Goal: Transaction & Acquisition: Purchase product/service

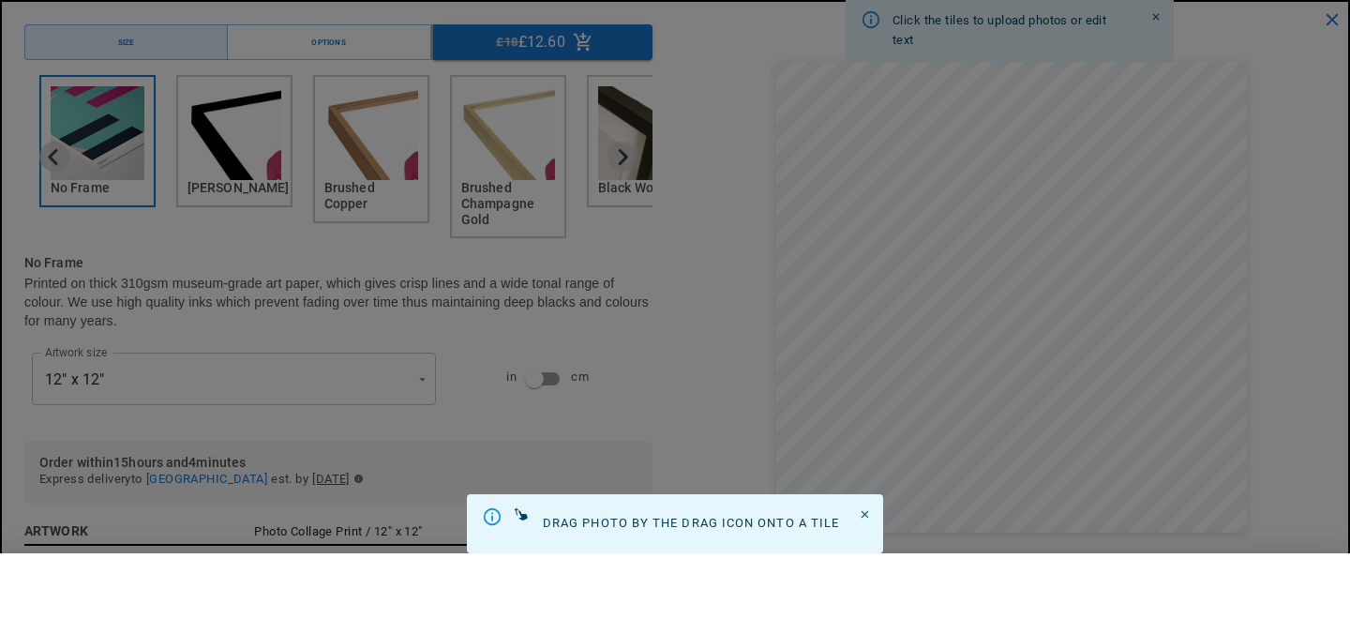
click at [896, 427] on div at bounding box center [675, 317] width 1350 height 634
click at [862, 513] on div at bounding box center [675, 317] width 1350 height 634
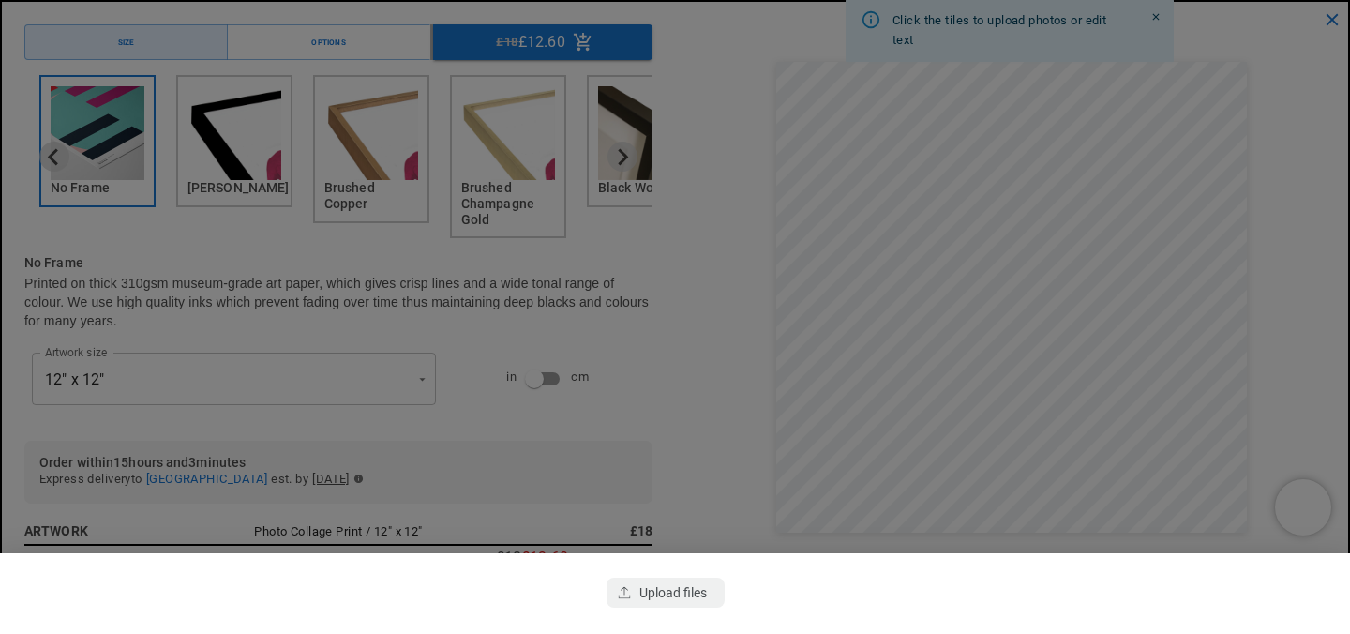
scroll to position [0, 731]
click at [1281, 198] on div at bounding box center [675, 317] width 1350 height 634
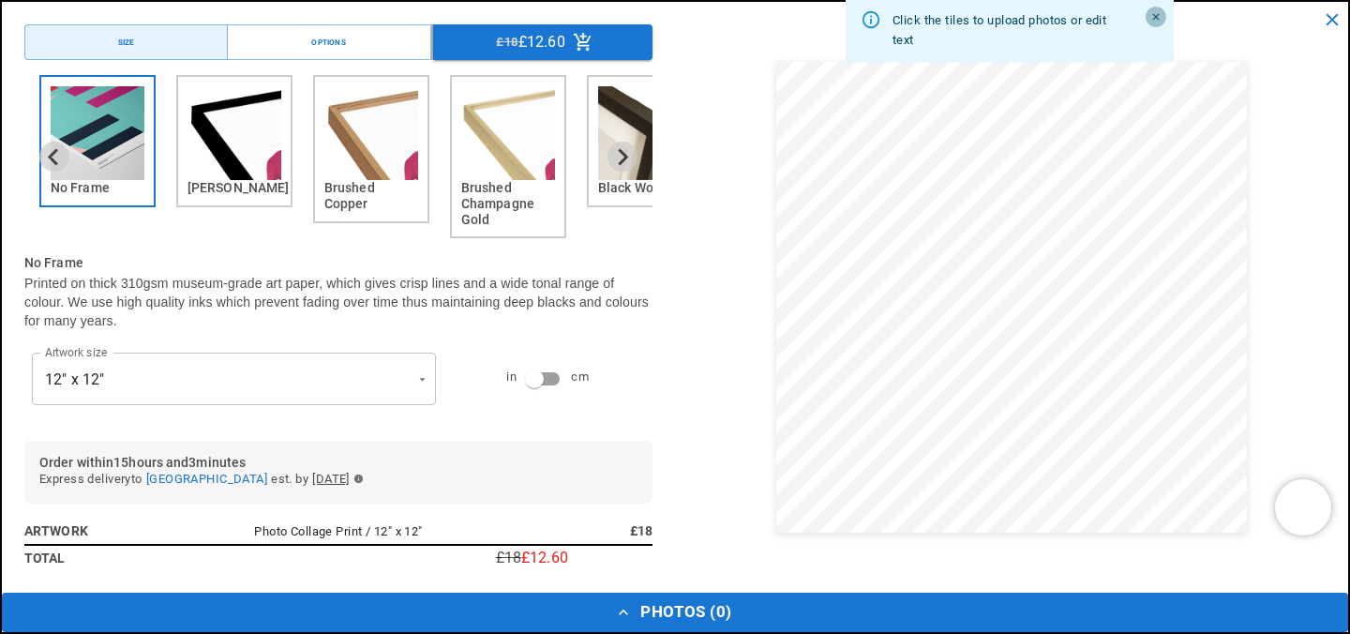
click at [1160, 13] on icon "Close" at bounding box center [1157, 17] width 12 height 12
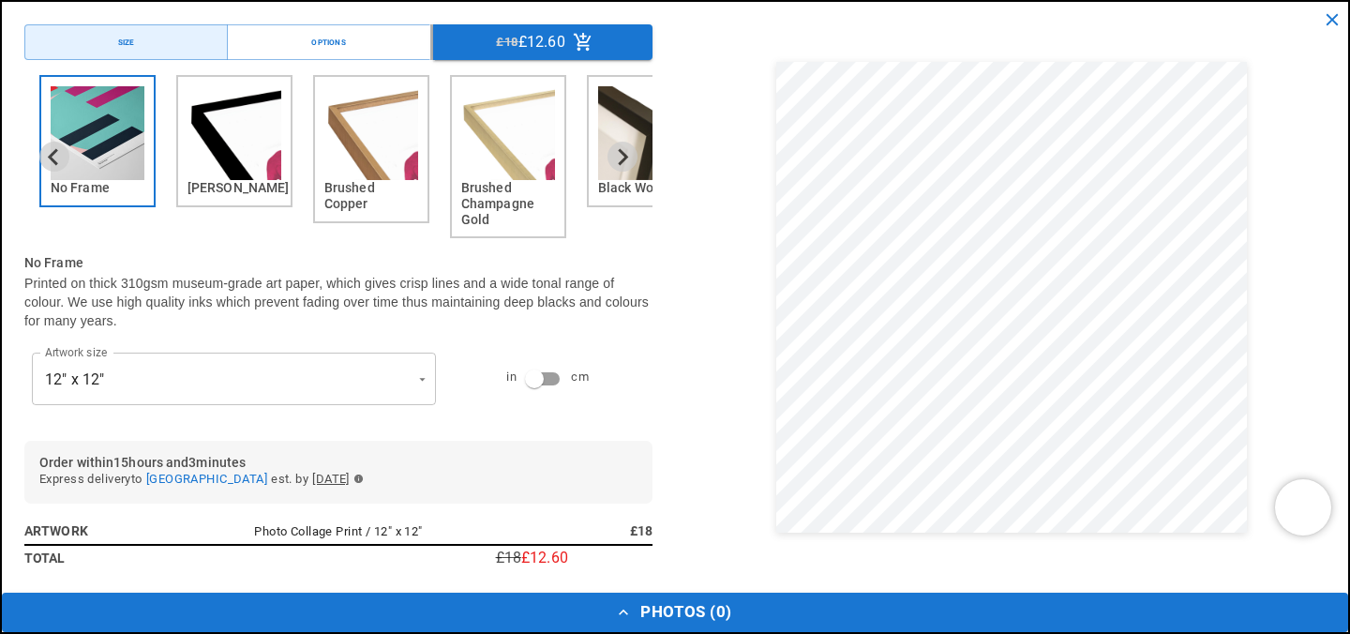
scroll to position [0, 0]
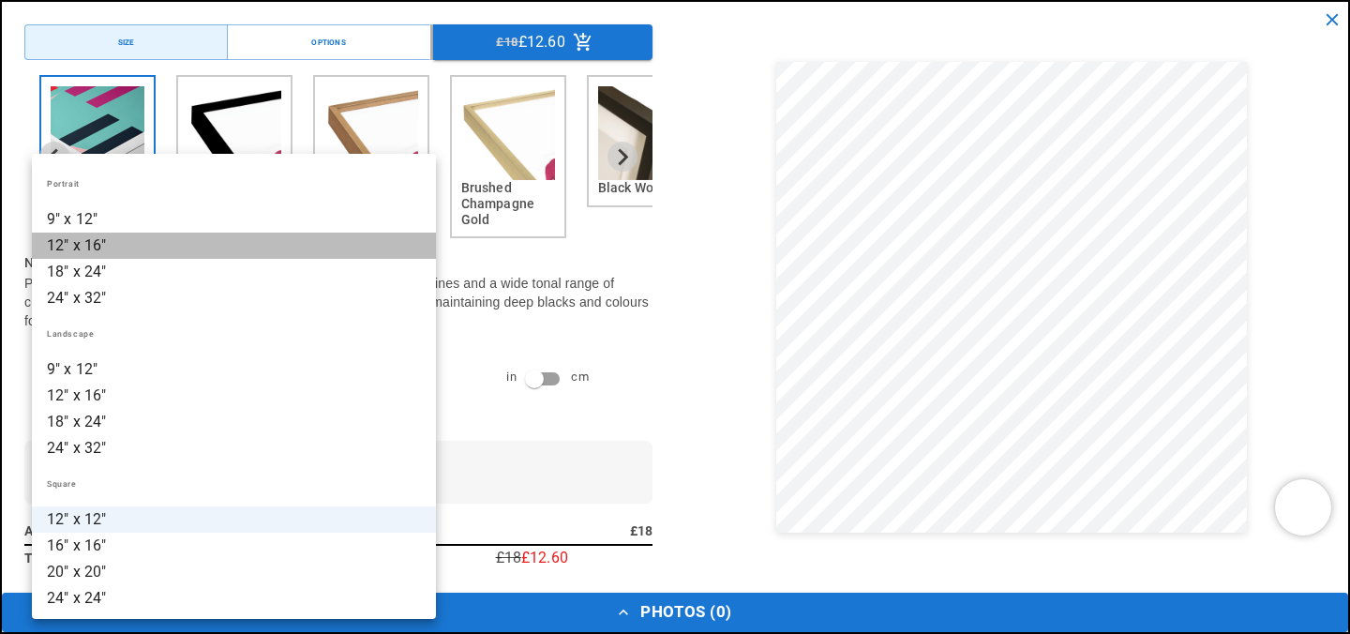
click at [184, 247] on li "12" x 16"" at bounding box center [234, 246] width 404 height 26
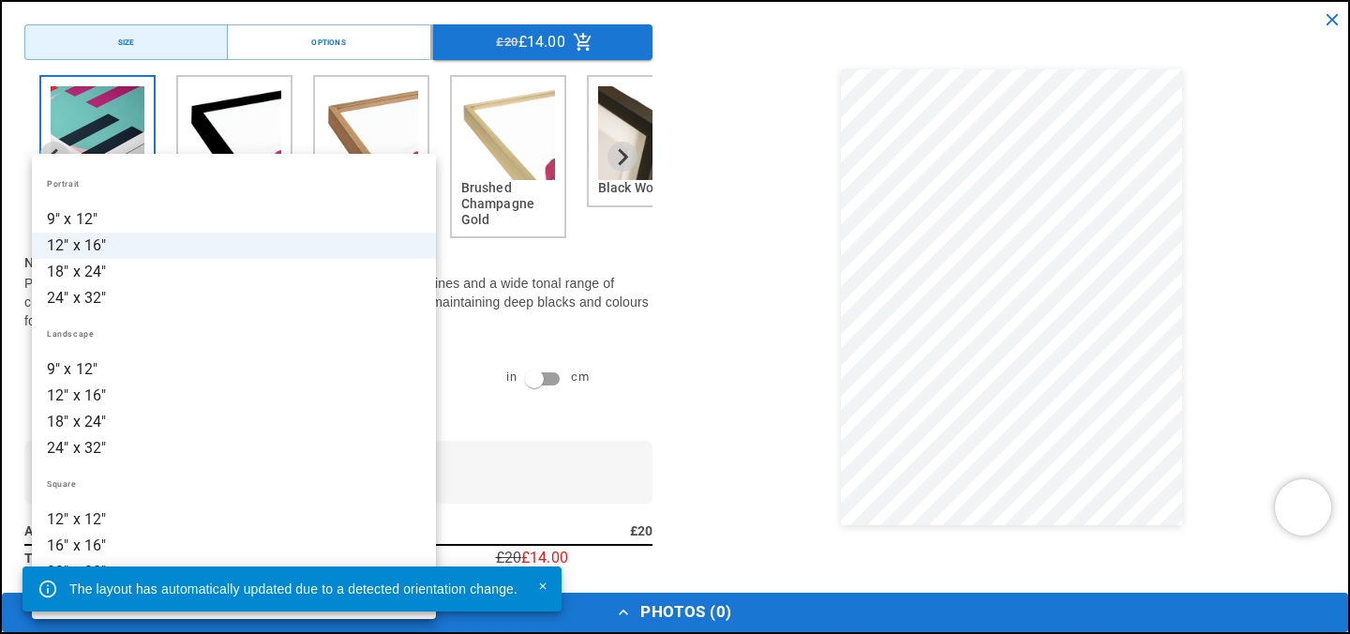
click at [113, 277] on li "18" x 24"" at bounding box center [234, 272] width 404 height 26
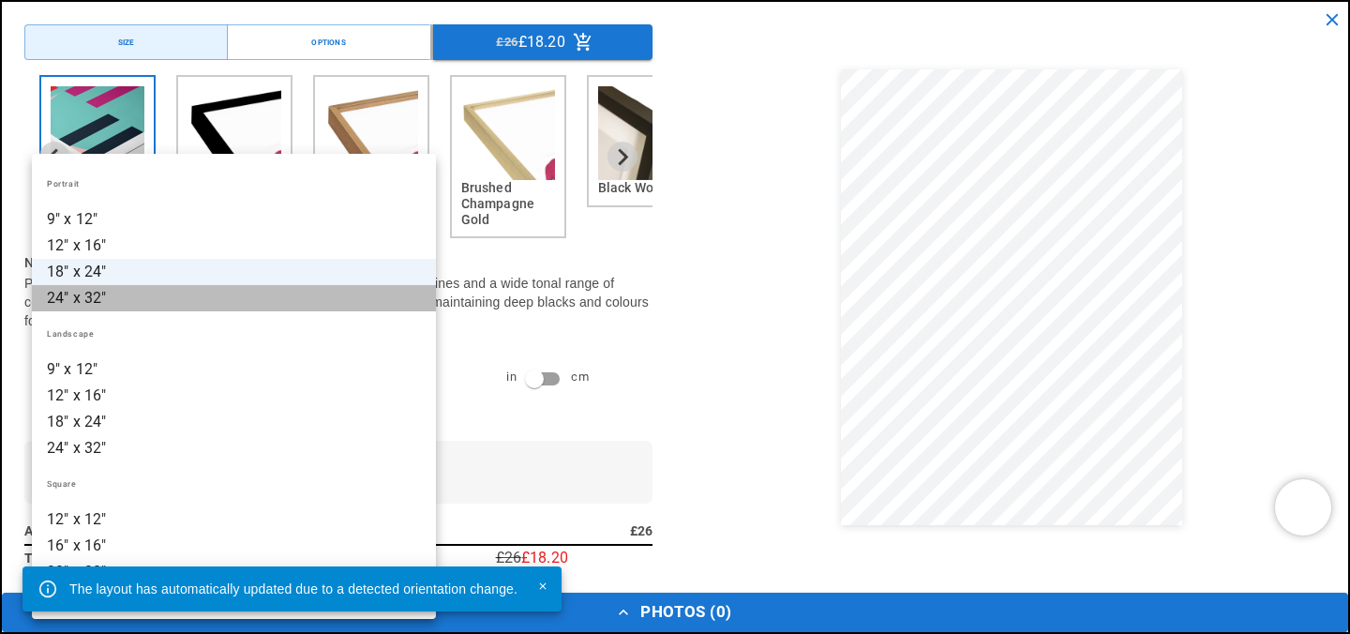
click at [141, 304] on li "24" x 32"" at bounding box center [234, 298] width 404 height 26
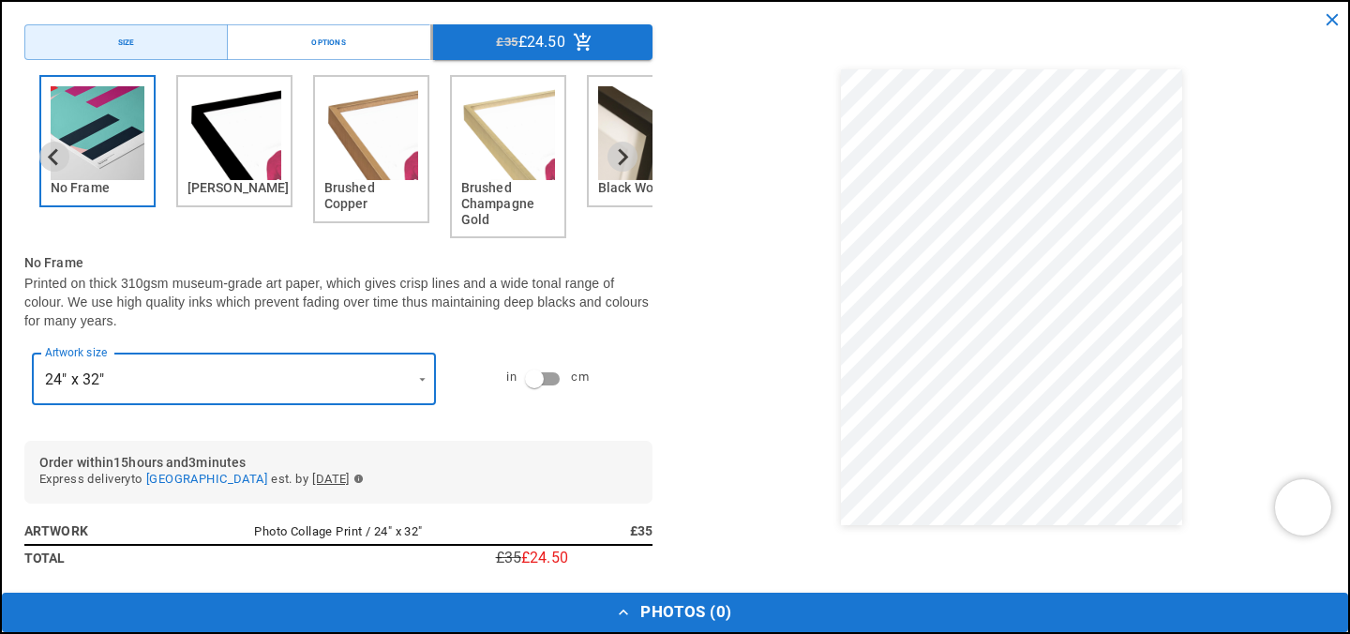
scroll to position [68, 0]
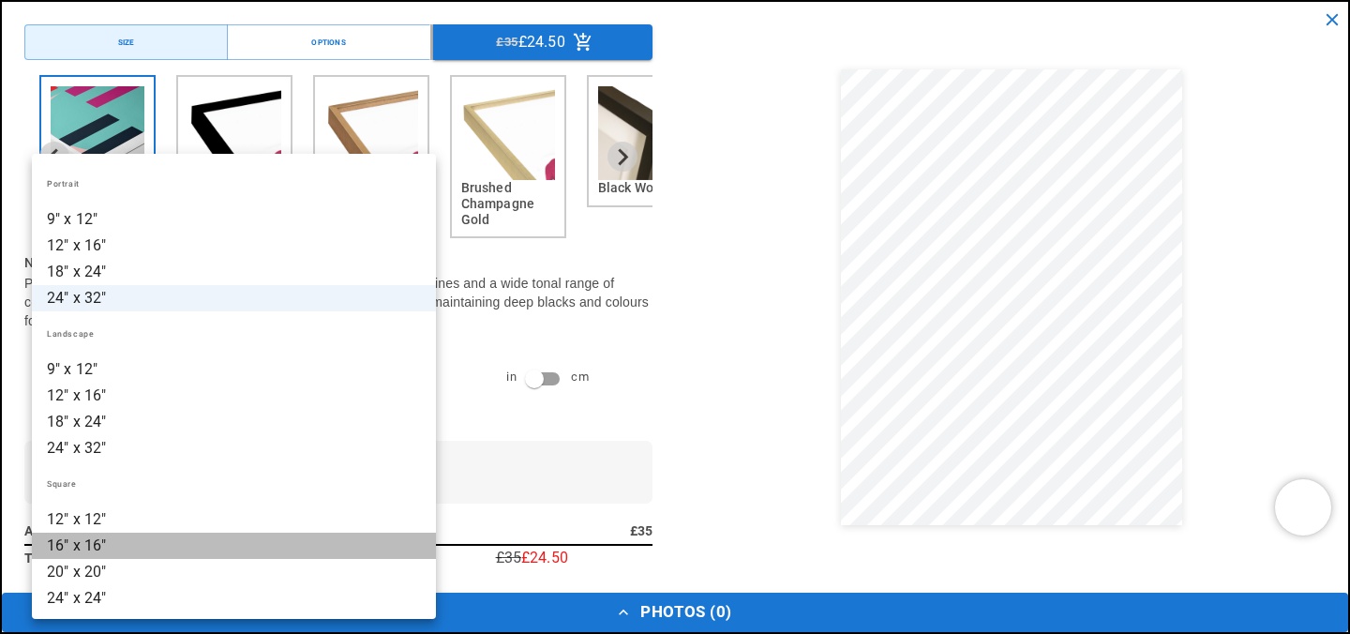
click at [182, 549] on li "16" x 16"" at bounding box center [234, 546] width 404 height 26
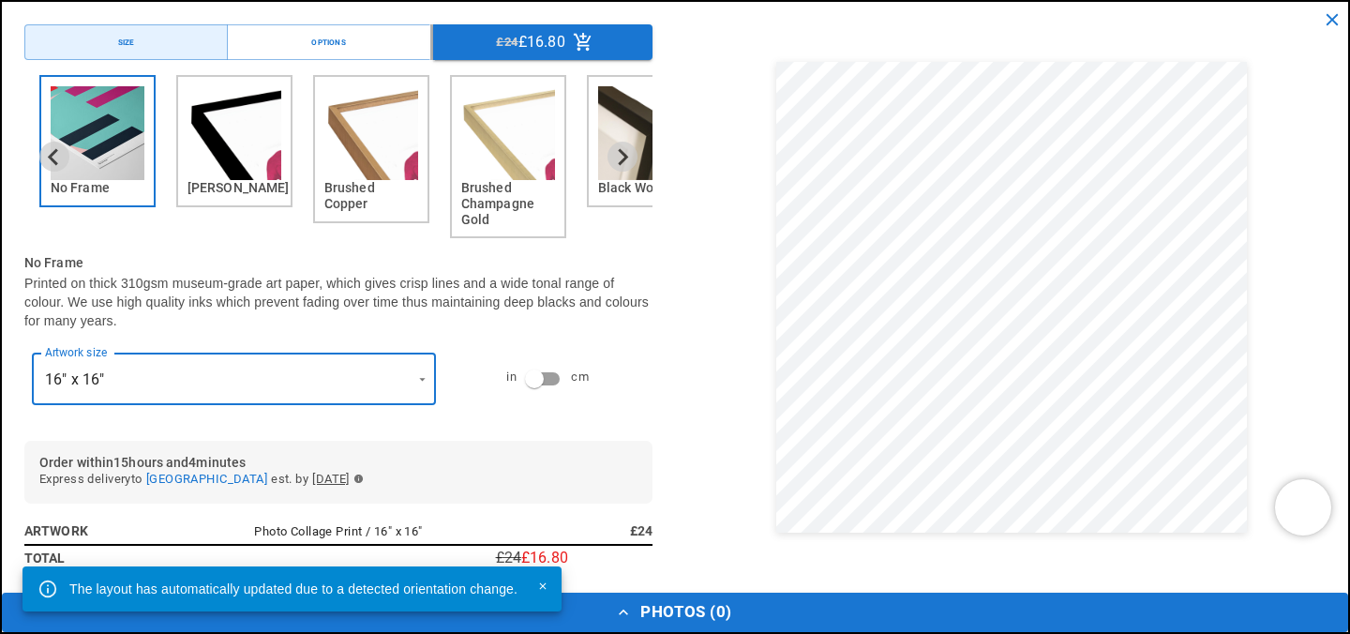
scroll to position [0, 0]
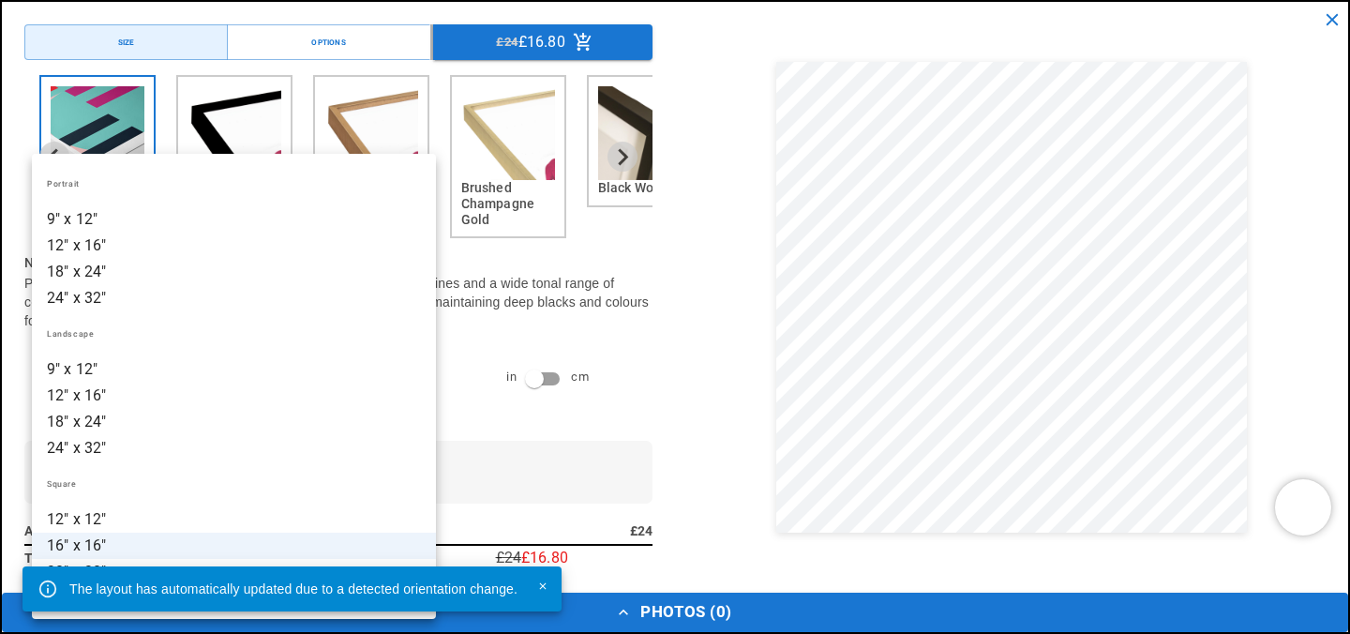
click at [130, 525] on li "12" x 12"" at bounding box center [234, 519] width 404 height 26
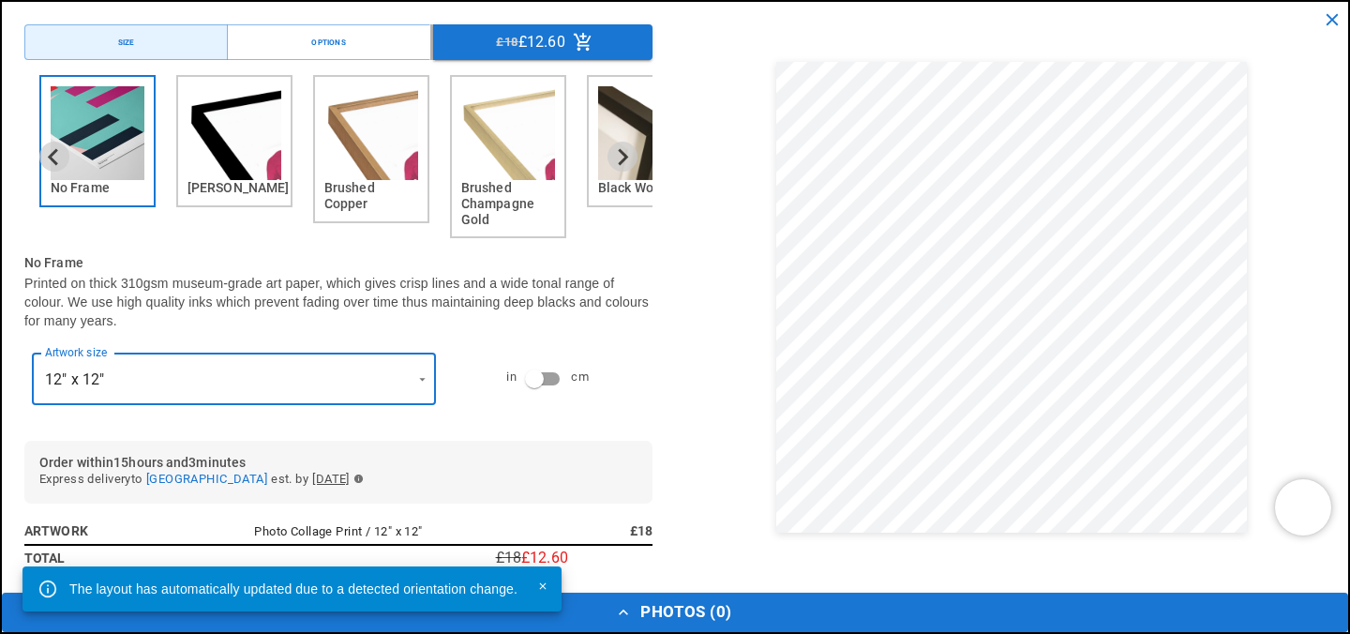
scroll to position [263, 0]
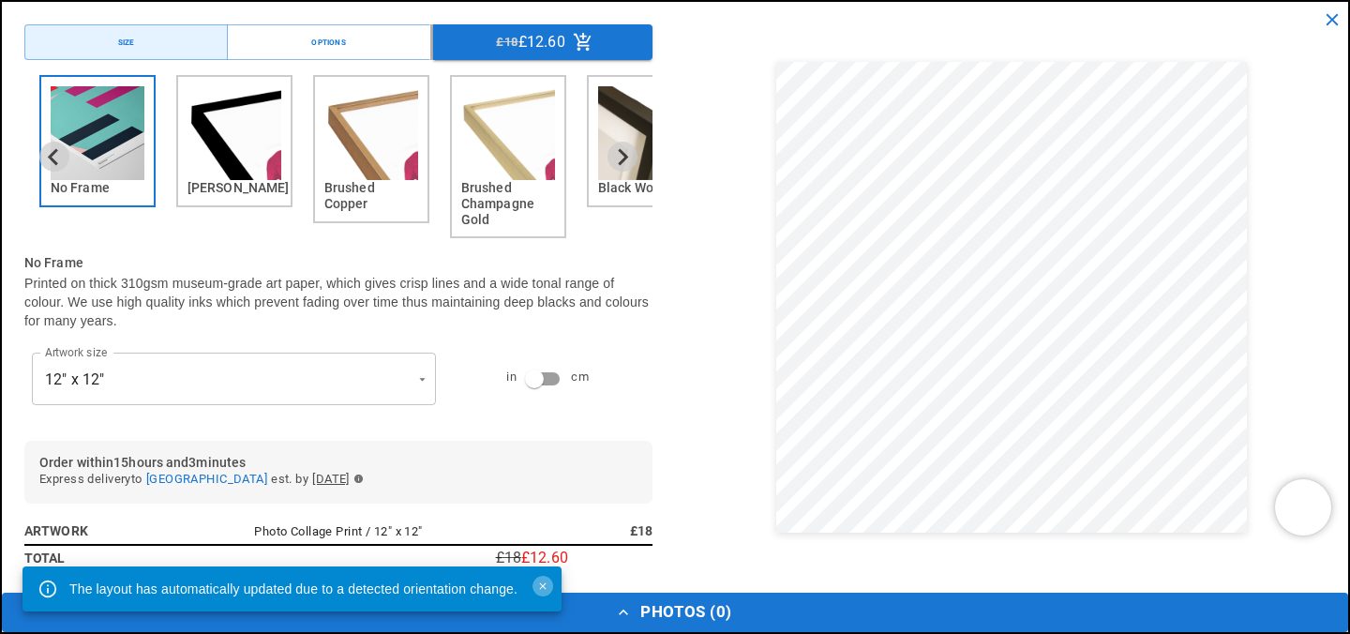
click at [542, 588] on icon "Close" at bounding box center [543, 586] width 12 height 12
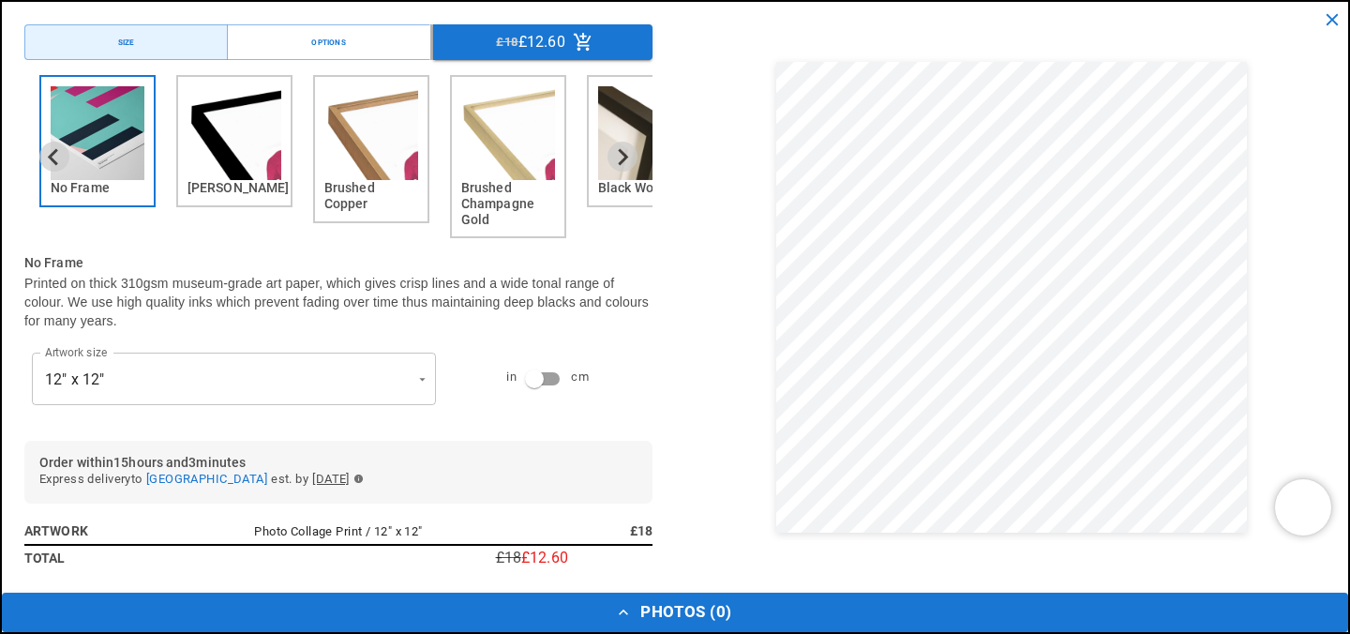
scroll to position [0, 366]
click at [625, 163] on icon "Next slide" at bounding box center [622, 157] width 18 height 18
click at [624, 156] on icon "Next slide" at bounding box center [622, 157] width 18 height 18
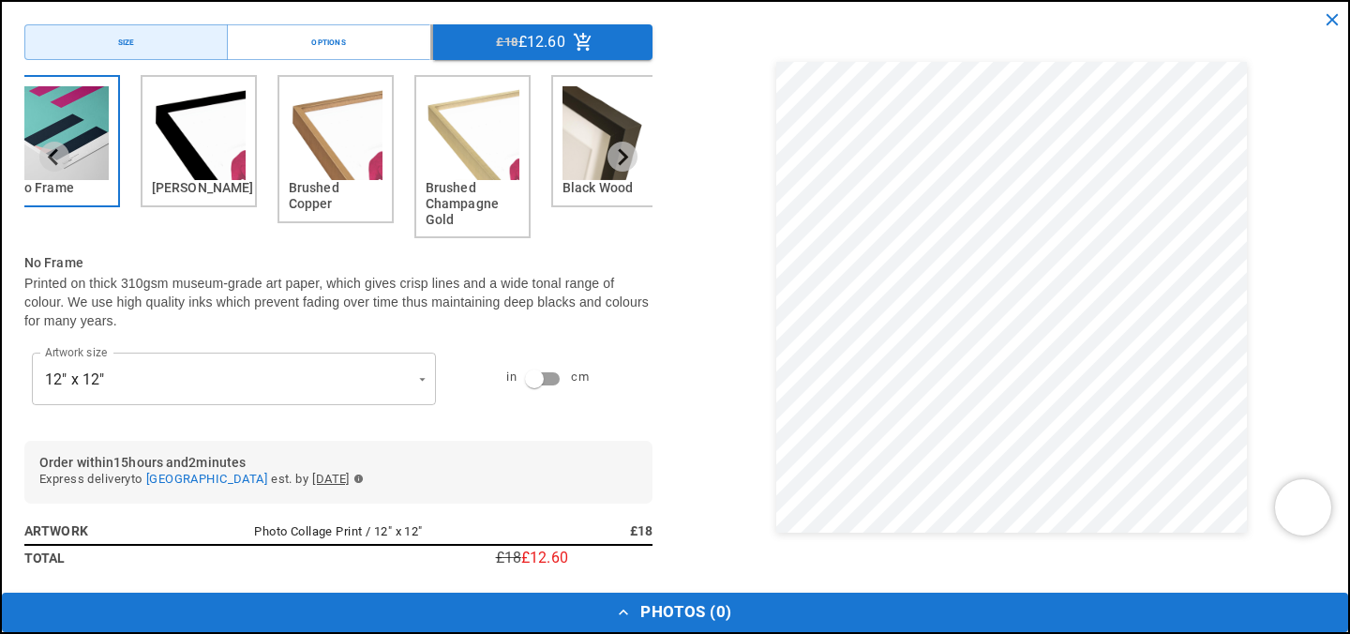
click at [552, 155] on div "Black Wood" at bounding box center [609, 141] width 116 height 132
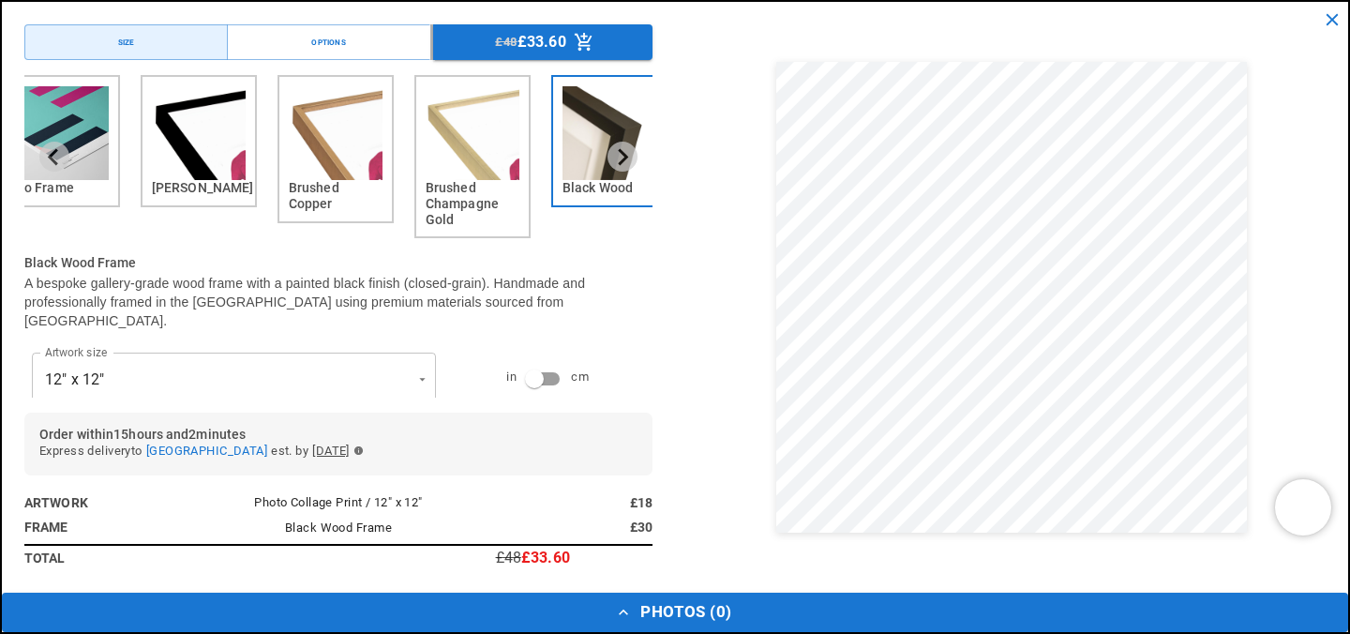
click at [234, 387] on div "Artwork size 12" x 12" ********* Artwork size" at bounding box center [233, 379] width 419 height 68
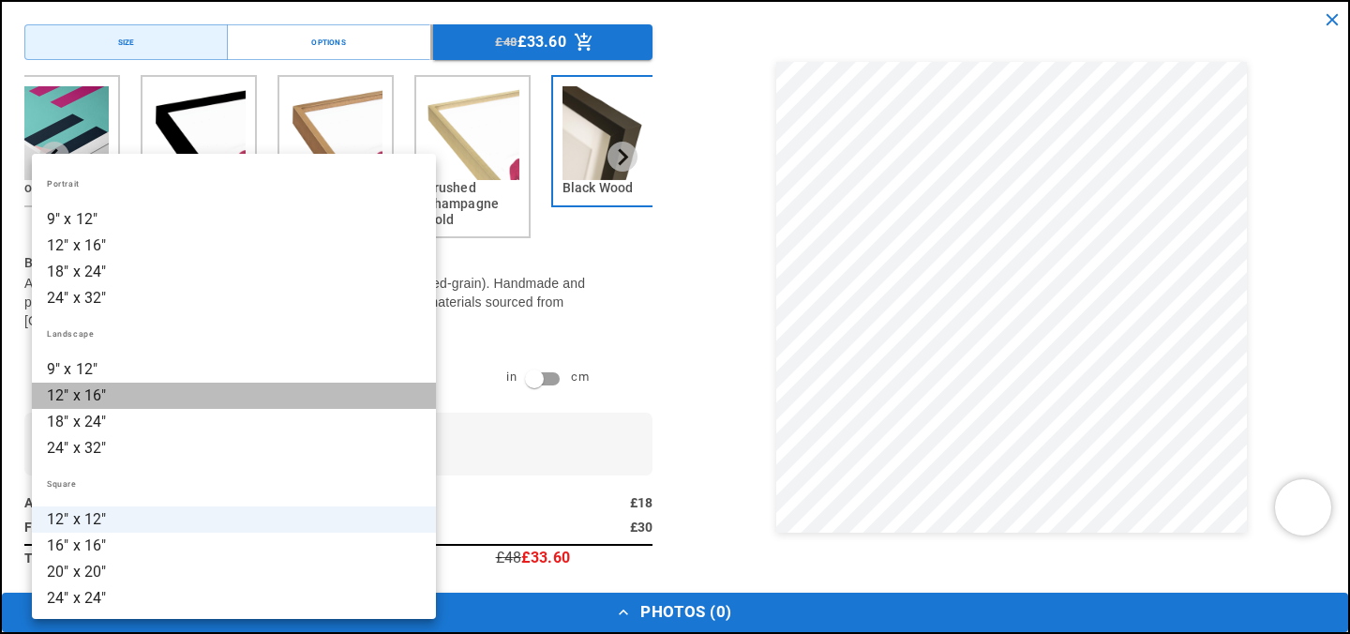
click at [162, 389] on li "12" x 16"" at bounding box center [234, 396] width 404 height 26
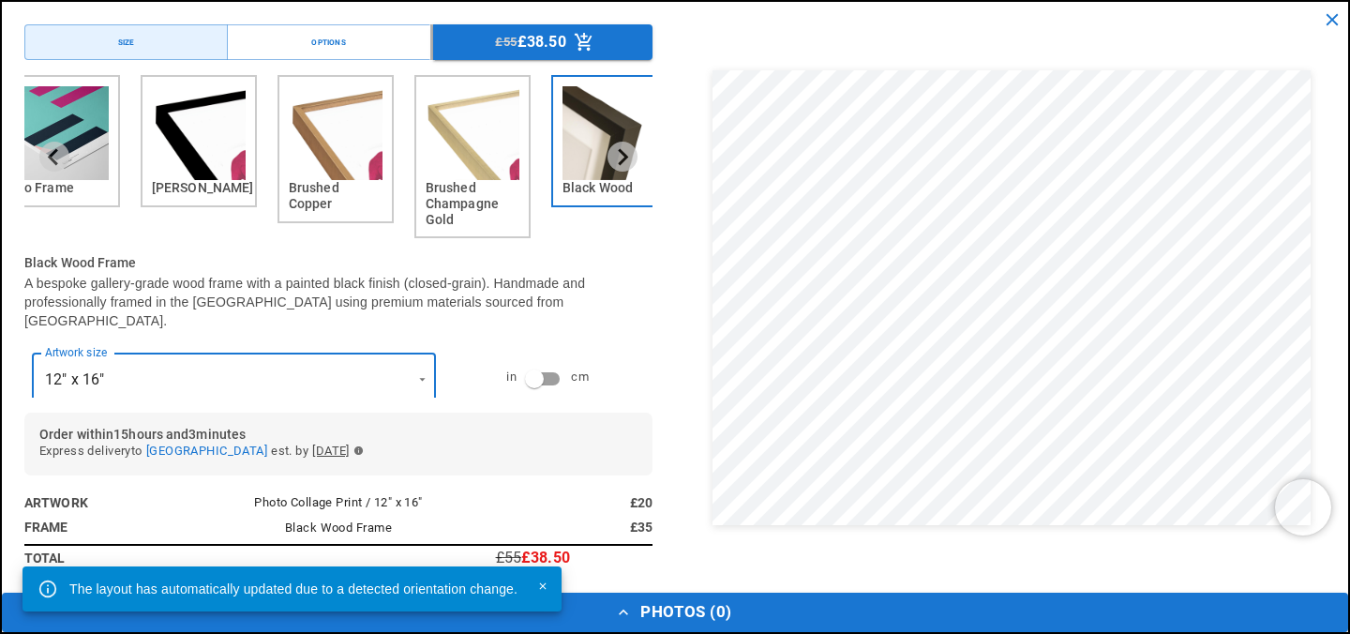
scroll to position [0, 0]
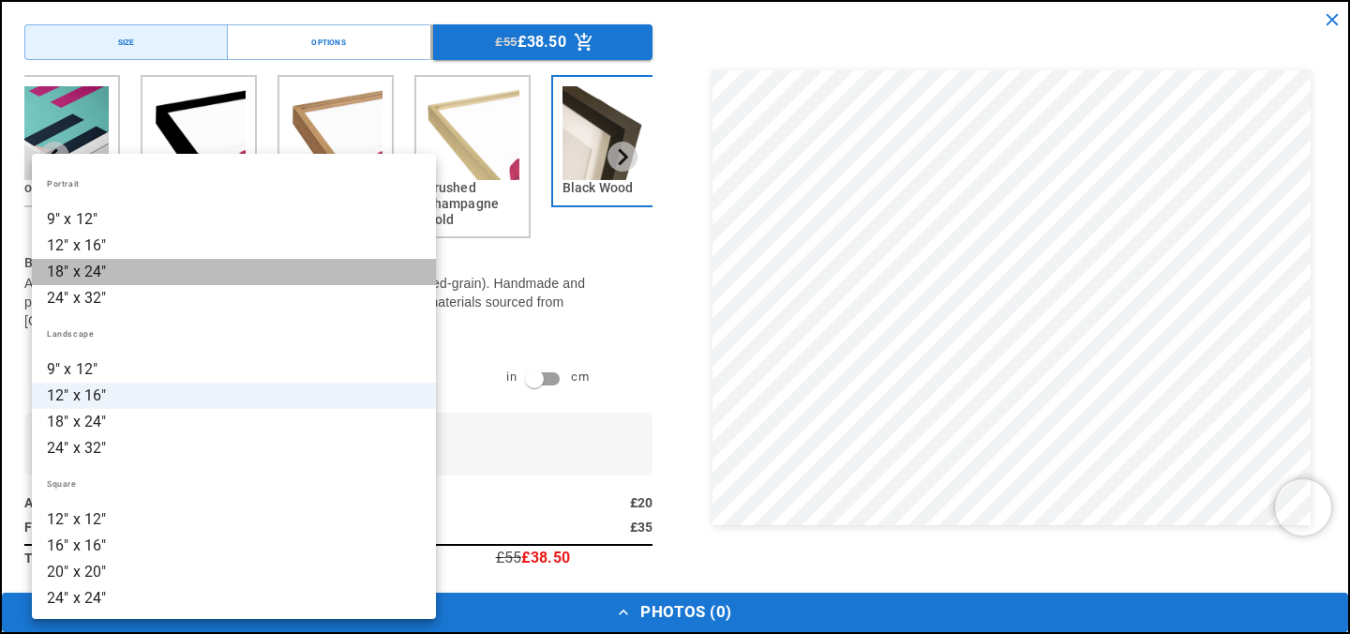
click at [115, 273] on li "18" x 24"" at bounding box center [234, 272] width 404 height 26
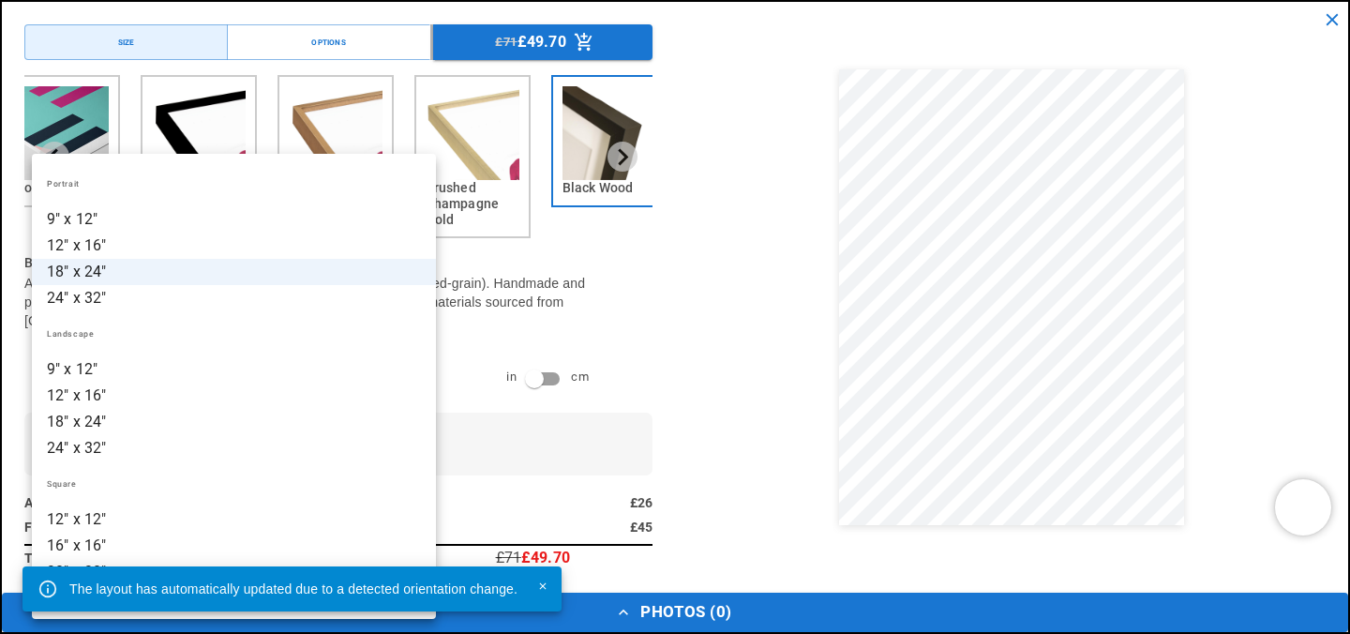
click at [90, 297] on li "24" x 32"" at bounding box center [234, 298] width 404 height 26
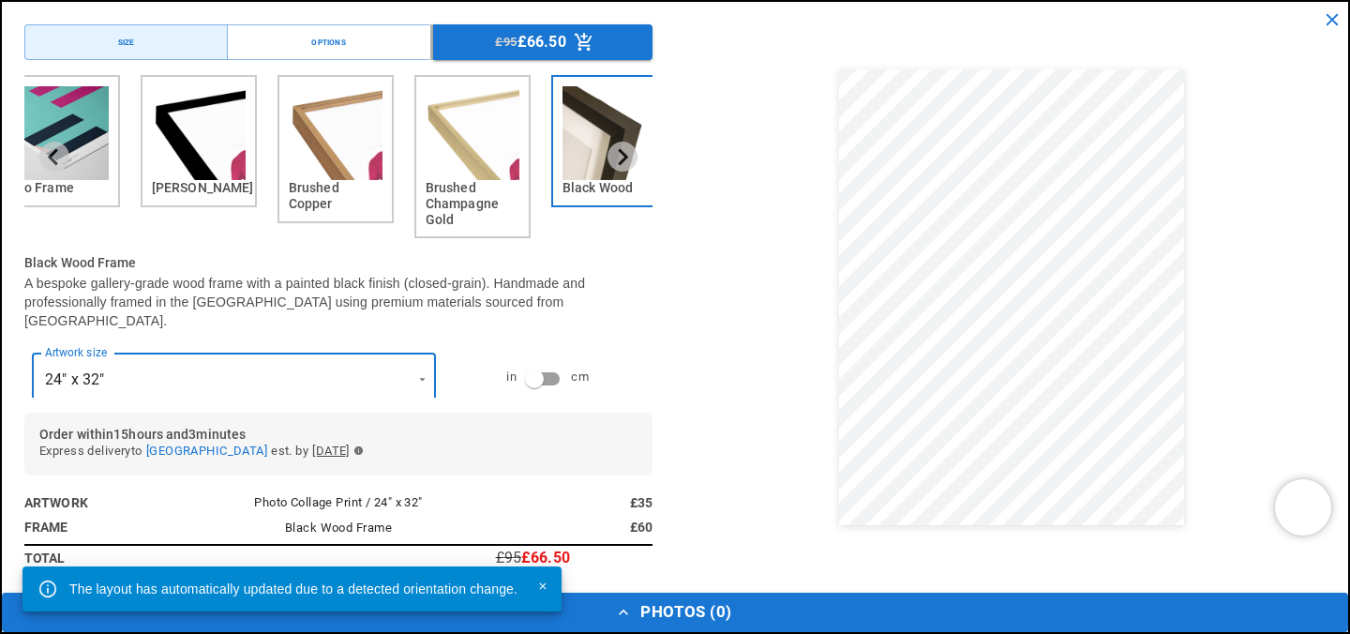
scroll to position [0, 731]
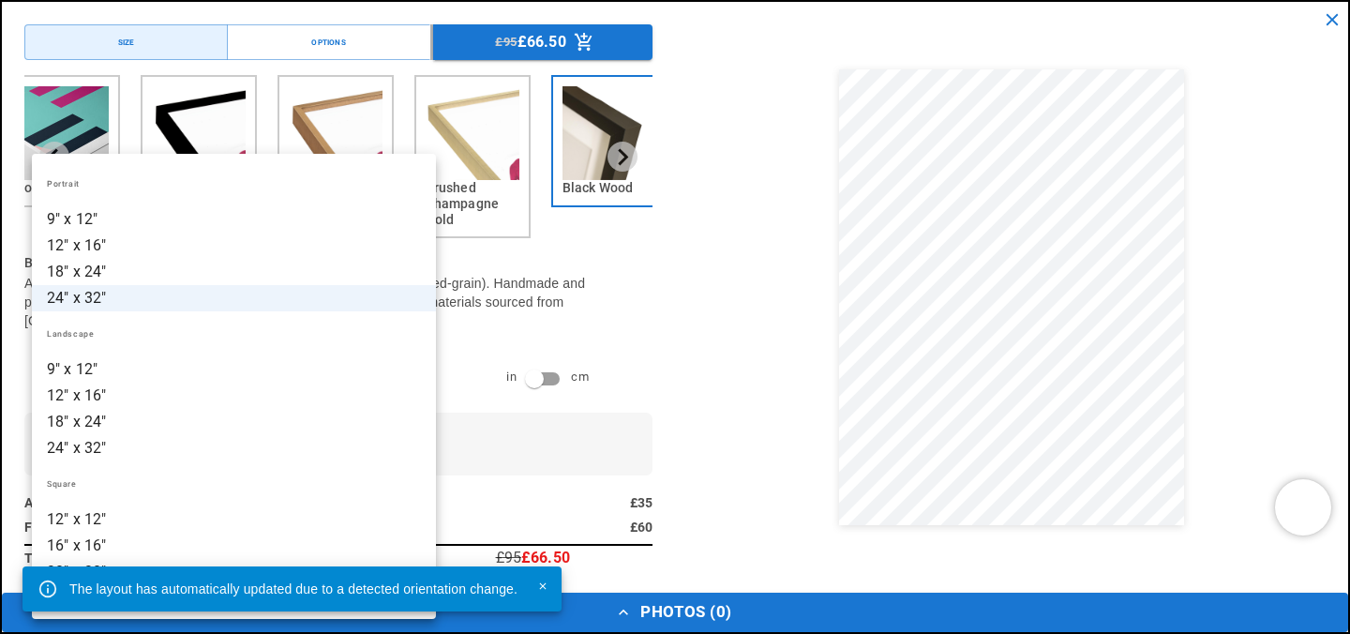
click at [81, 248] on li "12" x 16"" at bounding box center [234, 246] width 404 height 26
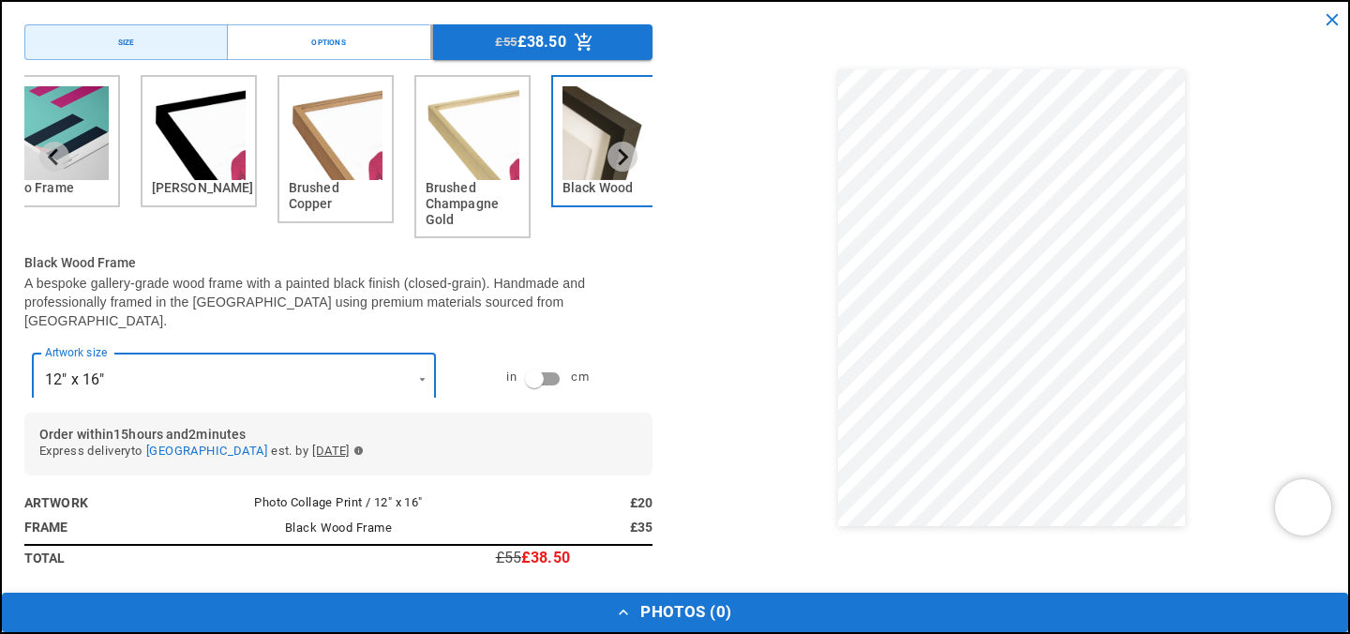
scroll to position [0, 0]
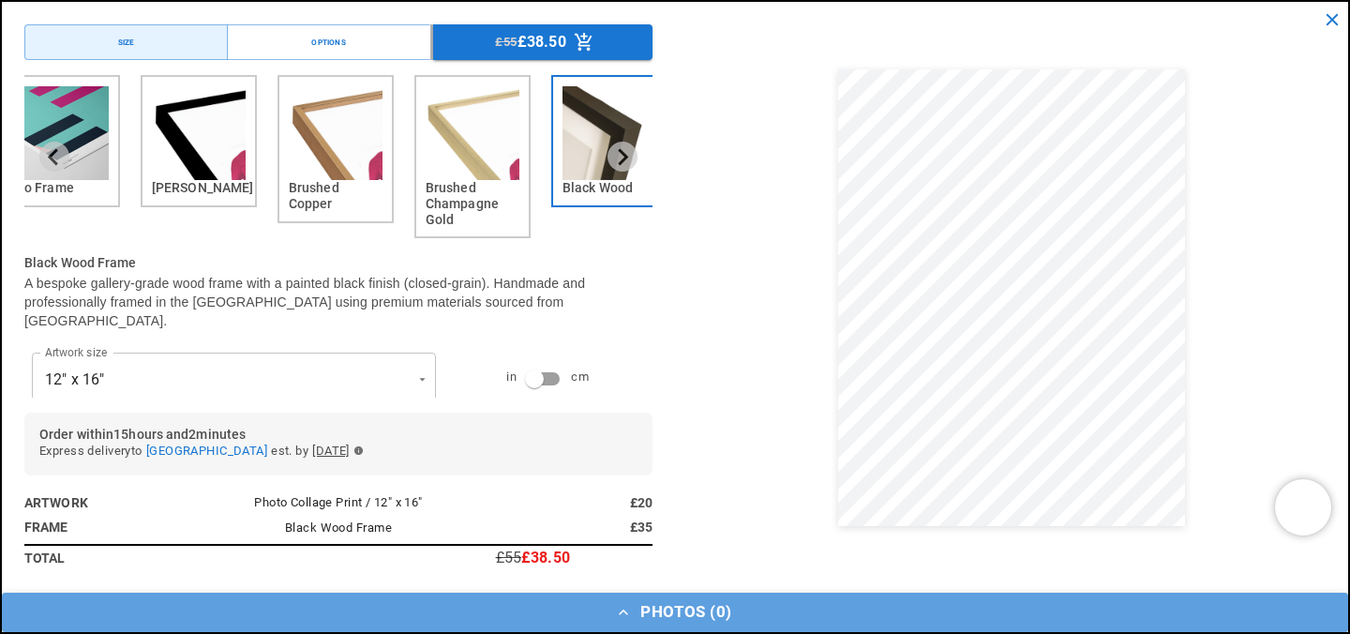
click at [670, 620] on button "Photos ( 0 )" at bounding box center [675, 612] width 1347 height 39
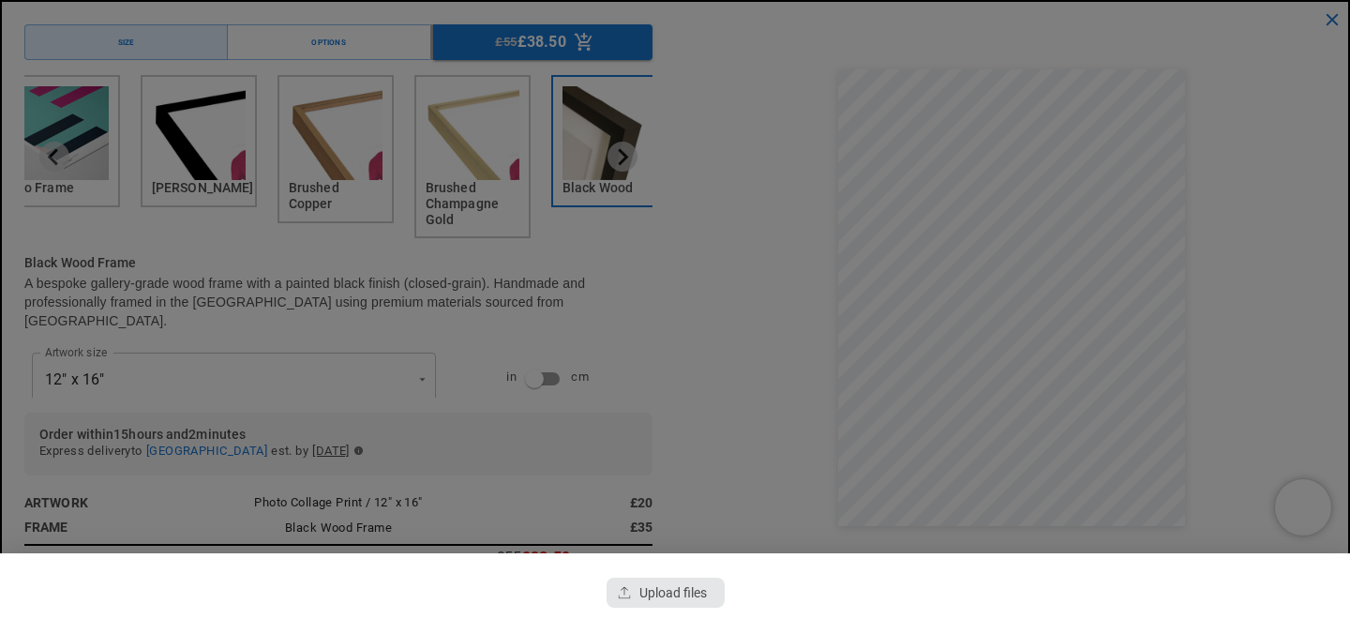
click at [658, 600] on div "button" at bounding box center [666, 593] width 118 height 30
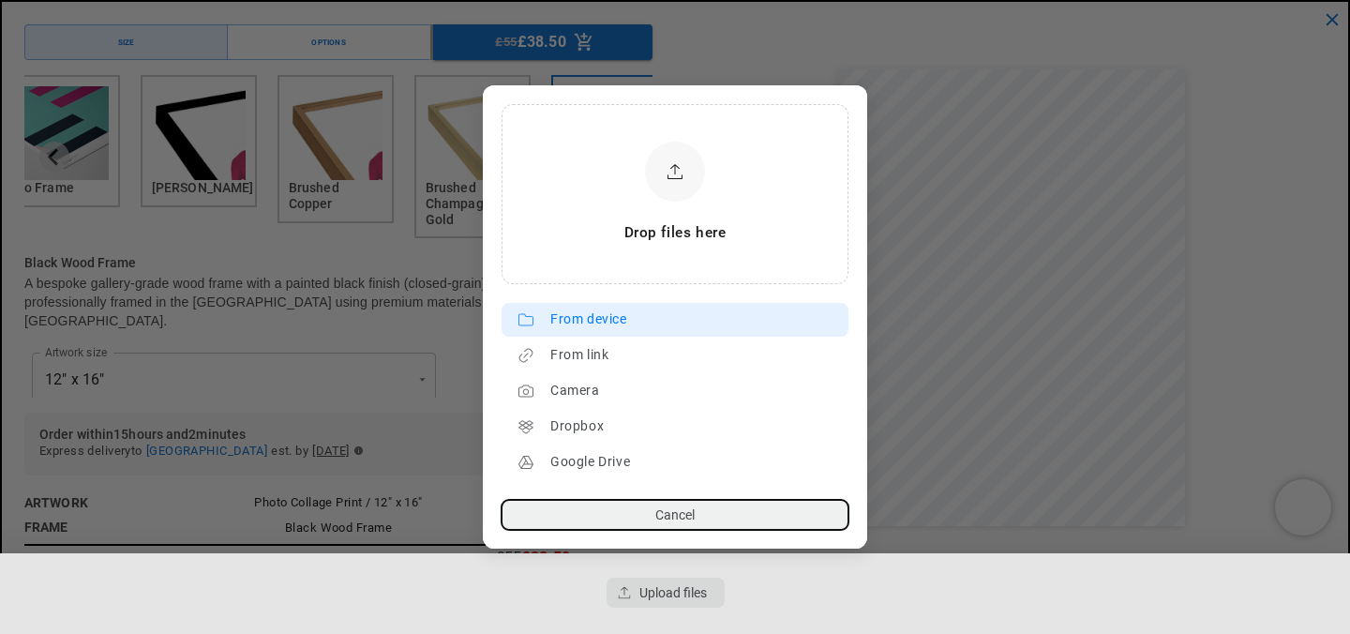
click at [630, 325] on div "From device" at bounding box center [694, 320] width 289 height 30
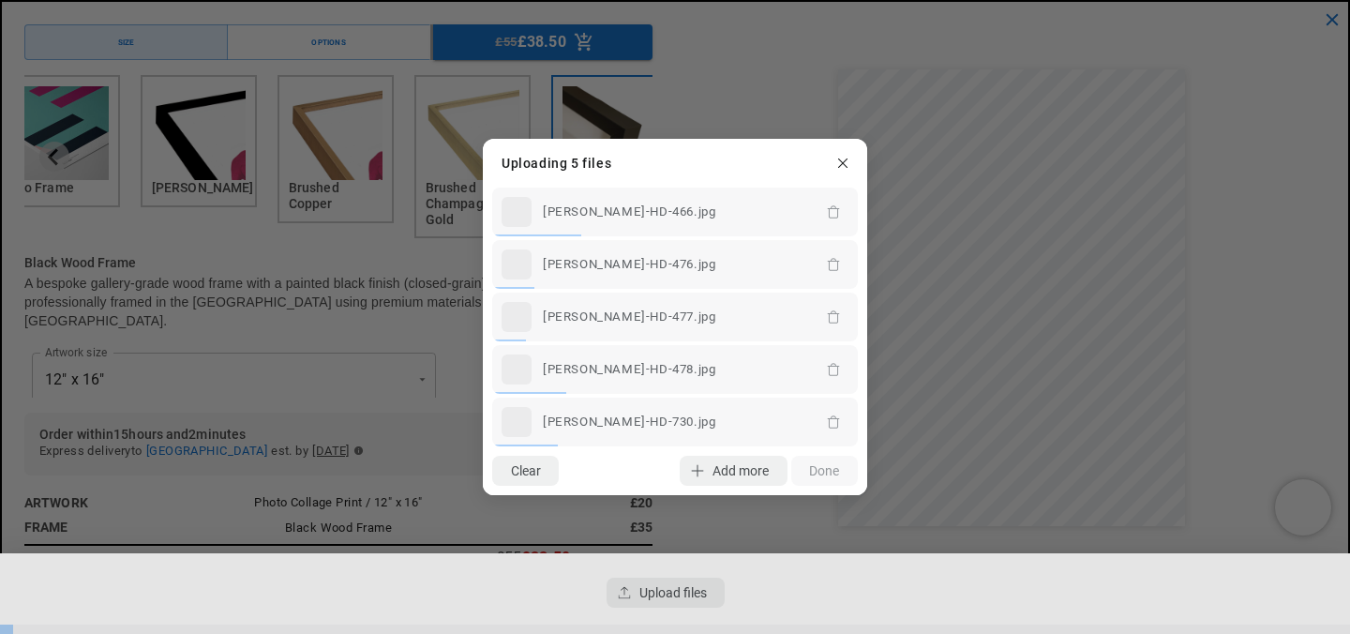
scroll to position [0, 366]
click at [834, 479] on div "Clear Add more Upload Done" at bounding box center [675, 470] width 384 height 49
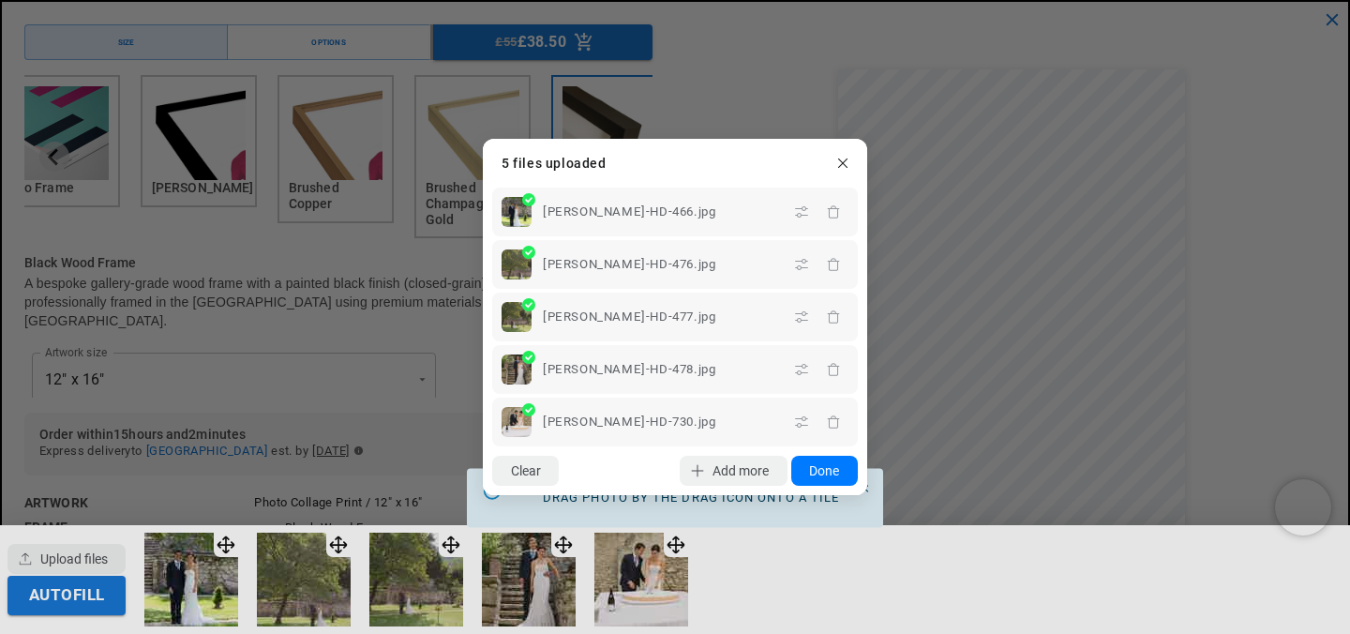
scroll to position [0, 0]
click at [833, 471] on button "Done" at bounding box center [824, 471] width 67 height 30
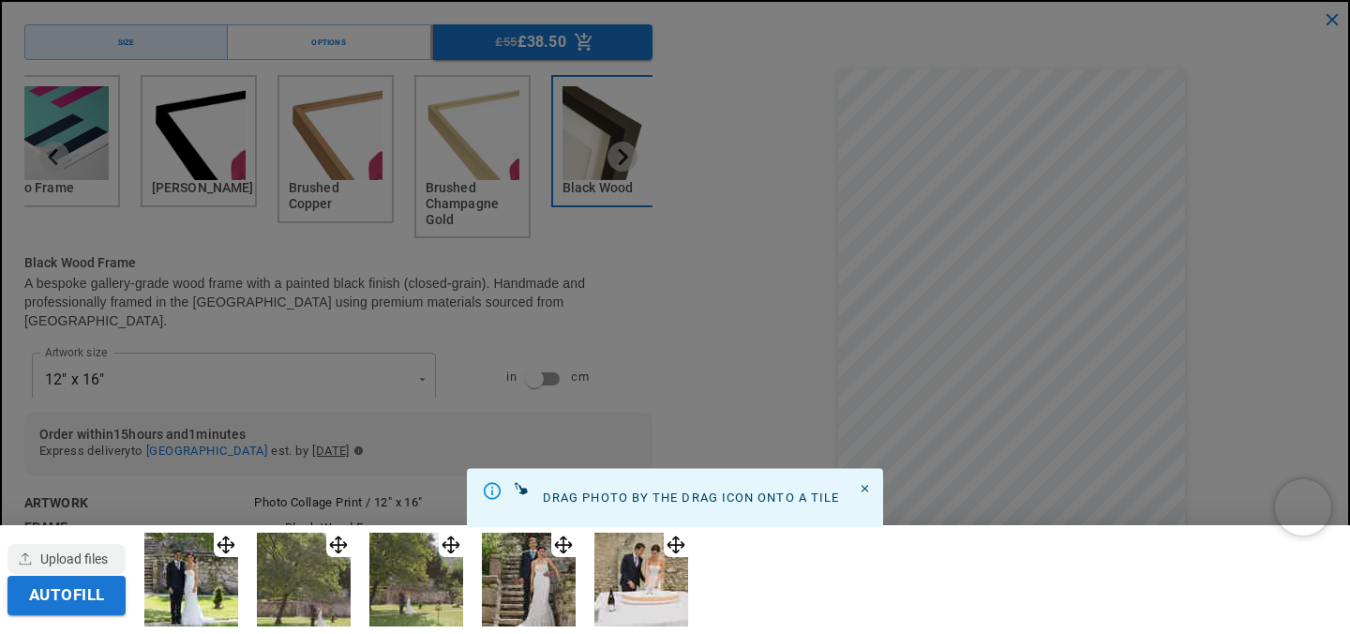
scroll to position [0, 366]
click at [223, 334] on div at bounding box center [675, 317] width 1350 height 634
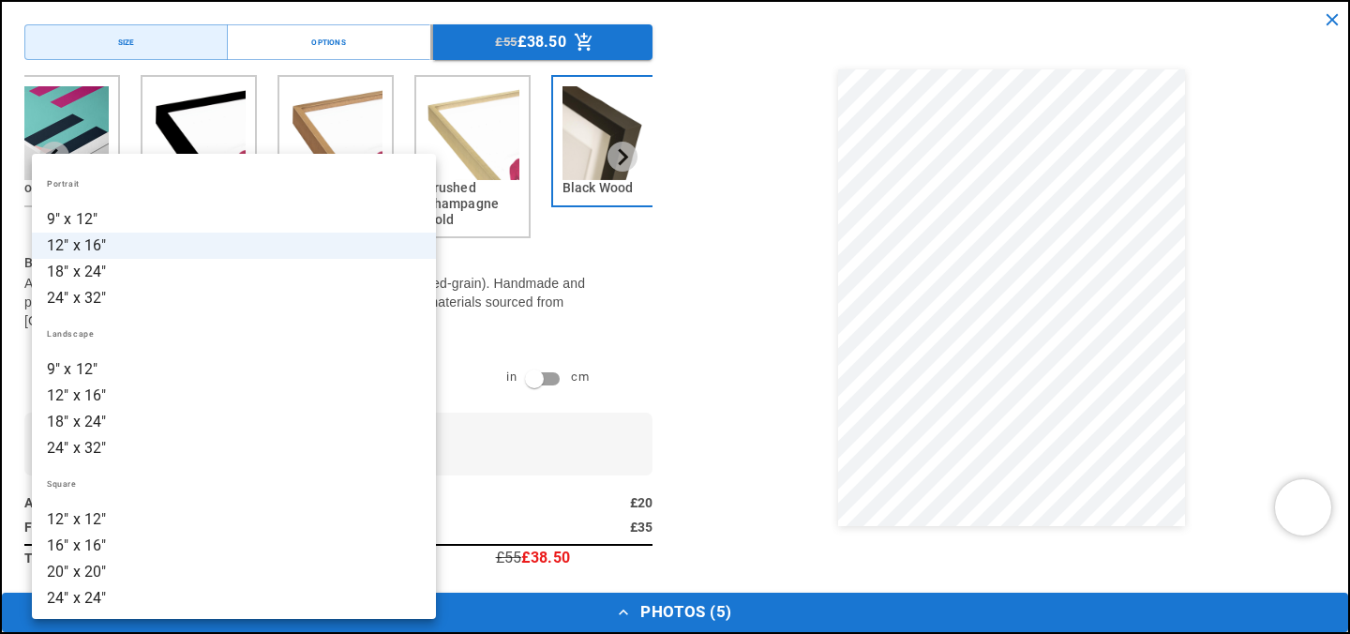
scroll to position [0, 731]
click at [223, 397] on li "12" x 16"" at bounding box center [234, 396] width 404 height 26
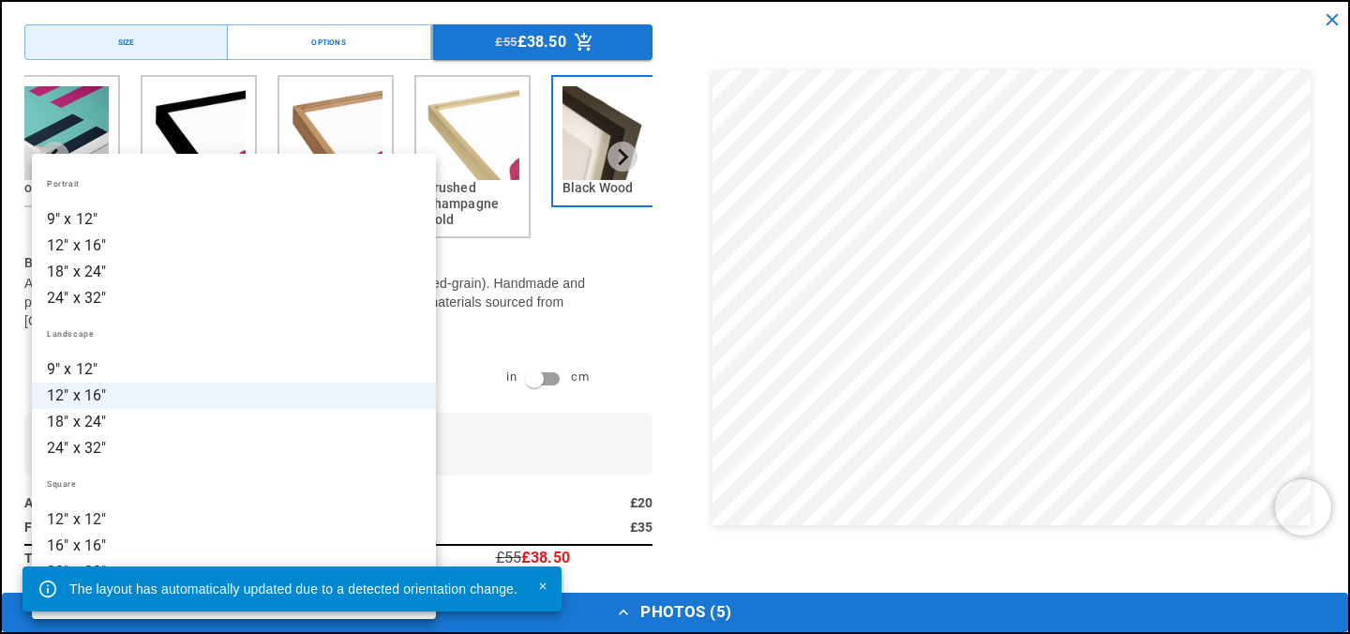
click at [167, 368] on li "9" x 12"" at bounding box center [234, 369] width 404 height 26
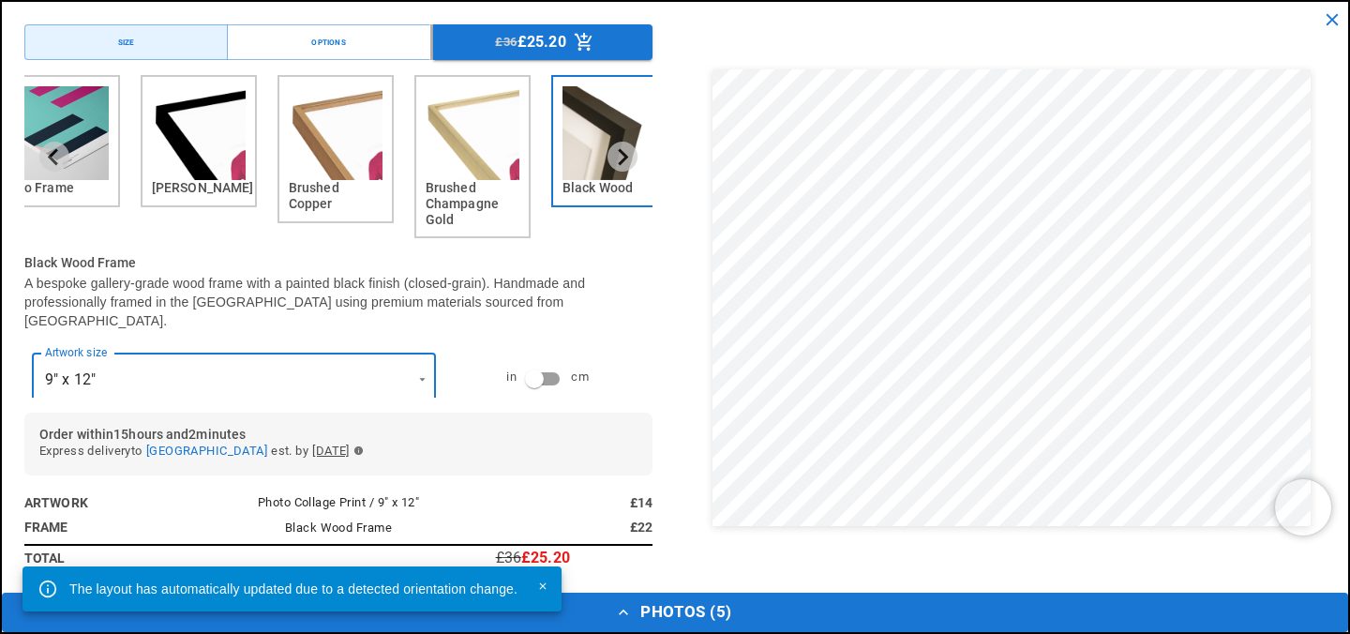
scroll to position [0, 0]
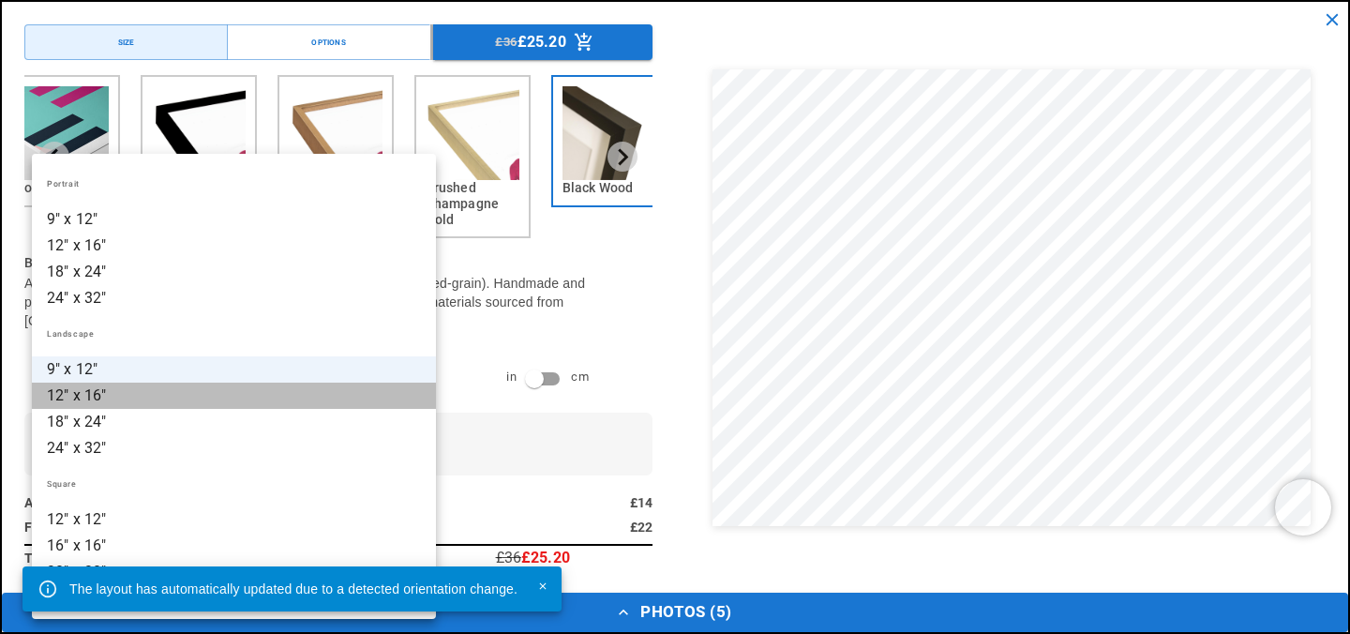
click at [175, 394] on li "12" x 16"" at bounding box center [234, 396] width 404 height 26
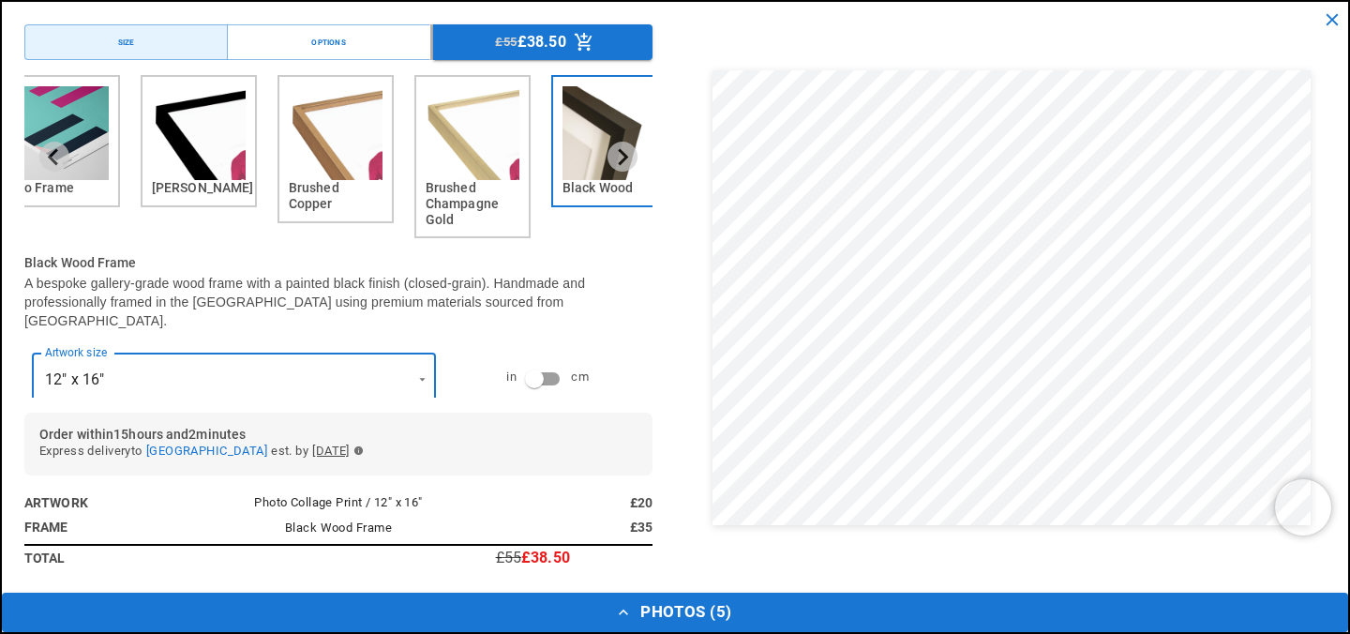
scroll to position [0, 366]
click at [656, 612] on button "Photos ( 5 )" at bounding box center [675, 612] width 1347 height 39
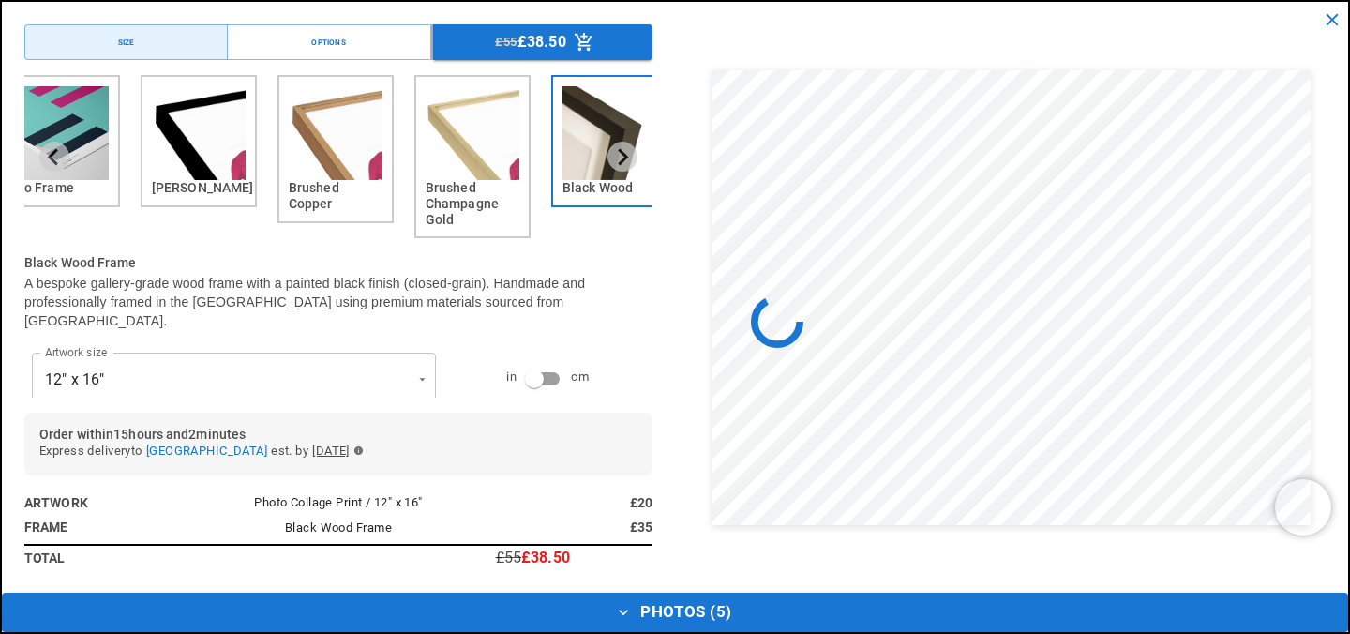
scroll to position [0, 731]
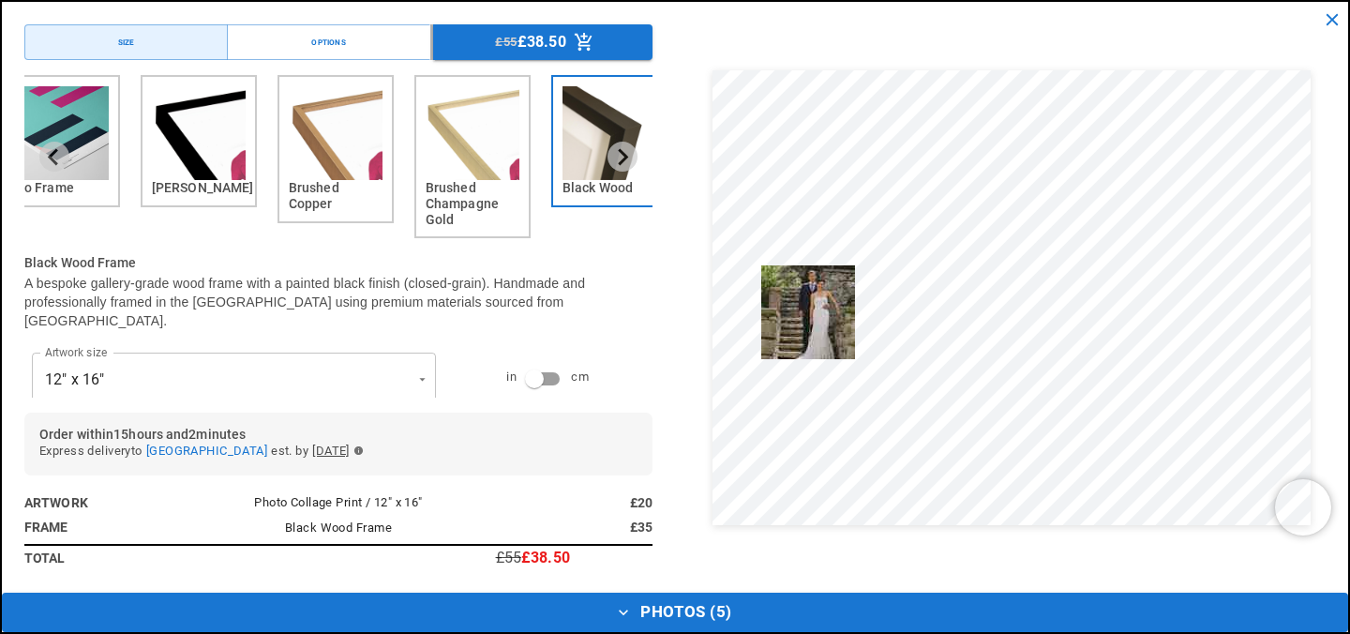
drag, startPoint x: 570, startPoint y: 546, endPoint x: 837, endPoint y: 278, distance: 377.9
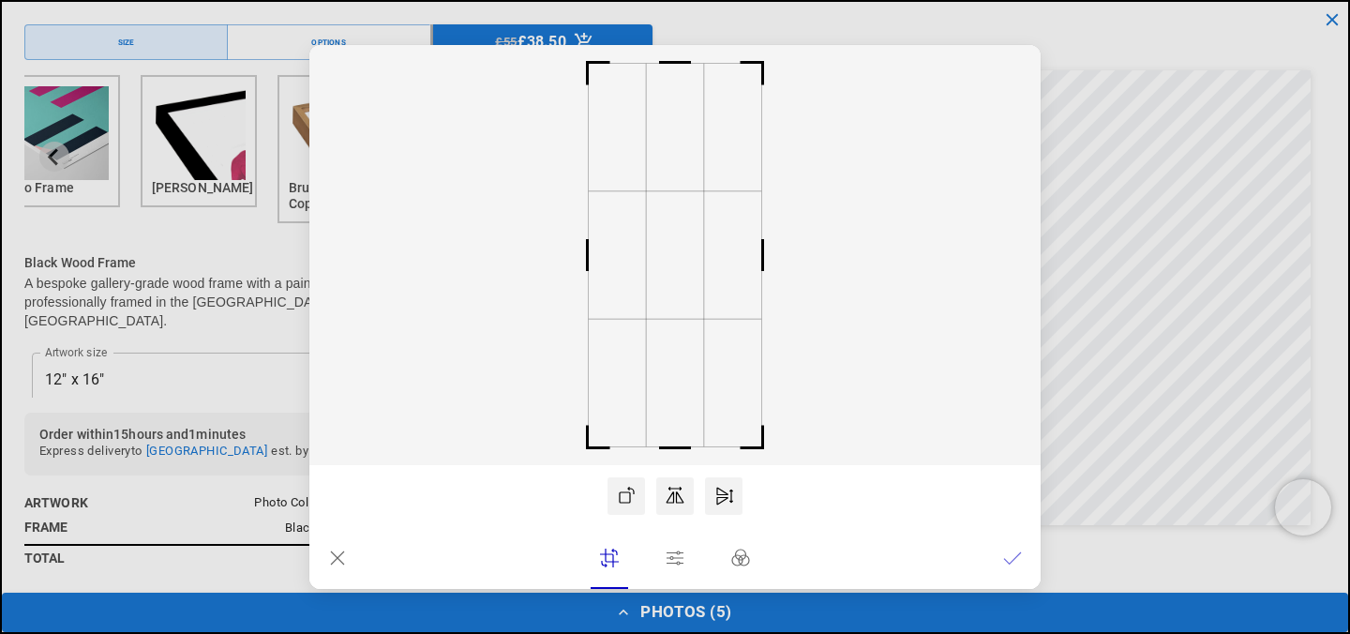
scroll to position [0, 0]
drag, startPoint x: 704, startPoint y: 312, endPoint x: 720, endPoint y: 312, distance: 15.9
click at [720, 312] on rect at bounding box center [674, 255] width 731 height 420
click at [709, 226] on rect at bounding box center [674, 255] width 731 height 420
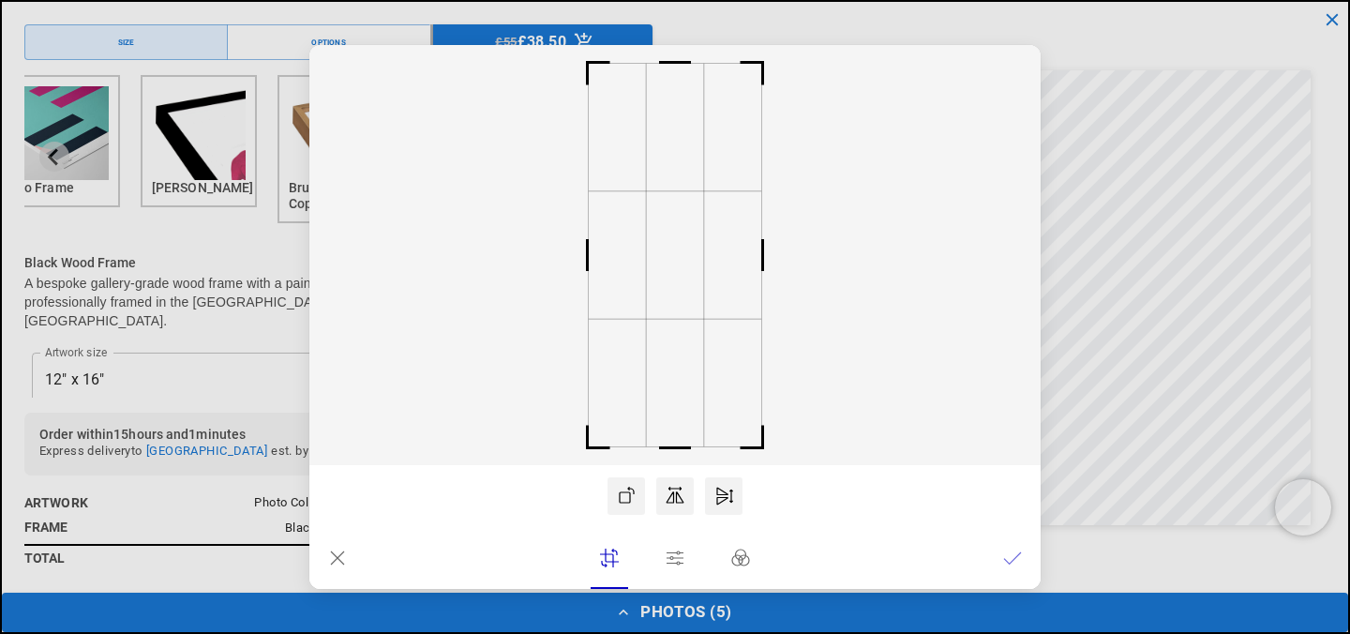
click at [334, 556] on icon at bounding box center [337, 558] width 19 height 19
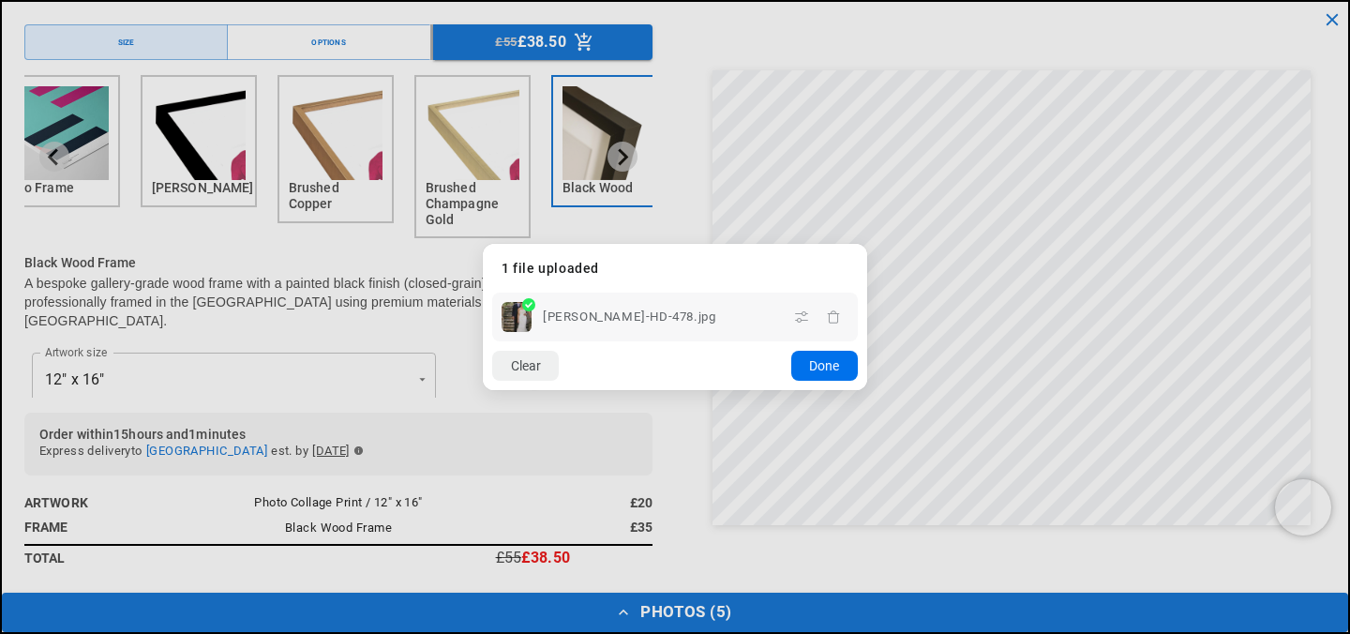
click at [823, 361] on button "Done" at bounding box center [824, 366] width 67 height 30
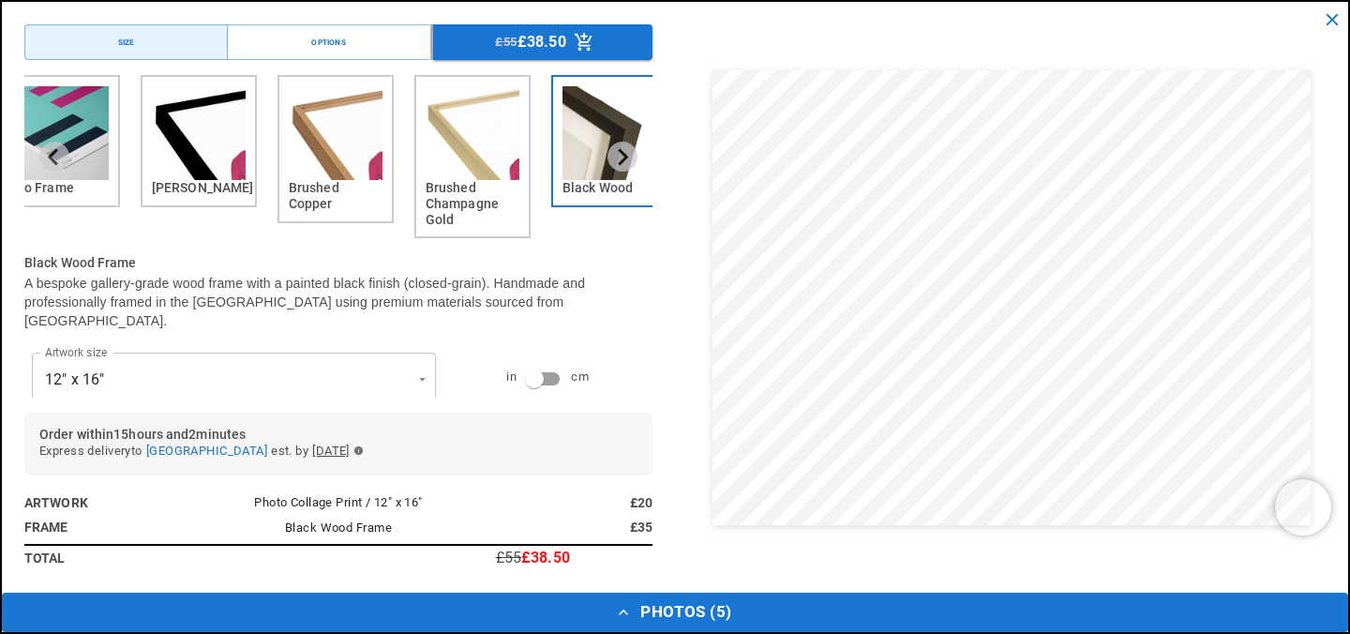
scroll to position [0, 731]
click at [674, 609] on button "Photos ( 5 )" at bounding box center [675, 612] width 1347 height 39
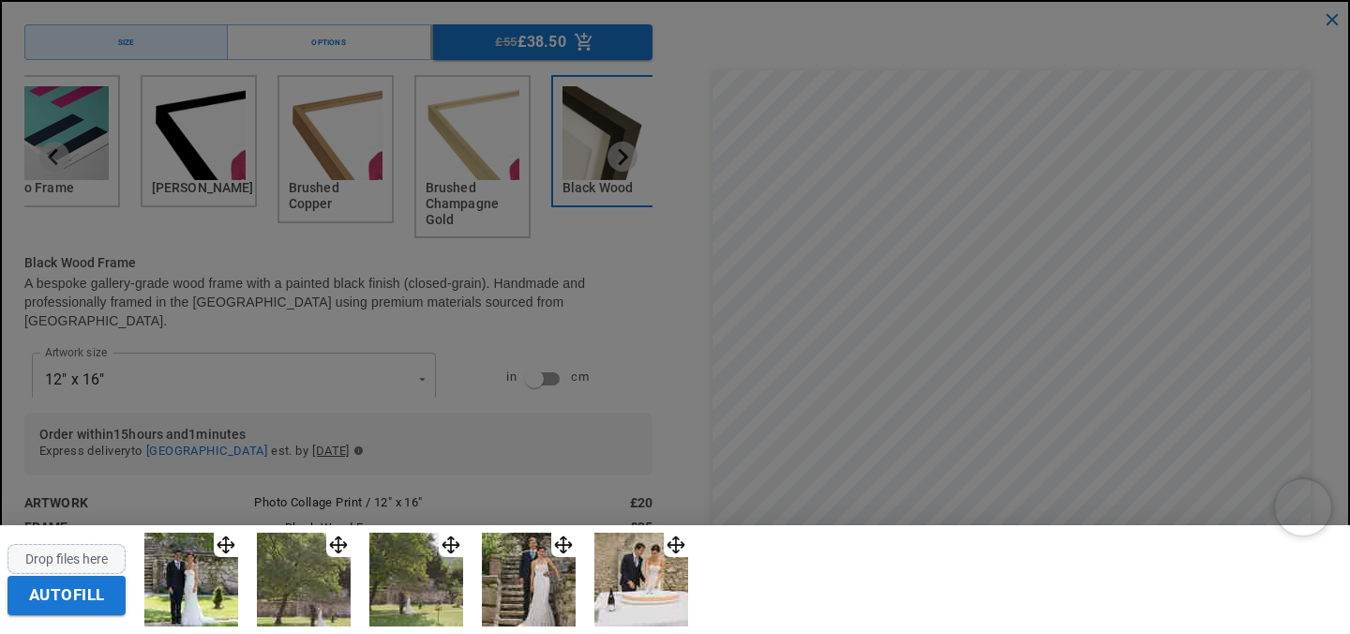
scroll to position [0, 0]
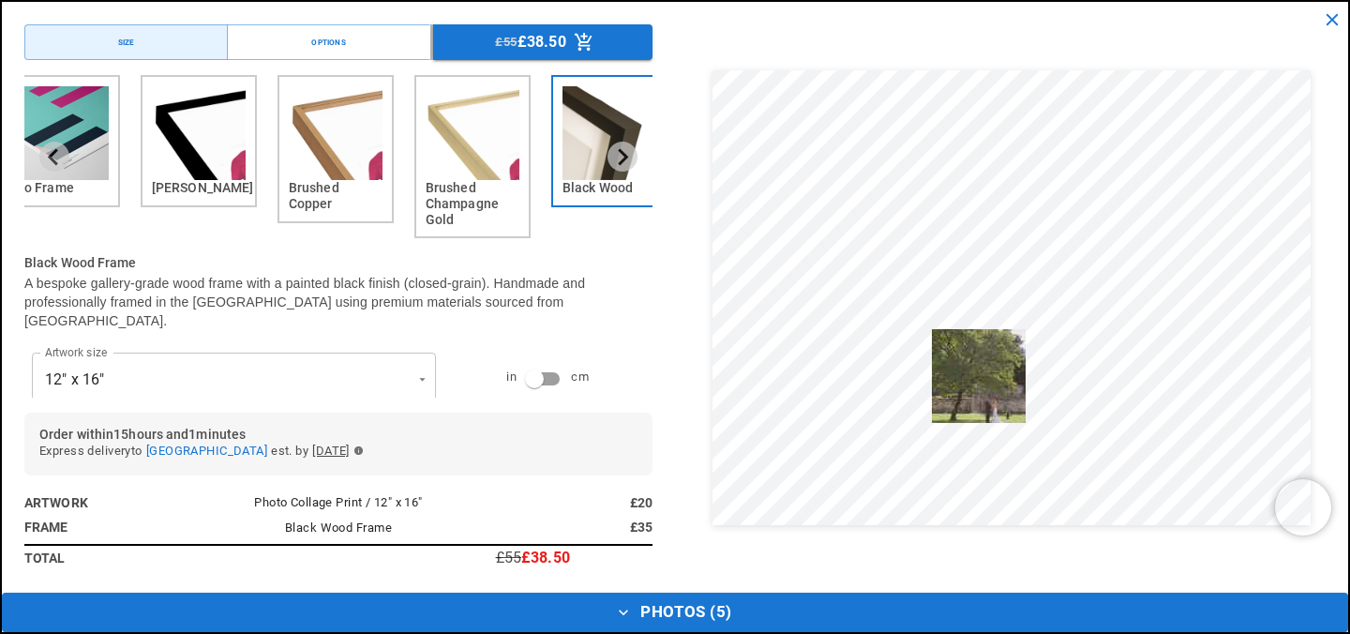
drag, startPoint x: 348, startPoint y: 547, endPoint x: 1012, endPoint y: 343, distance: 694.4
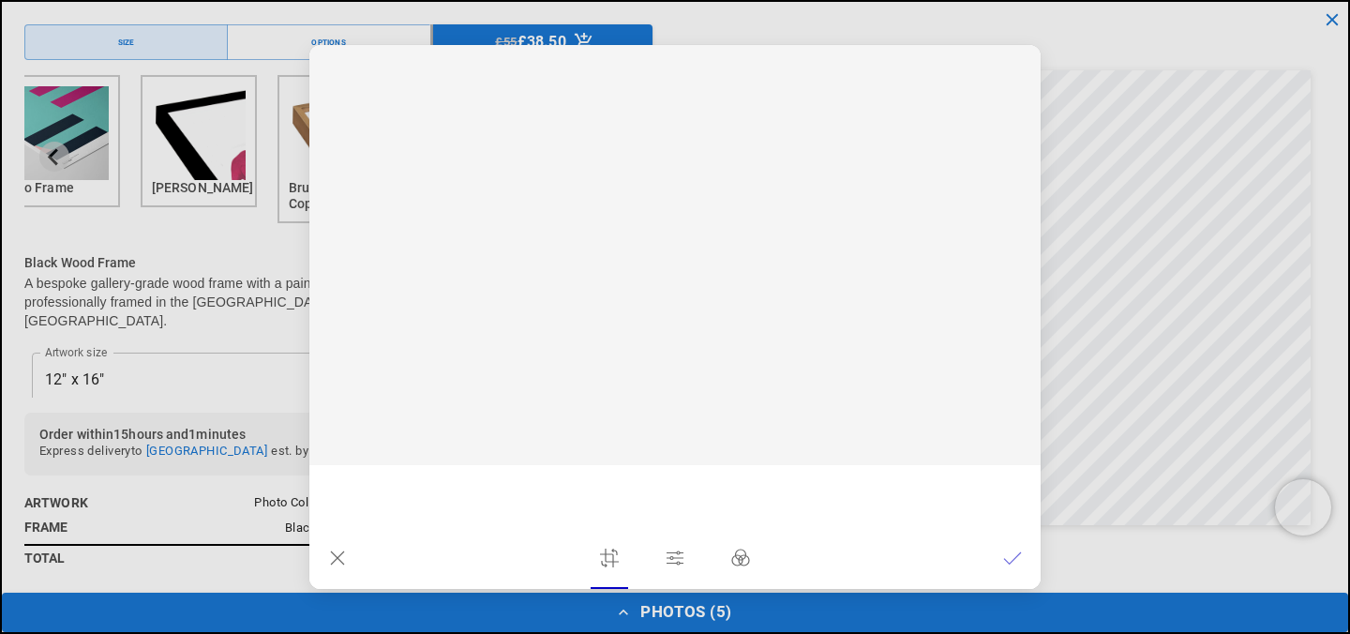
scroll to position [0, 366]
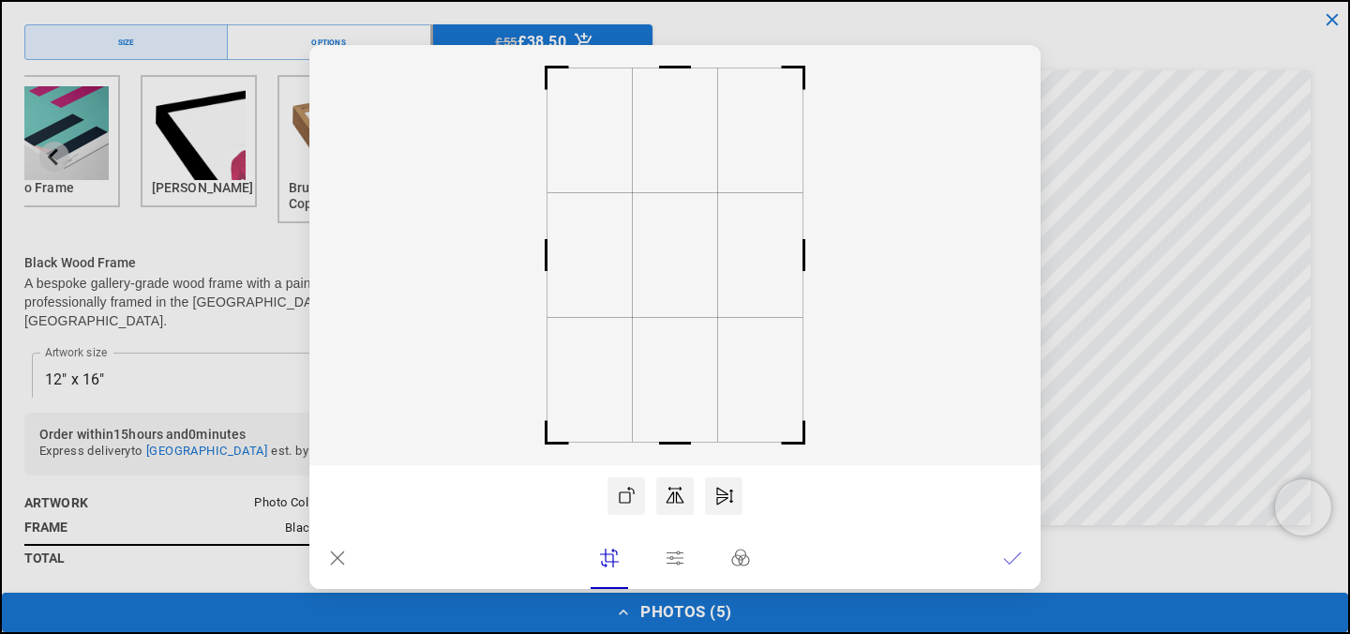
click at [336, 565] on icon at bounding box center [337, 558] width 19 height 19
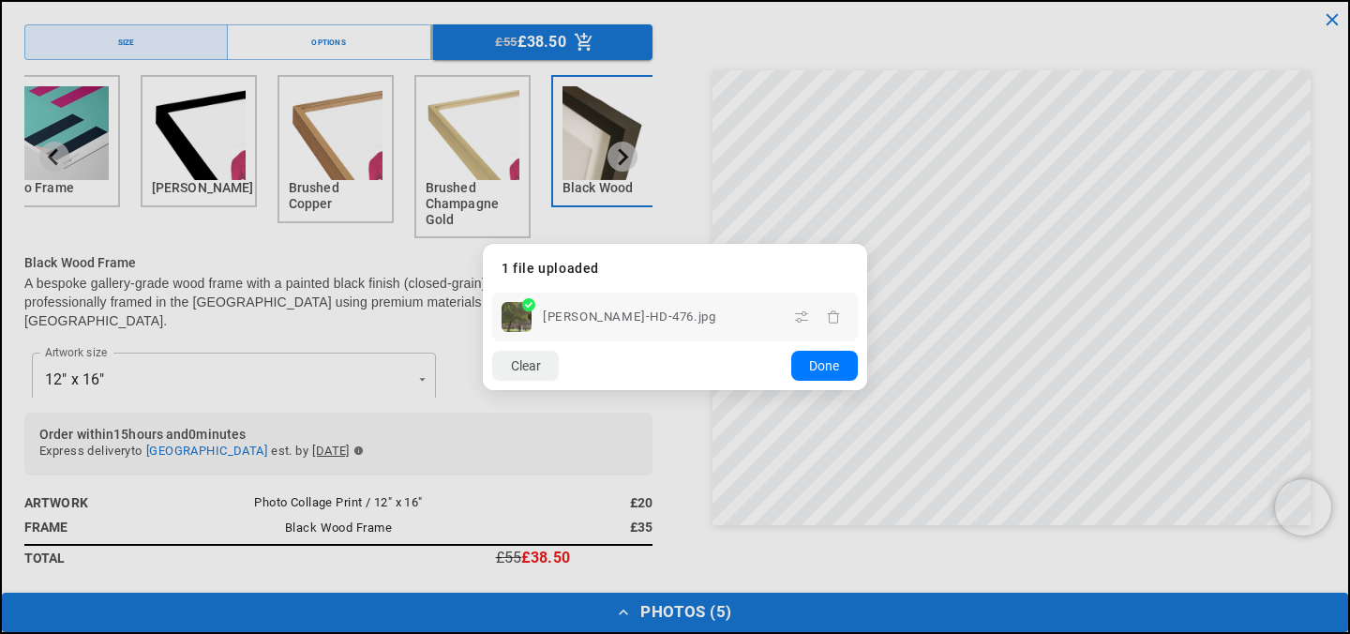
scroll to position [0, 731]
click at [823, 365] on button "Done" at bounding box center [824, 366] width 67 height 30
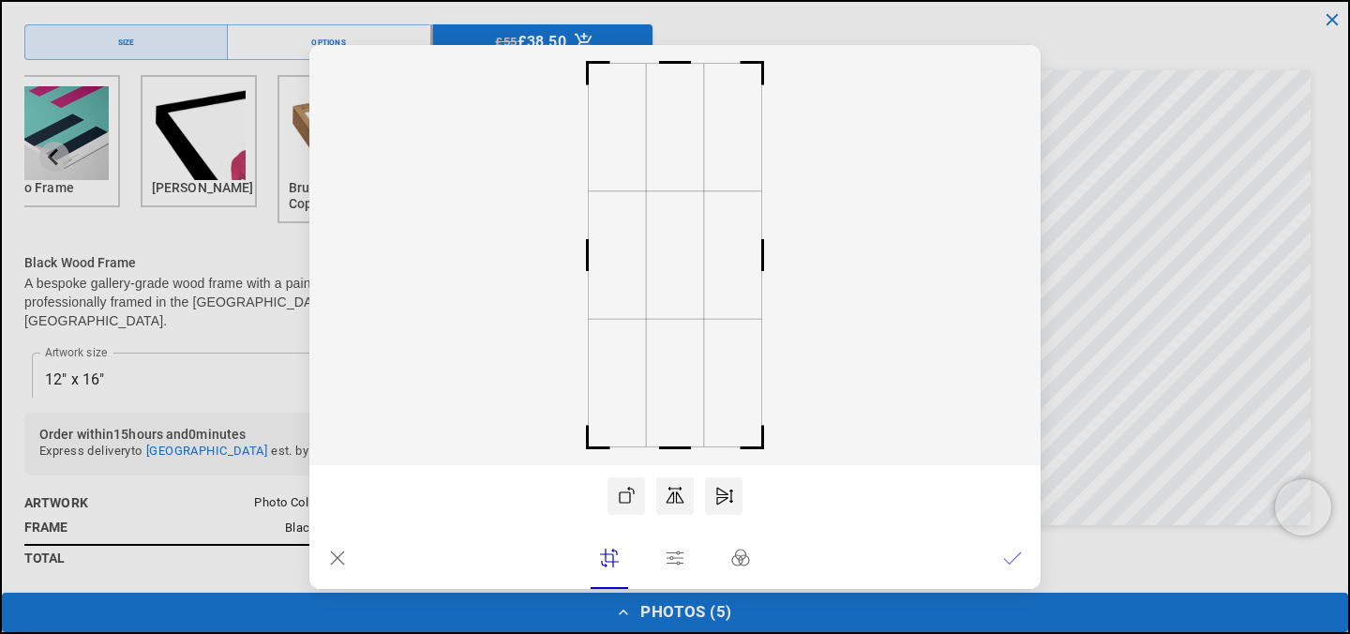
scroll to position [0, 366]
click at [329, 553] on icon at bounding box center [337, 558] width 19 height 19
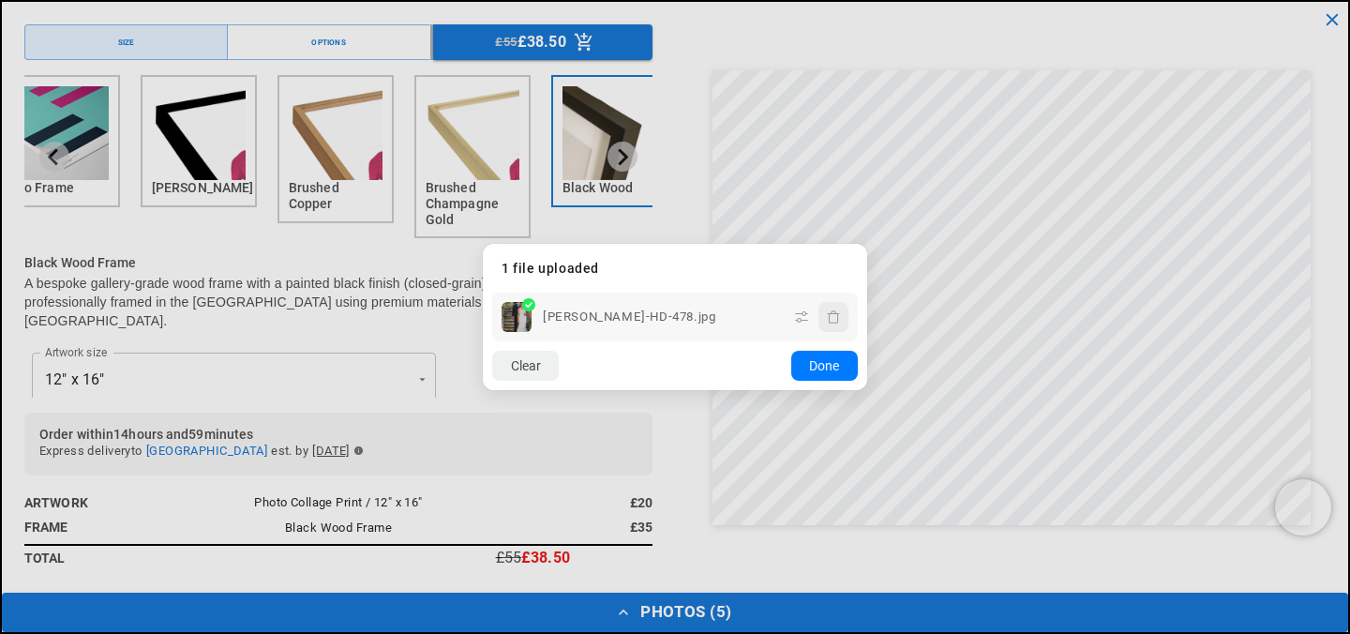
click at [835, 318] on icon "button" at bounding box center [833, 316] width 15 height 15
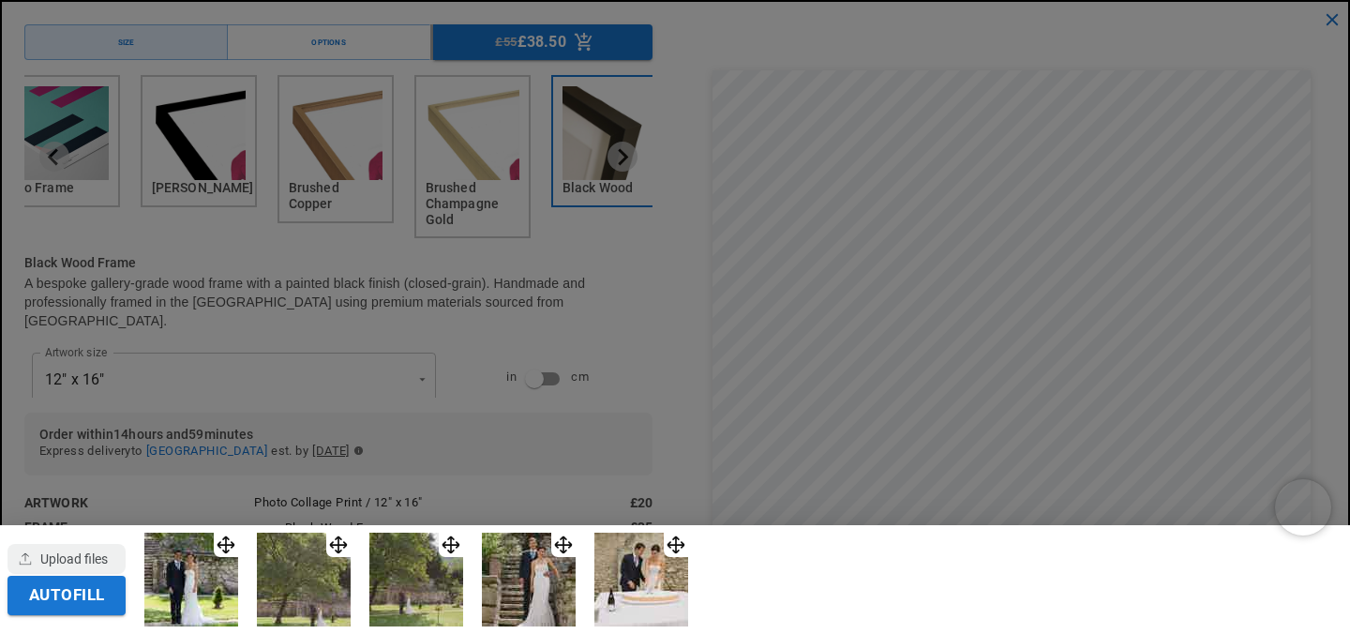
click at [673, 594] on img at bounding box center [641, 580] width 94 height 94
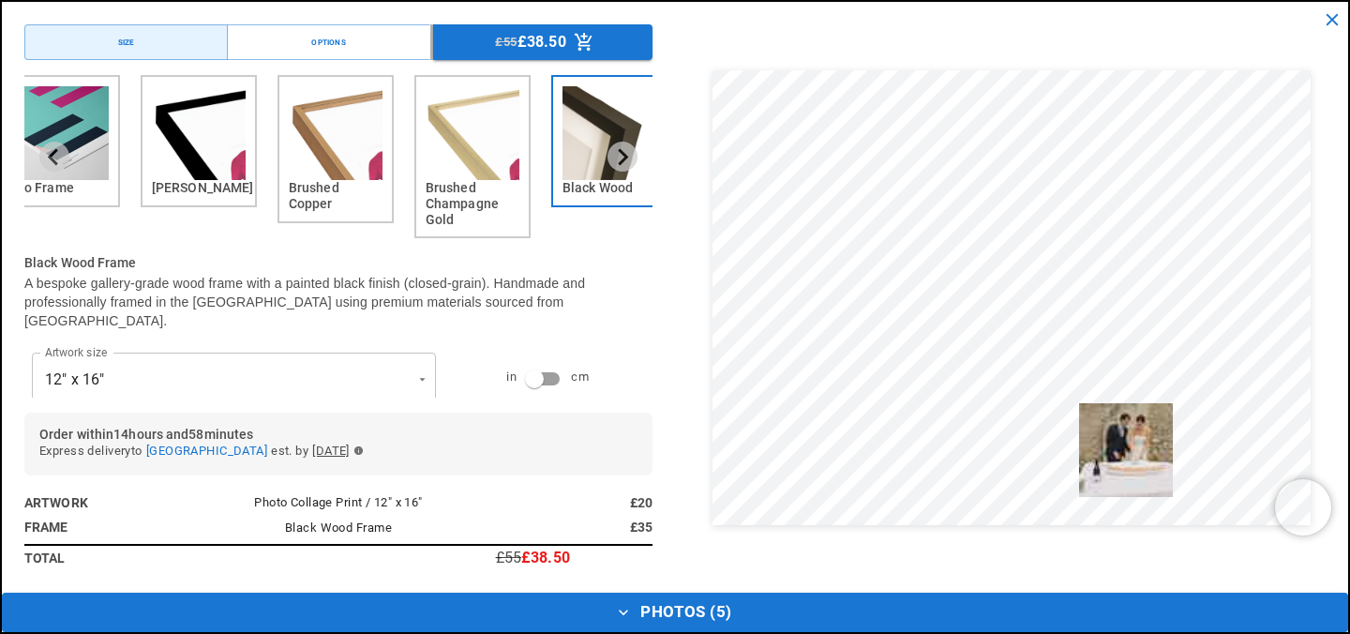
drag, startPoint x: 774, startPoint y: 534, endPoint x: 1159, endPoint y: 416, distance: 403.1
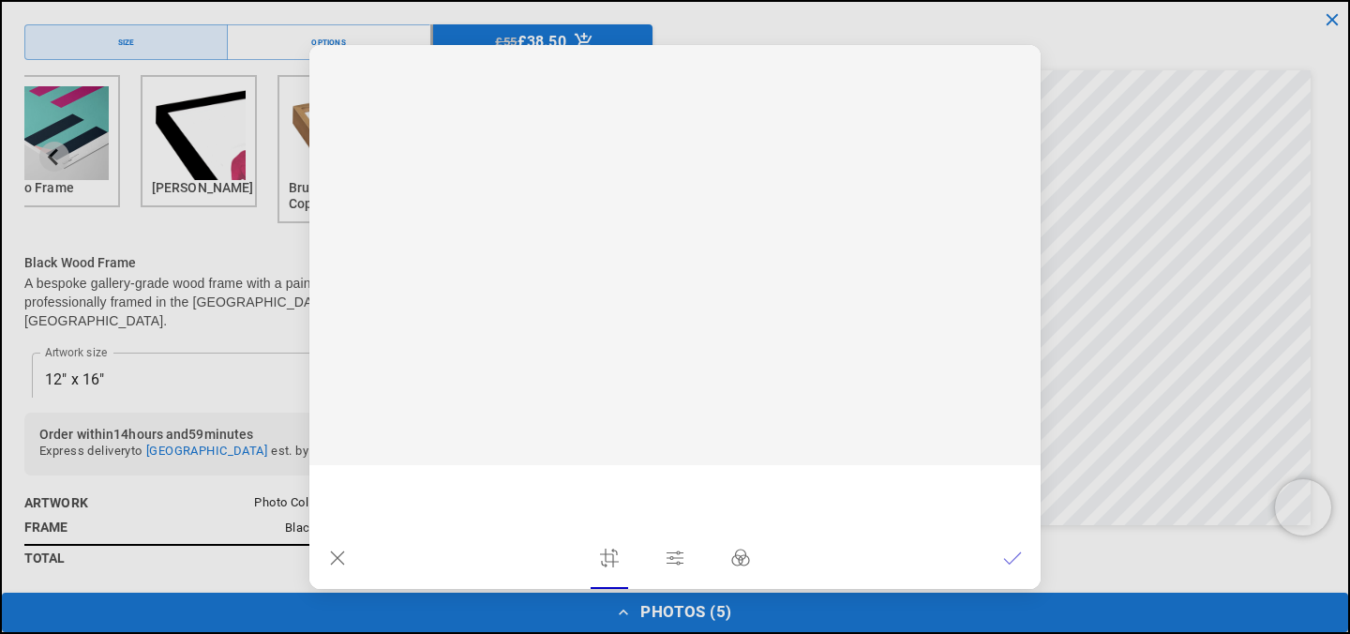
scroll to position [0, 0]
click at [1017, 557] on icon at bounding box center [1012, 558] width 19 height 19
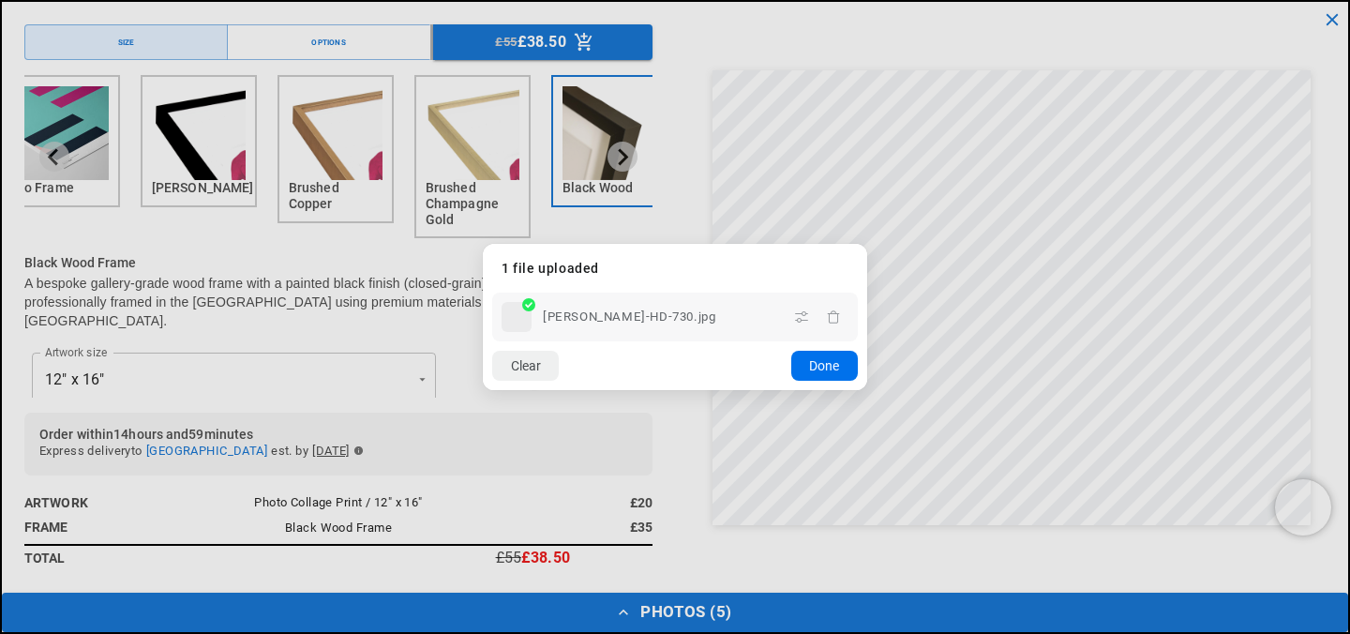
scroll to position [0, 366]
click at [838, 371] on button "Done" at bounding box center [824, 366] width 67 height 30
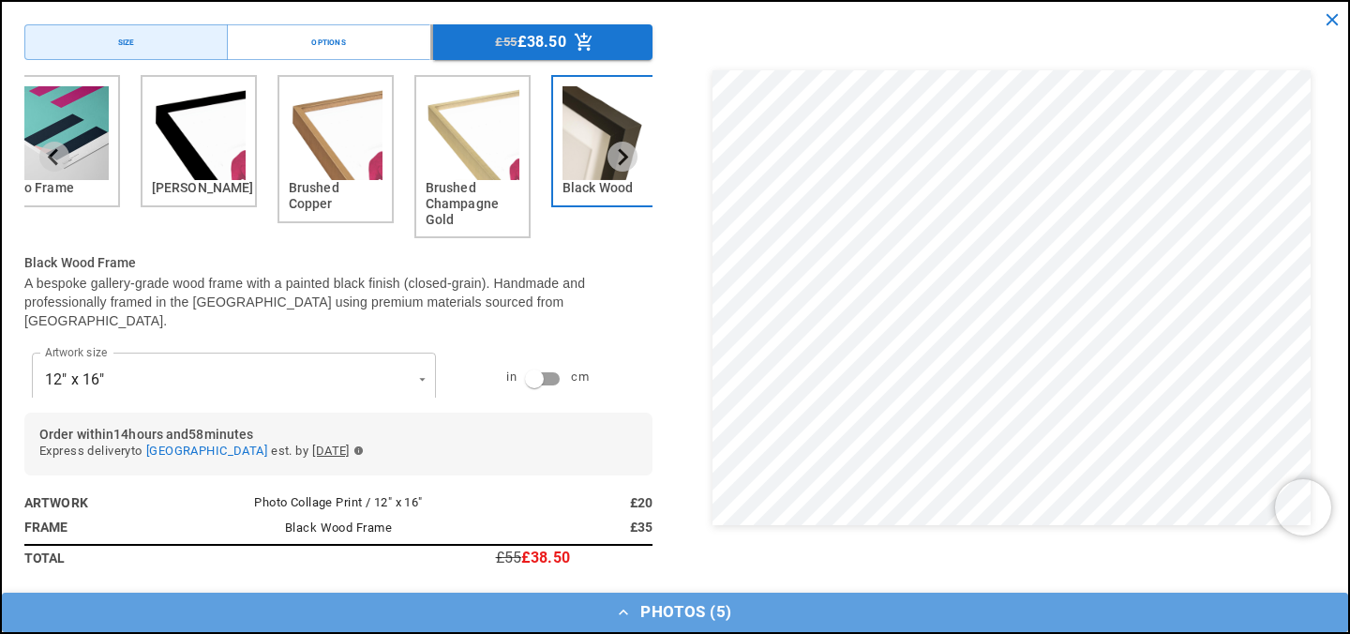
click at [695, 611] on button "Photos ( 5 )" at bounding box center [675, 612] width 1347 height 39
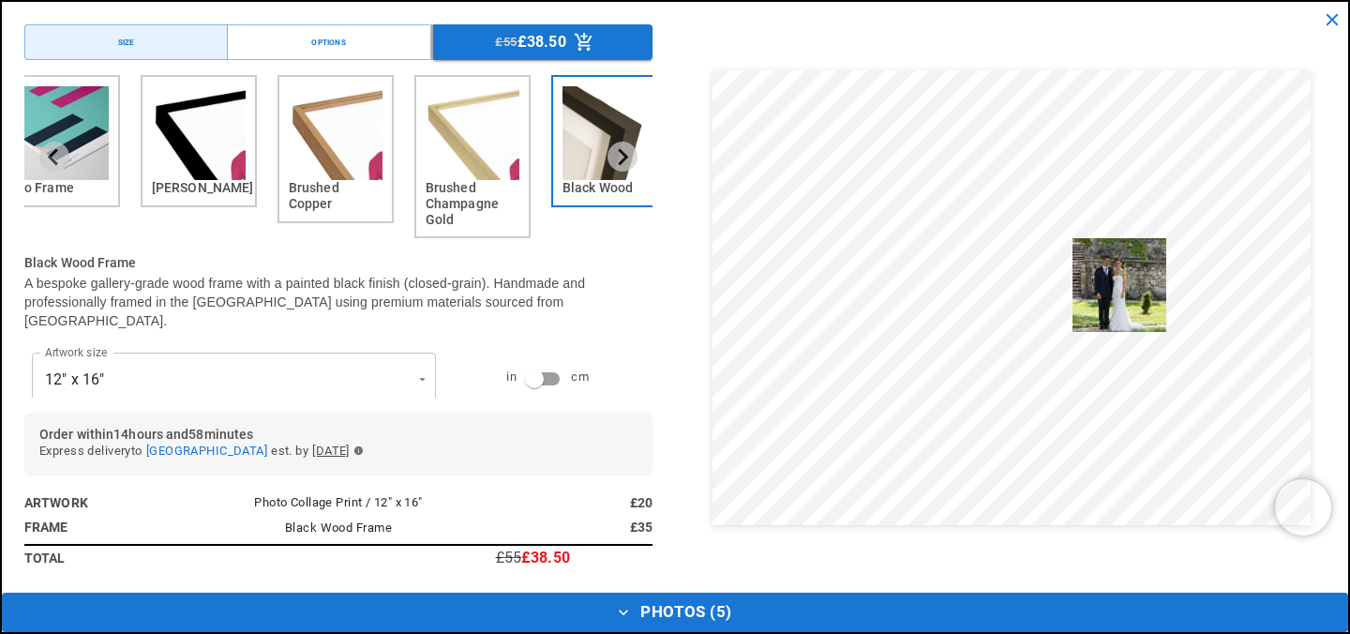
drag, startPoint x: 239, startPoint y: 543, endPoint x: 1155, endPoint y: 248, distance: 962.3
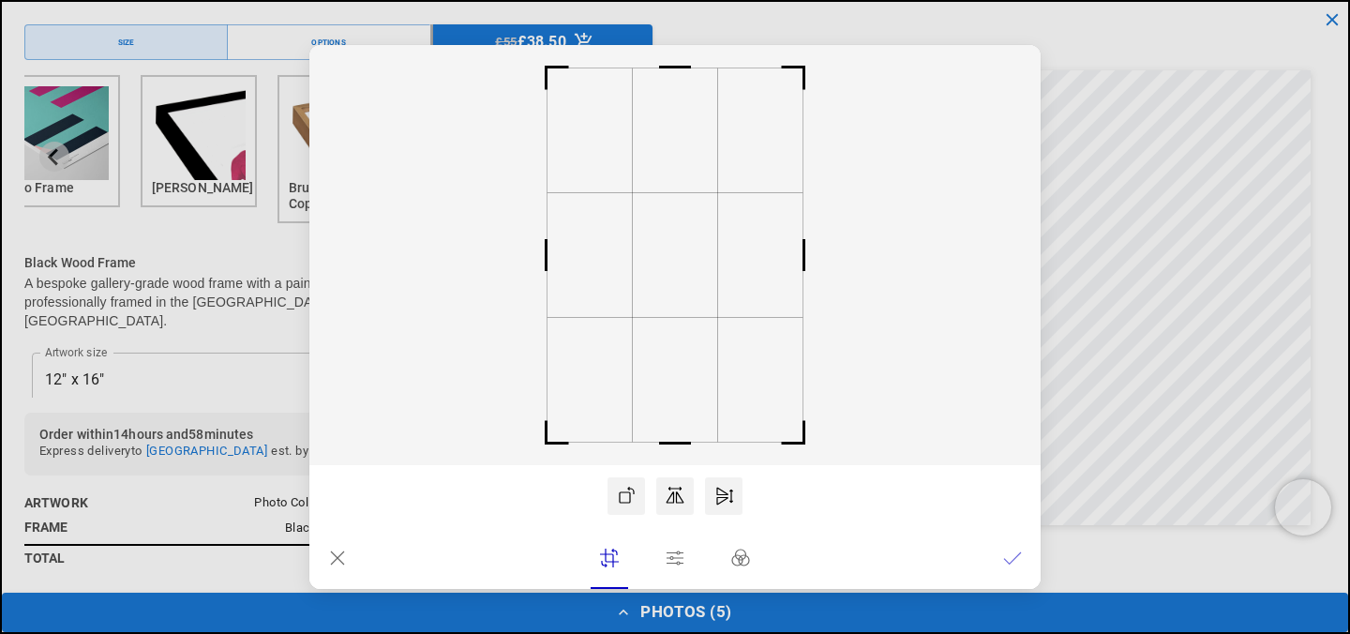
scroll to position [0, 731]
click at [337, 558] on icon at bounding box center [337, 557] width 13 height 13
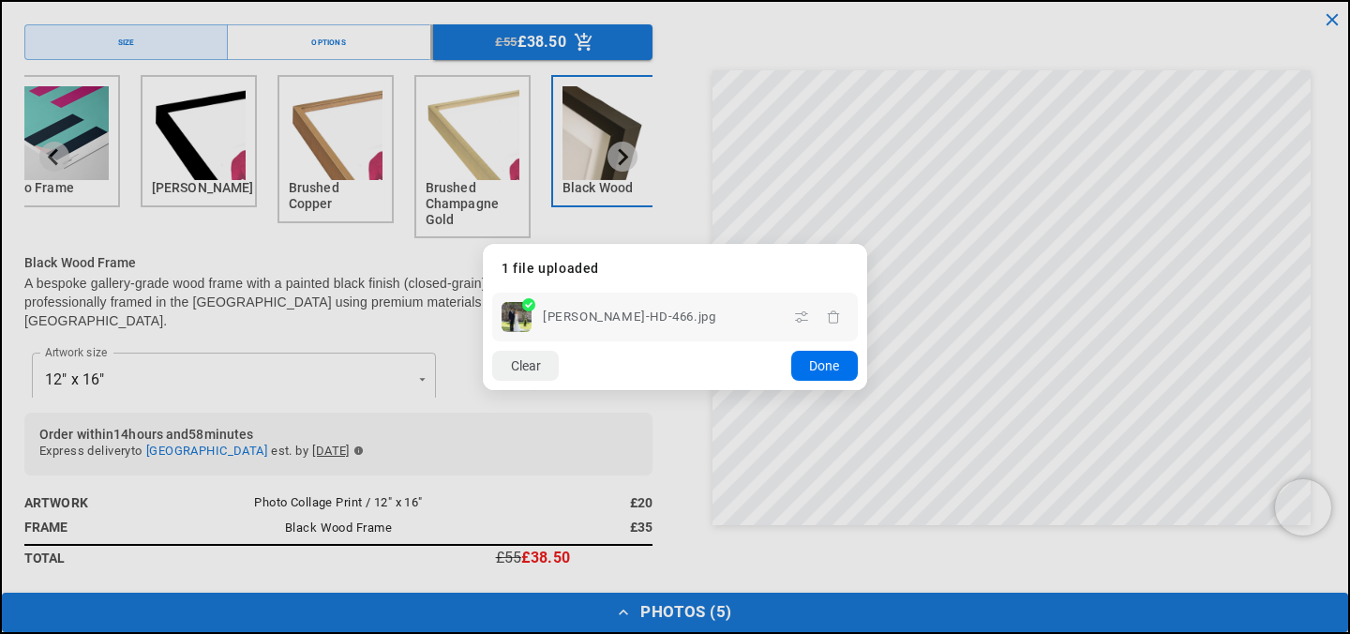
click at [805, 359] on button "Done" at bounding box center [824, 366] width 67 height 30
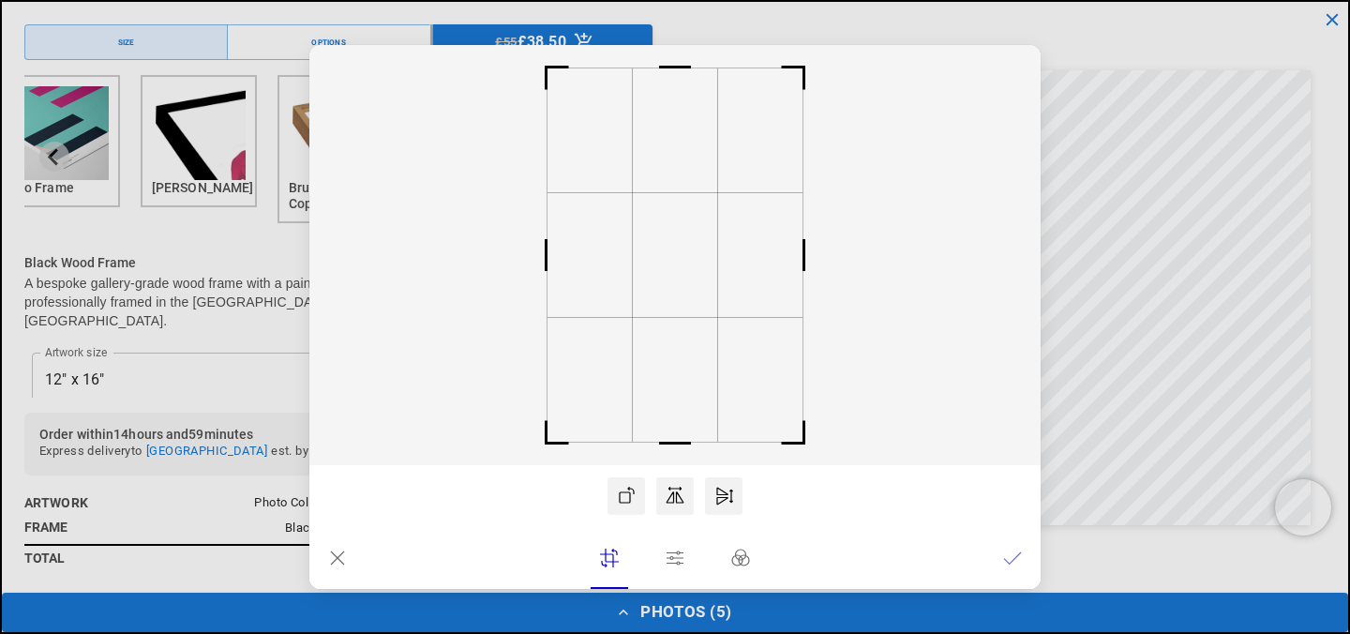
scroll to position [0, 366]
click at [334, 552] on icon at bounding box center [337, 558] width 19 height 19
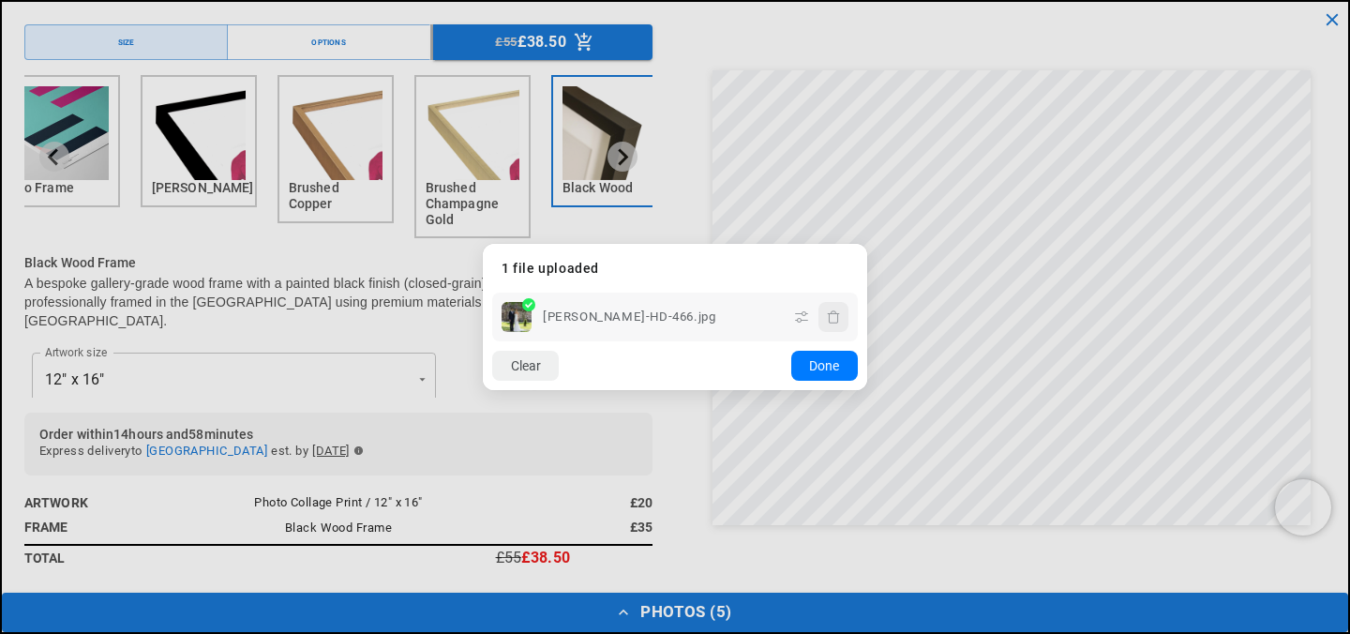
scroll to position [0, 731]
click at [838, 315] on icon "button" at bounding box center [833, 316] width 15 height 15
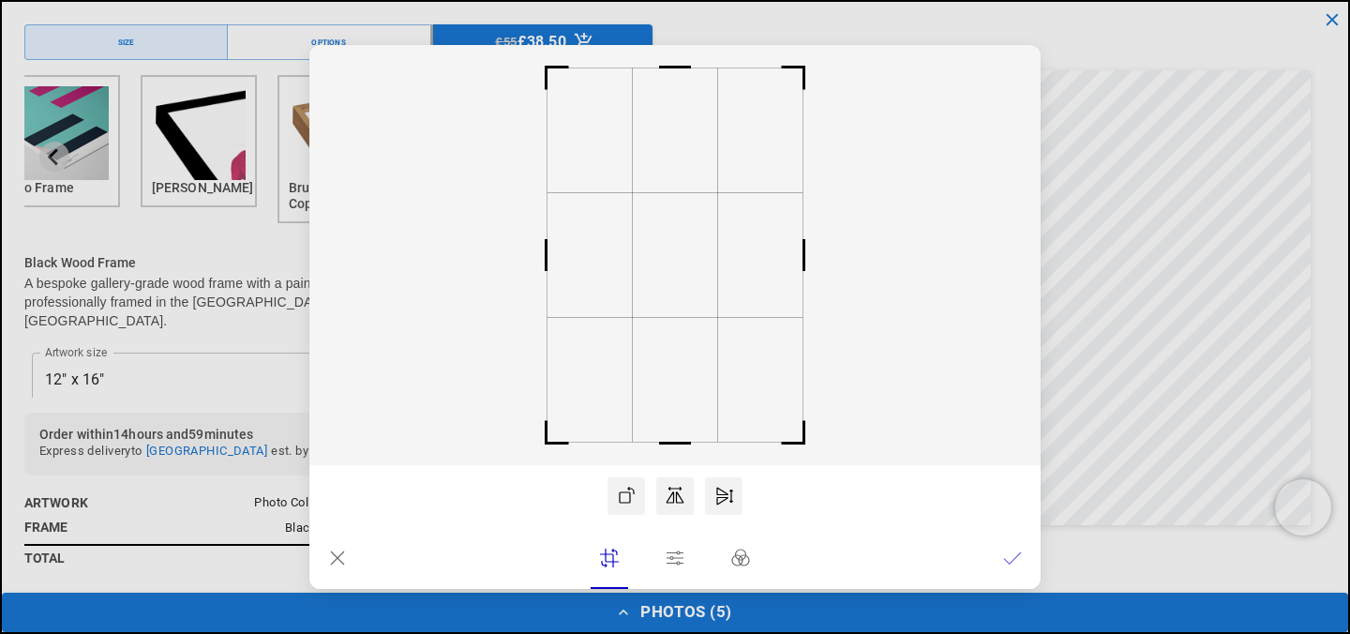
scroll to position [0, 0]
click at [338, 549] on icon at bounding box center [337, 558] width 19 height 19
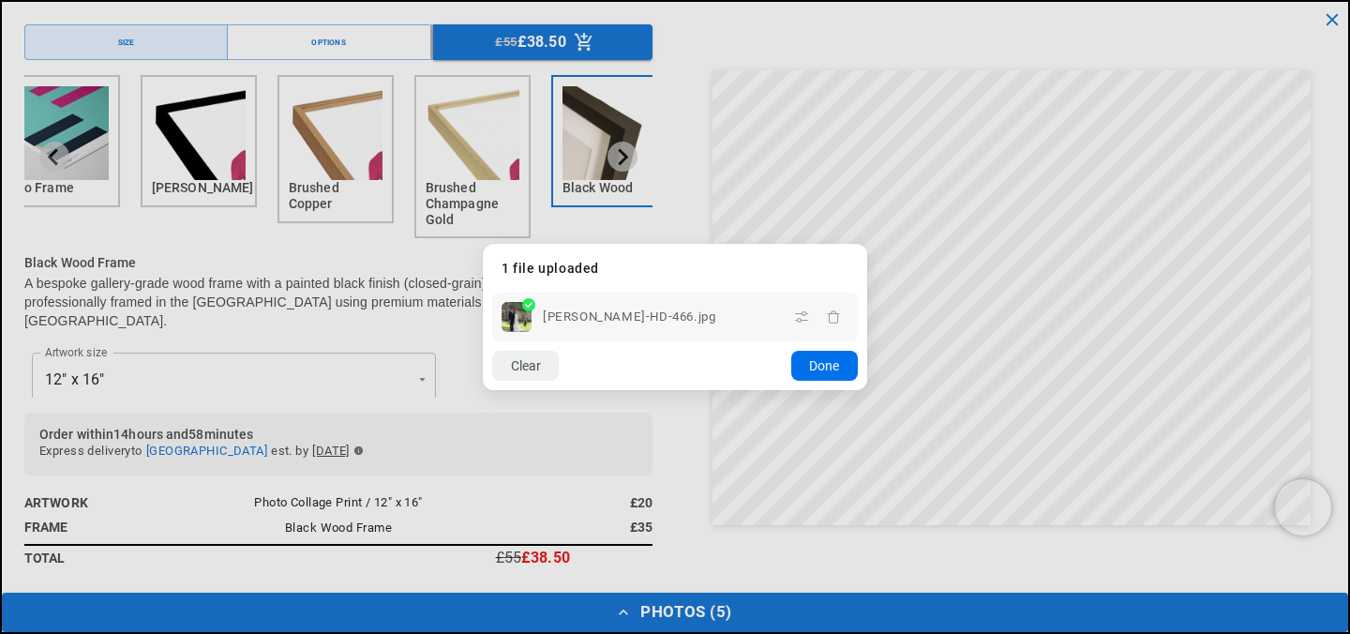
click at [833, 358] on button "Done" at bounding box center [824, 366] width 67 height 30
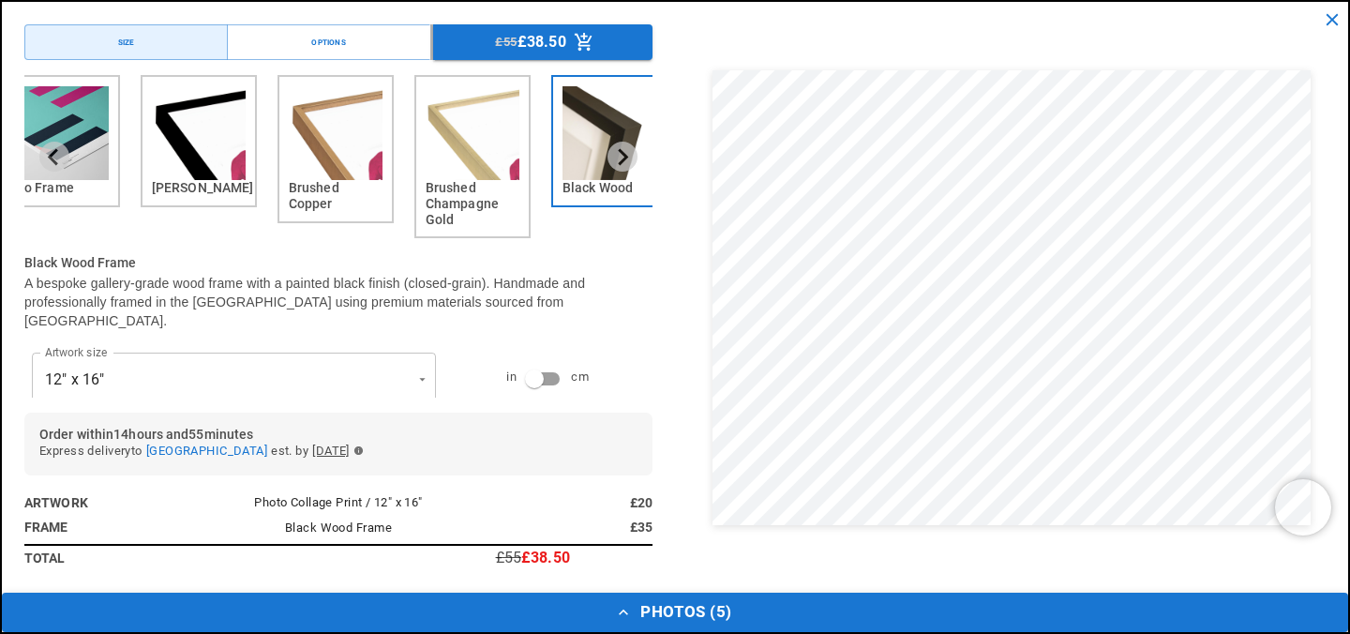
click at [718, 615] on button "Photos ( 5 )" at bounding box center [675, 612] width 1347 height 39
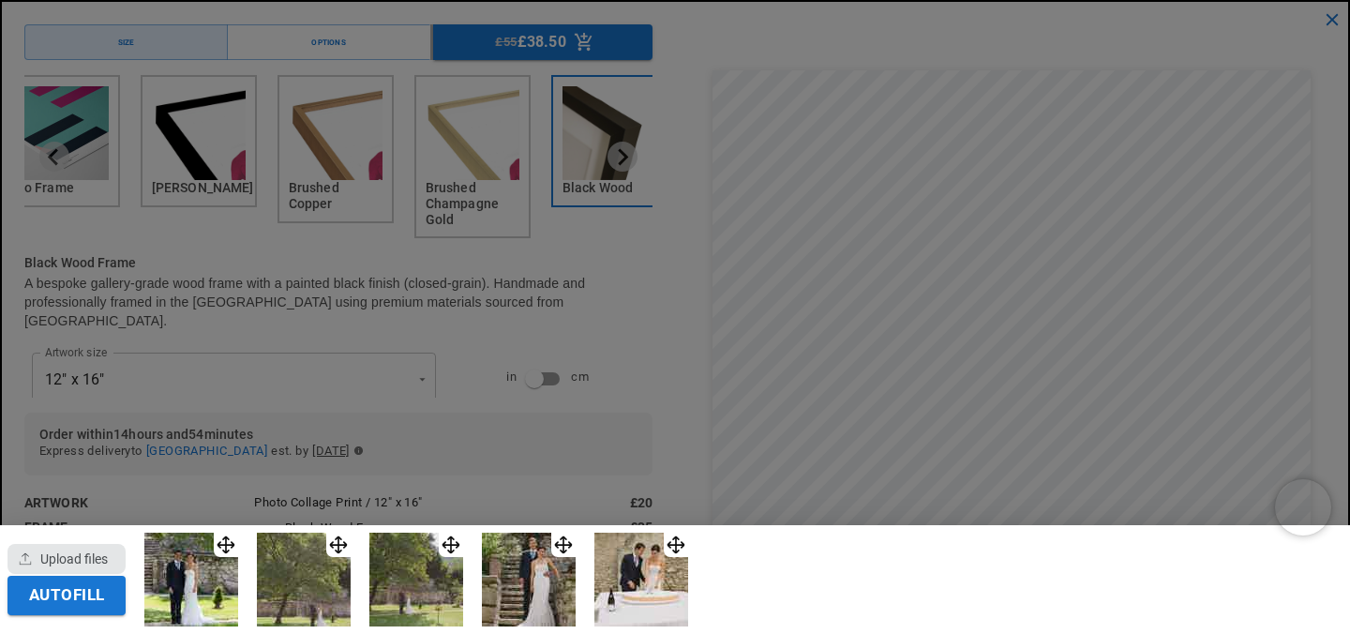
click at [71, 570] on div "button" at bounding box center [67, 559] width 118 height 30
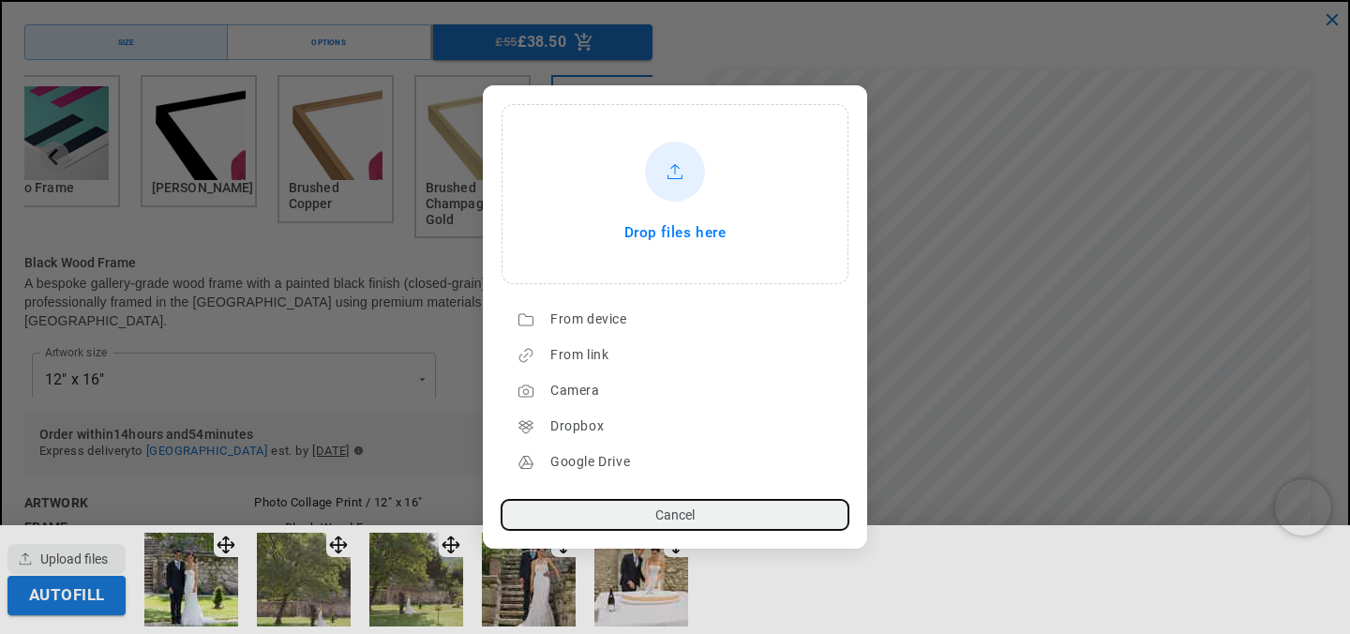
click at [679, 203] on div "Drop files here" at bounding box center [674, 194] width 341 height 174
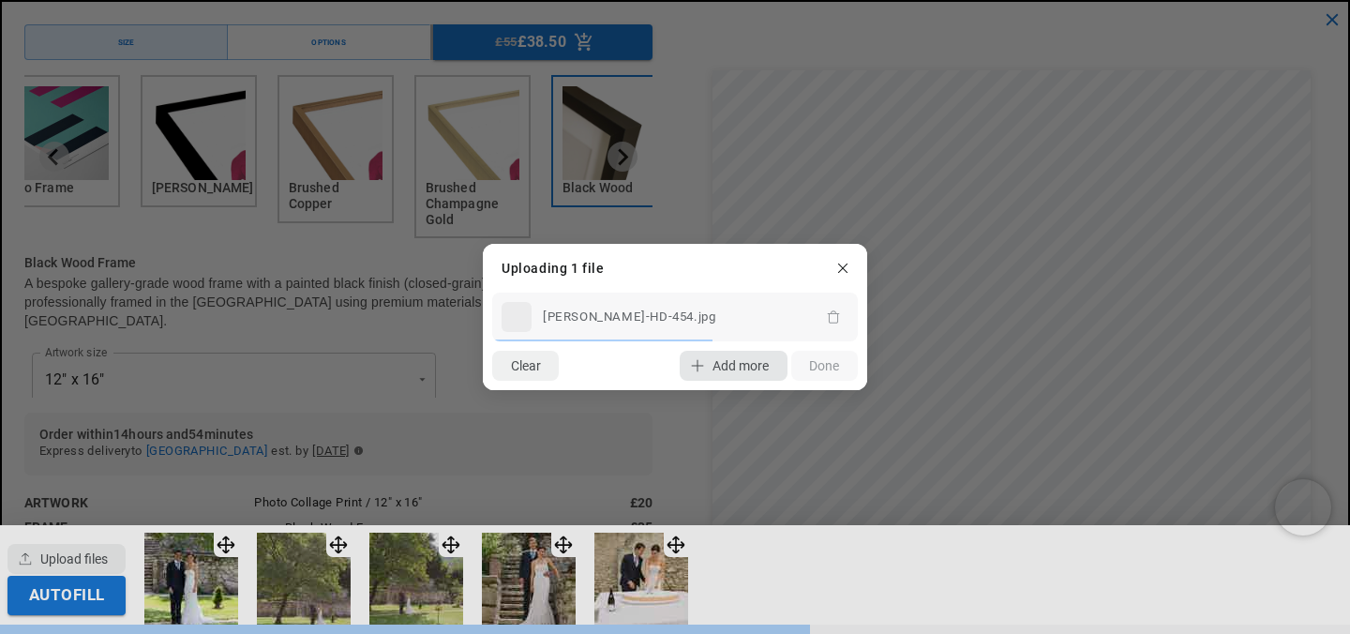
scroll to position [0, 731]
click at [750, 367] on span "Add more" at bounding box center [741, 365] width 56 height 15
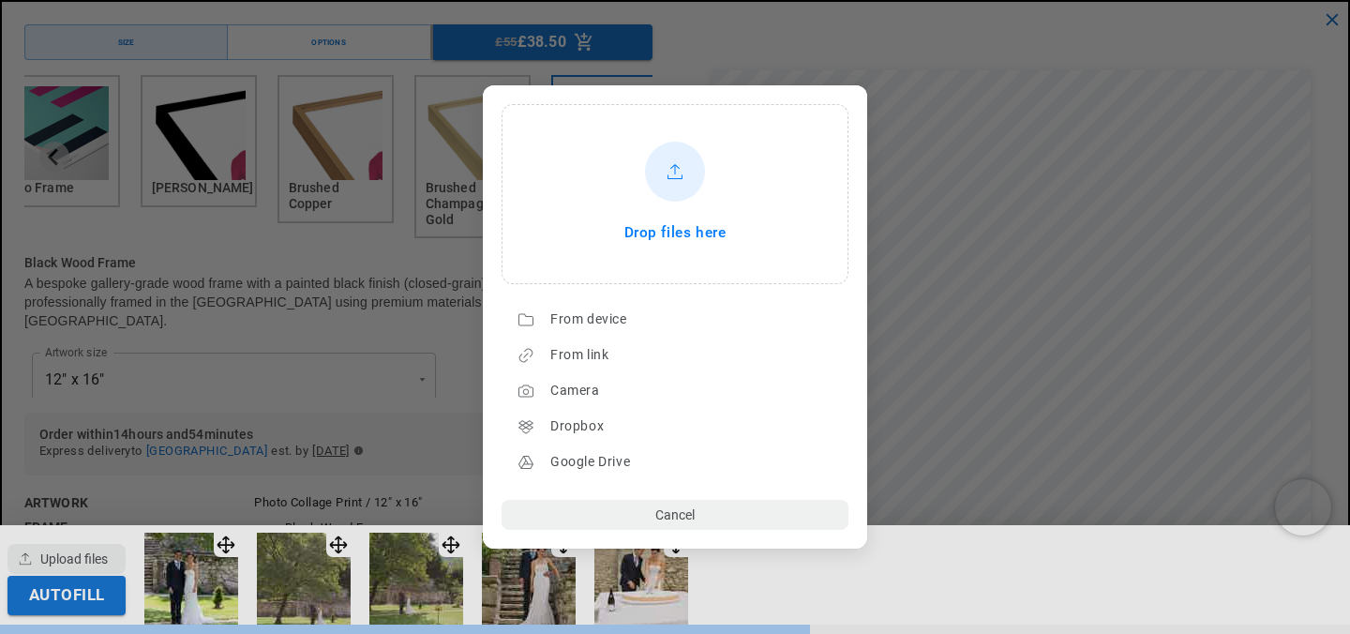
click at [672, 161] on lr-icon at bounding box center [675, 172] width 30 height 30
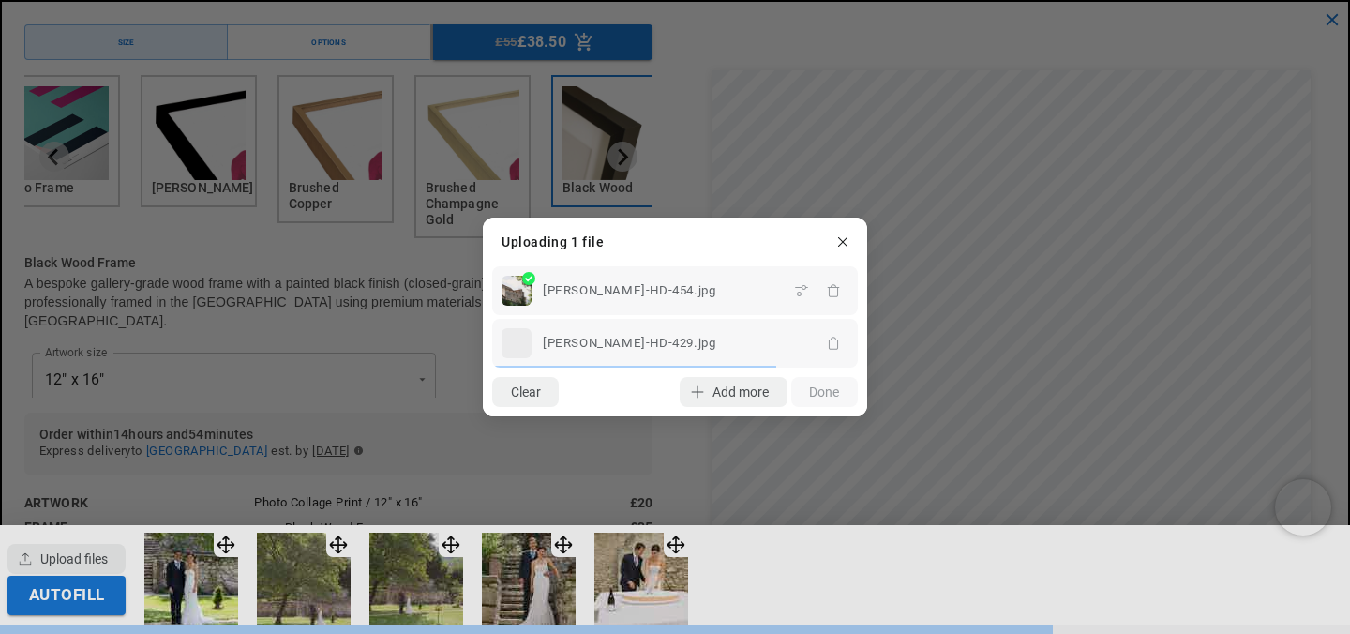
scroll to position [0, 366]
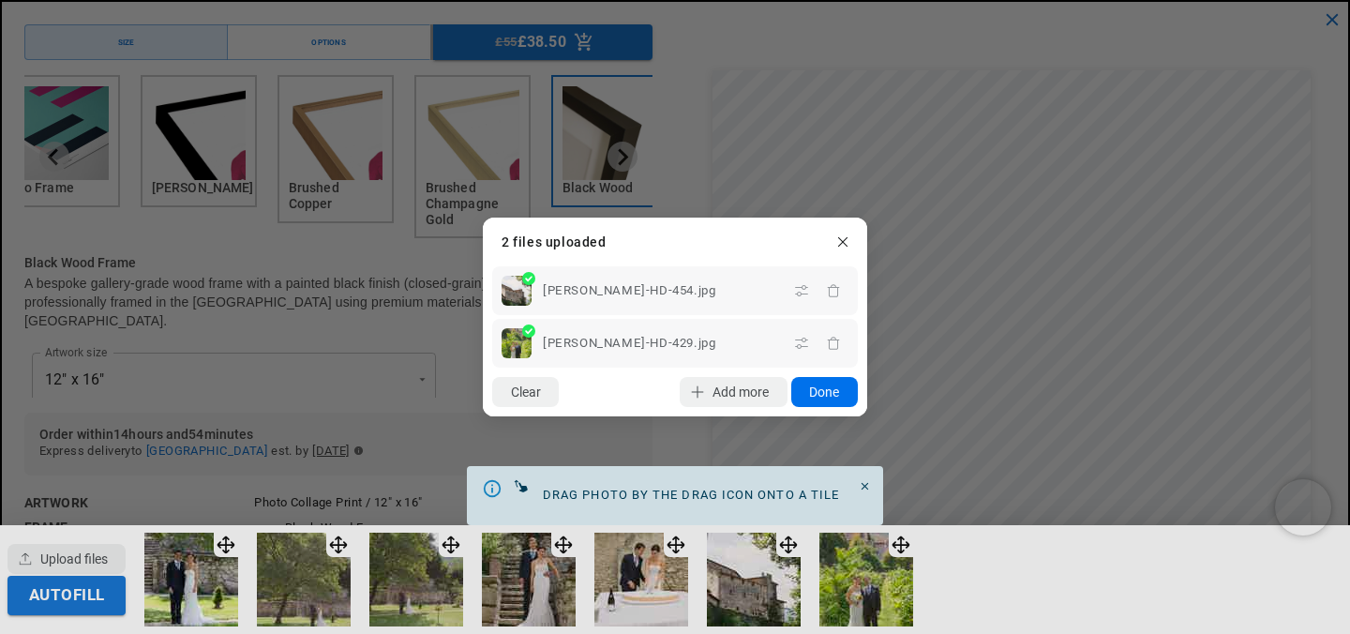
click at [821, 399] on button "Done" at bounding box center [824, 392] width 67 height 30
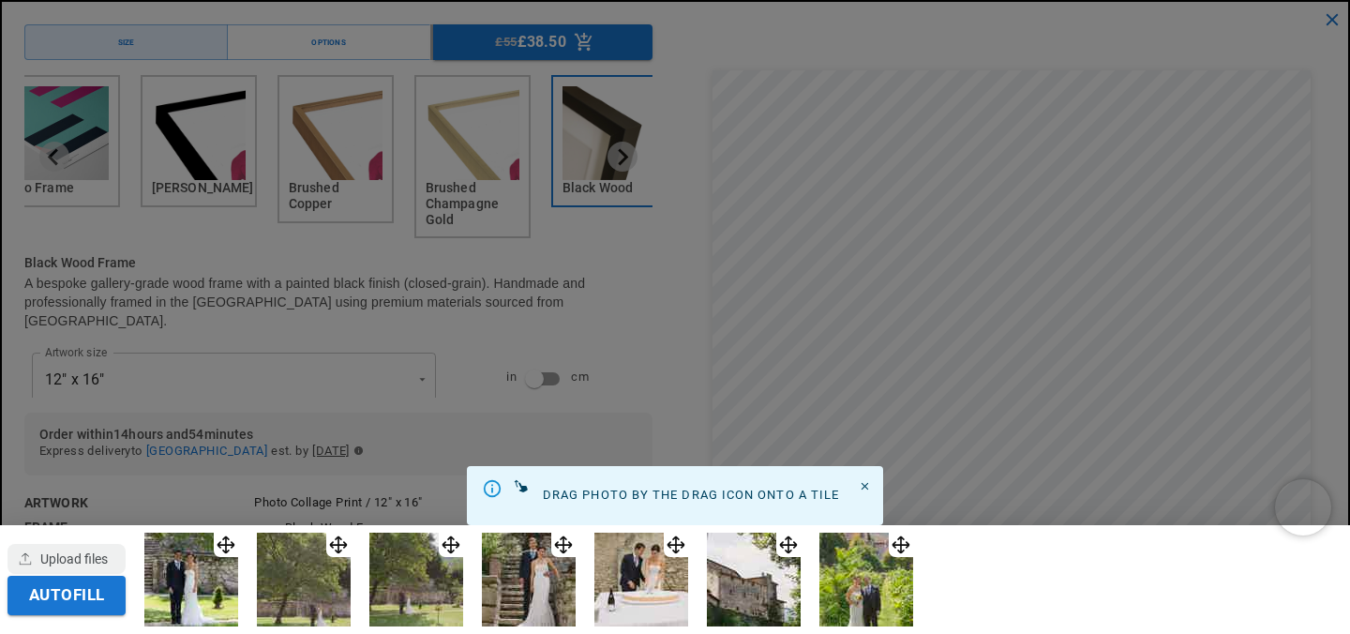
scroll to position [0, 731]
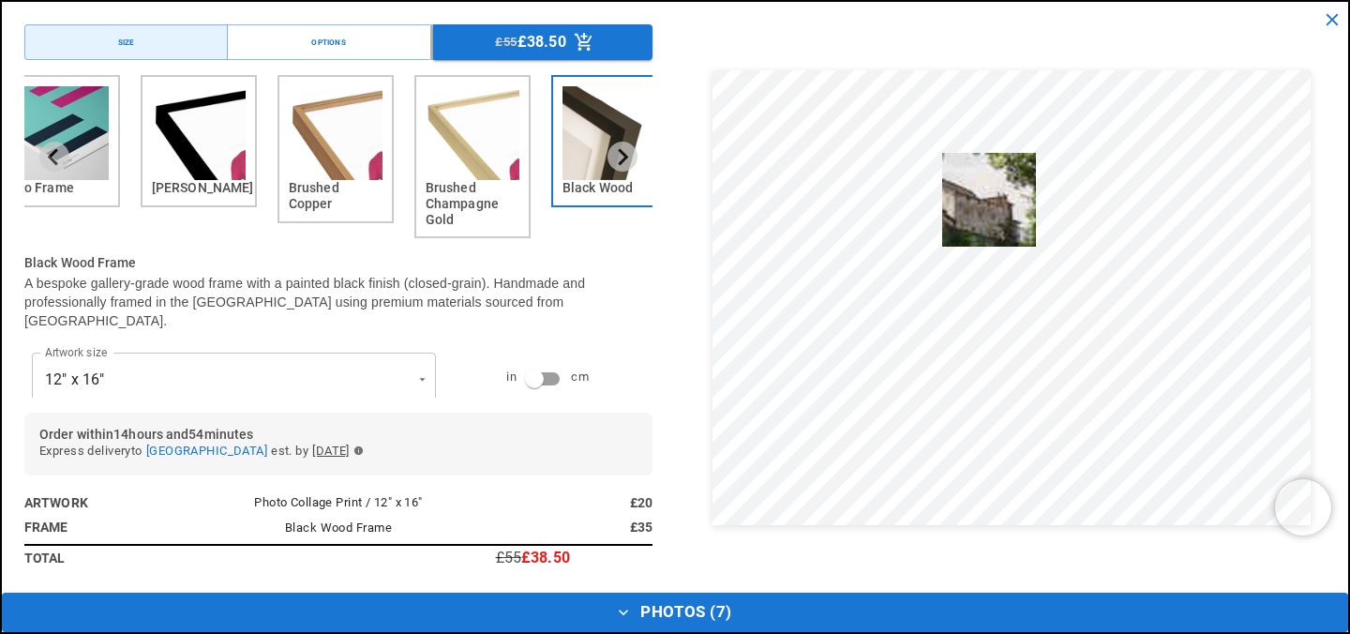
drag, startPoint x: 800, startPoint y: 542, endPoint x: 1023, endPoint y: 162, distance: 440.5
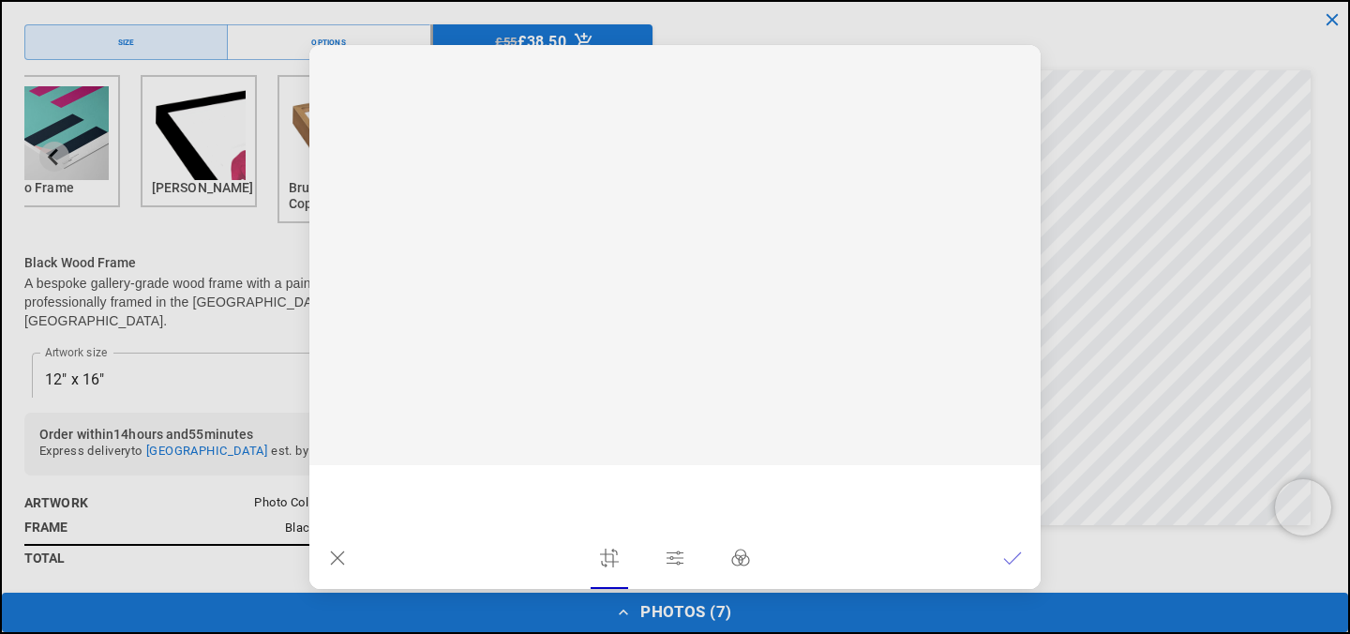
scroll to position [0, 0]
click at [1013, 555] on icon at bounding box center [1012, 558] width 19 height 19
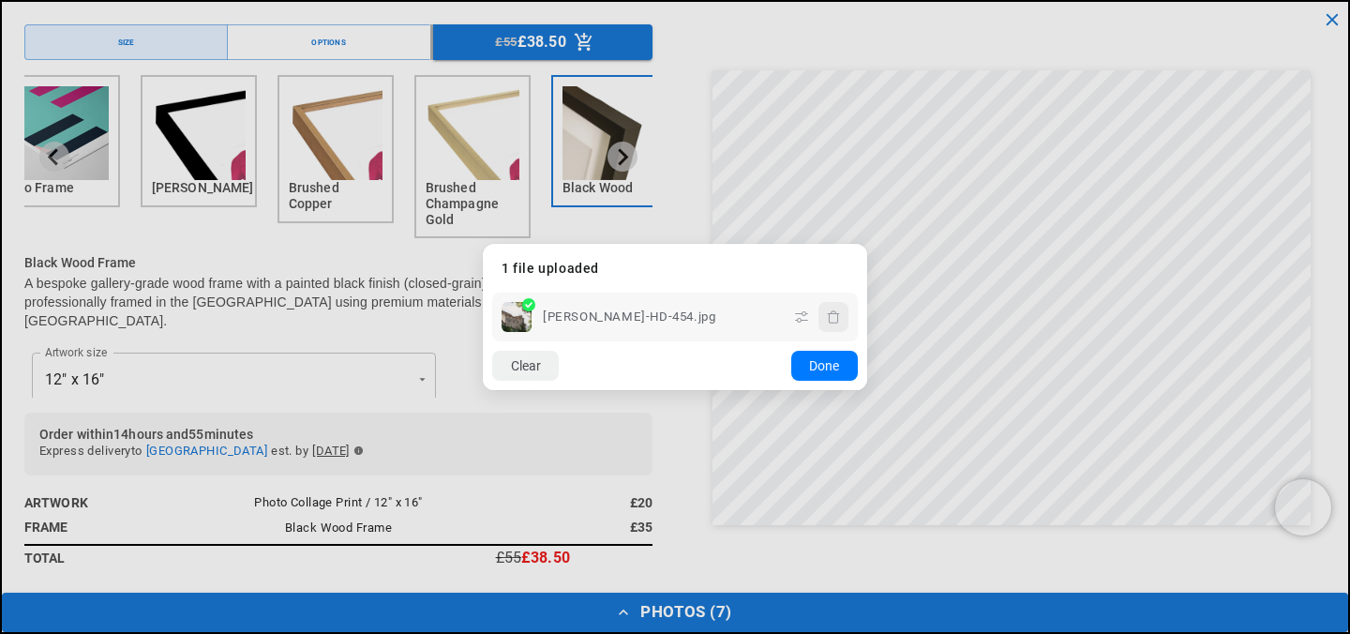
scroll to position [0, 366]
click at [824, 371] on button "Done" at bounding box center [824, 366] width 67 height 30
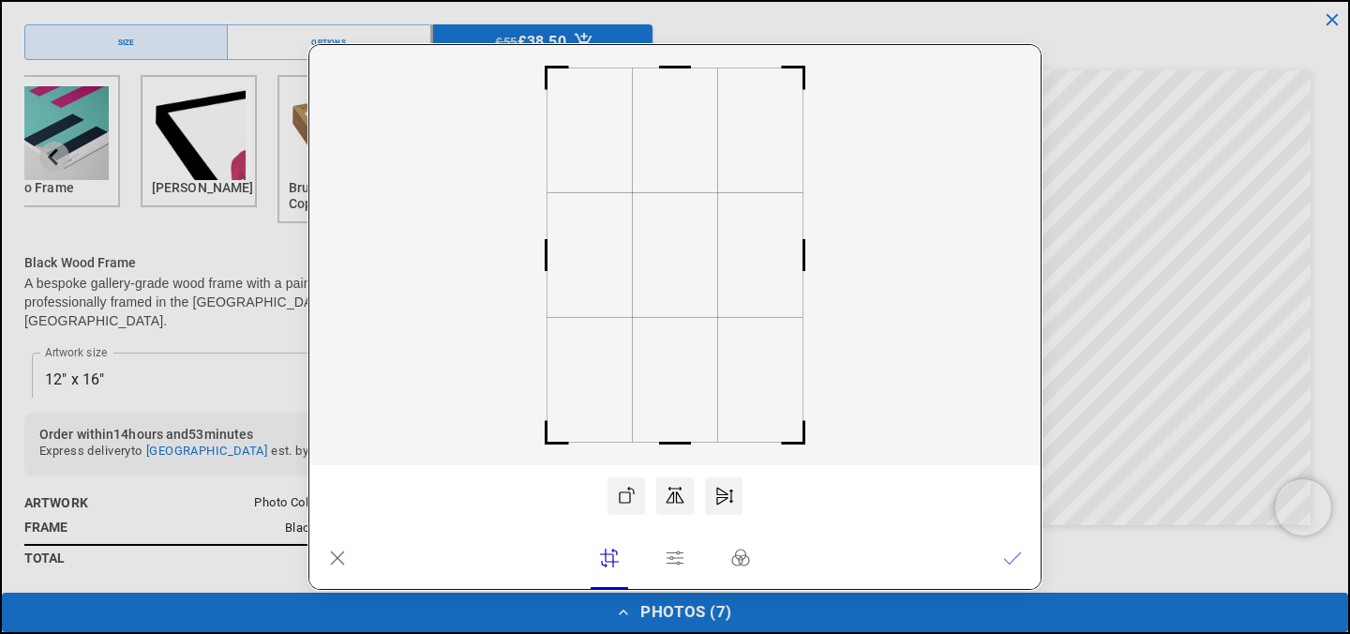
click at [334, 558] on icon at bounding box center [337, 558] width 19 height 19
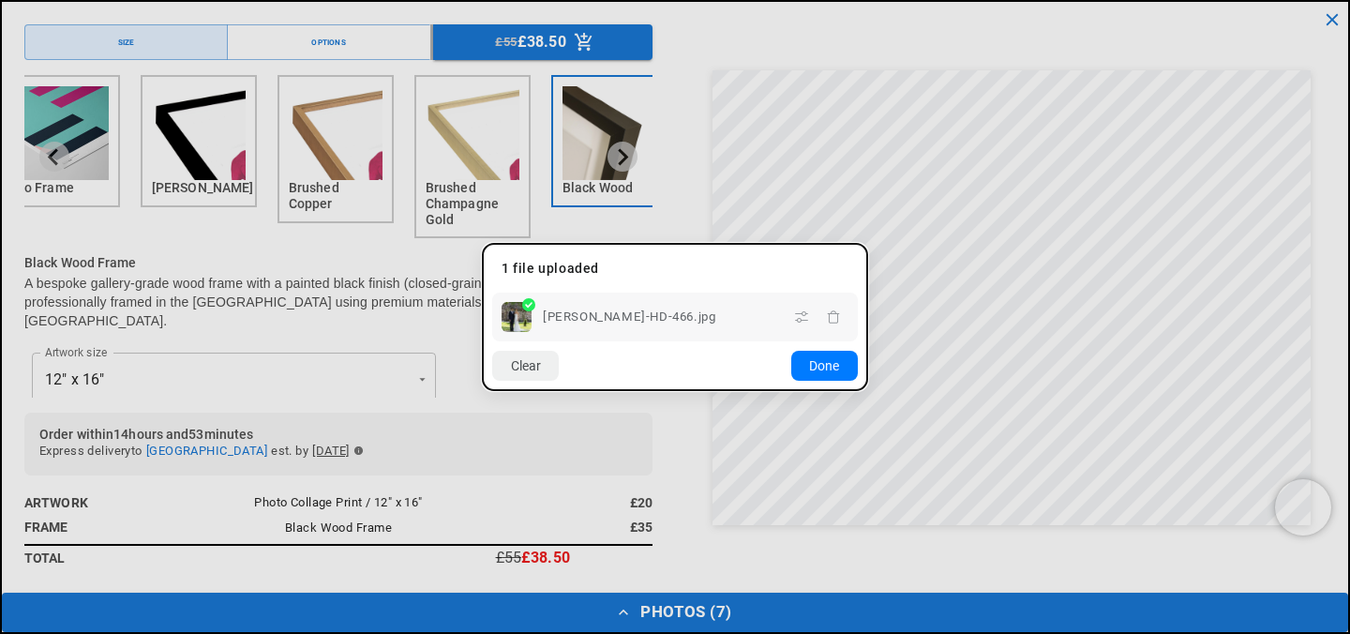
scroll to position [0, 731]
click at [822, 377] on button "Done" at bounding box center [824, 366] width 67 height 30
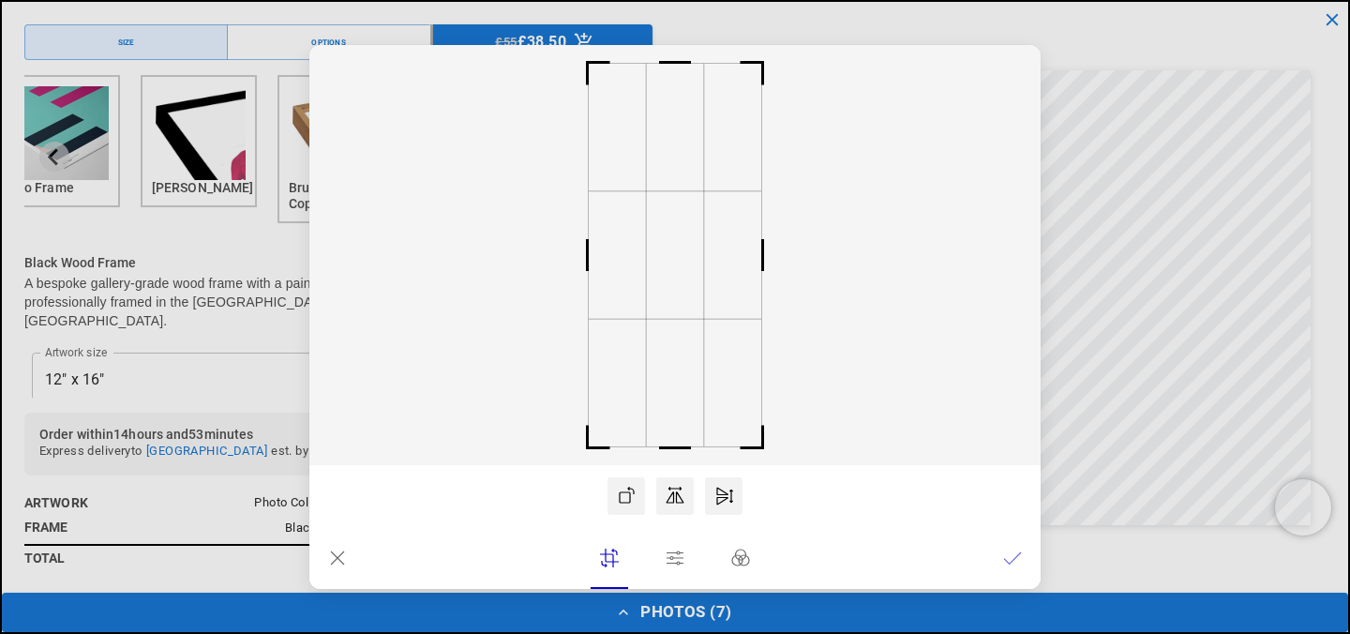
click at [338, 549] on icon at bounding box center [337, 558] width 19 height 19
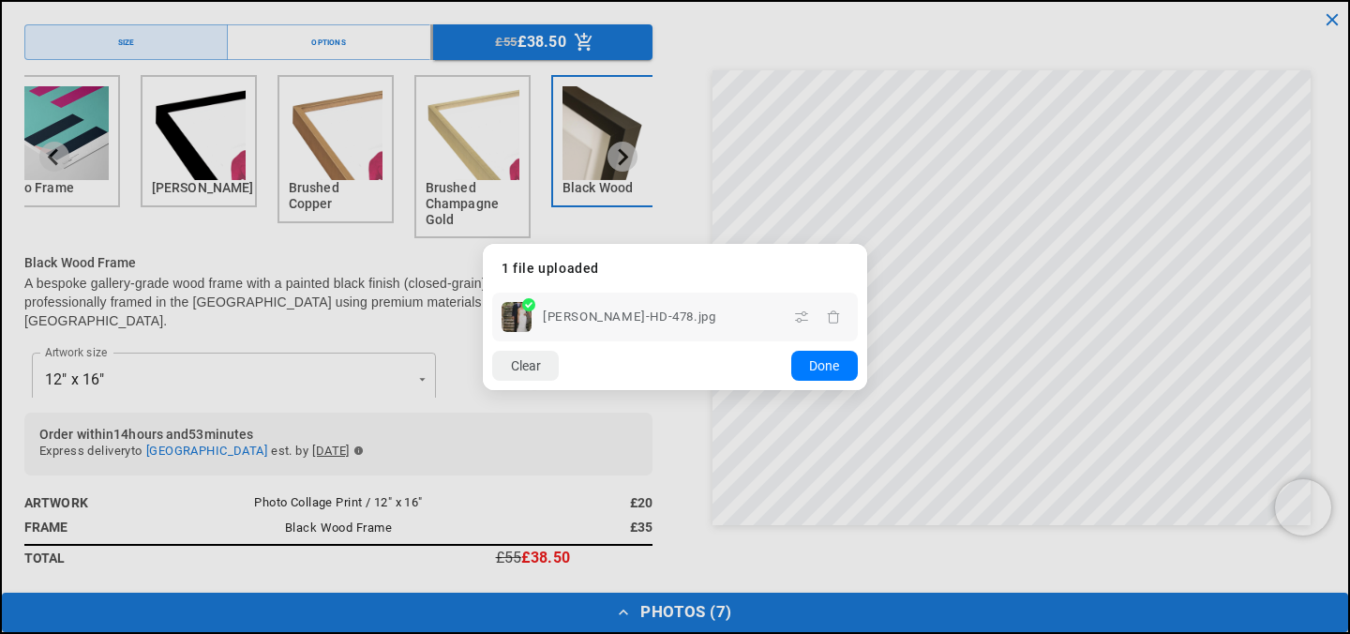
scroll to position [0, 0]
click at [805, 367] on button "Done" at bounding box center [824, 366] width 67 height 30
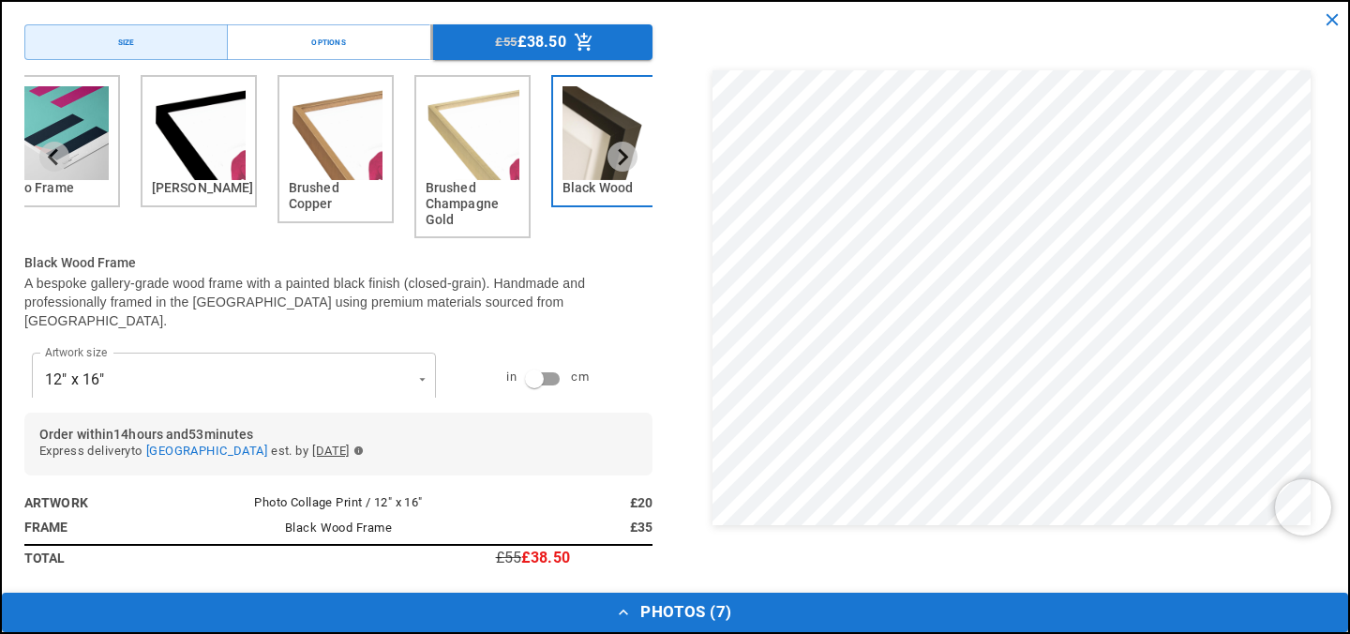
click at [719, 593] on button "Photos ( 7 )" at bounding box center [675, 612] width 1347 height 39
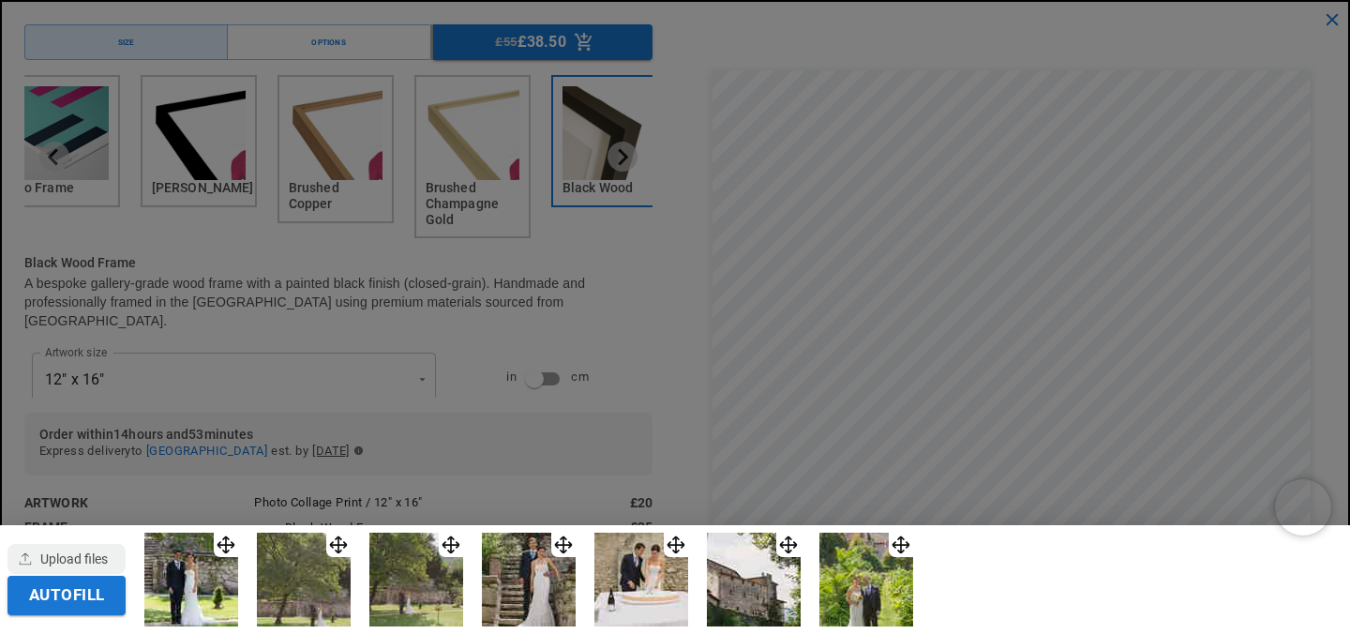
scroll to position [0, 366]
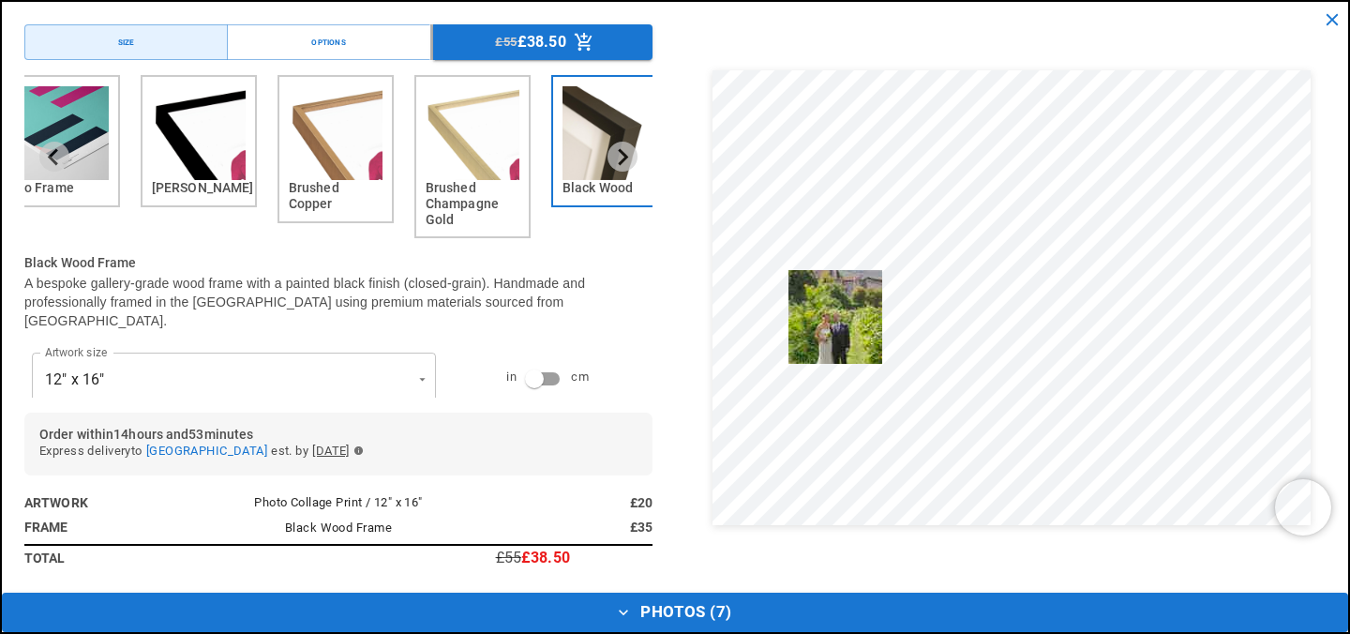
drag, startPoint x: 920, startPoint y: 546, endPoint x: 877, endPoint y: 283, distance: 266.1
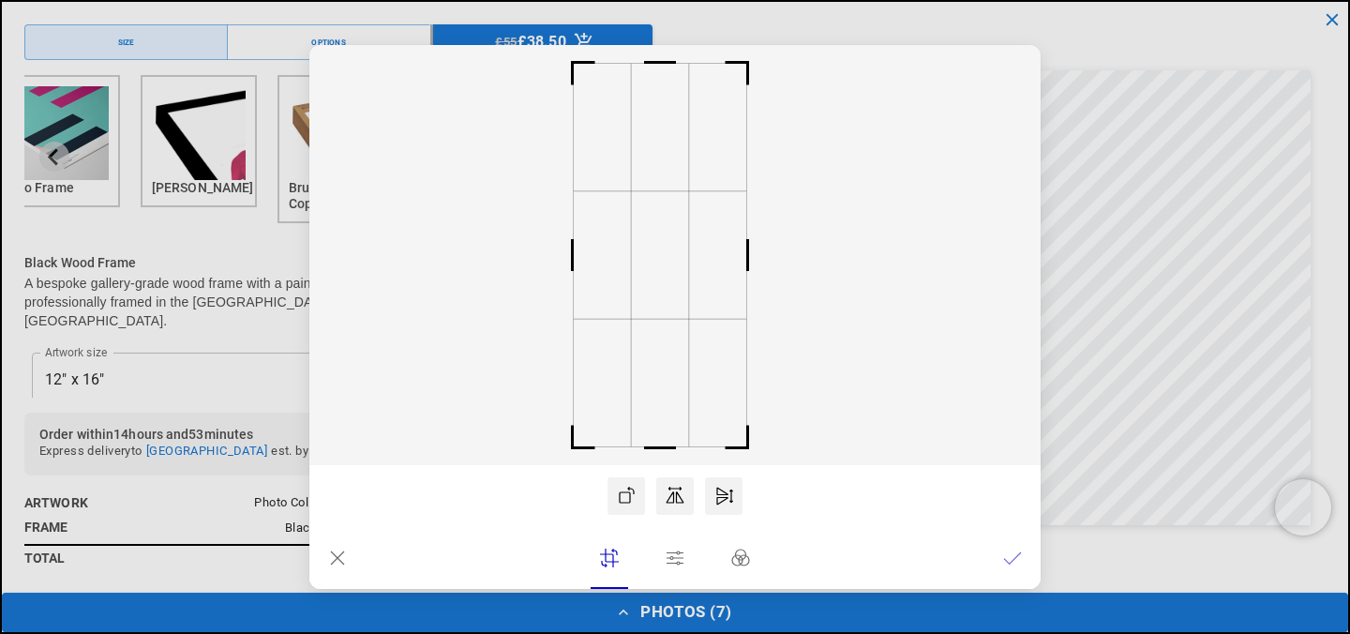
drag, startPoint x: 675, startPoint y: 297, endPoint x: 660, endPoint y: 303, distance: 16.0
click at [660, 303] on rect at bounding box center [659, 255] width 57 height 128
click at [1010, 555] on icon at bounding box center [1012, 558] width 19 height 19
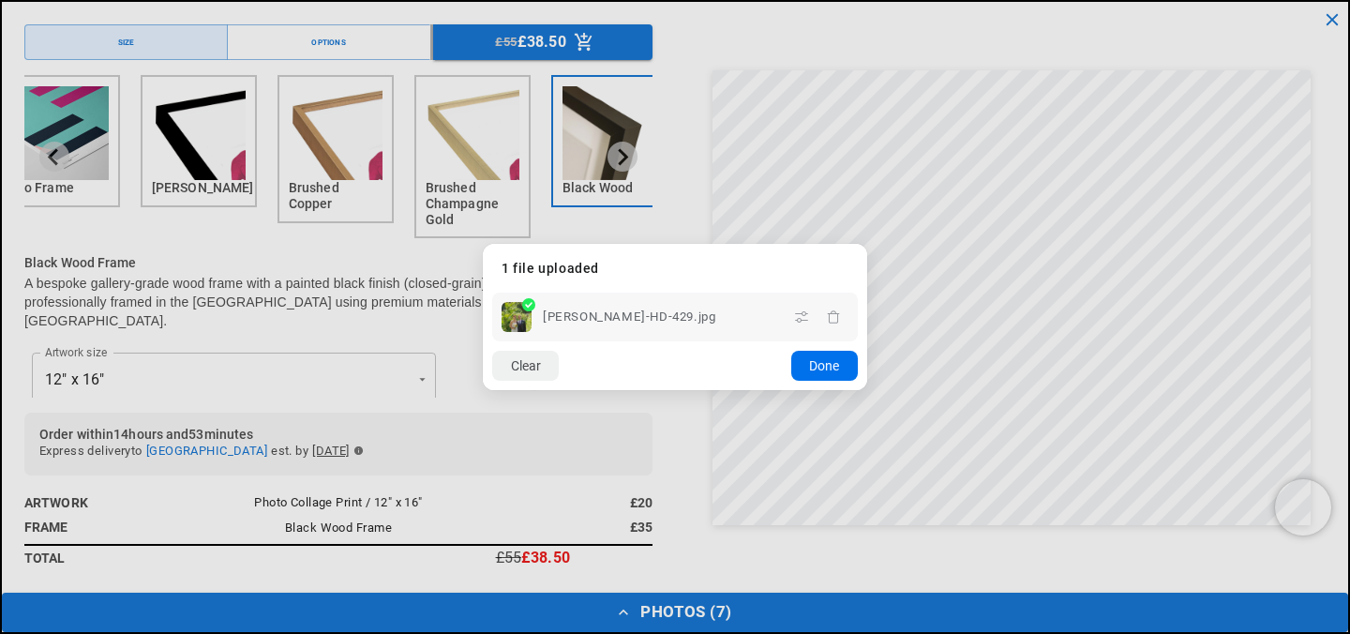
click at [805, 362] on button "Done" at bounding box center [824, 366] width 67 height 30
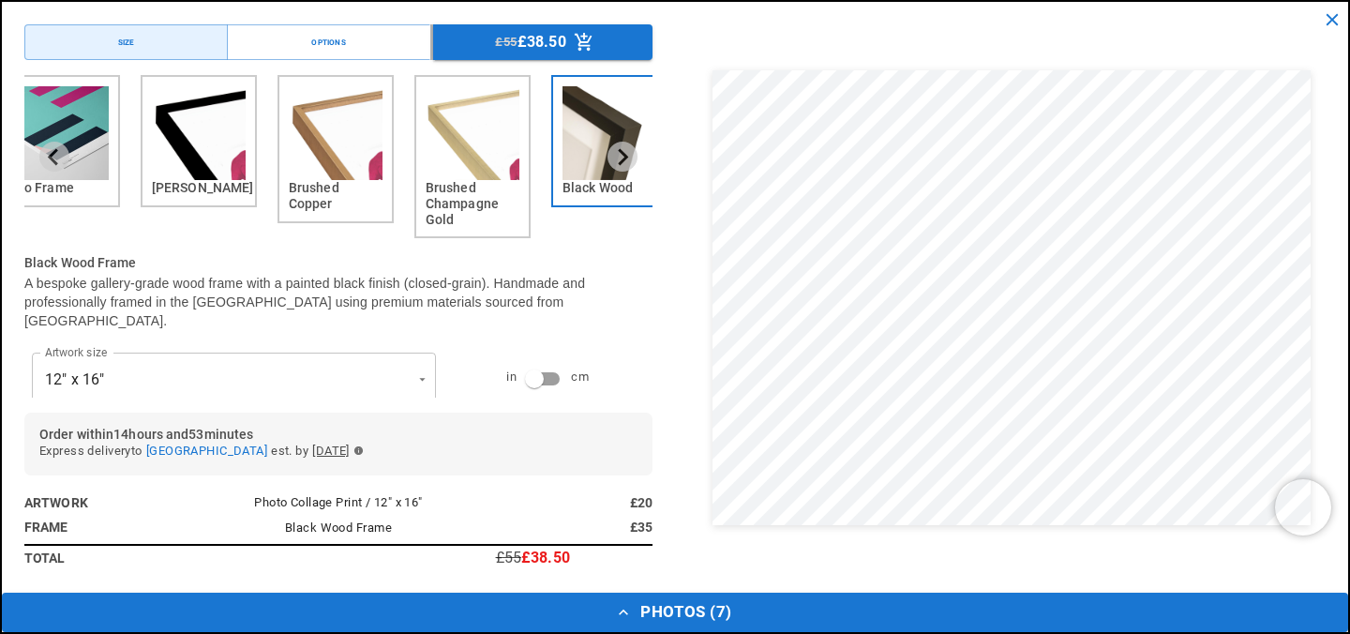
scroll to position [0, 0]
click at [692, 609] on button "Photos ( 7 )" at bounding box center [675, 612] width 1347 height 39
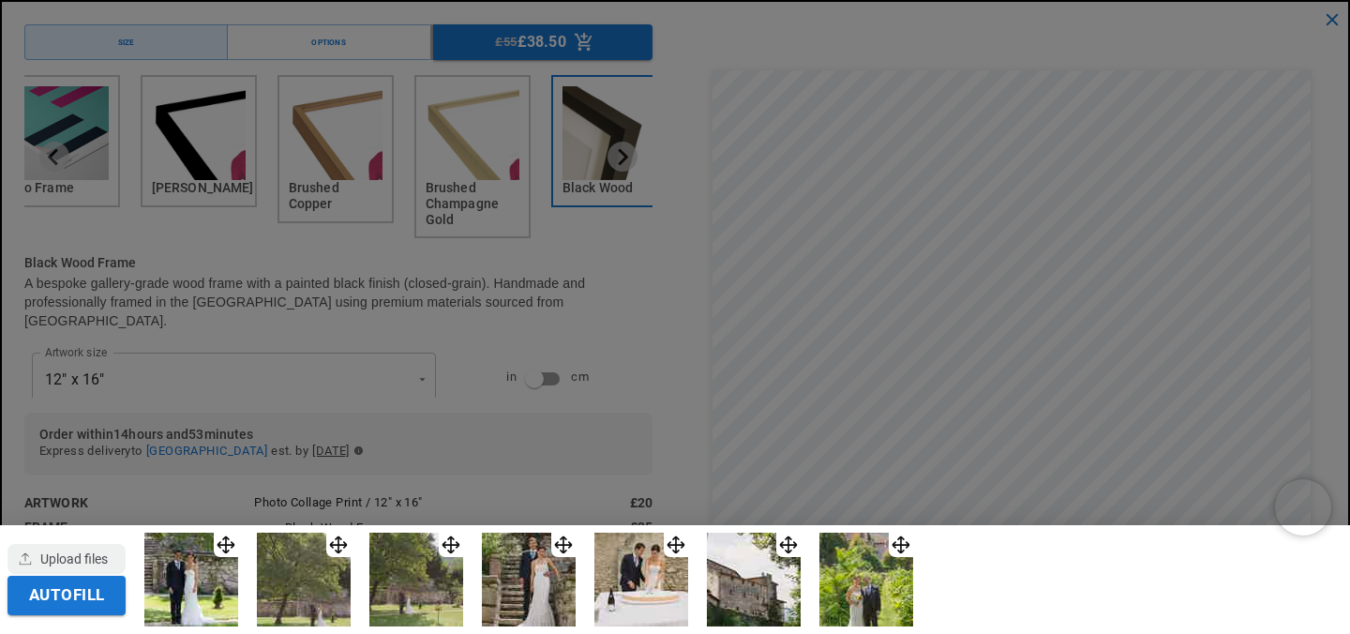
scroll to position [0, 366]
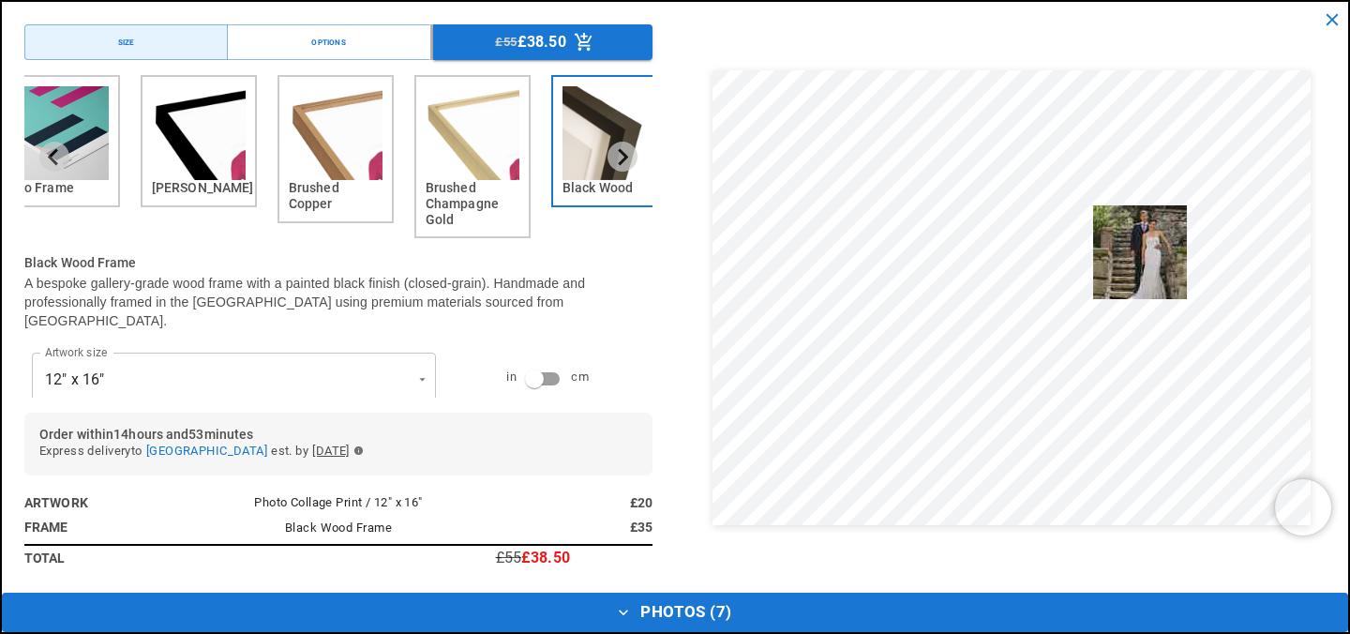
drag, startPoint x: 573, startPoint y: 547, endPoint x: 1176, endPoint y: 218, distance: 686.9
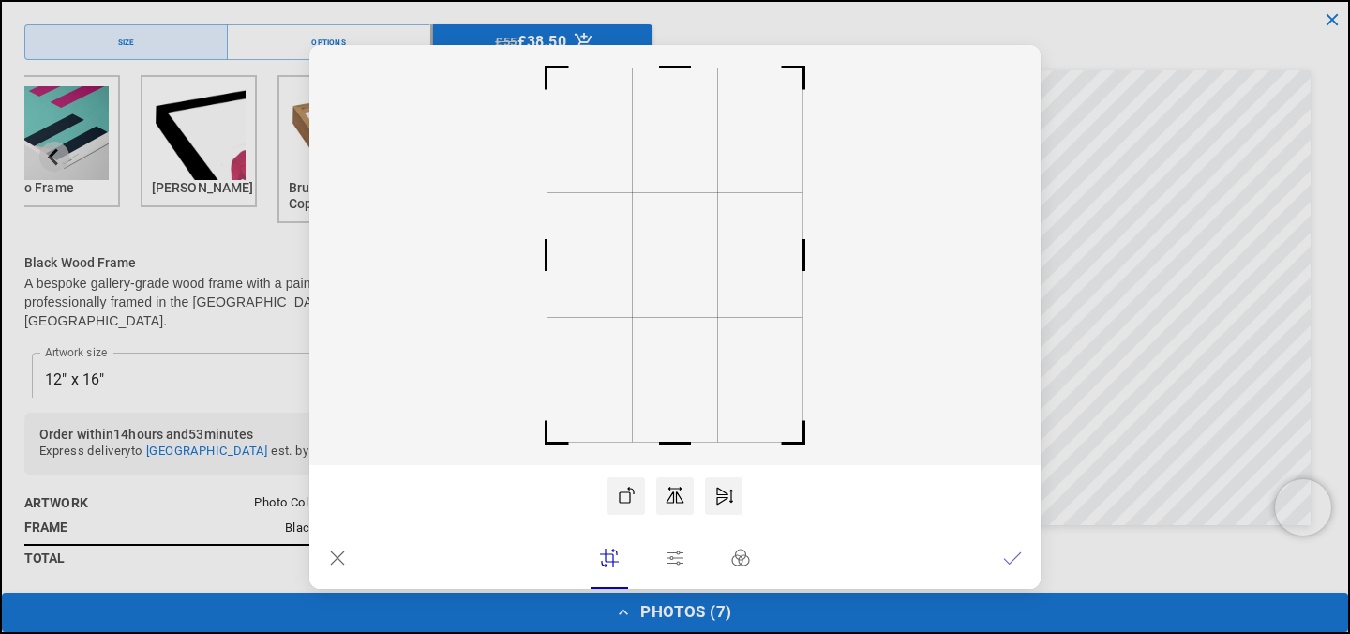
scroll to position [0, 731]
click at [1016, 557] on icon at bounding box center [1012, 557] width 17 height 11
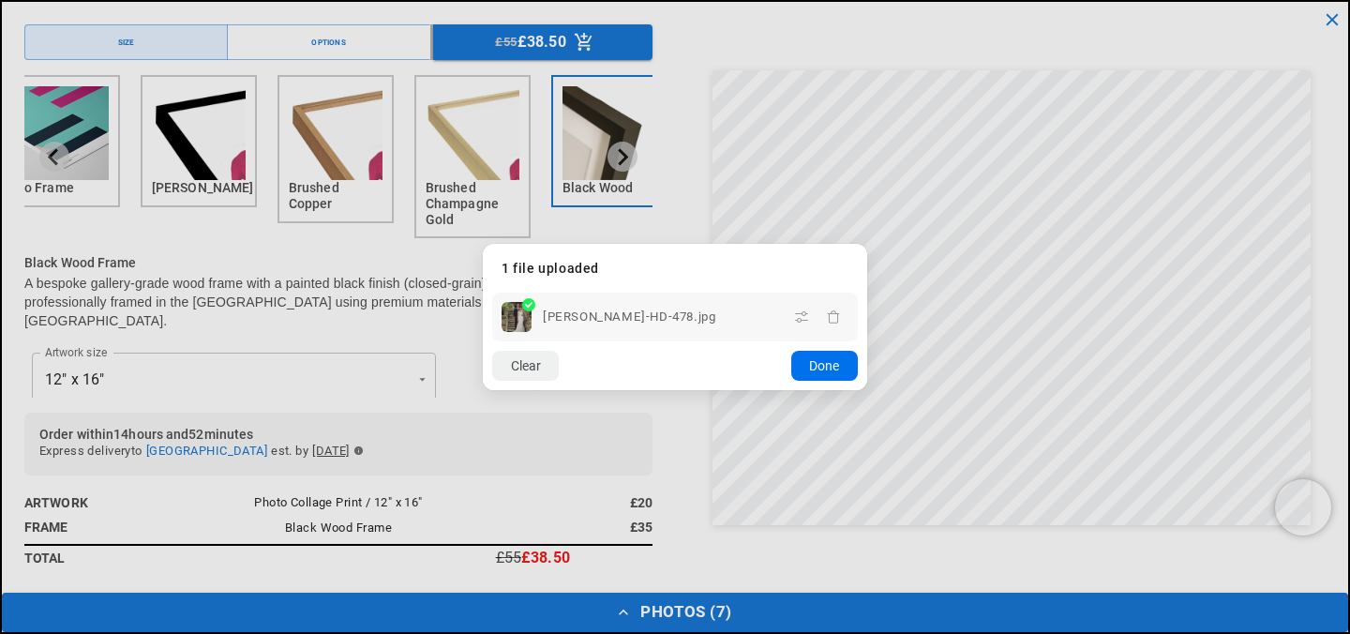
click at [821, 377] on button "Done" at bounding box center [824, 366] width 67 height 30
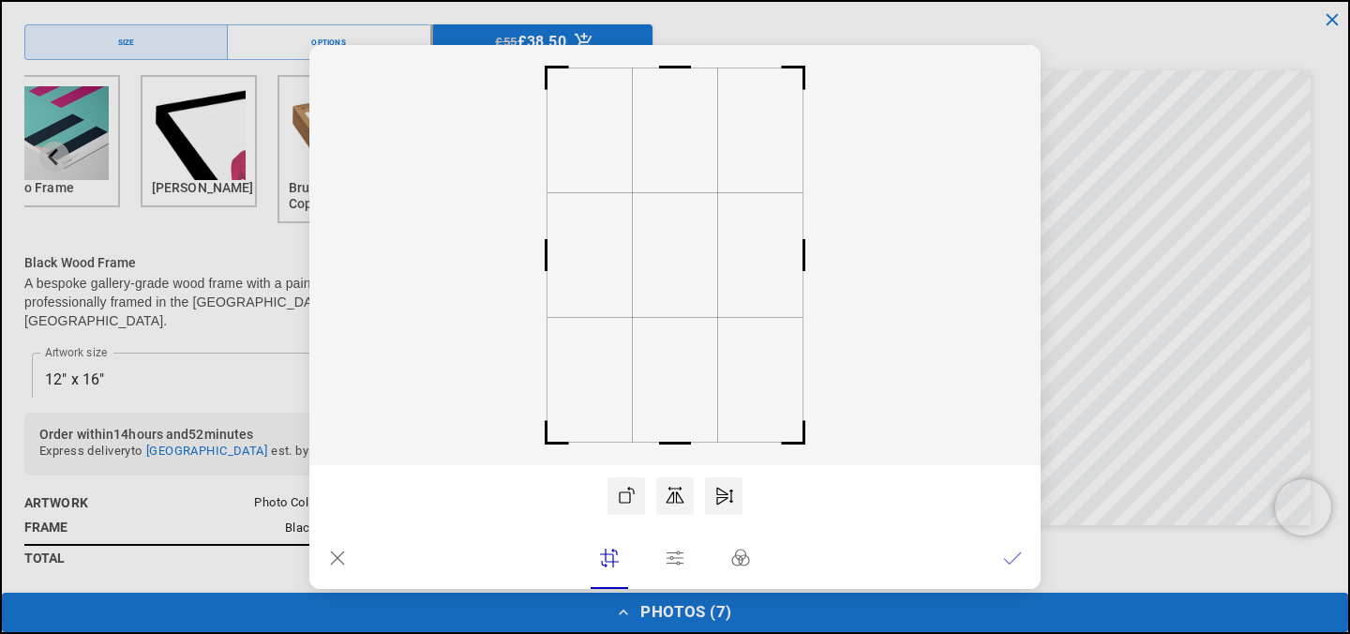
scroll to position [0, 366]
click at [1011, 558] on icon at bounding box center [1012, 558] width 19 height 19
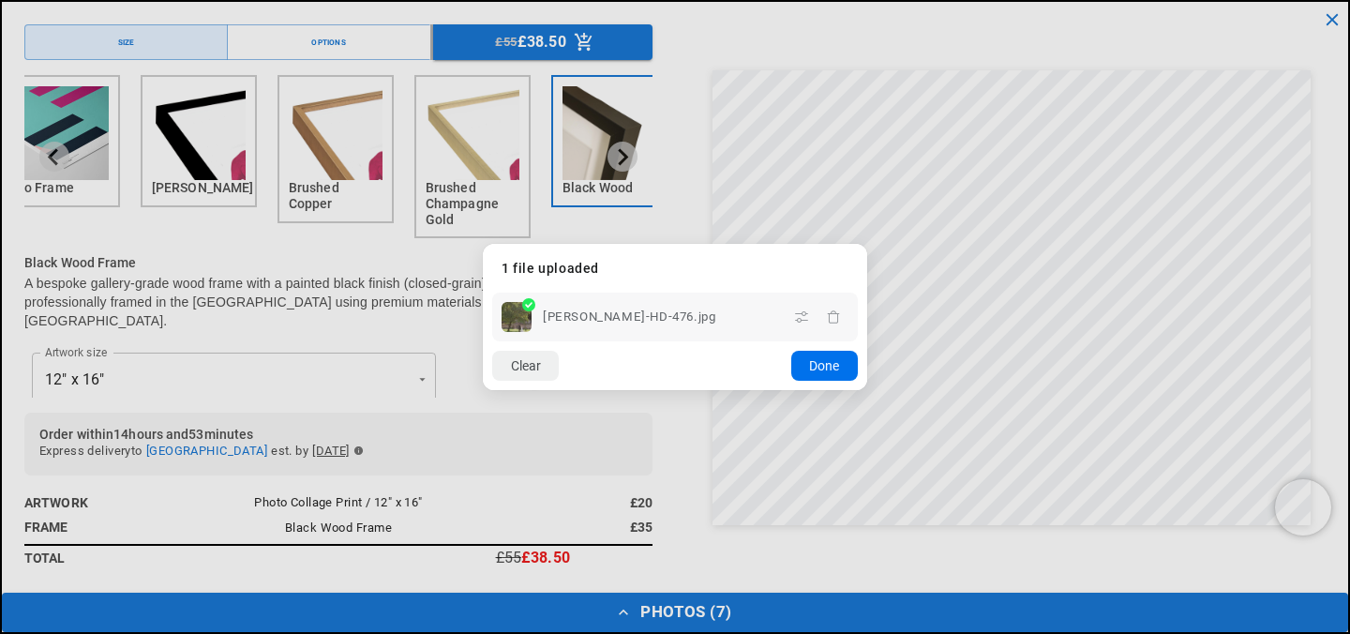
click at [823, 372] on button "Done" at bounding box center [824, 366] width 67 height 30
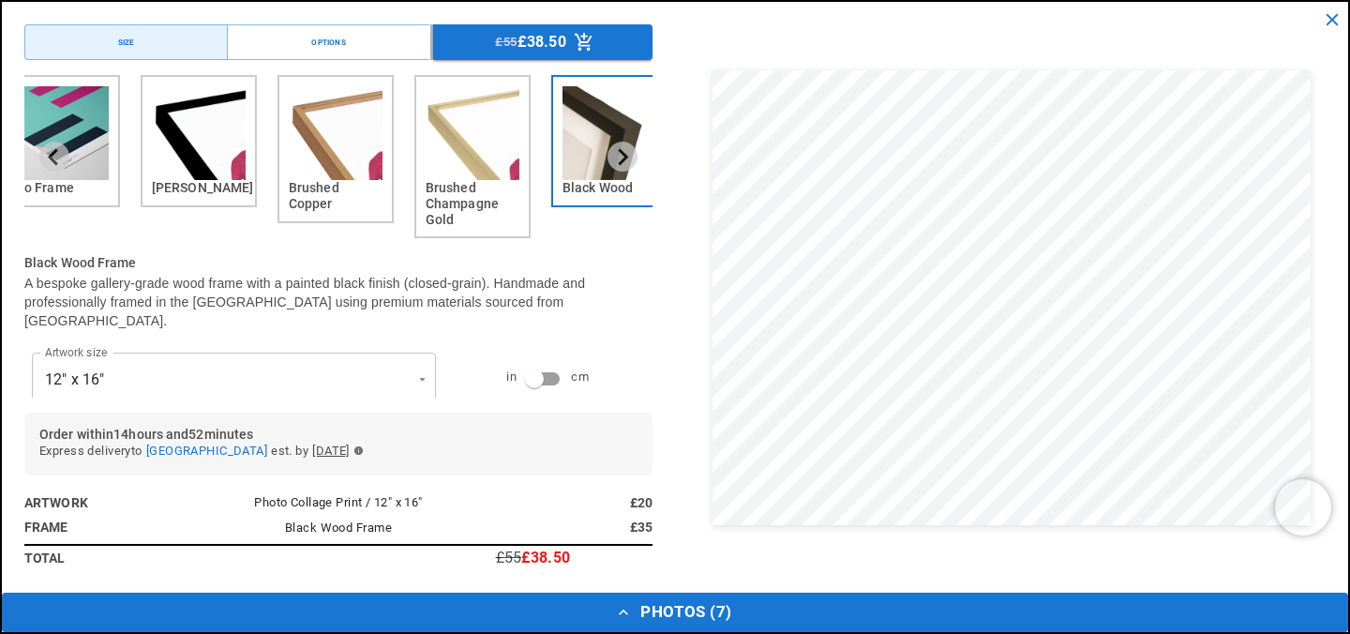
scroll to position [0, 731]
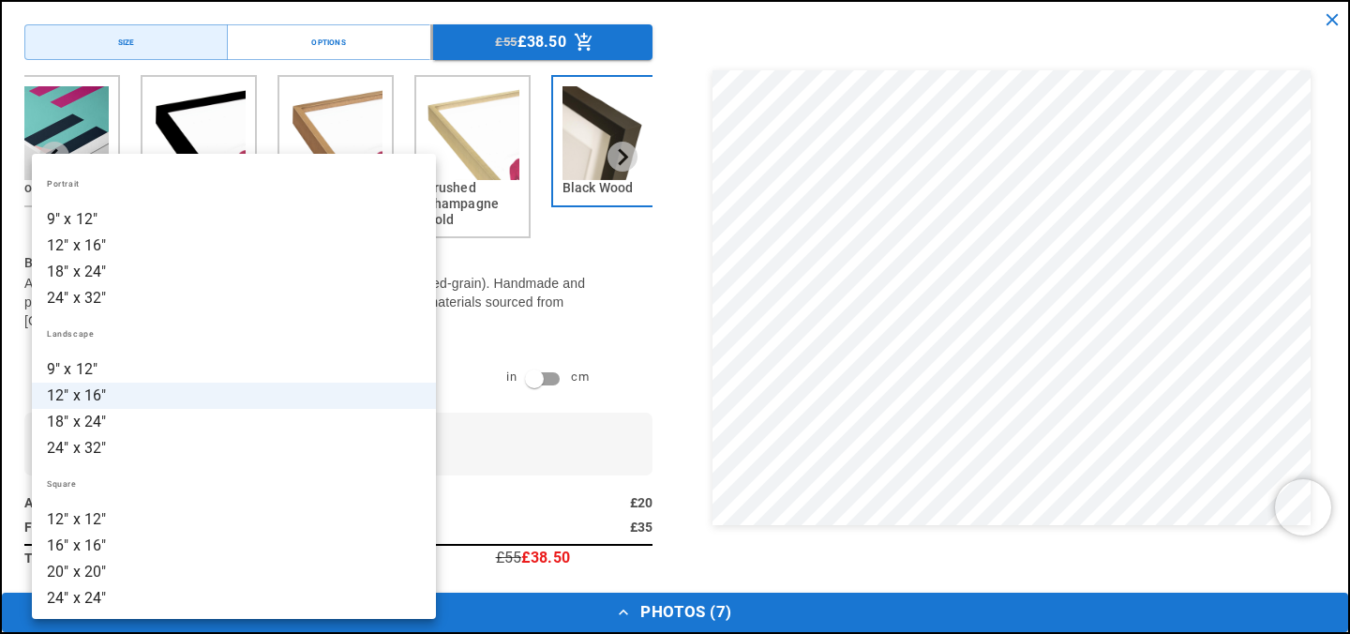
click at [226, 393] on li "12" x 16"" at bounding box center [234, 396] width 404 height 26
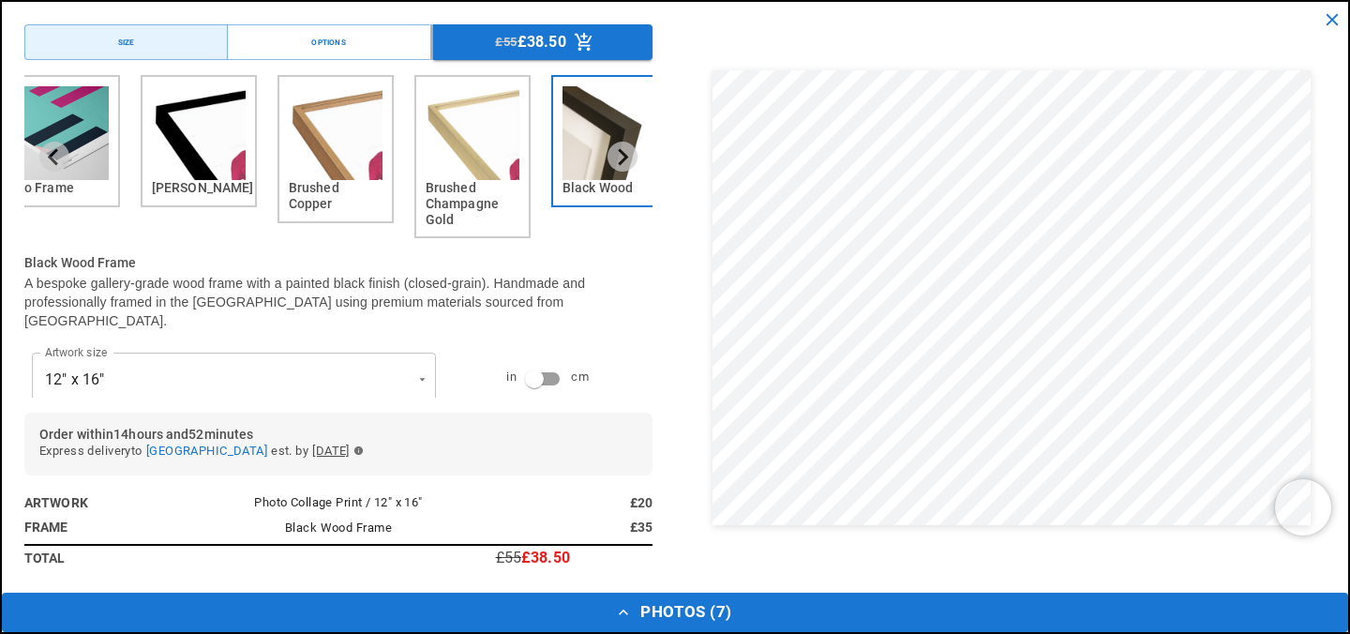
click at [226, 393] on div "Artwork size 12" x 16" ********* Artwork size" at bounding box center [233, 379] width 419 height 68
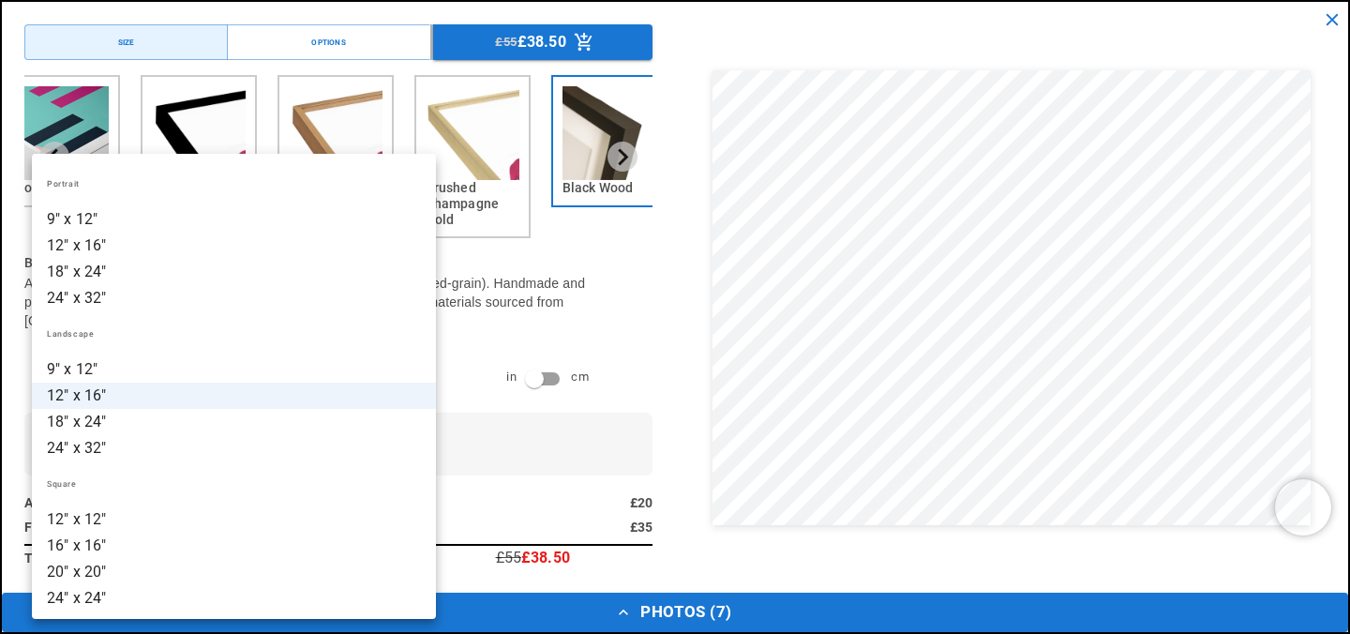
click at [188, 423] on li "18" x 24"" at bounding box center [234, 422] width 404 height 26
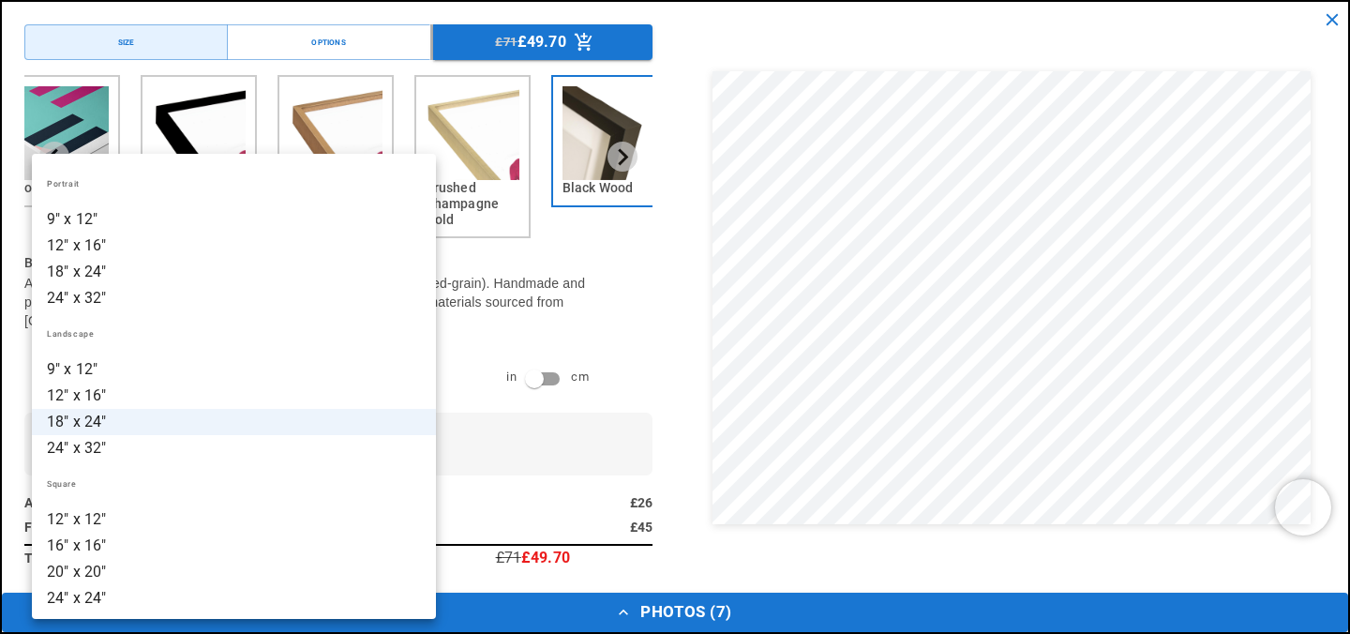
click at [143, 400] on li "12" x 16"" at bounding box center [234, 396] width 404 height 26
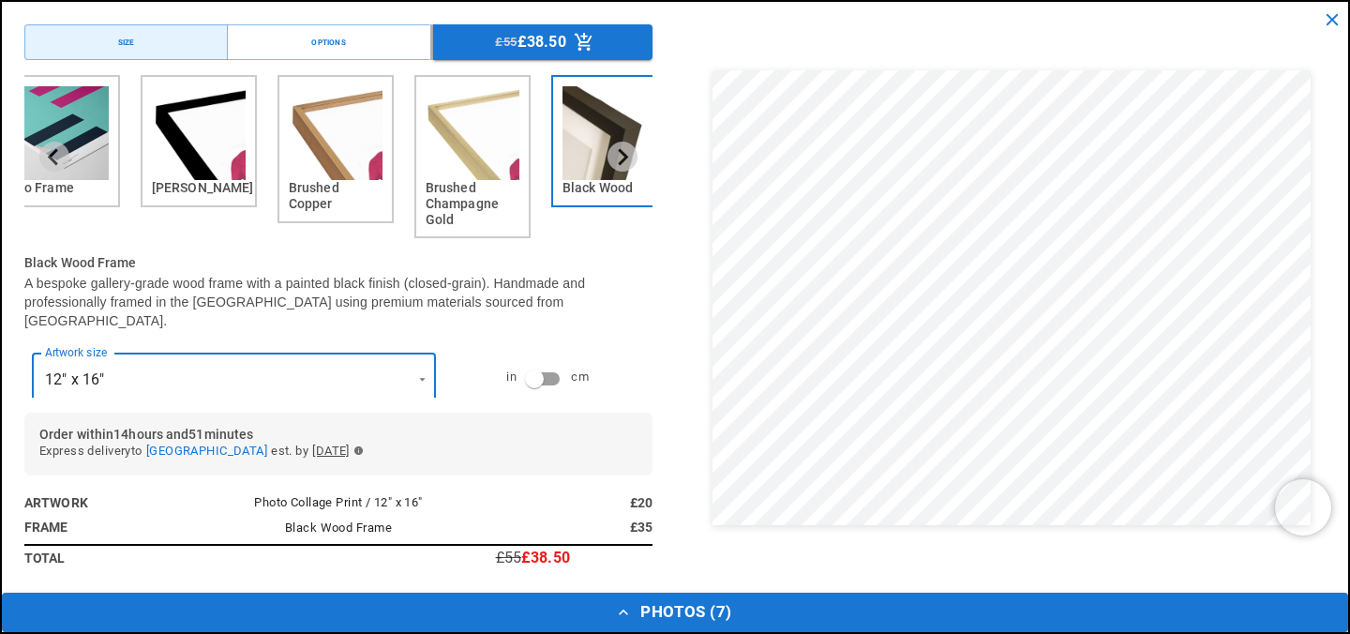
scroll to position [0, 0]
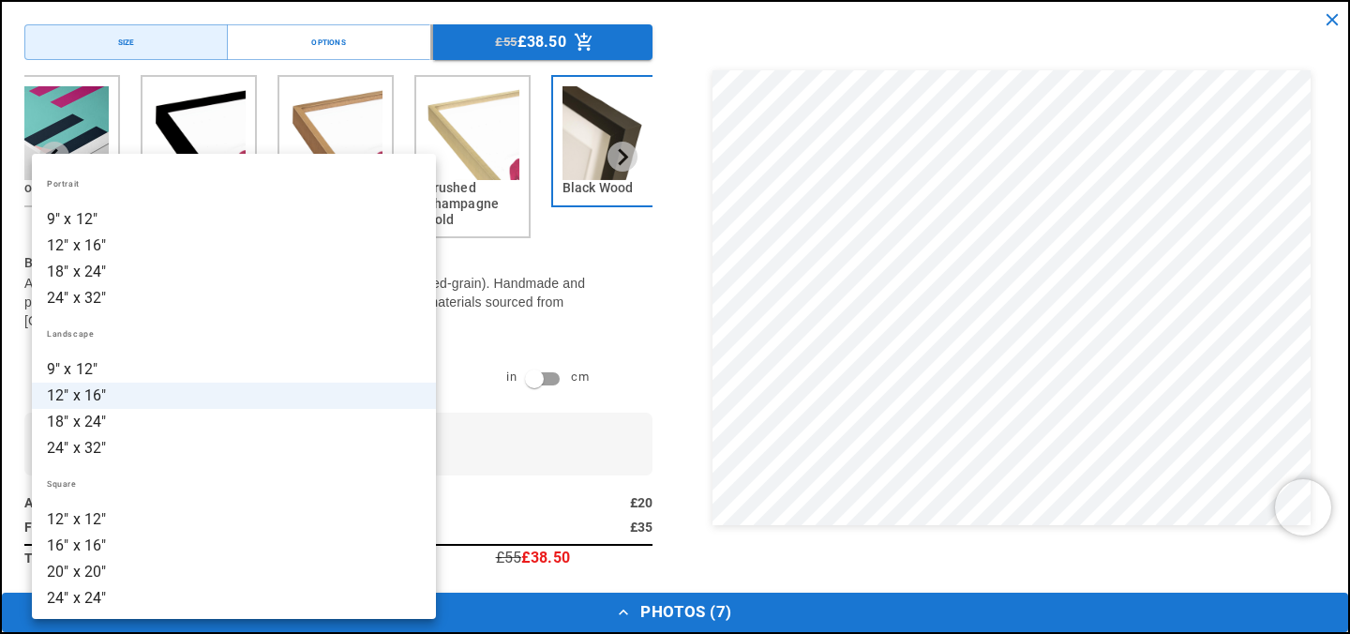
click at [127, 418] on li "18" x 24"" at bounding box center [234, 422] width 404 height 26
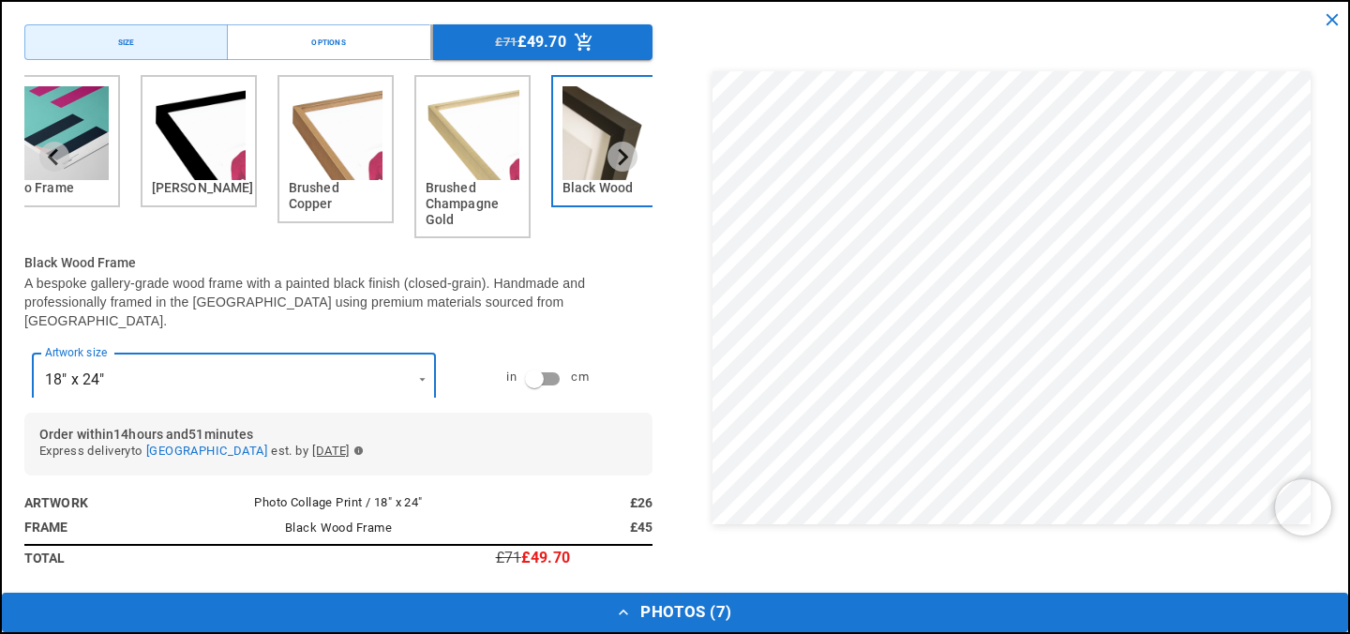
scroll to position [0, 366]
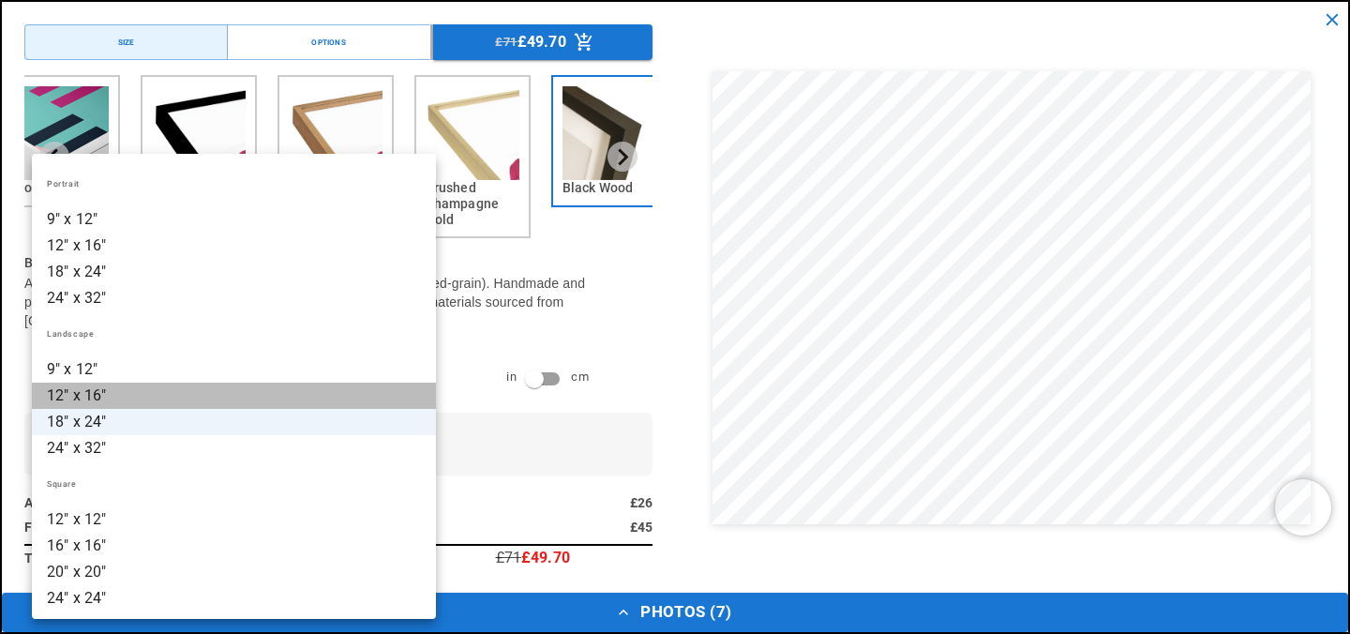
click at [113, 398] on li "12" x 16"" at bounding box center [234, 396] width 404 height 26
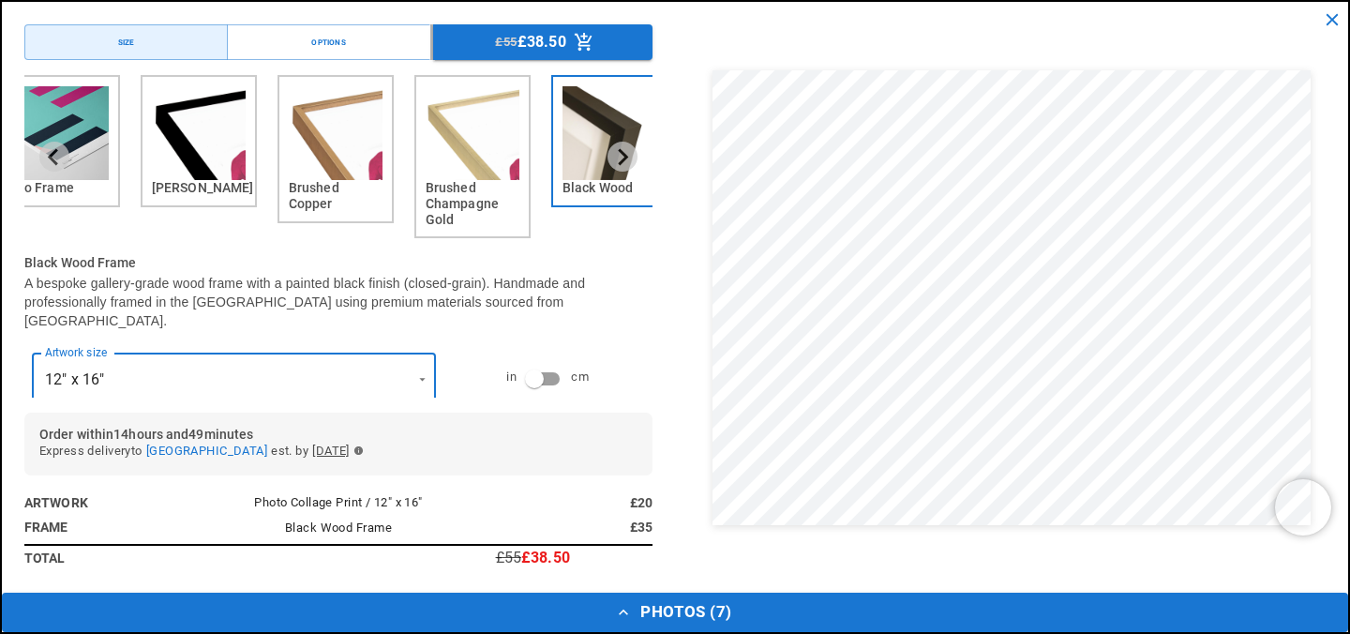
scroll to position [474, 0]
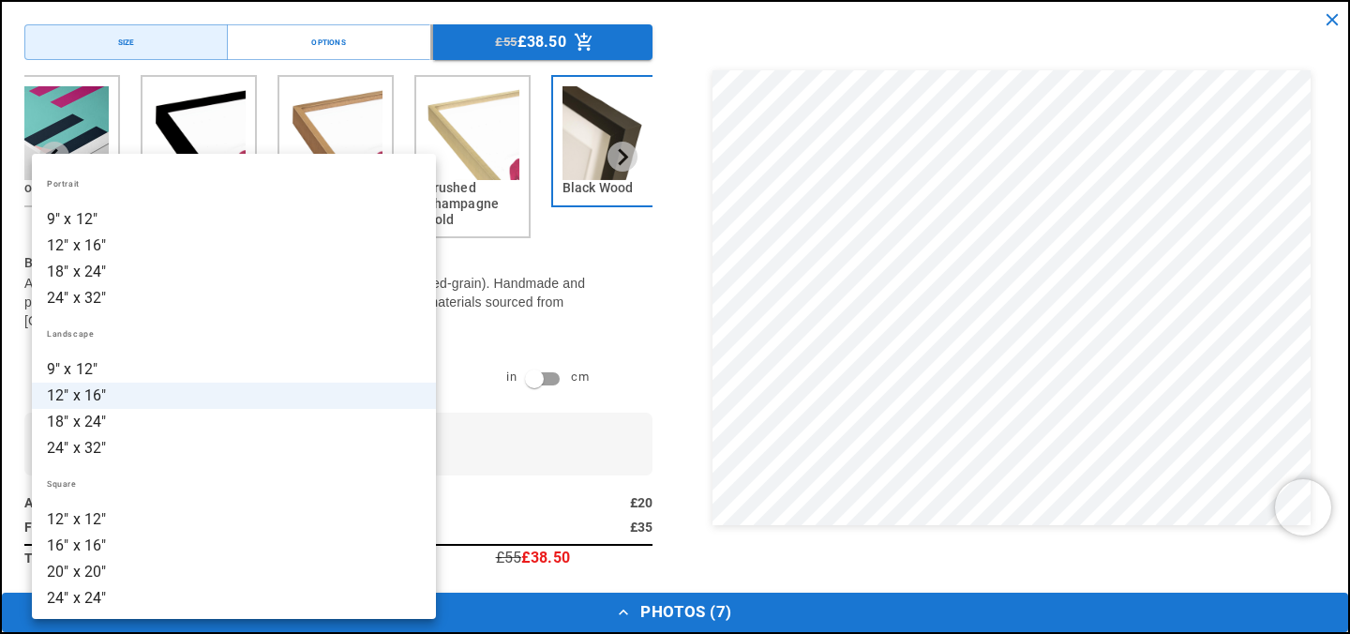
click at [321, 423] on li "18" x 24"" at bounding box center [234, 422] width 404 height 26
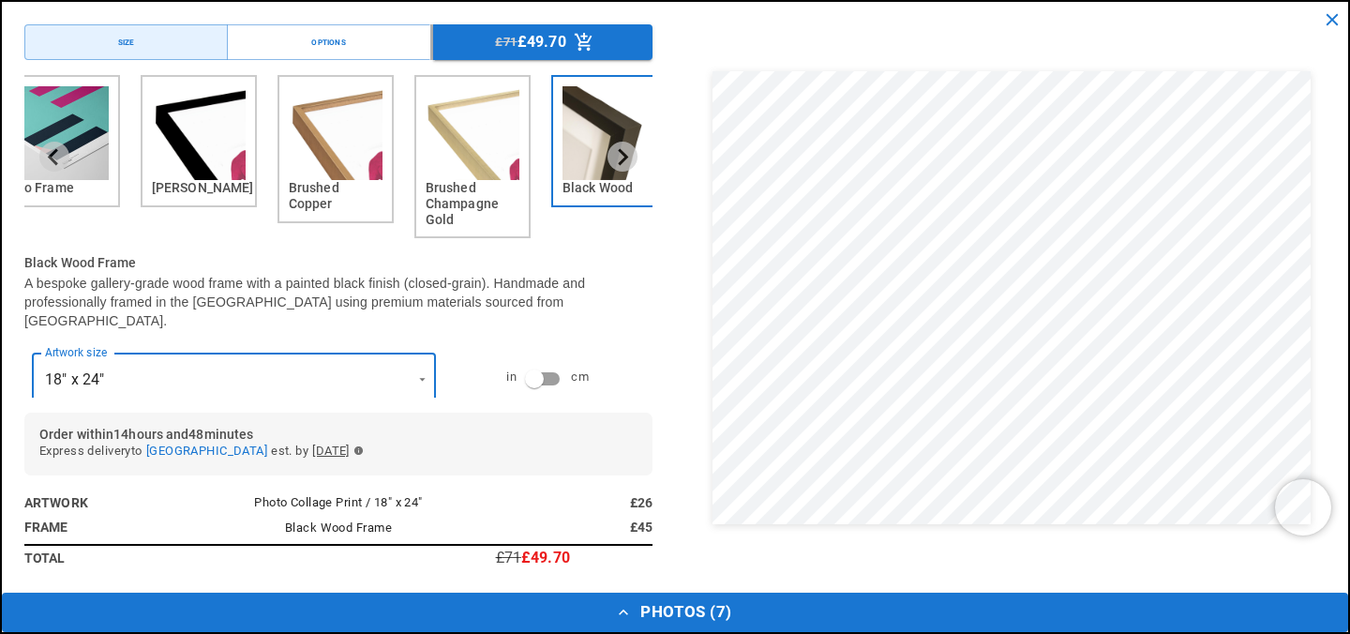
scroll to position [0, 0]
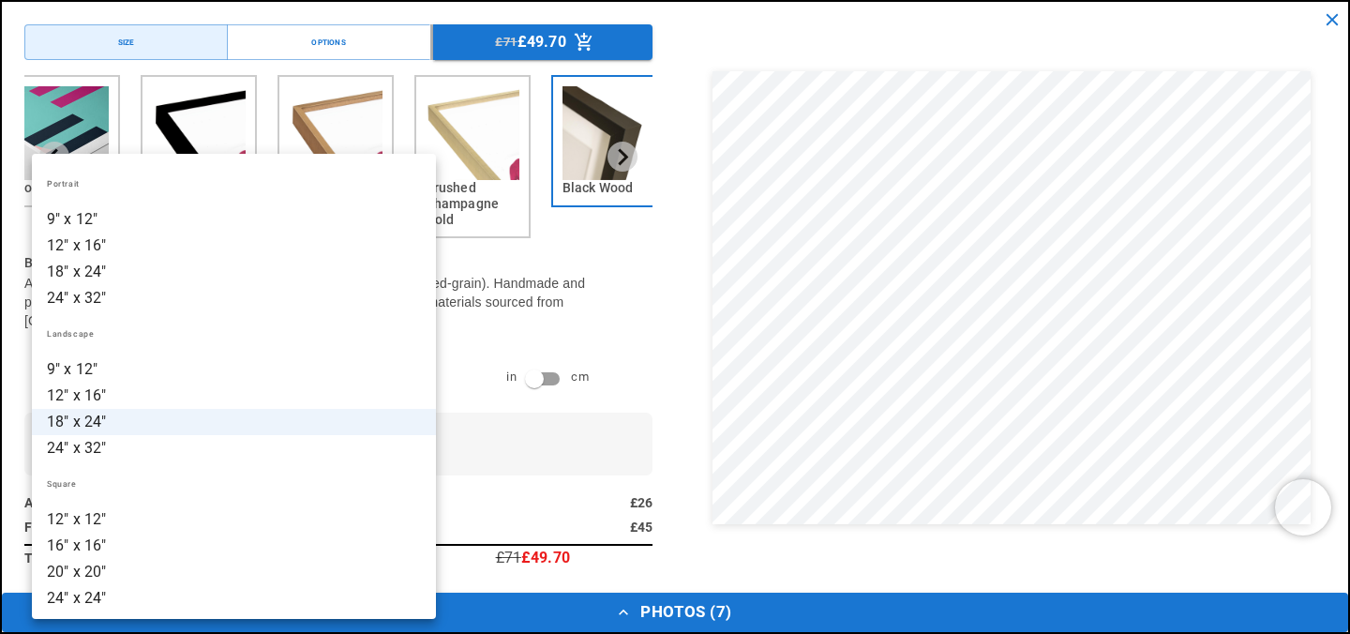
scroll to position [0, 366]
click at [262, 387] on li "12" x 16"" at bounding box center [234, 396] width 404 height 26
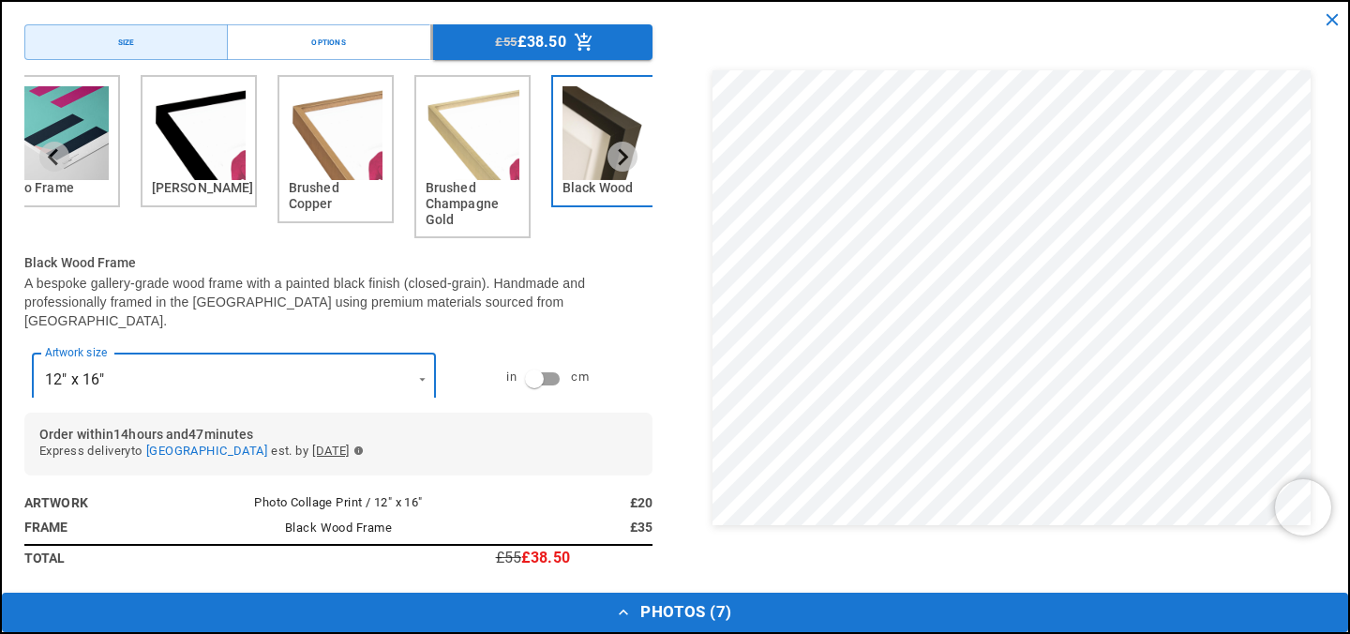
scroll to position [0, 0]
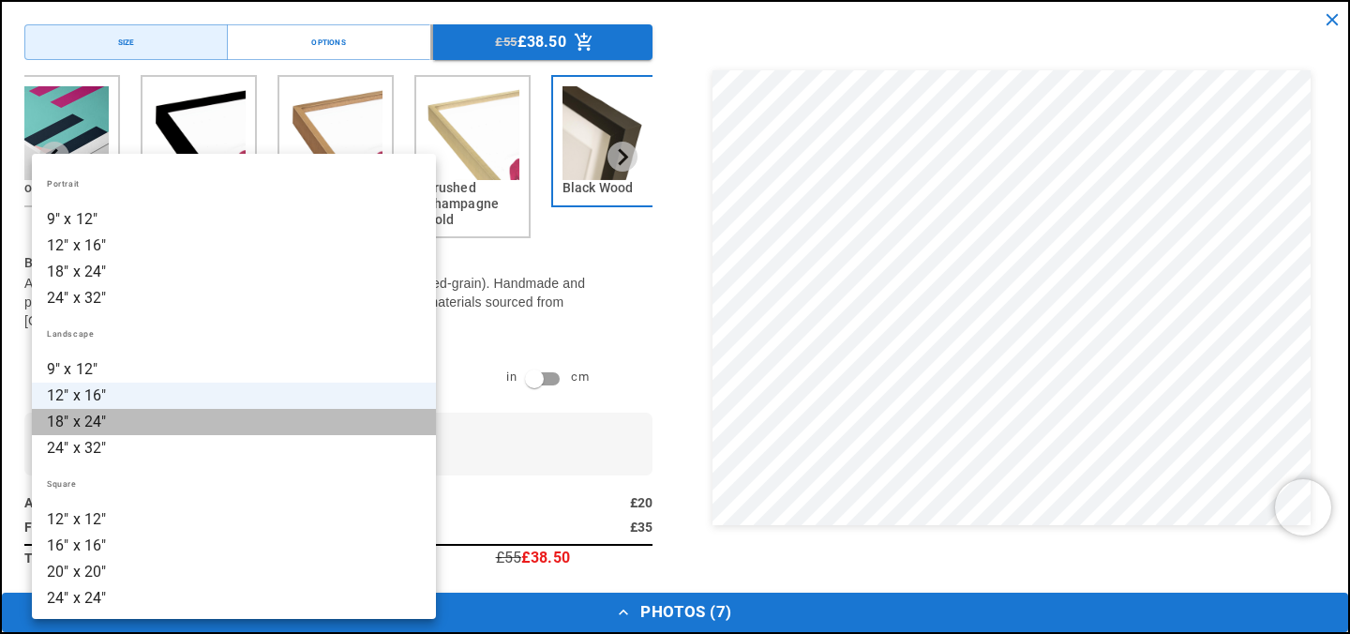
click at [187, 429] on li "18" x 24"" at bounding box center [234, 422] width 404 height 26
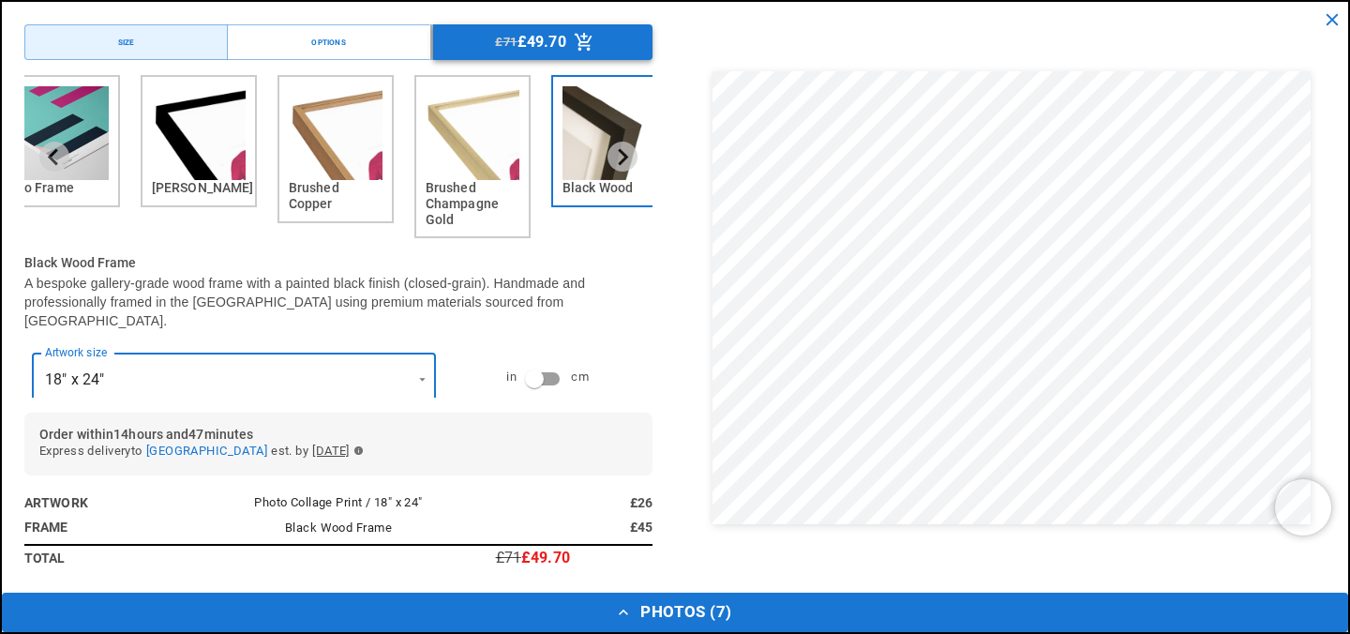
scroll to position [0, 366]
click at [361, 41] on button "Options" at bounding box center [328, 42] width 203 height 36
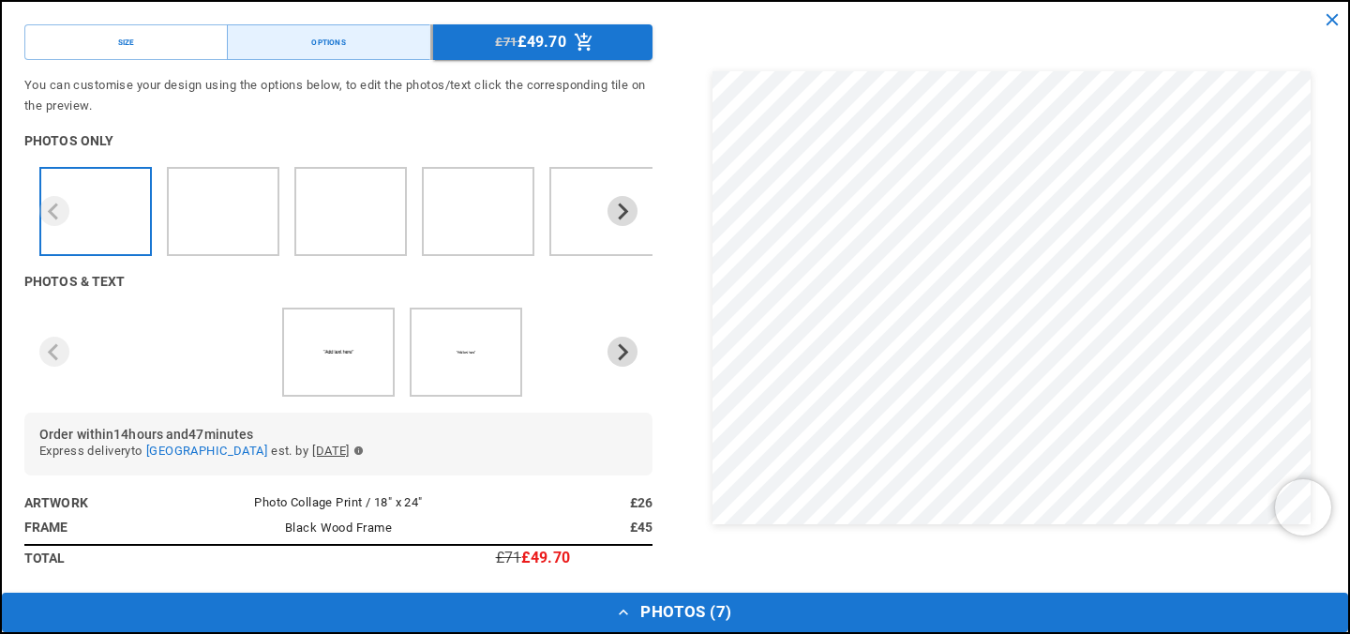
scroll to position [0, 0]
click at [622, 211] on icon "Next slide" at bounding box center [622, 212] width 18 height 18
click at [549, 48] on p "£49.70" at bounding box center [542, 42] width 49 height 15
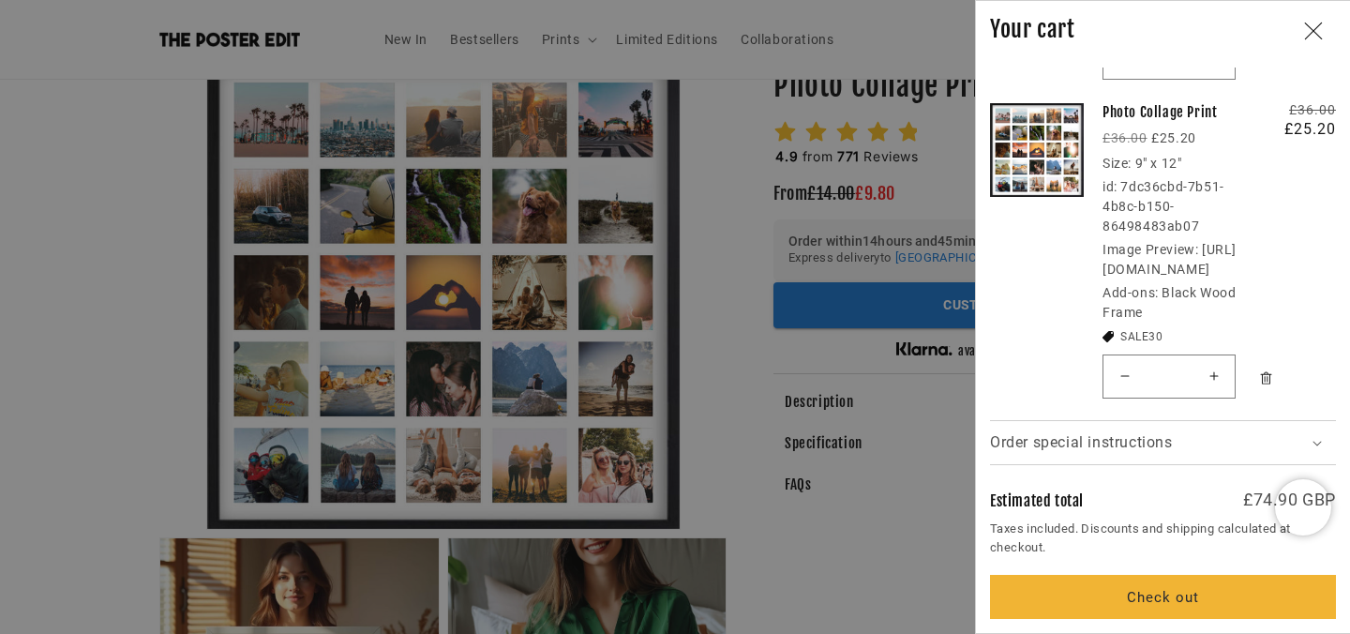
scroll to position [530, 0]
click at [1265, 378] on icon "Remove Photo Collage Print / Black Wood Frame" at bounding box center [1267, 379] width 4 height 7
click at [1148, 262] on dd "https://cdn.shopify.com/s/files/1/0886/6414/6261/files/d51f12f3-ee40-42a9-b6a0-…" at bounding box center [1170, 259] width 134 height 35
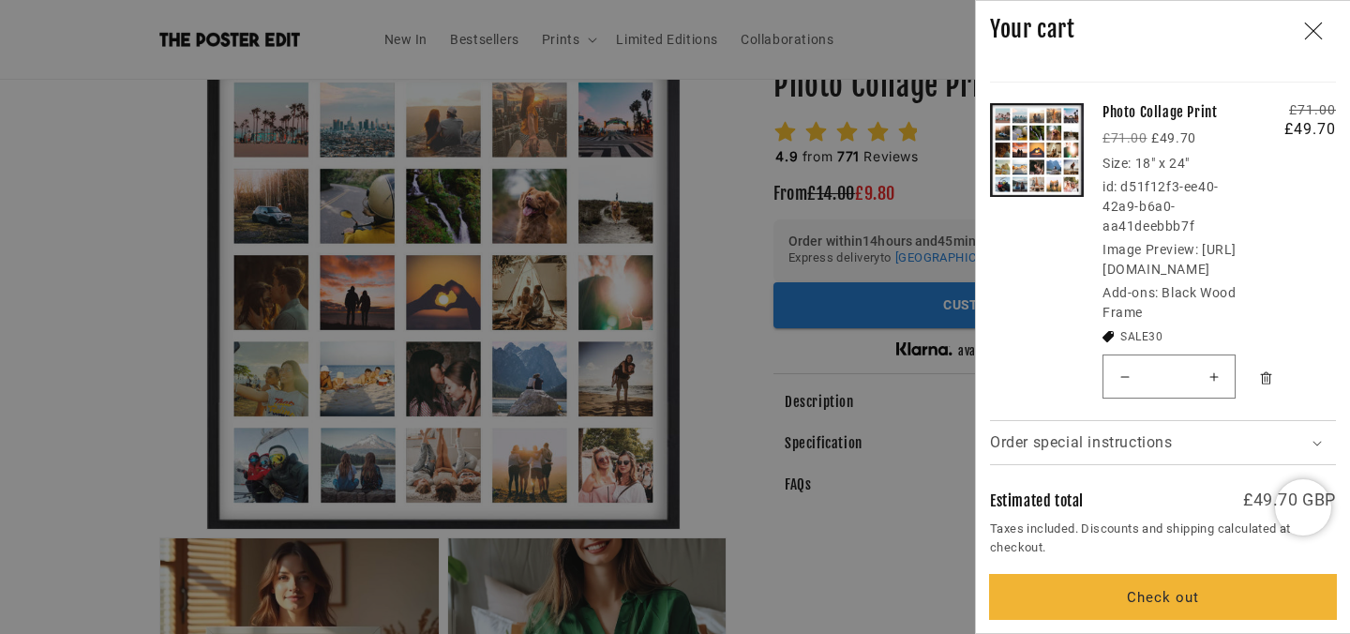
click at [1171, 598] on button "Check out" at bounding box center [1163, 597] width 346 height 44
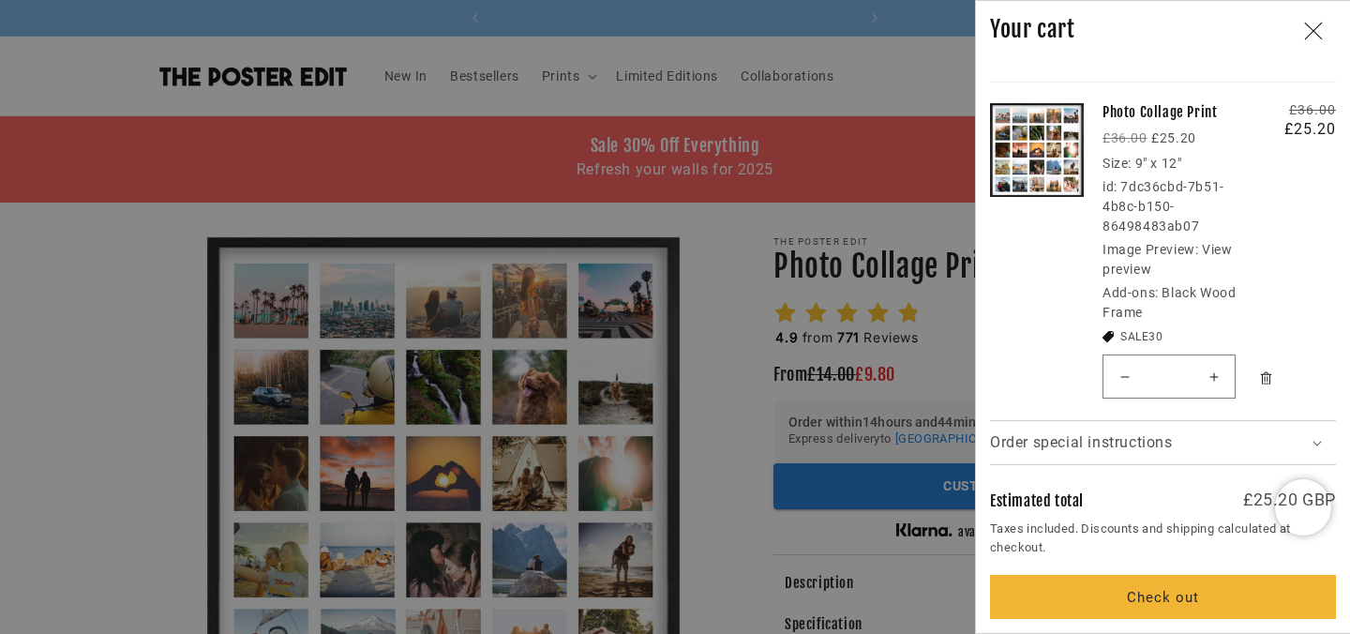
scroll to position [0, 366]
click at [1076, 444] on span "Order special instructions" at bounding box center [1081, 442] width 183 height 15
click at [1332, 331] on summary "Order special instructions" at bounding box center [1163, 332] width 346 height 43
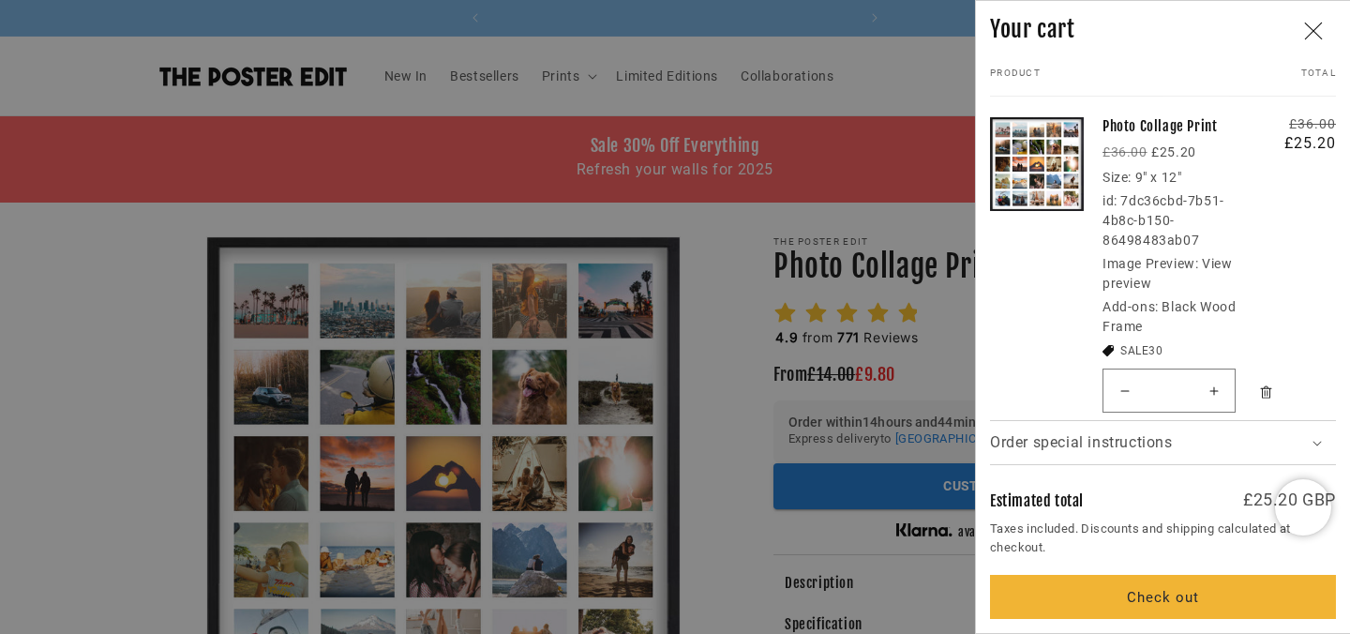
scroll to position [0, 0]
click at [1275, 398] on button "Remove Photo Collage Print / Black Wood Frame" at bounding box center [1266, 392] width 33 height 38
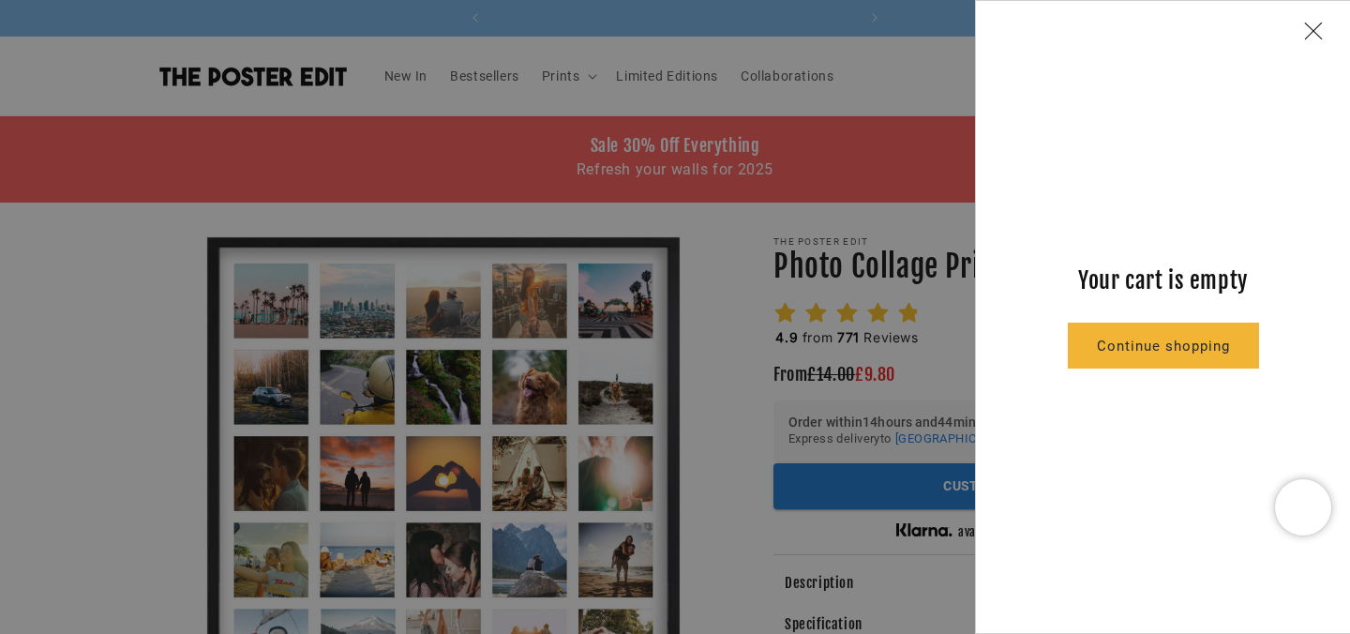
scroll to position [0, 366]
click at [1314, 30] on icon "Close" at bounding box center [1314, 31] width 18 height 17
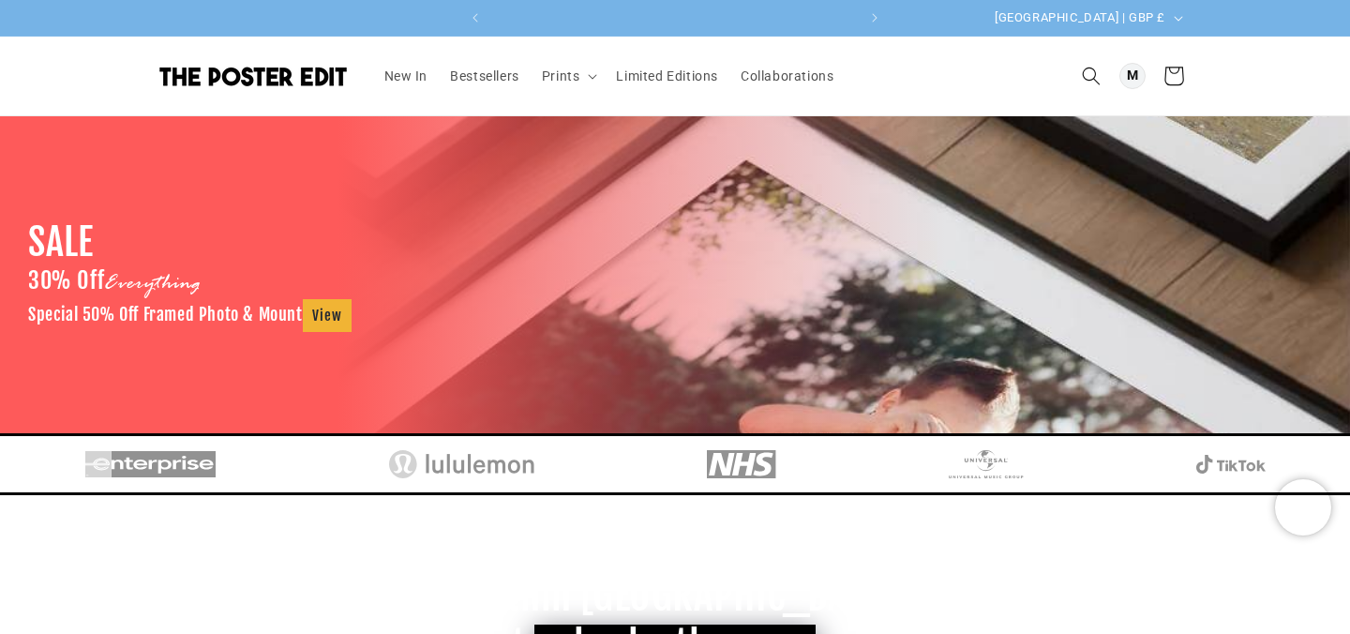
scroll to position [0, 366]
click at [1183, 80] on icon at bounding box center [1173, 75] width 44 height 44
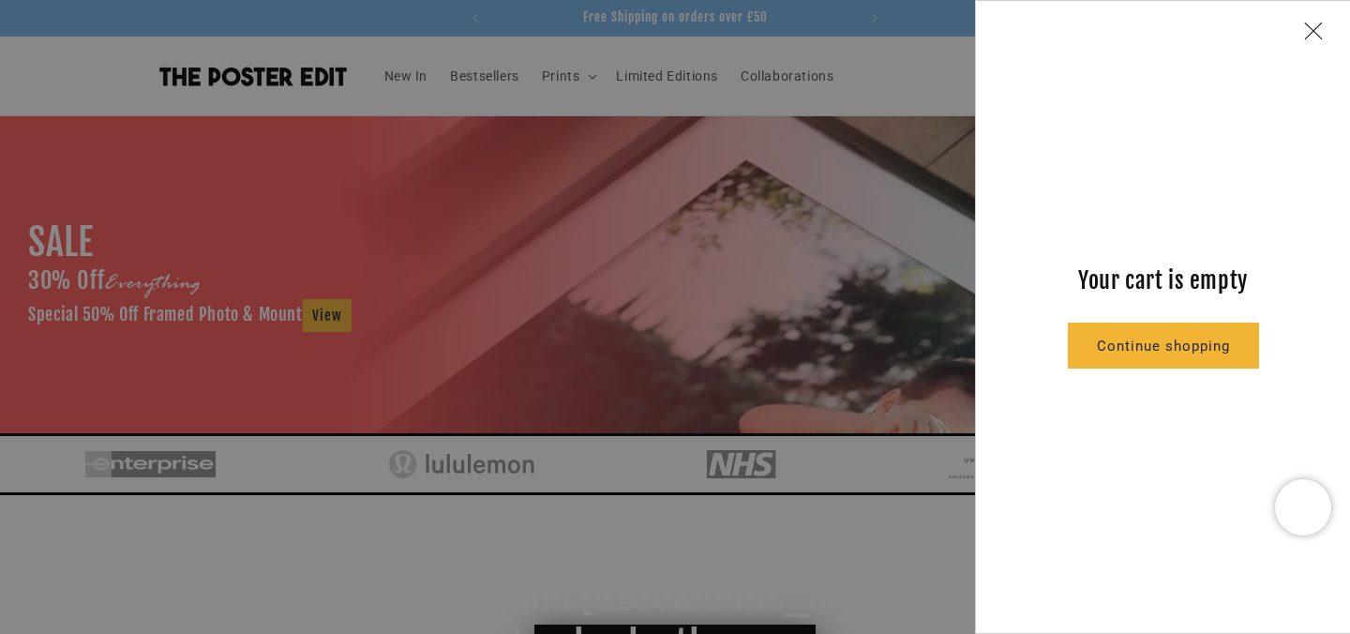
click at [1164, 339] on link "Continue shopping" at bounding box center [1163, 346] width 189 height 44
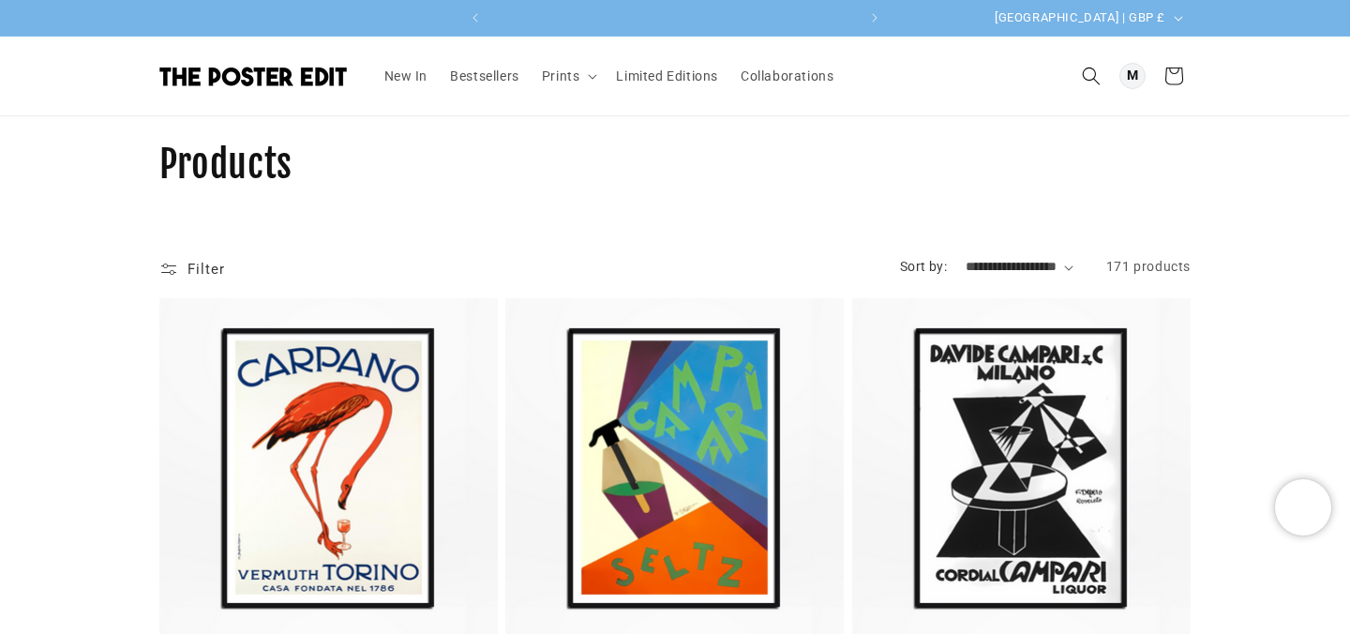
scroll to position [0, 366]
click at [278, 79] on img at bounding box center [253, 77] width 188 height 20
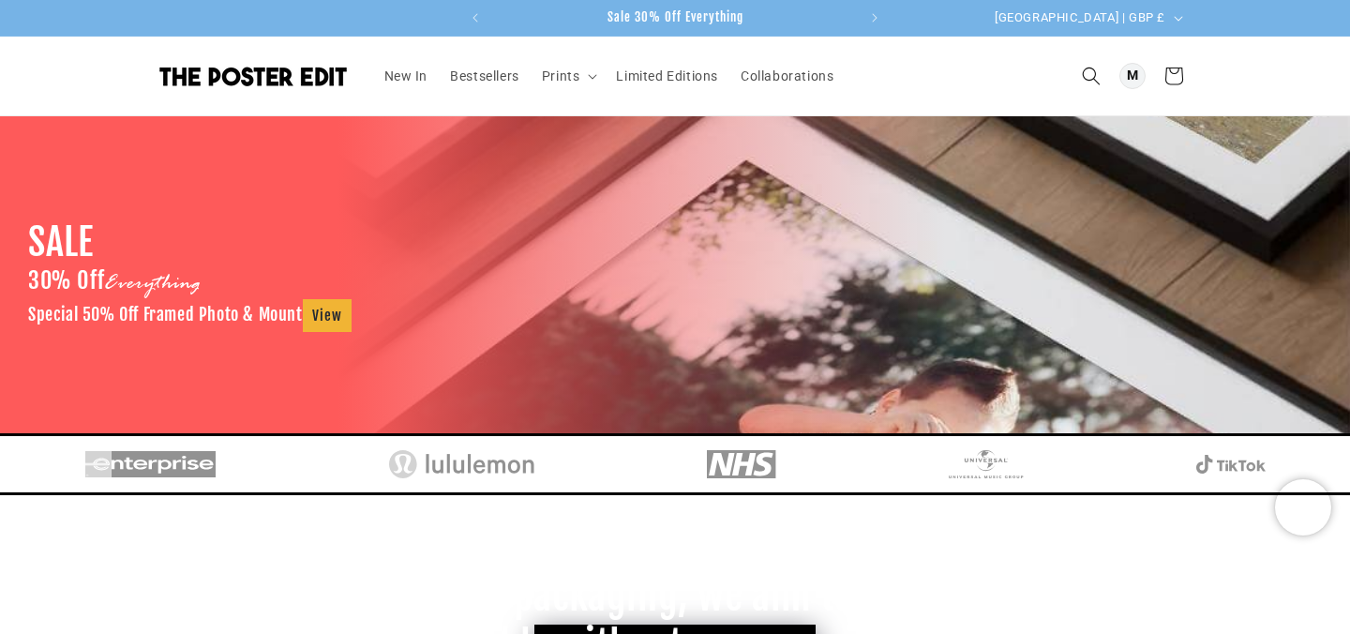
click at [685, 16] on span "Sale 30% Off Everything" at bounding box center [676, 16] width 136 height 15
click at [872, 13] on icon "Next announcement" at bounding box center [875, 18] width 7 height 10
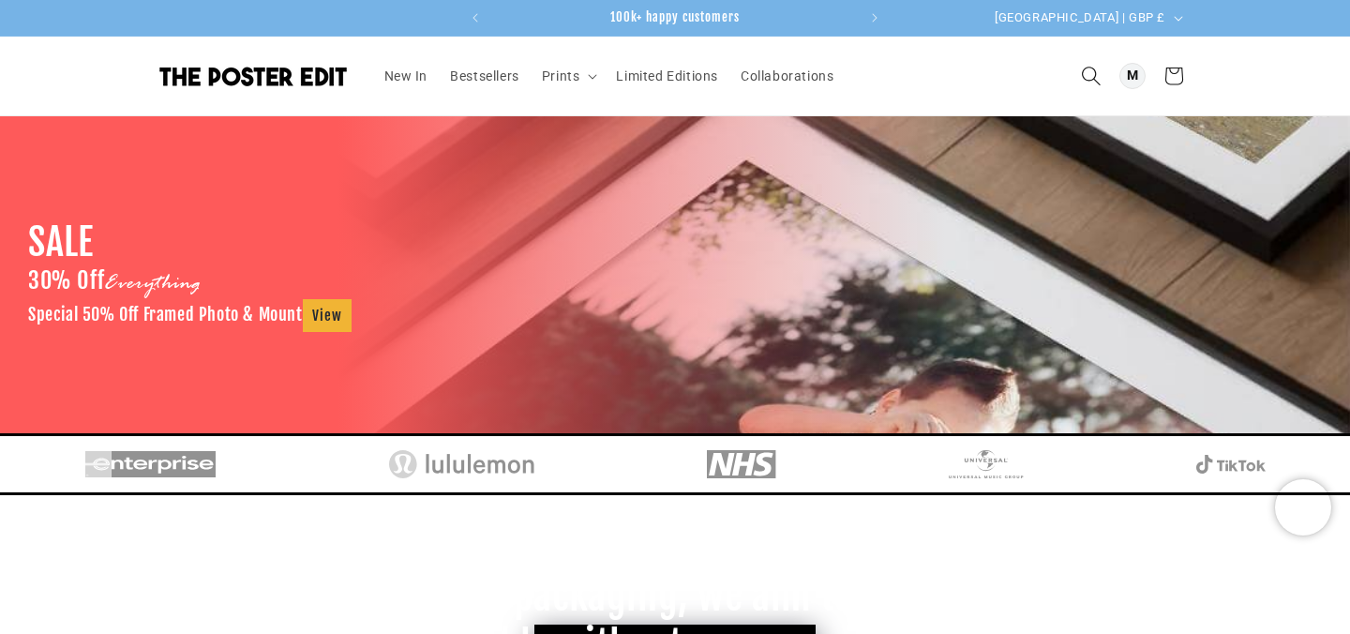
click at [1100, 79] on icon "Search" at bounding box center [1091, 76] width 20 height 20
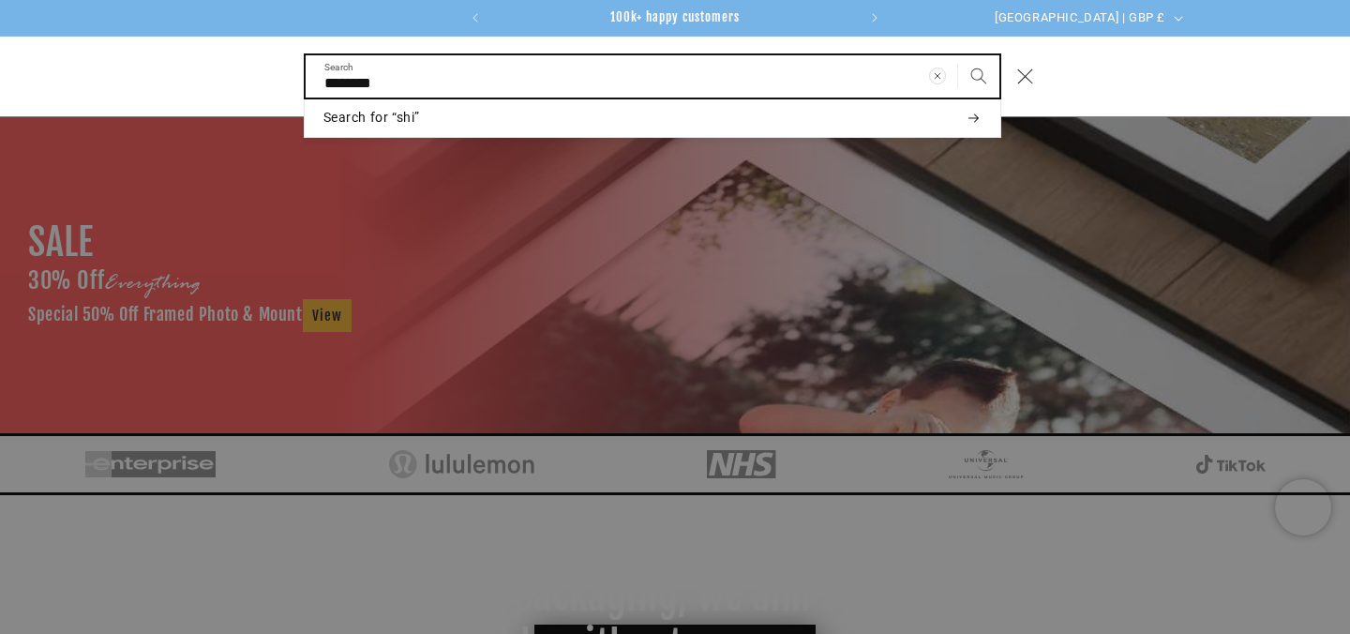
type input "********"
click at [958, 55] on button "Search" at bounding box center [978, 75] width 41 height 41
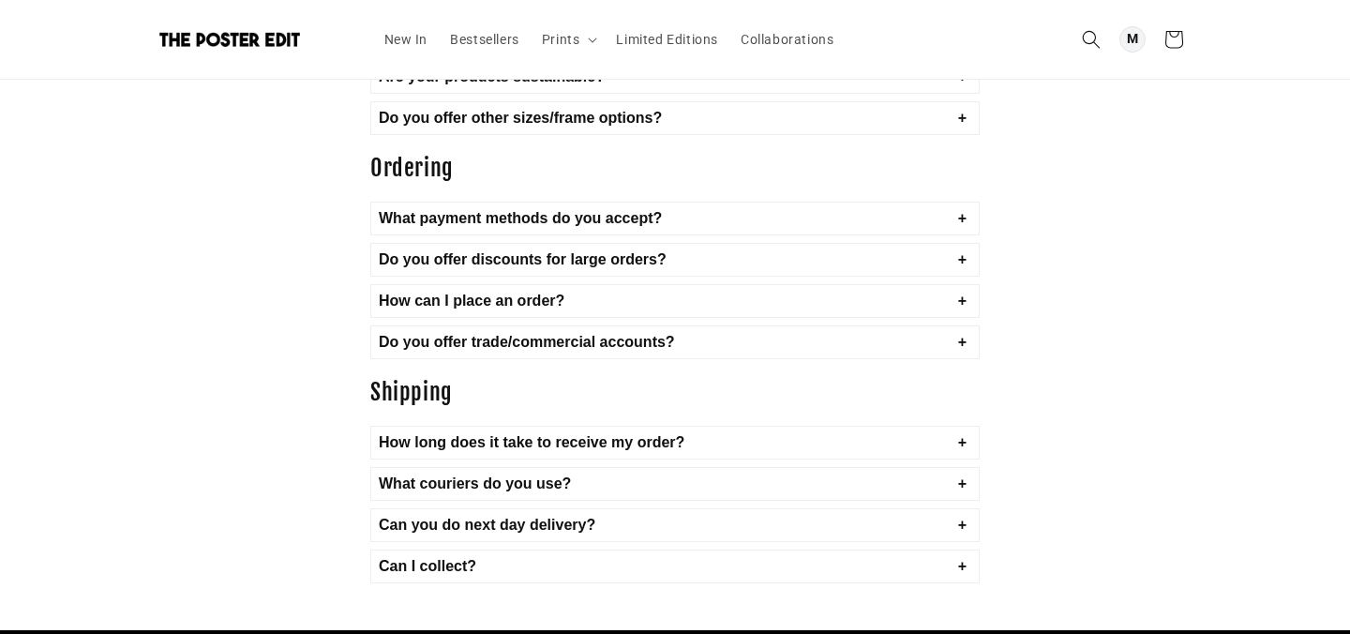
scroll to position [510, 0]
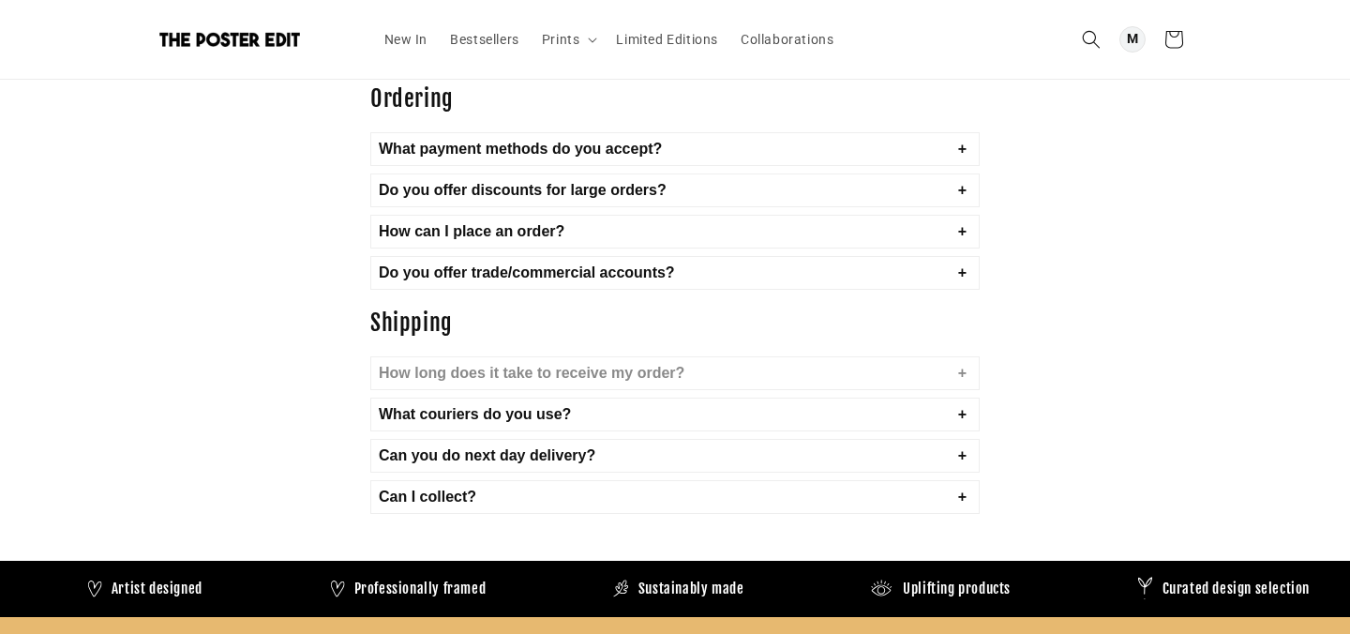
click at [627, 380] on button "How long does it take to receive my order?" at bounding box center [675, 373] width 608 height 32
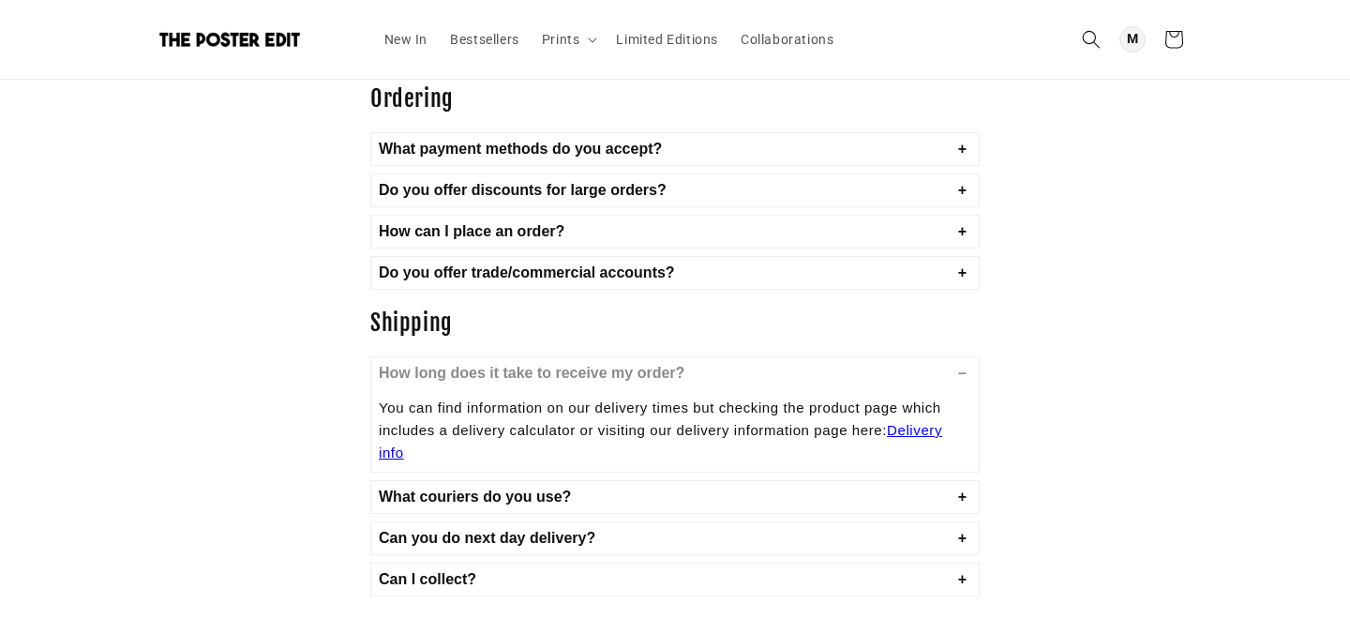
scroll to position [0, 366]
click at [917, 435] on link "Delivery info" at bounding box center [661, 441] width 564 height 38
click at [580, 537] on button "Can you do next day delivery?" at bounding box center [675, 538] width 608 height 32
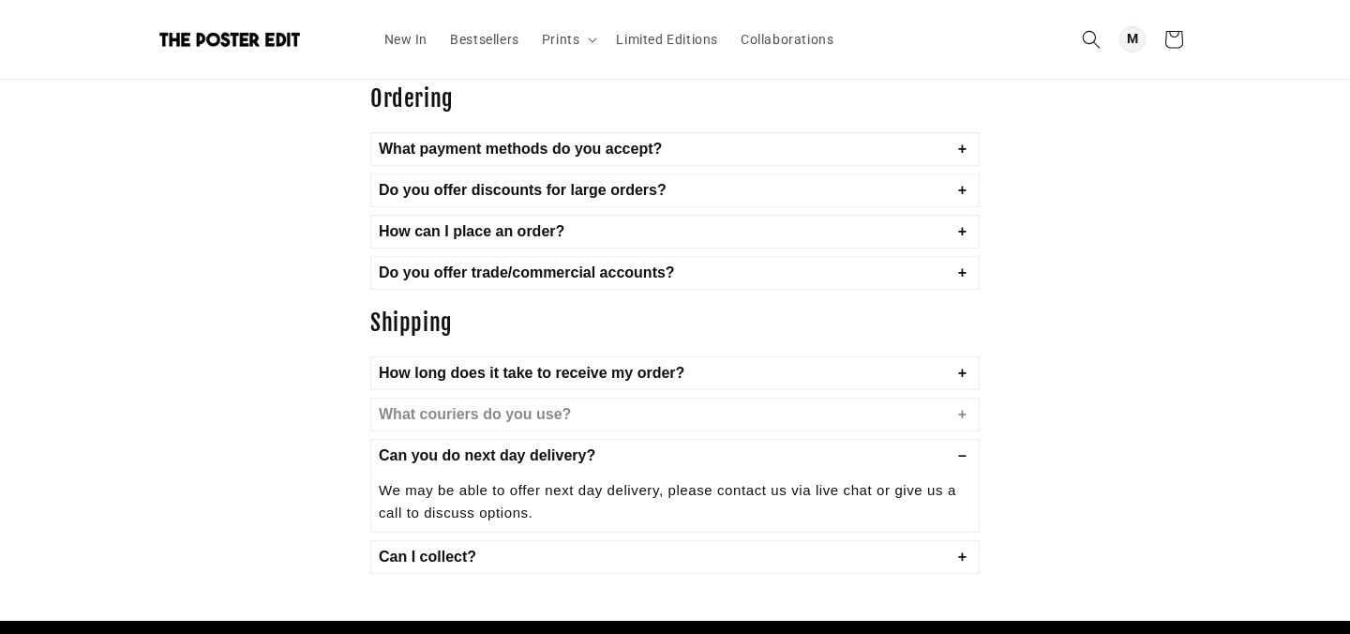
click at [531, 425] on button "What couriers do you use?" at bounding box center [675, 415] width 608 height 32
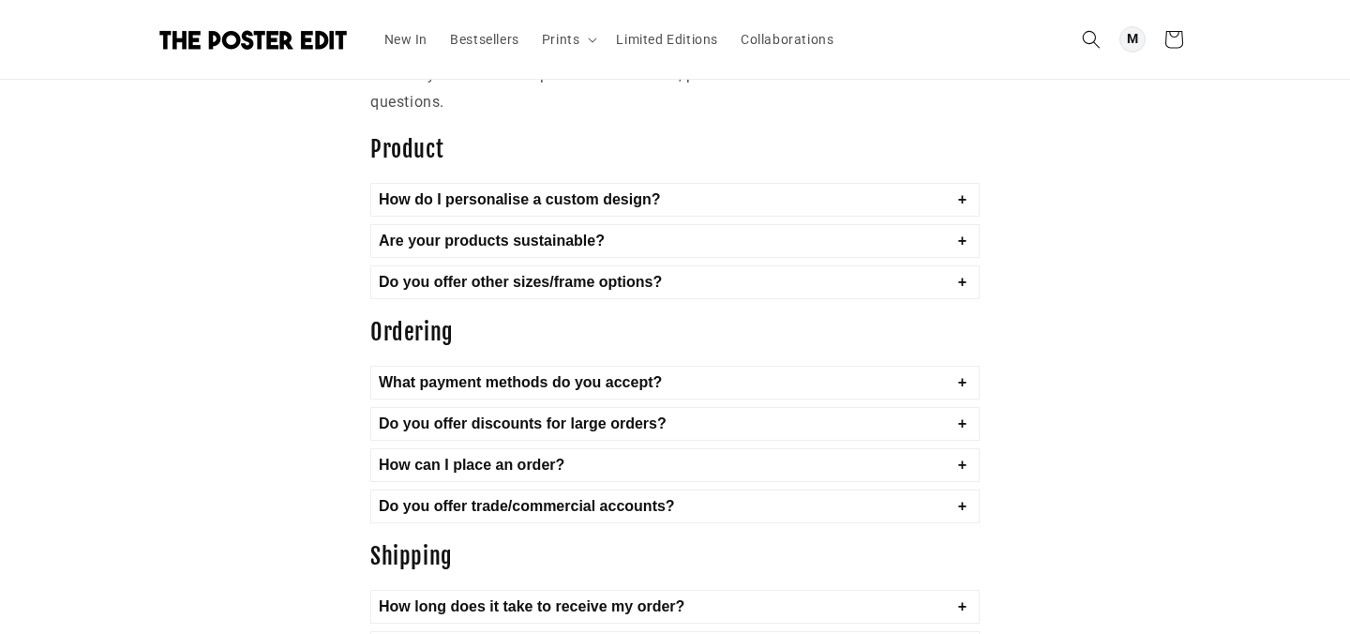
scroll to position [0, 0]
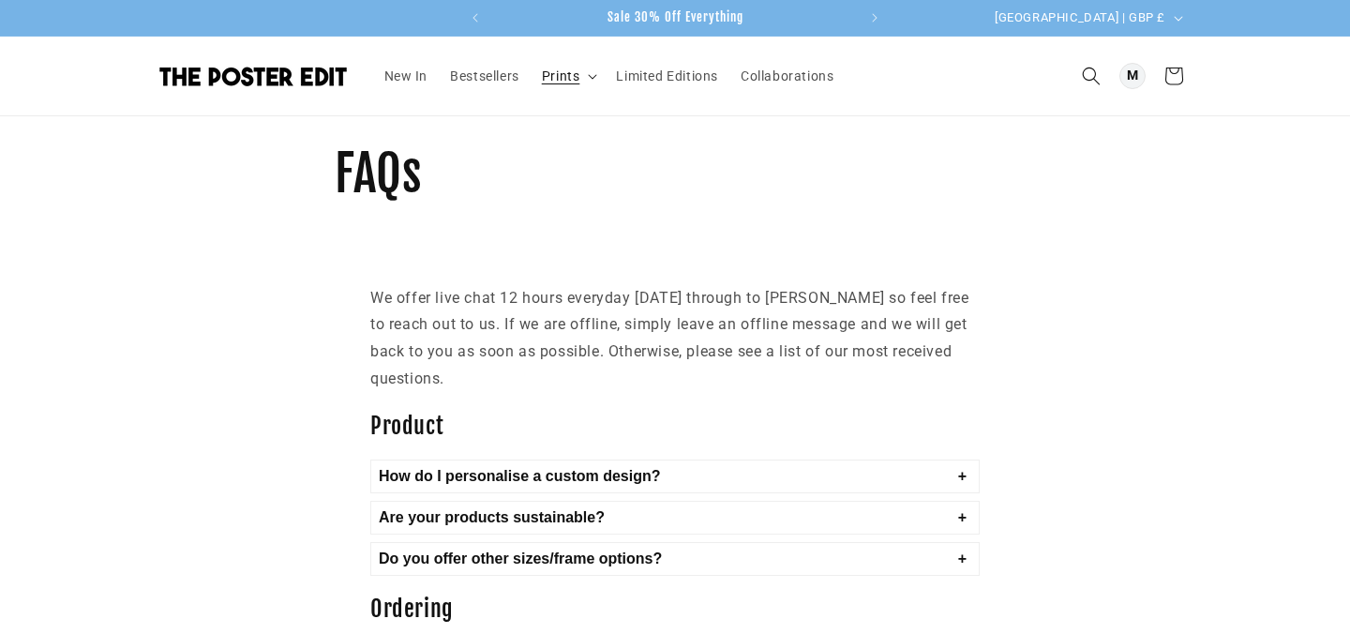
click at [565, 85] on summary "Prints" at bounding box center [568, 75] width 75 height 39
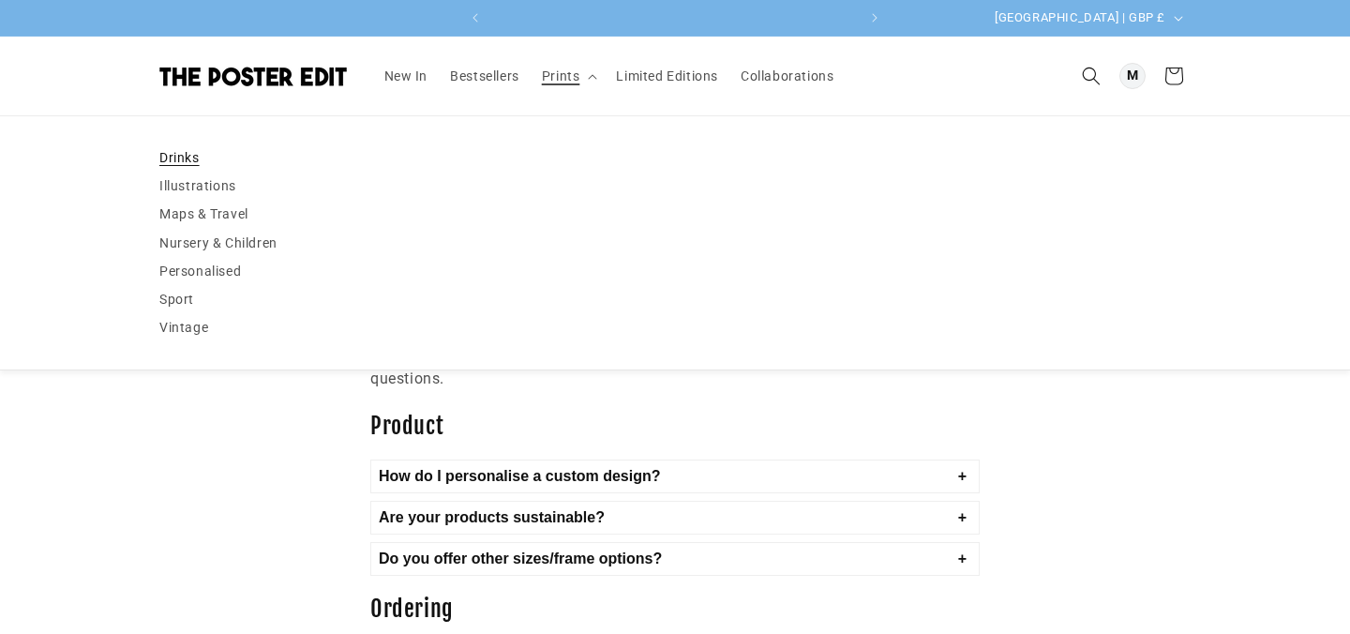
scroll to position [0, 366]
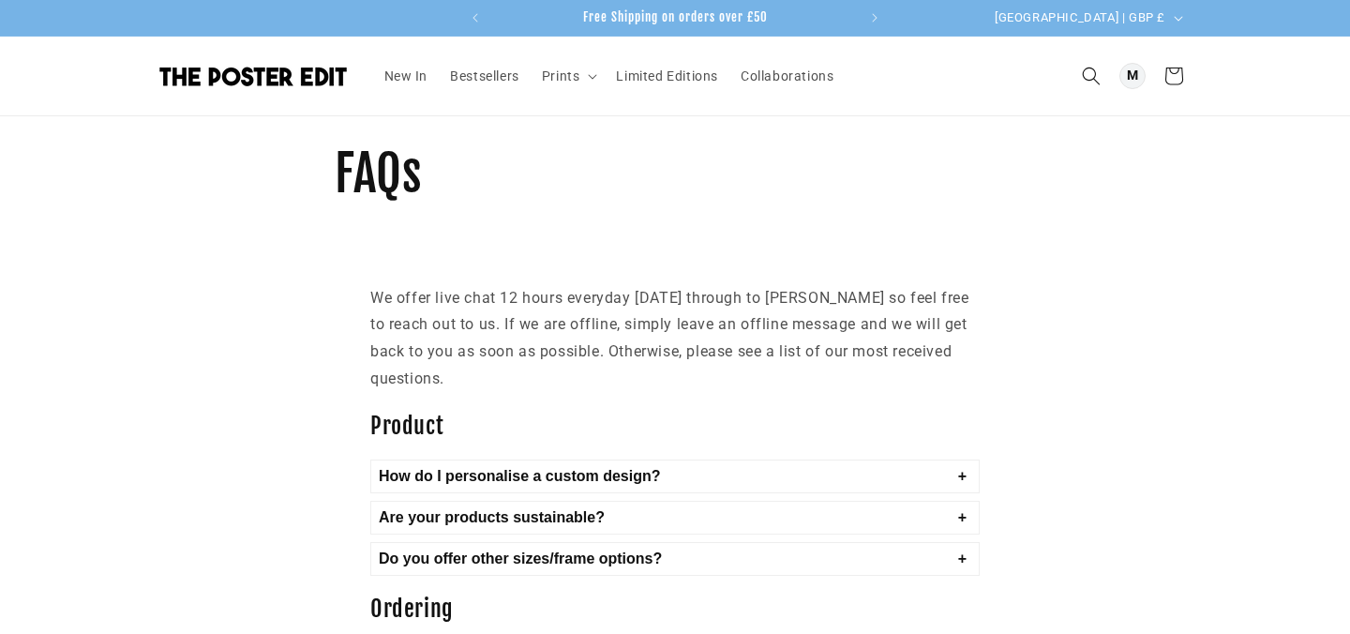
click at [280, 70] on img at bounding box center [253, 77] width 188 height 20
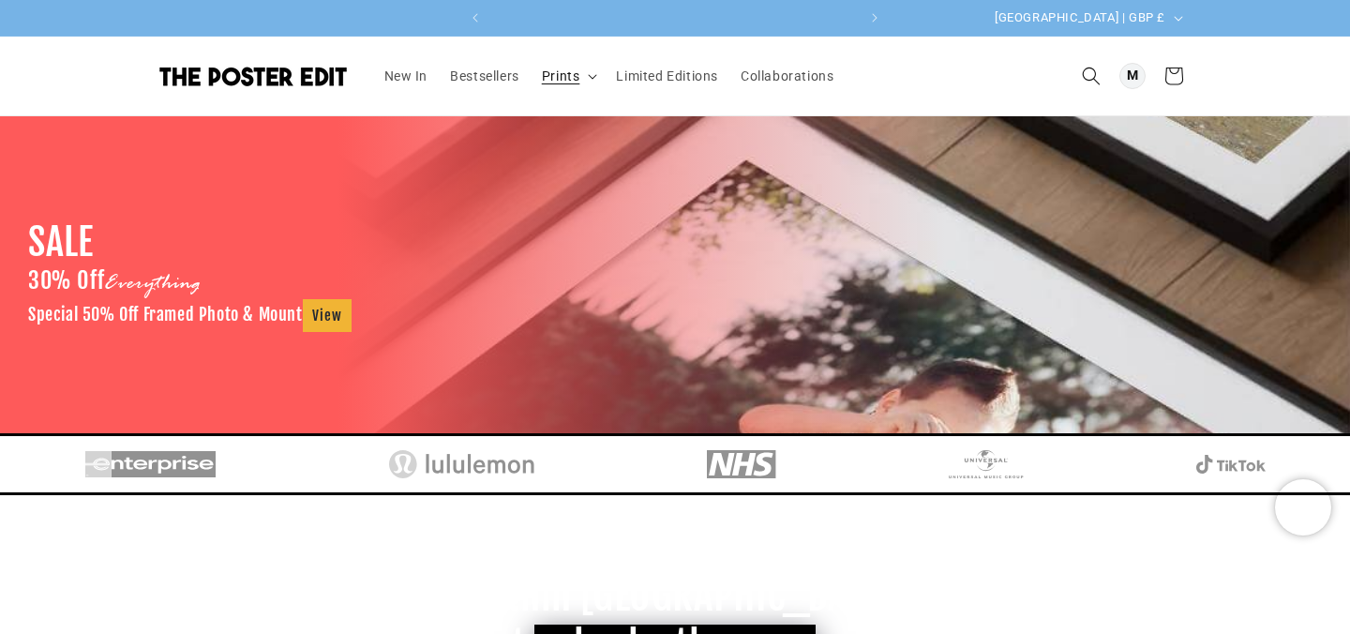
scroll to position [0, 731]
click at [554, 83] on span "Prints" at bounding box center [561, 76] width 38 height 17
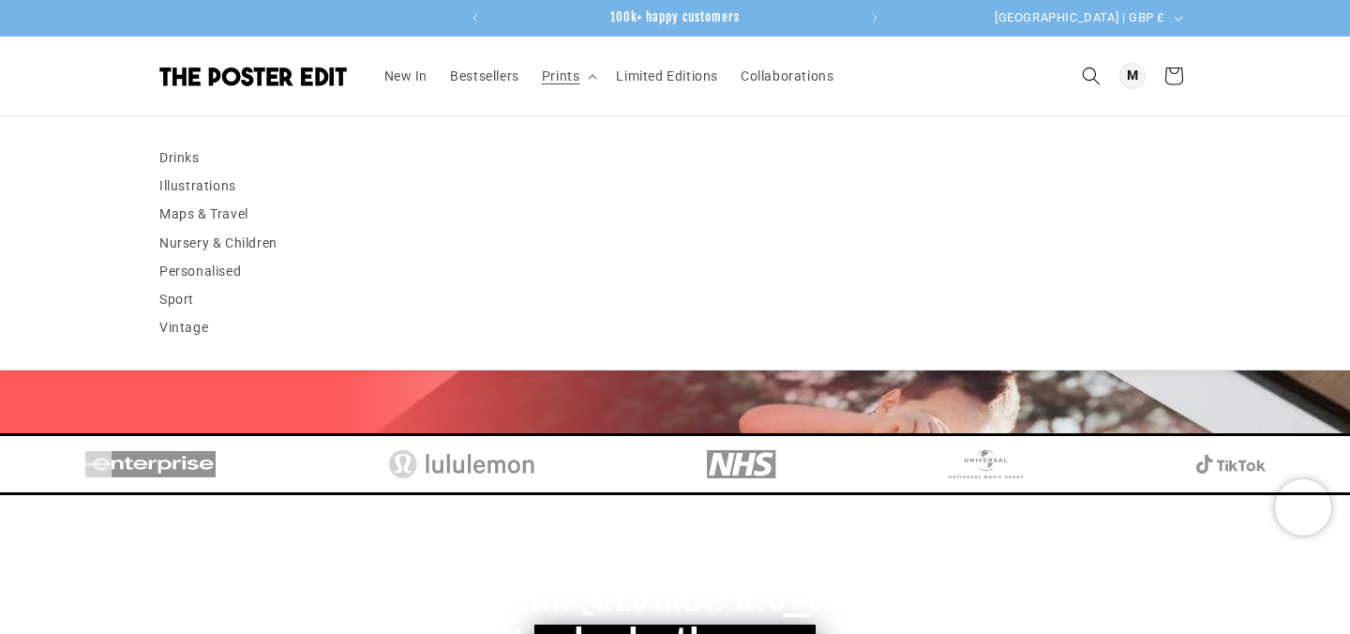
click at [238, 85] on img at bounding box center [253, 77] width 188 height 20
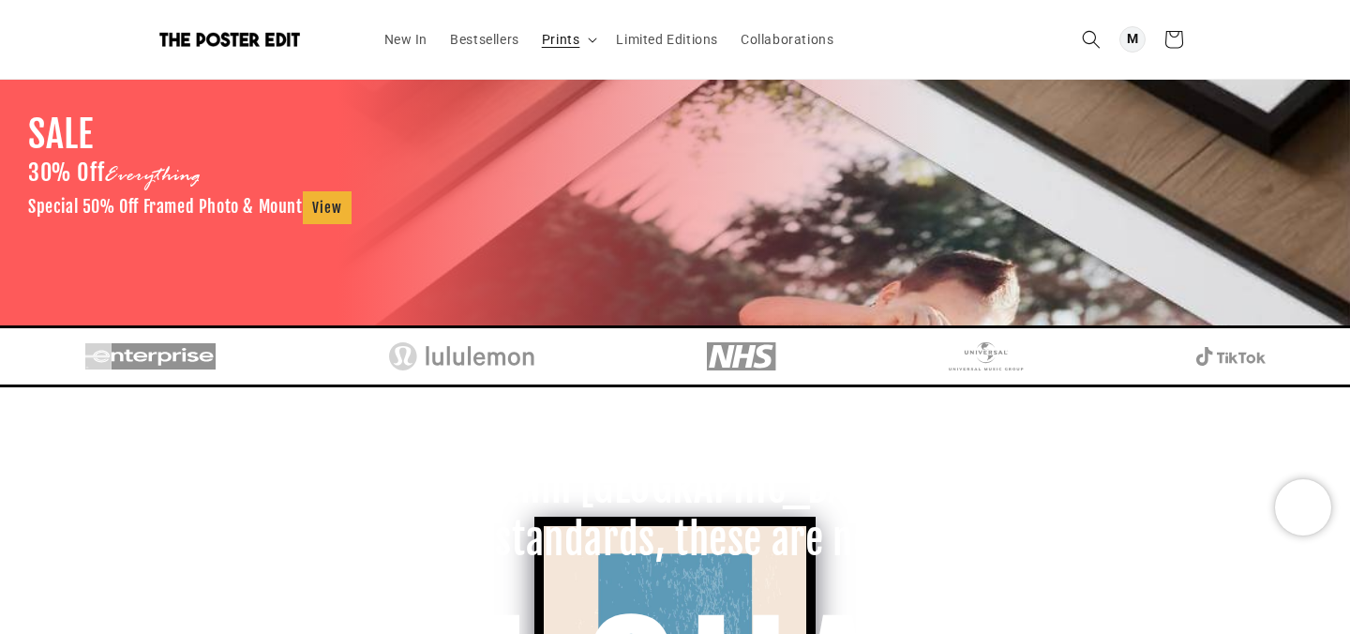
click at [549, 33] on span "Prints" at bounding box center [561, 39] width 38 height 17
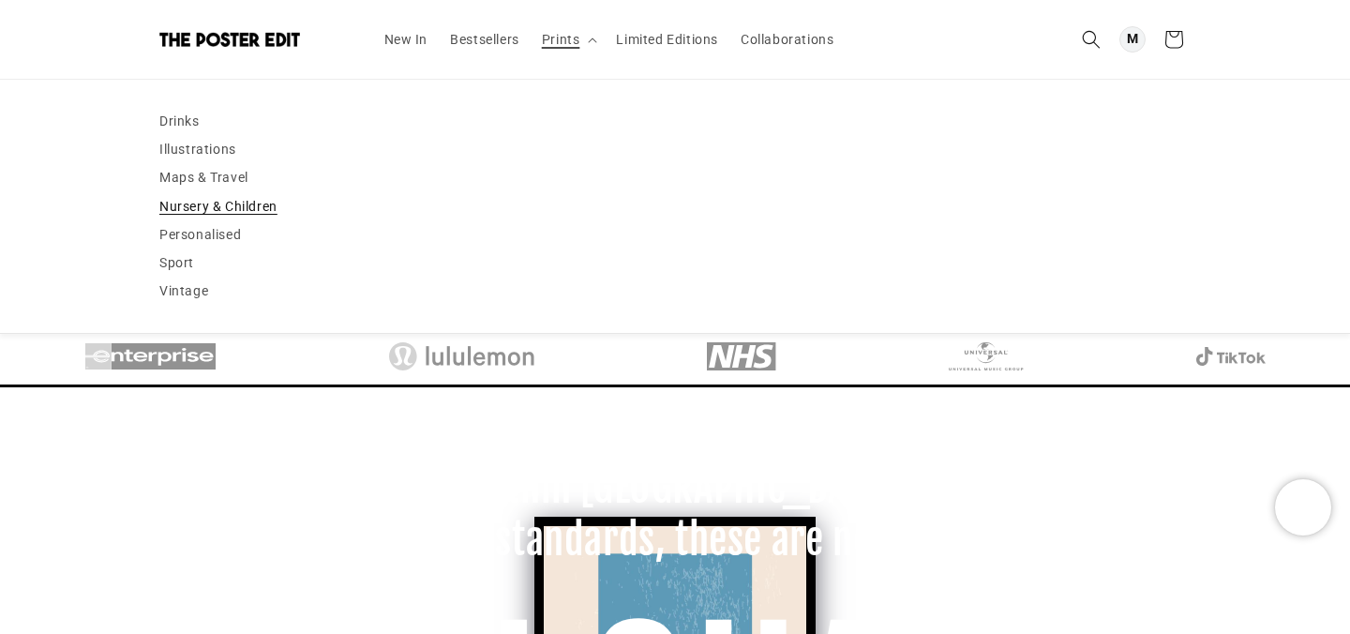
scroll to position [0, 366]
click at [212, 233] on link "Personalised" at bounding box center [674, 234] width 1031 height 28
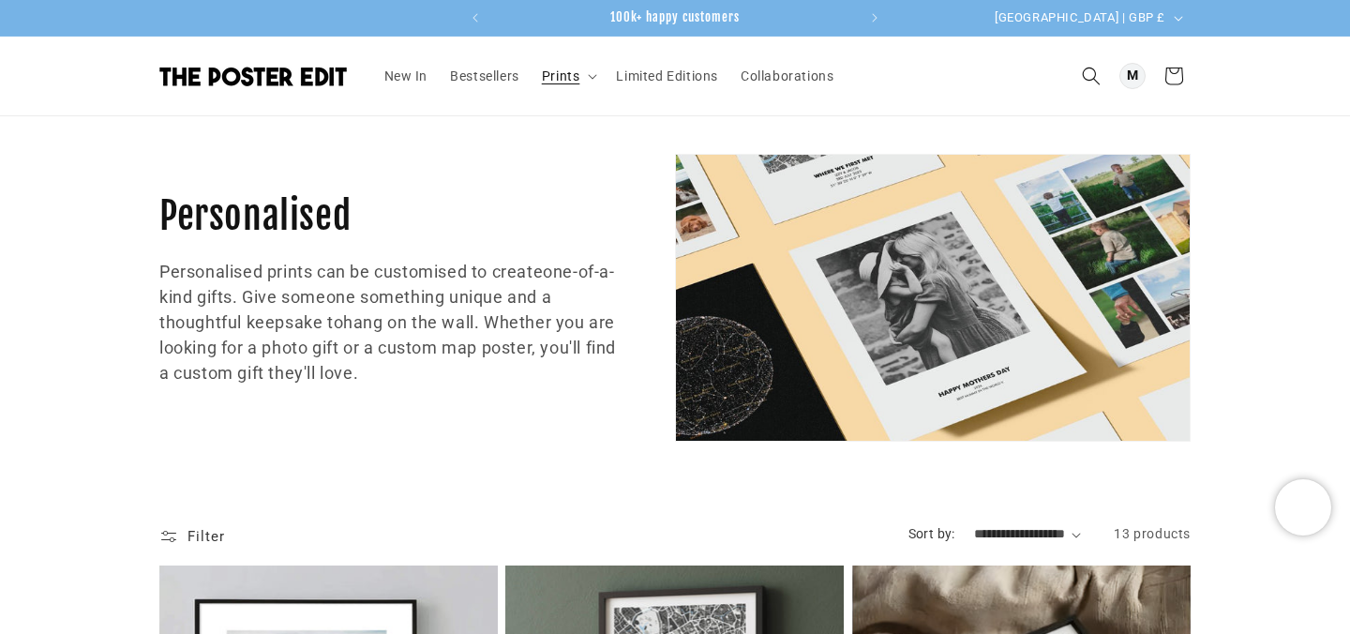
click at [303, 221] on h1 "Collection: Personalised" at bounding box center [393, 215] width 469 height 49
click at [1114, 12] on span "[GEOGRAPHIC_DATA] | GBP £" at bounding box center [1080, 17] width 171 height 19
click at [1302, 163] on div "Collection: Personalised Personalised prints can be customised to create one-of…" at bounding box center [675, 297] width 1350 height 363
click at [1139, 82] on div at bounding box center [1133, 76] width 26 height 26
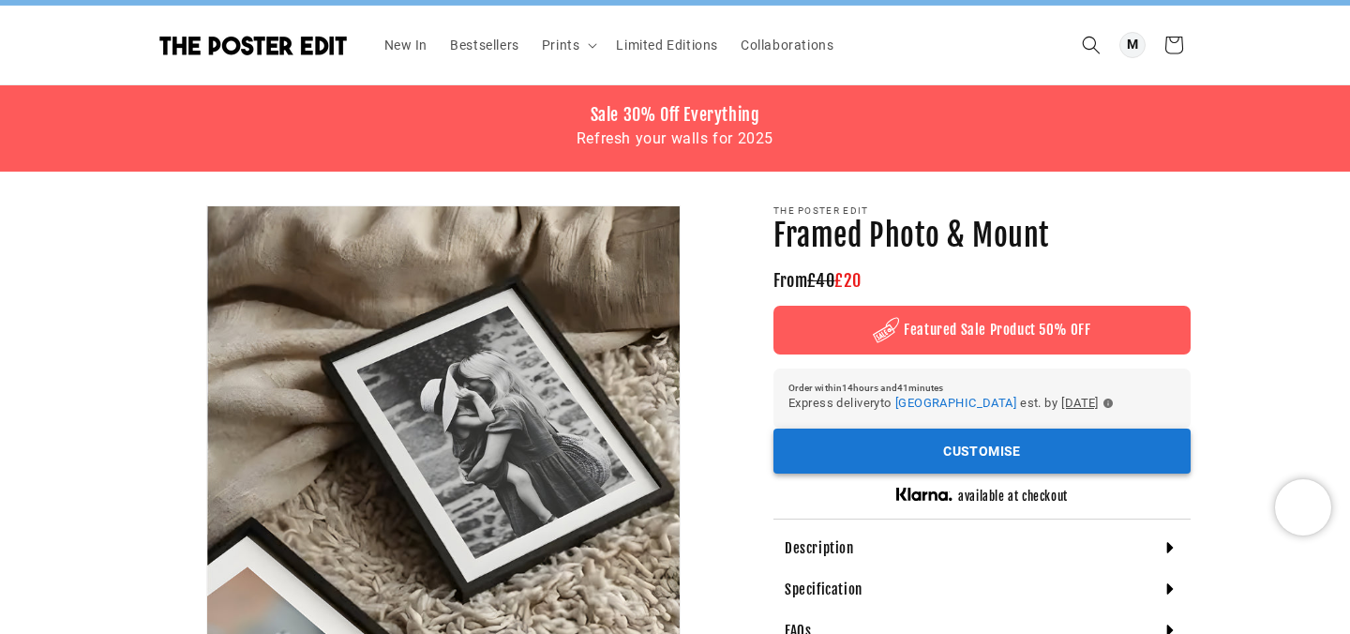
scroll to position [31, 0]
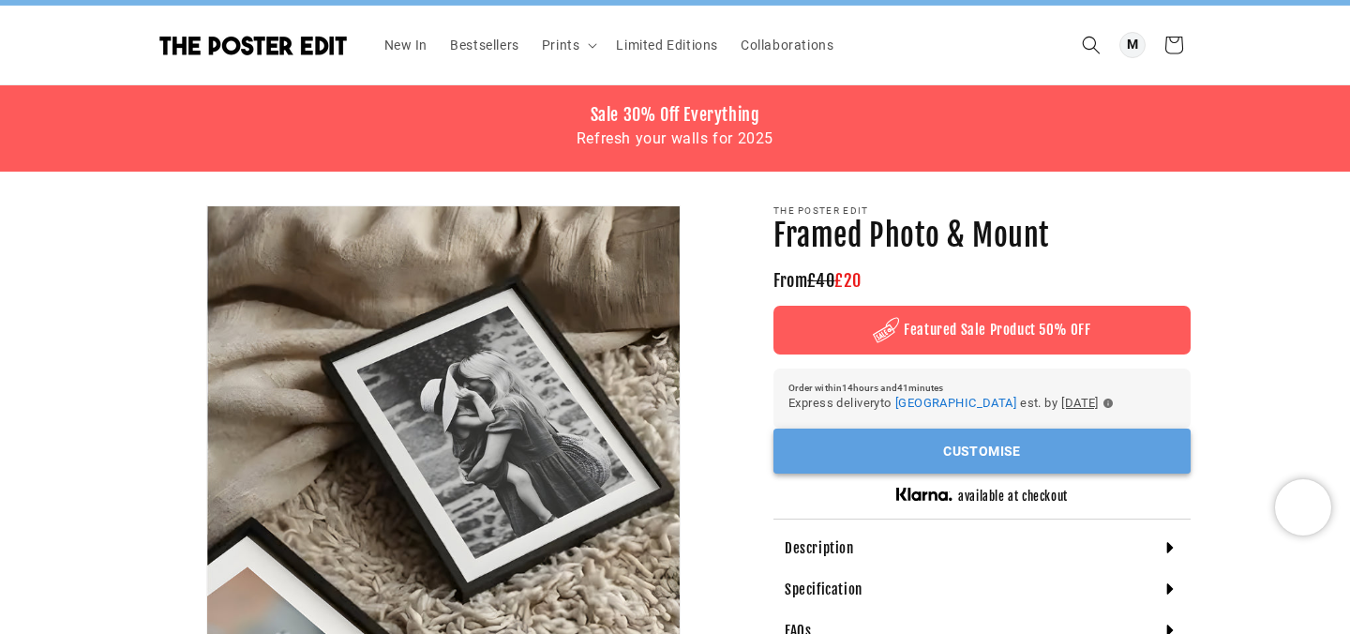
click at [979, 474] on button "Customise" at bounding box center [982, 452] width 417 height 46
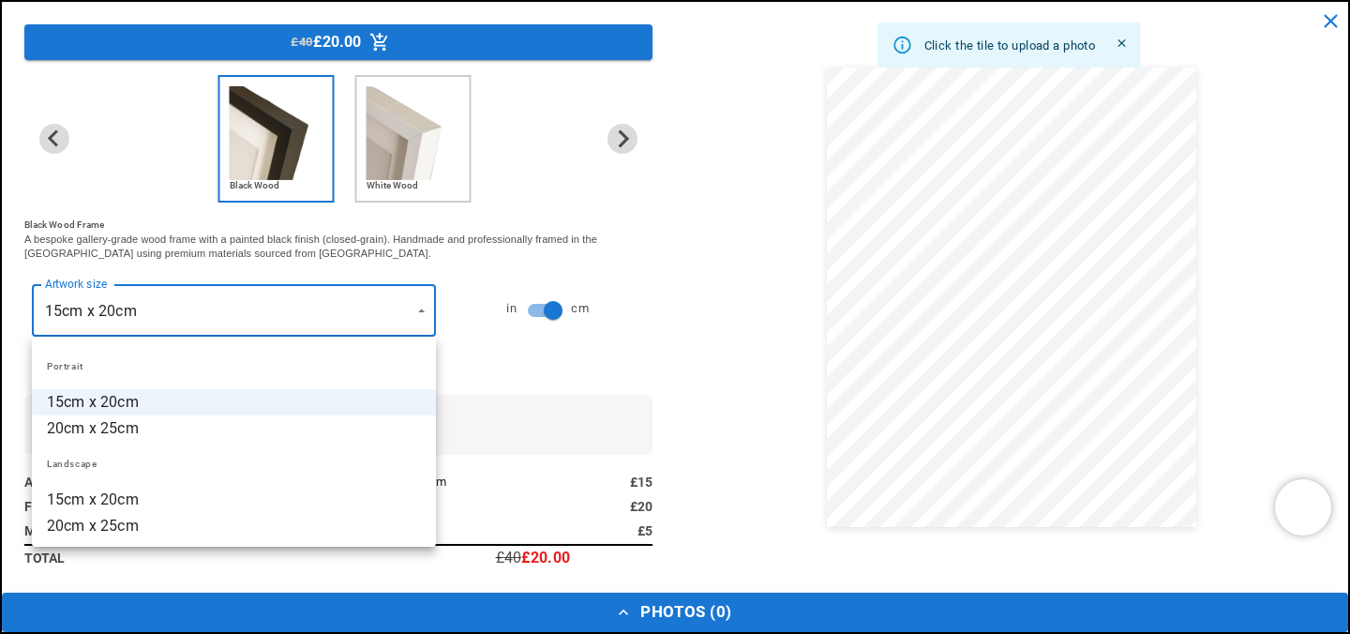
scroll to position [0, 366]
click at [221, 300] on div at bounding box center [675, 317] width 1350 height 634
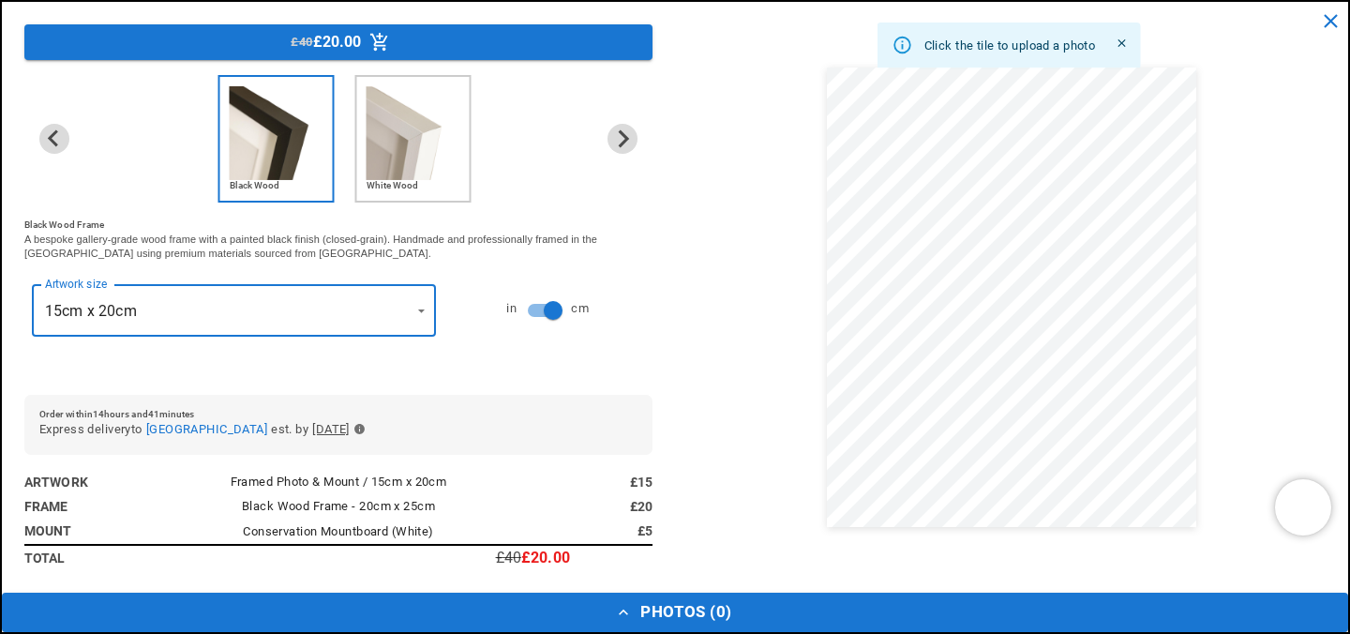
scroll to position [0, 731]
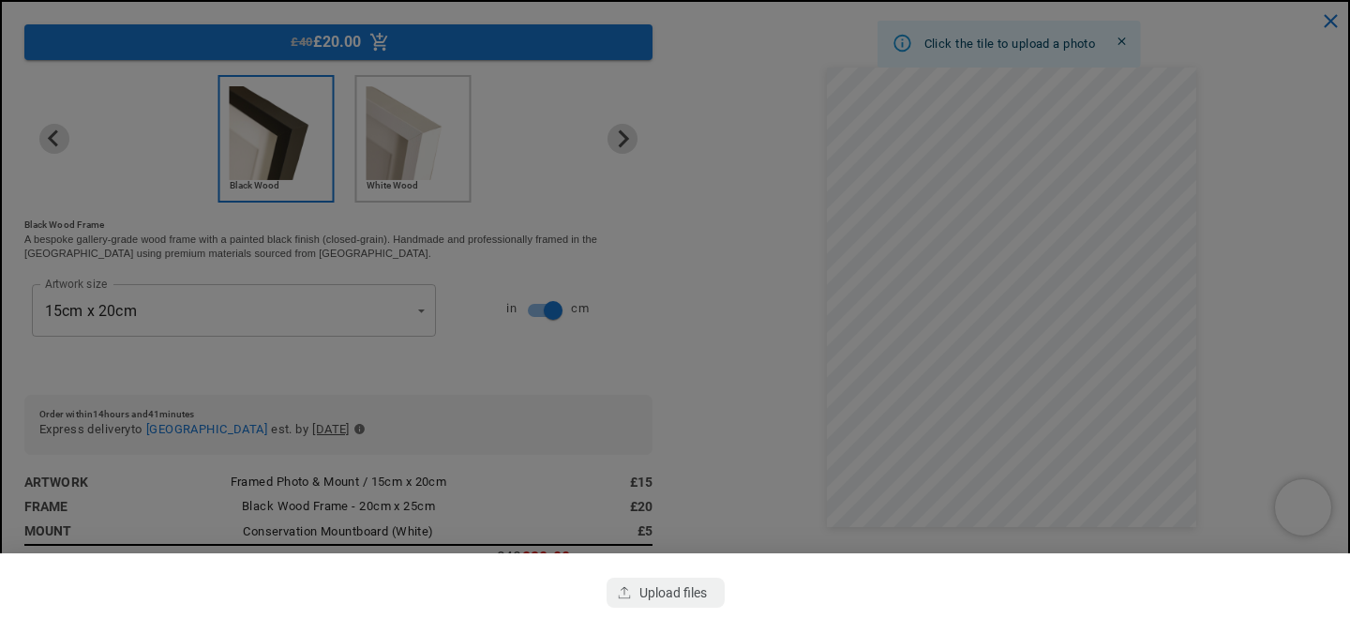
click at [1261, 169] on div at bounding box center [675, 317] width 1350 height 634
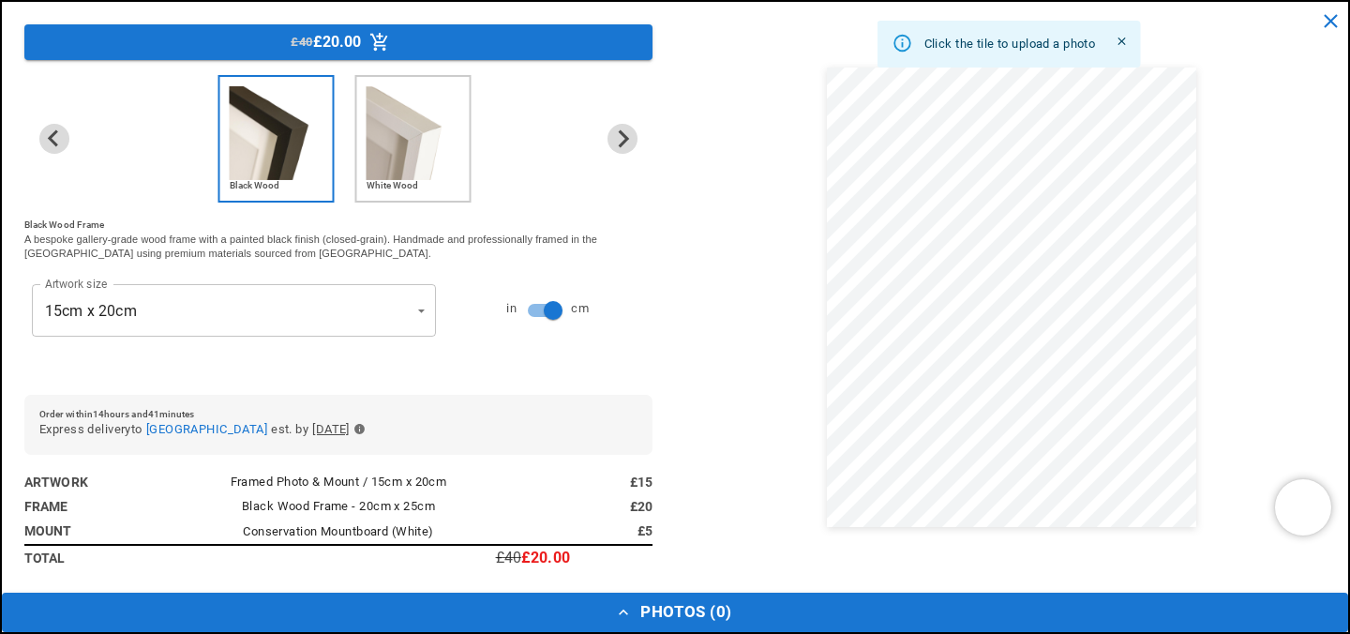
scroll to position [0, 0]
click at [1323, 15] on icon "close" at bounding box center [1330, 20] width 23 height 23
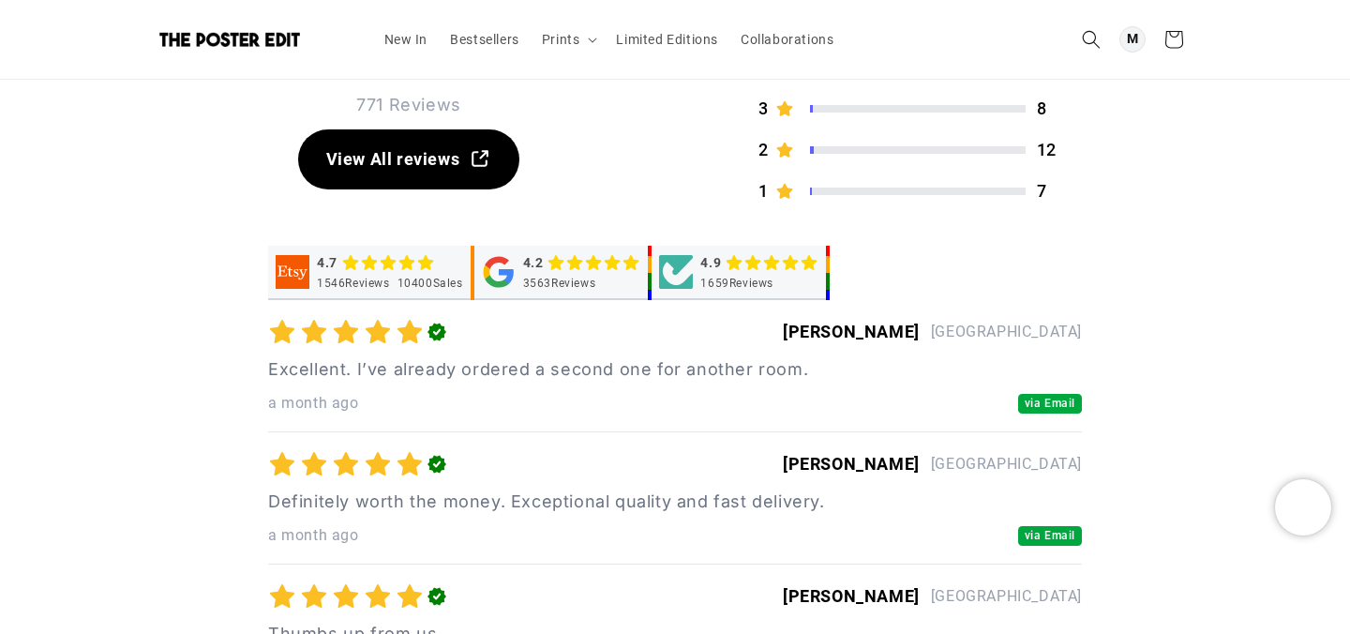
scroll to position [0, 366]
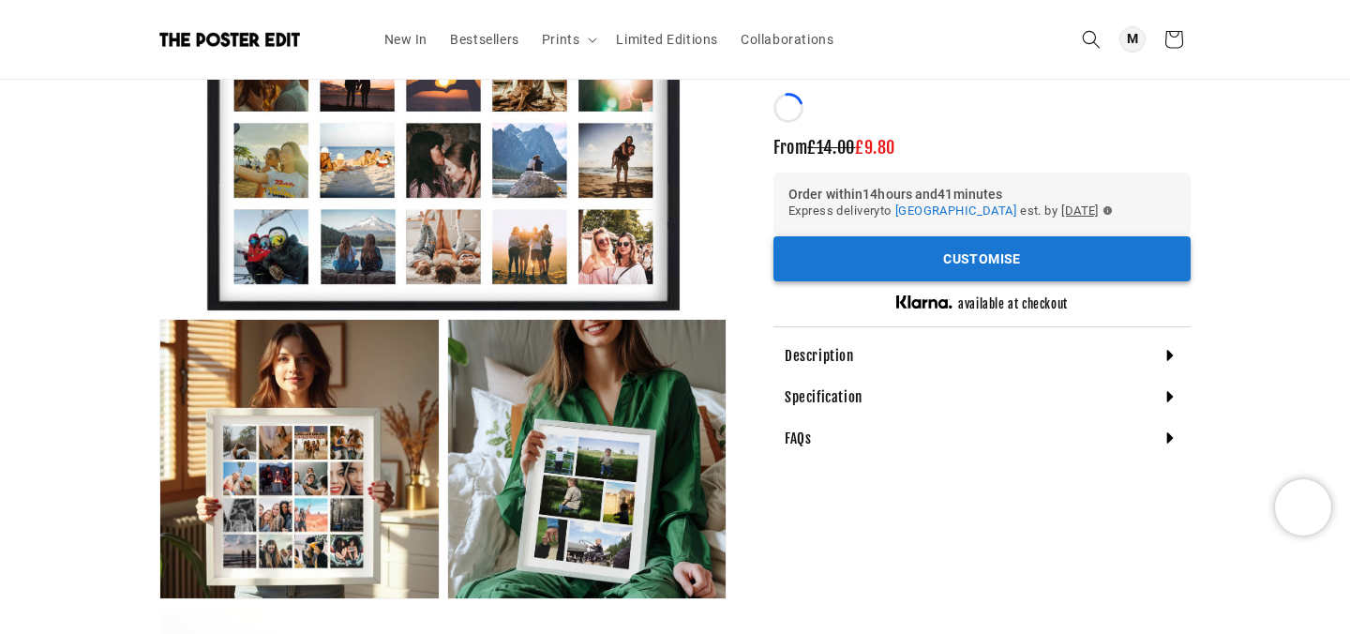
click at [941, 233] on div "Order within 14 hours and 41 minutes Express delivery to [GEOGRAPHIC_DATA] [GEO…" at bounding box center [982, 205] width 417 height 64
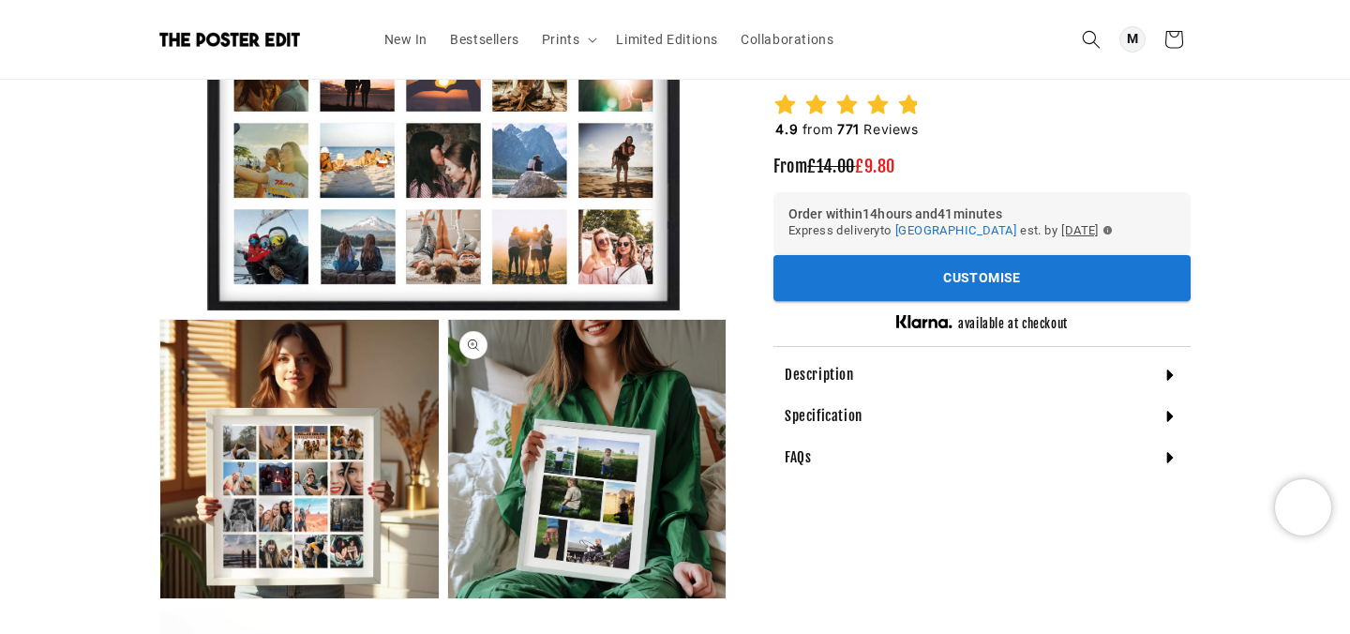
scroll to position [0, 366]
click at [973, 276] on button "Customise" at bounding box center [982, 278] width 417 height 46
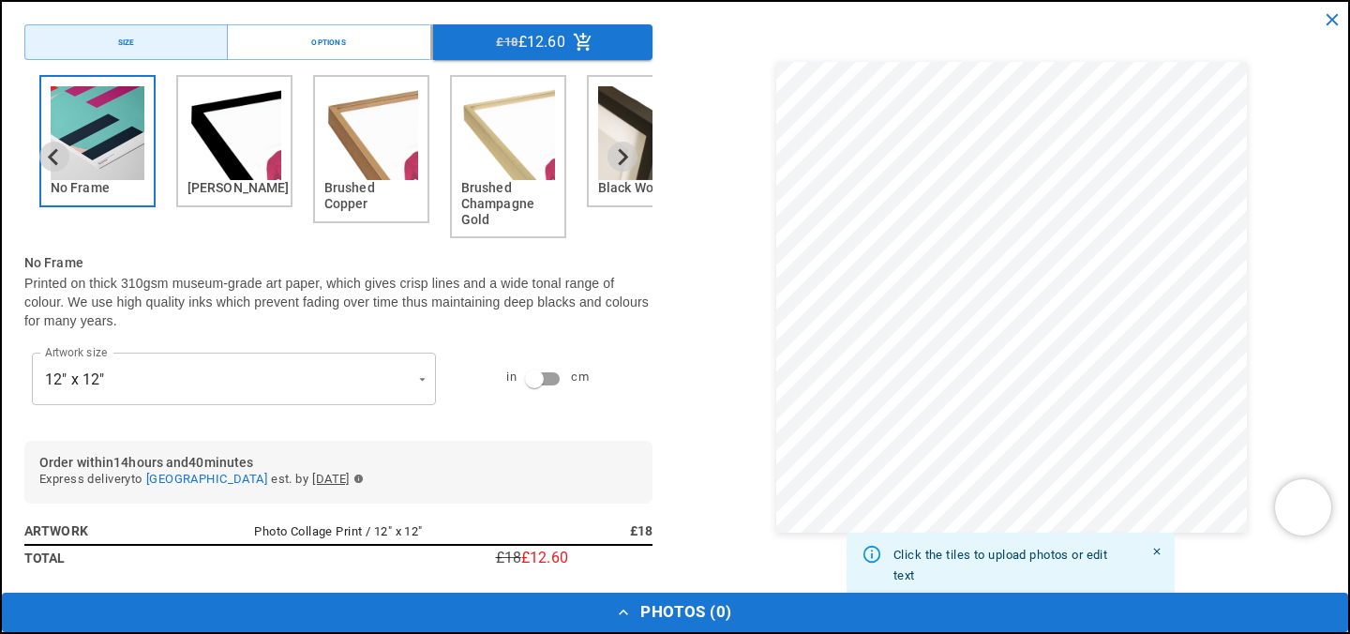
click at [630, 178] on img "5 of 6" at bounding box center [645, 133] width 94 height 94
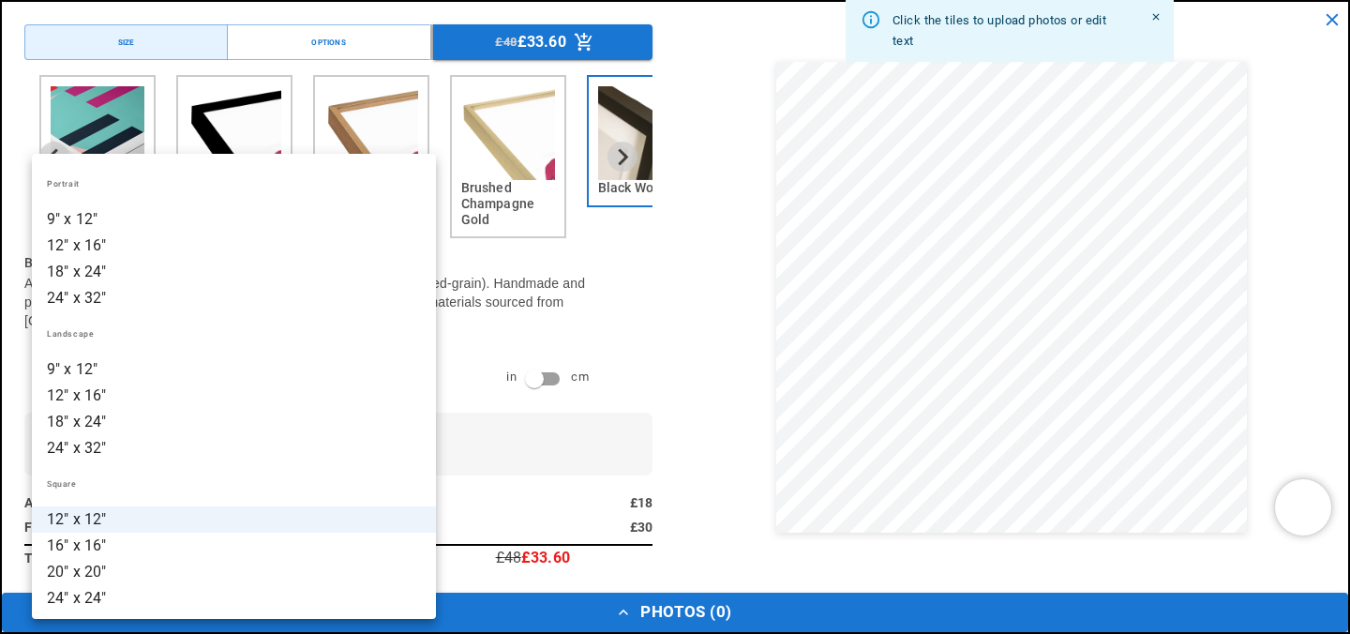
click at [186, 414] on li "18" x 24"" at bounding box center [234, 422] width 404 height 26
type input "*********"
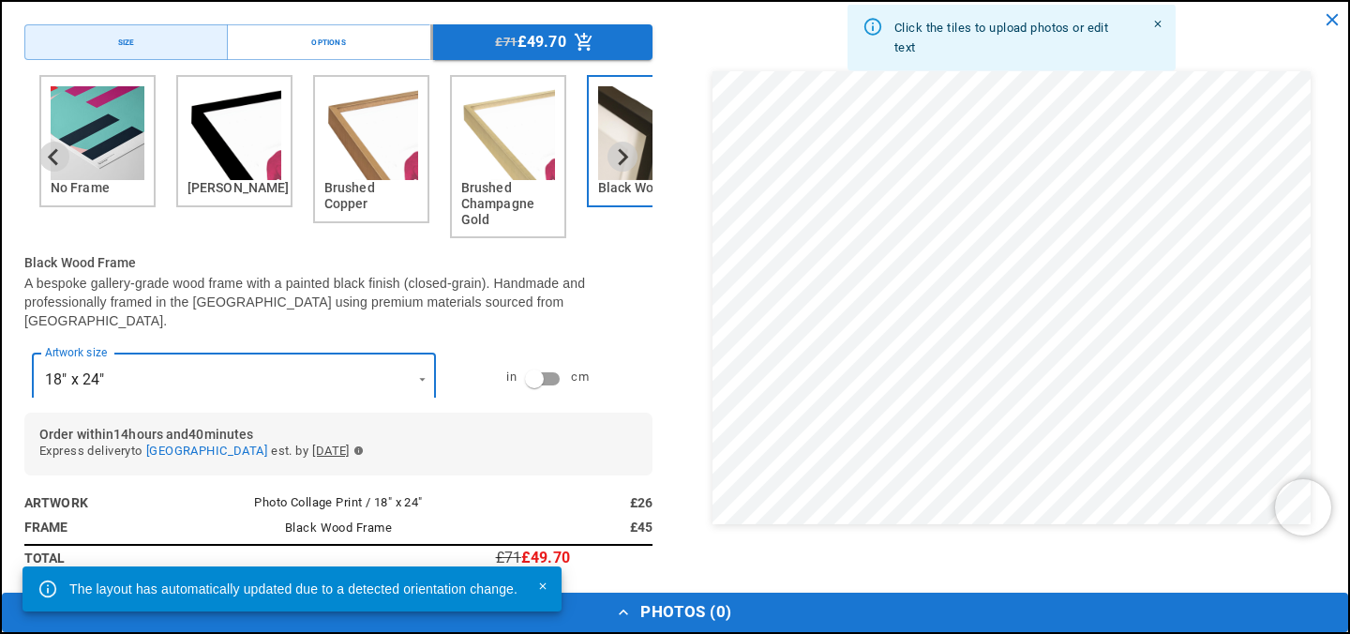
scroll to position [0, 0]
click at [724, 602] on button "Photos ( 0 )" at bounding box center [675, 612] width 1347 height 39
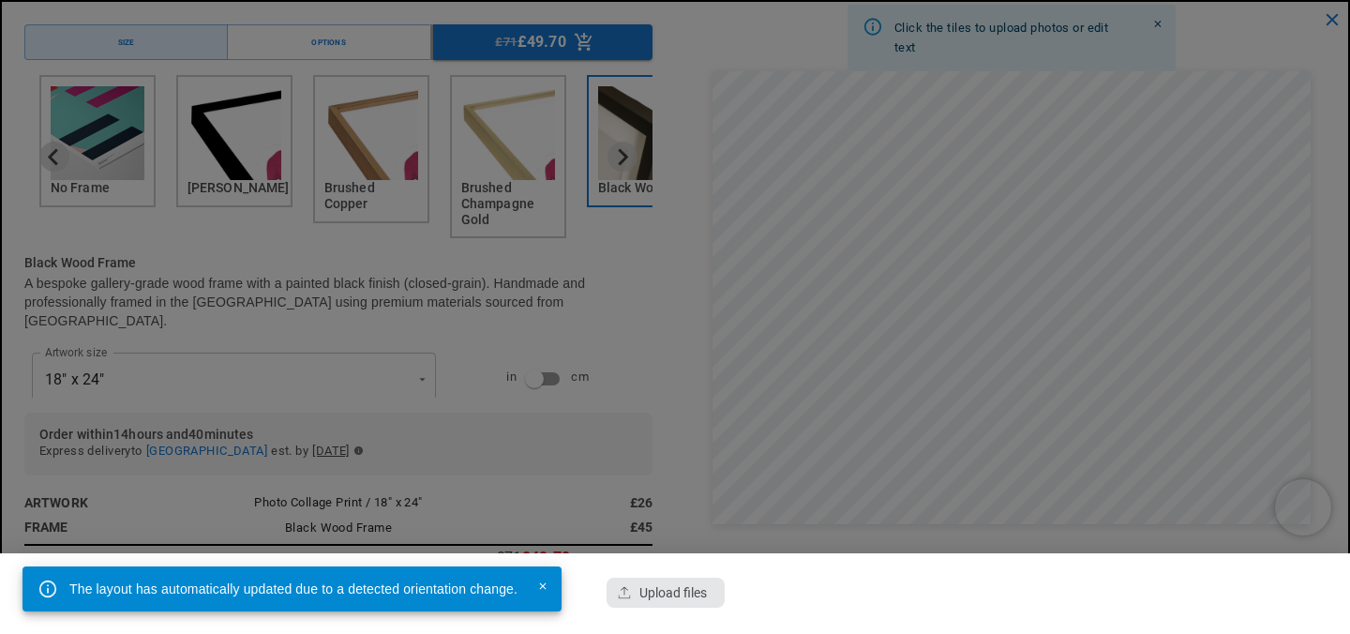
click at [660, 594] on div "button" at bounding box center [666, 593] width 118 height 30
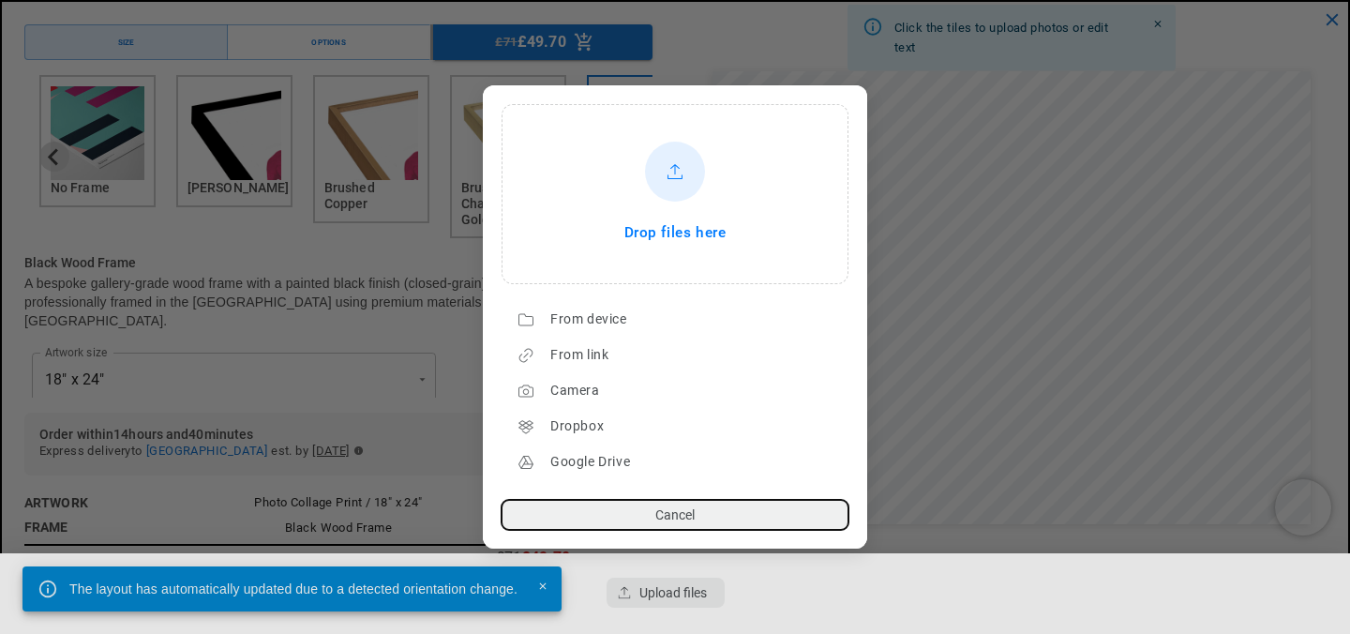
click at [672, 186] on lr-icon at bounding box center [675, 172] width 30 height 30
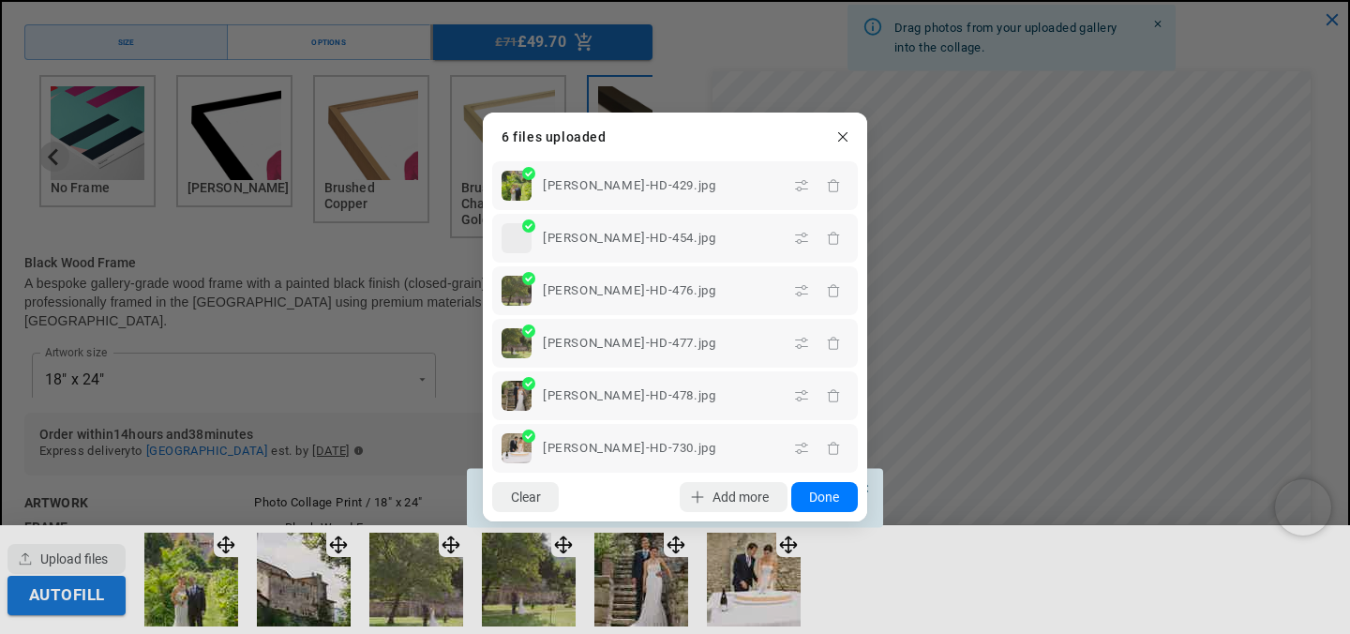
click at [818, 485] on button "Done" at bounding box center [824, 497] width 67 height 30
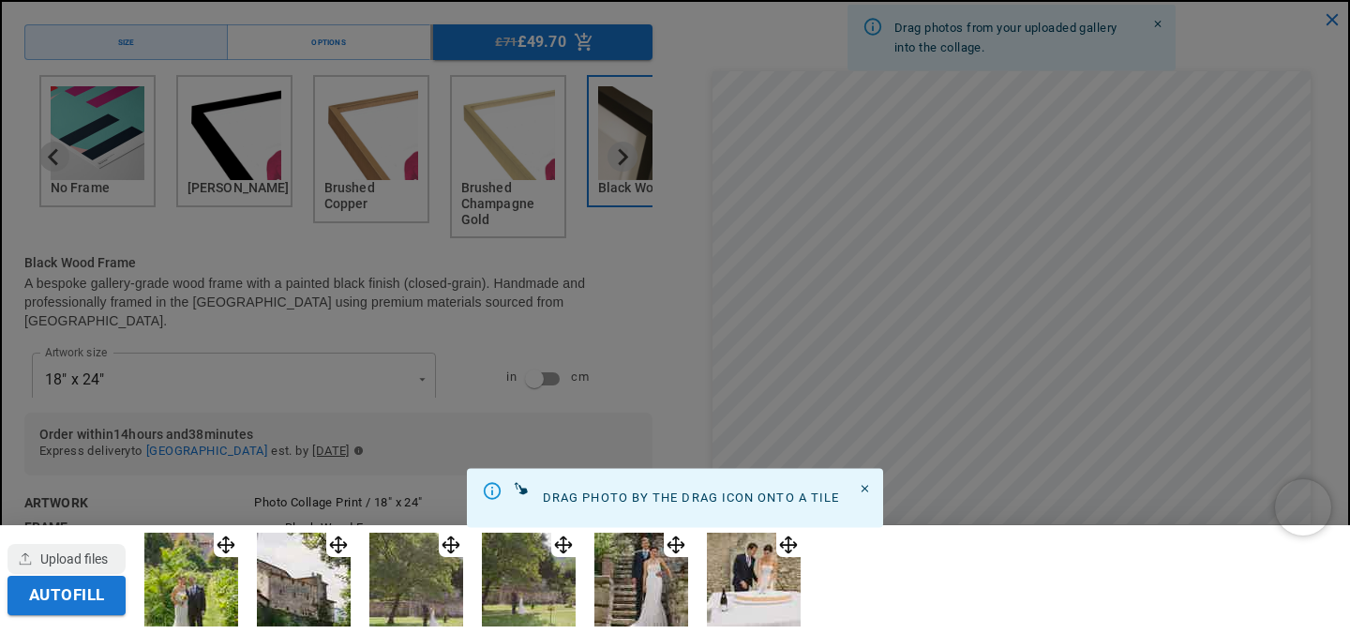
click at [895, 601] on div "Autofill" at bounding box center [675, 579] width 1350 height 109
click at [316, 575] on img at bounding box center [304, 580] width 94 height 94
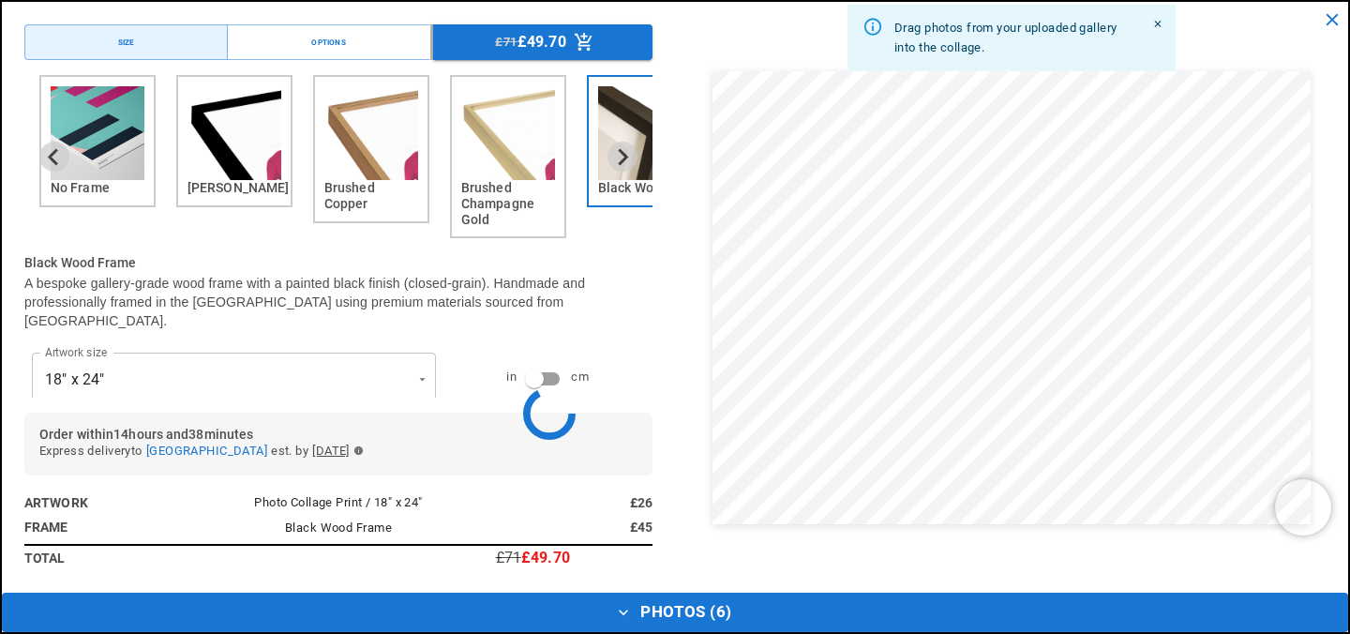
scroll to position [0, 366]
drag, startPoint x: 351, startPoint y: 542, endPoint x: 1007, endPoint y: 166, distance: 756.5
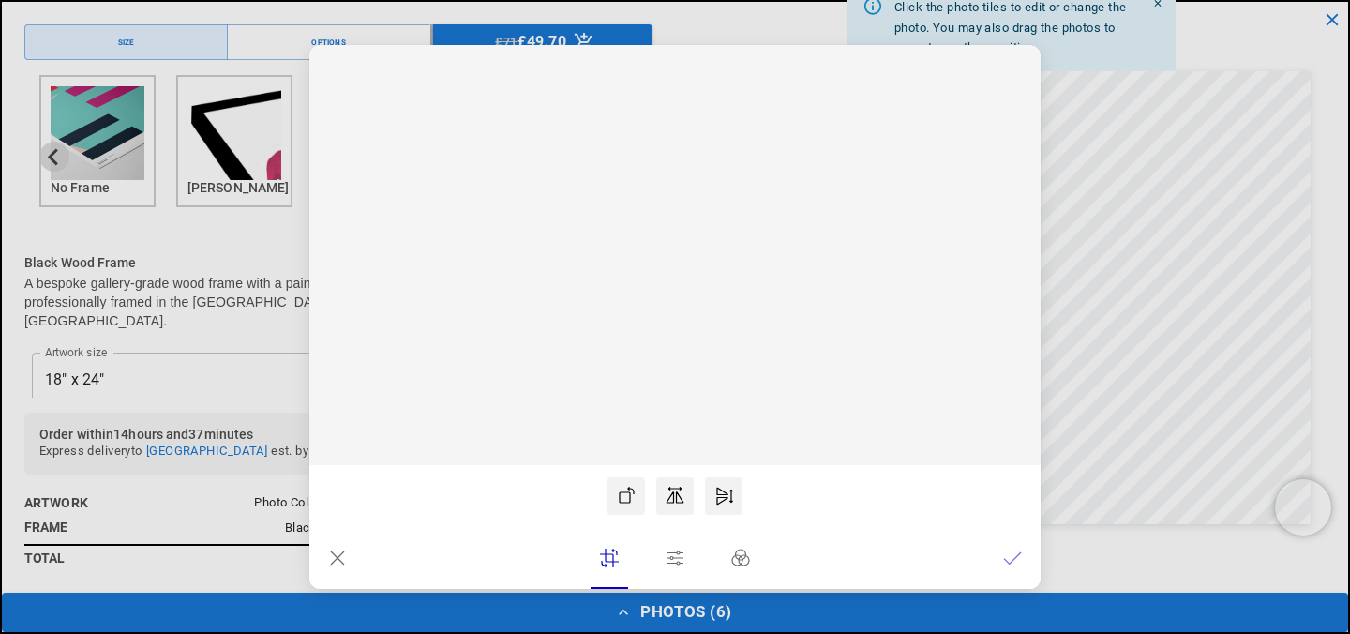
scroll to position [0, 731]
click at [1018, 563] on icon at bounding box center [1012, 558] width 19 height 19
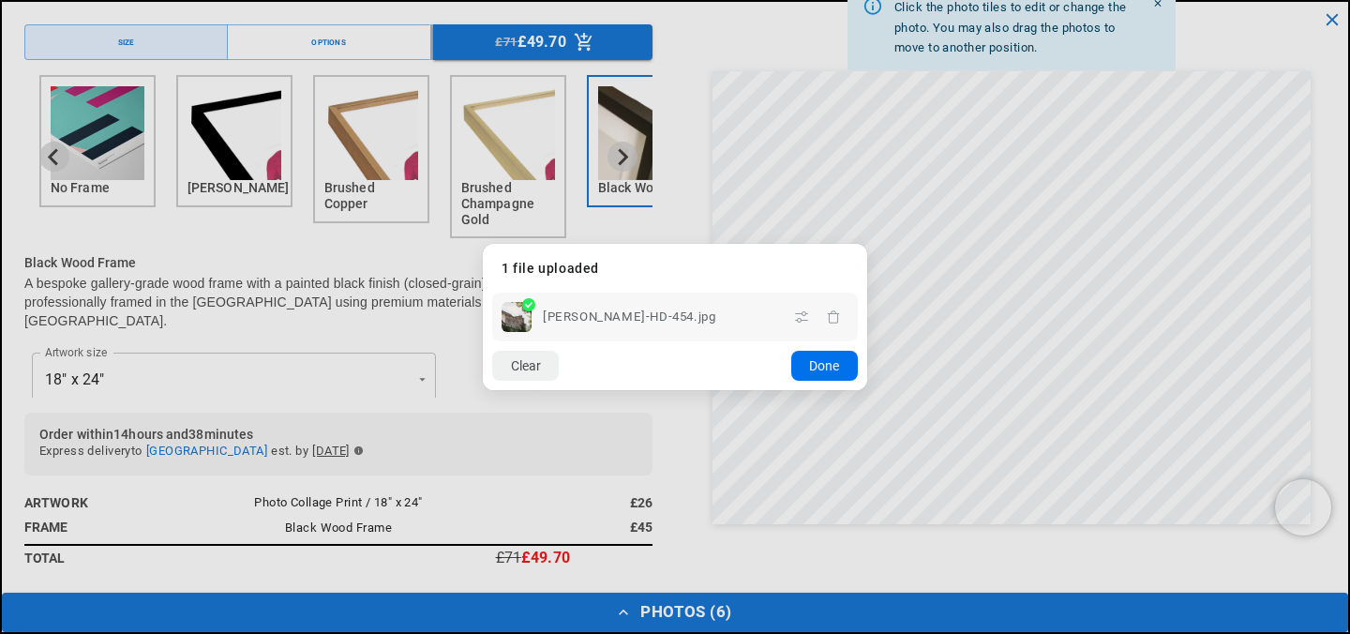
click at [817, 363] on button "Done" at bounding box center [824, 366] width 67 height 30
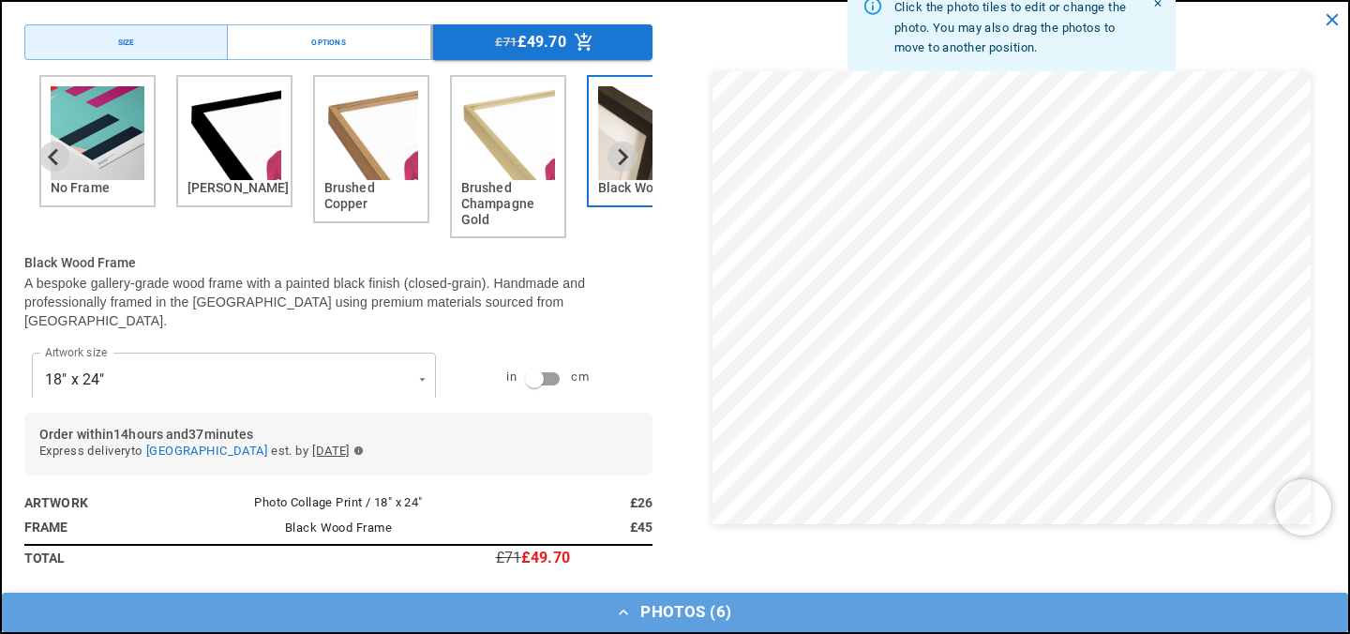
scroll to position [0, 0]
click at [706, 613] on button "Photos ( 6 )" at bounding box center [675, 612] width 1347 height 39
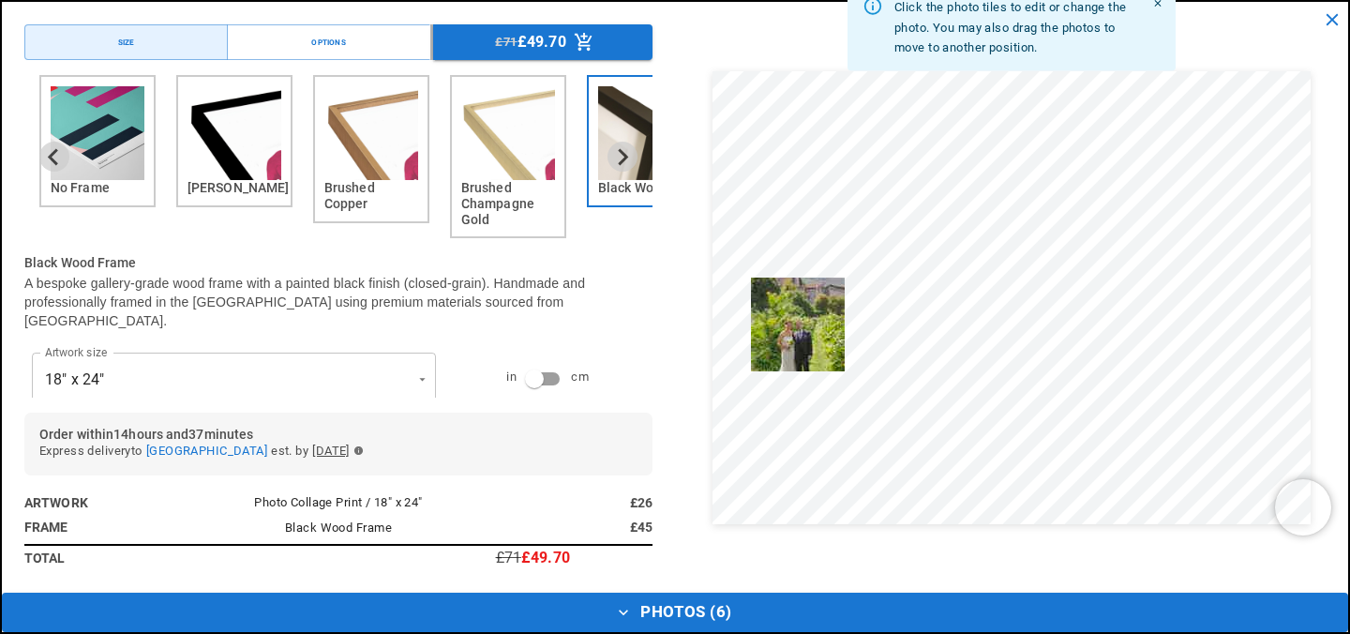
drag, startPoint x: 241, startPoint y: 549, endPoint x: 835, endPoint y: 293, distance: 646.9
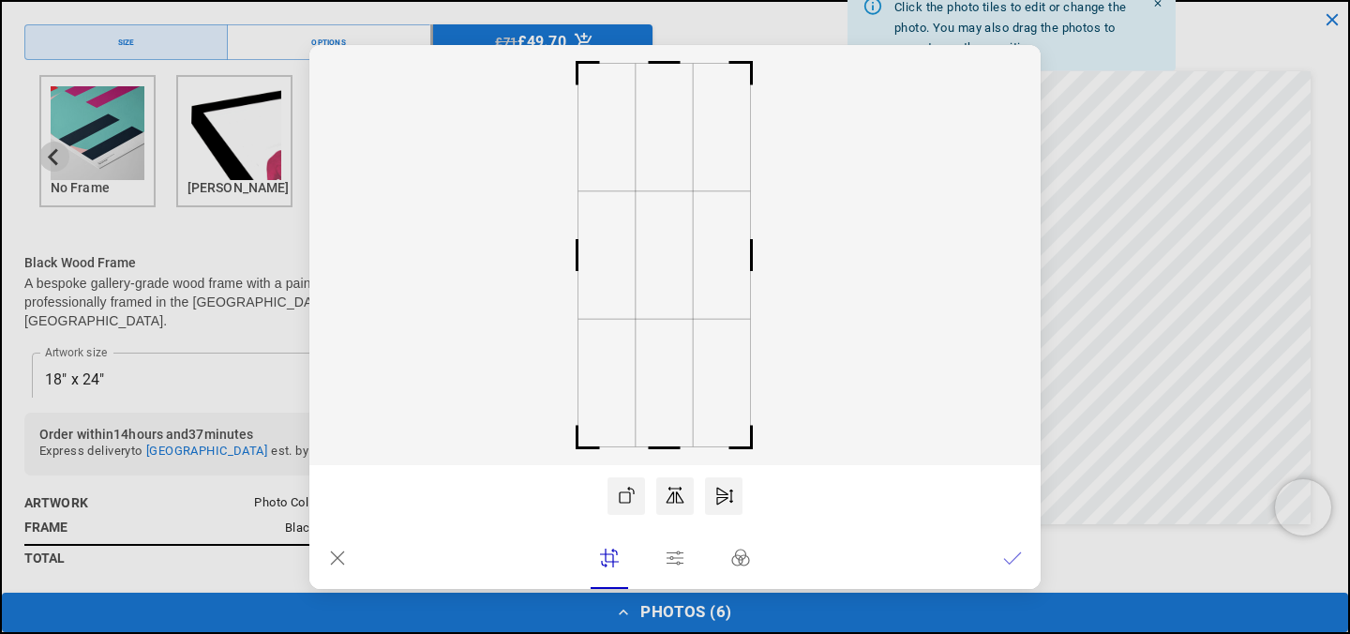
drag, startPoint x: 653, startPoint y: 275, endPoint x: 641, endPoint y: 278, distance: 11.6
click at [641, 278] on rect at bounding box center [664, 255] width 57 height 128
click at [1016, 549] on icon at bounding box center [1012, 558] width 19 height 19
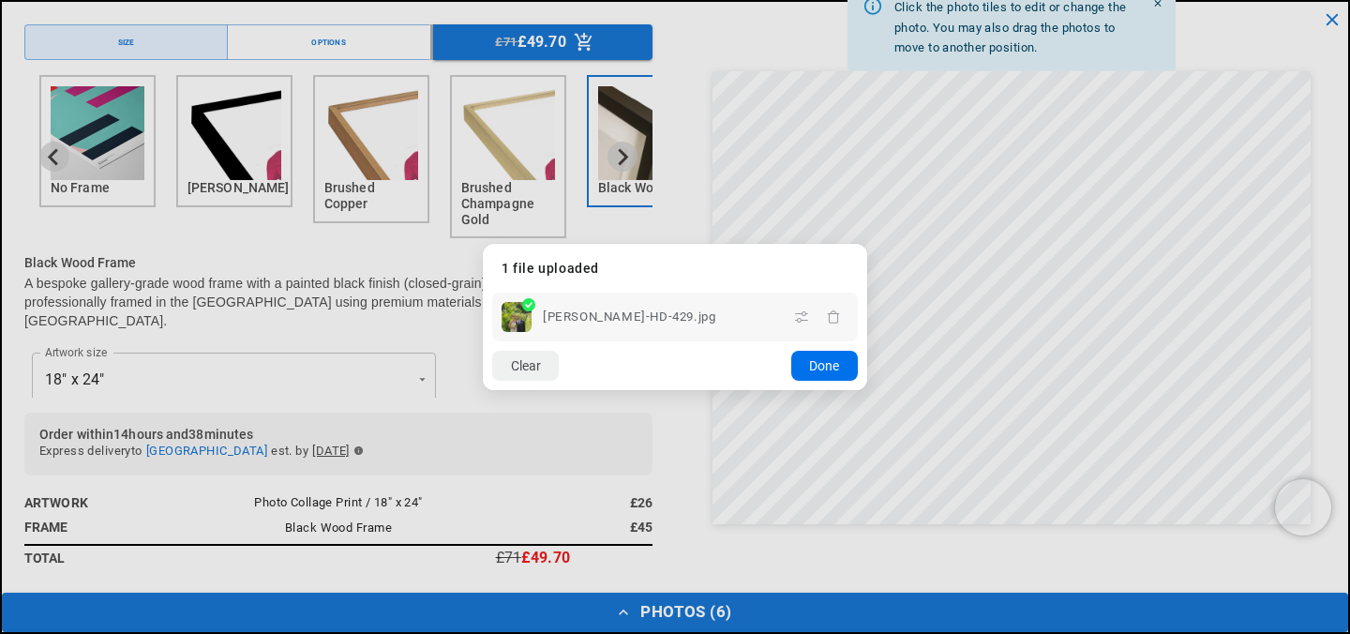
click at [835, 362] on button "Done" at bounding box center [824, 366] width 67 height 30
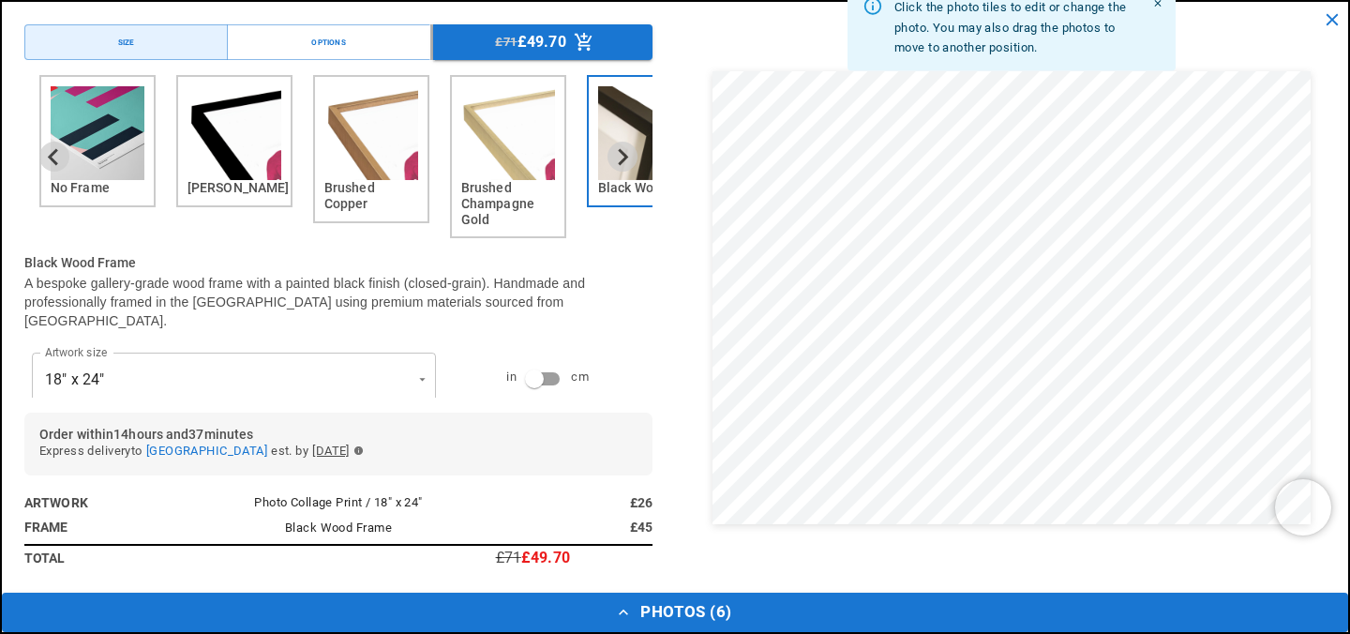
scroll to position [0, 731]
click at [694, 606] on button "Photos ( 6 )" at bounding box center [675, 612] width 1347 height 39
drag, startPoint x: 801, startPoint y: 545, endPoint x: 1196, endPoint y: 419, distance: 414.3
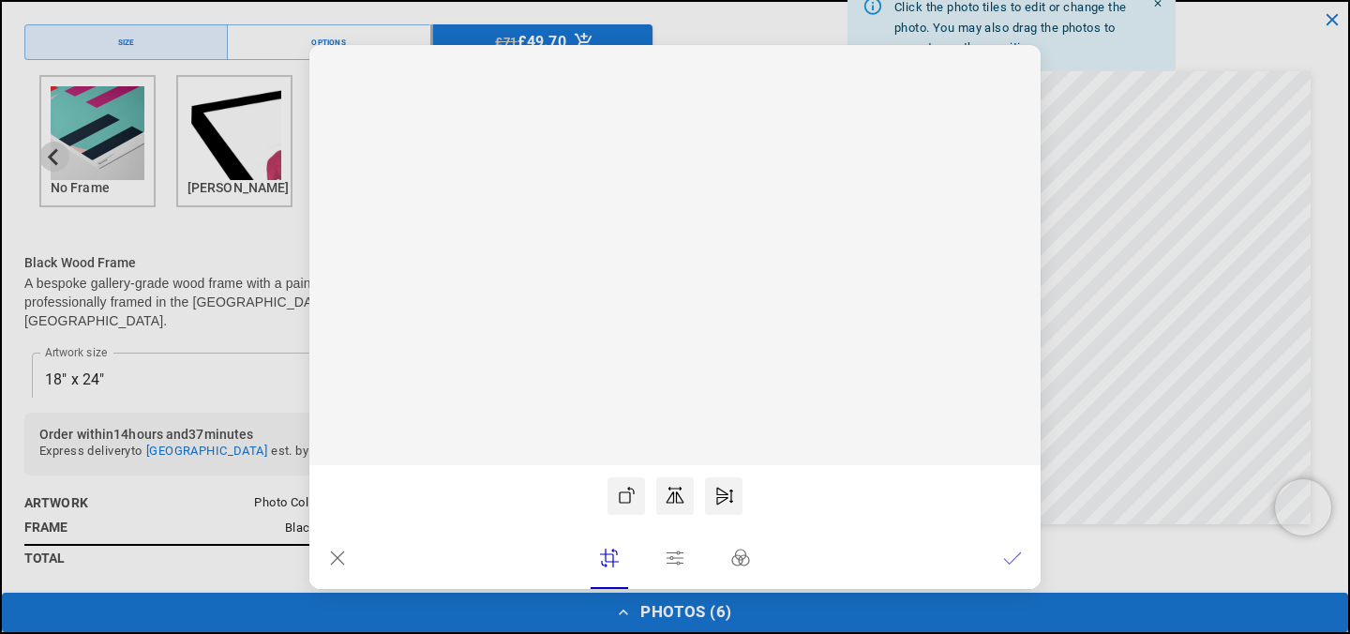
click at [1020, 559] on icon at bounding box center [1012, 558] width 19 height 19
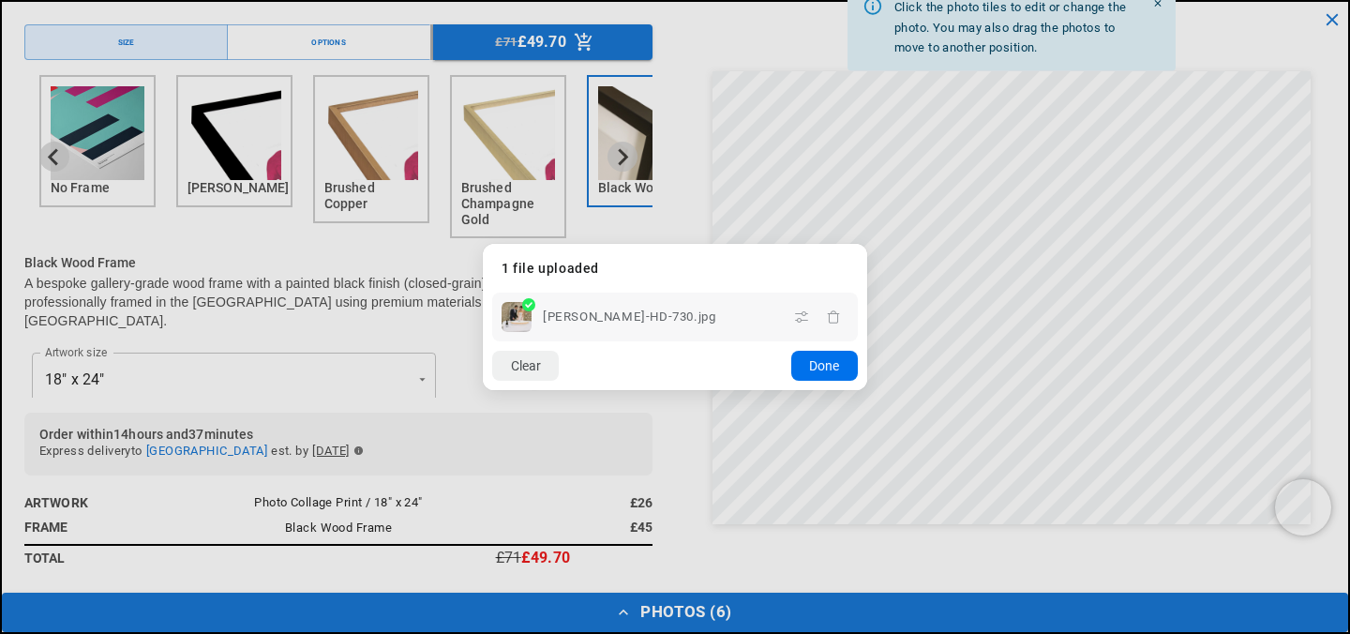
click at [813, 367] on button "Done" at bounding box center [824, 366] width 67 height 30
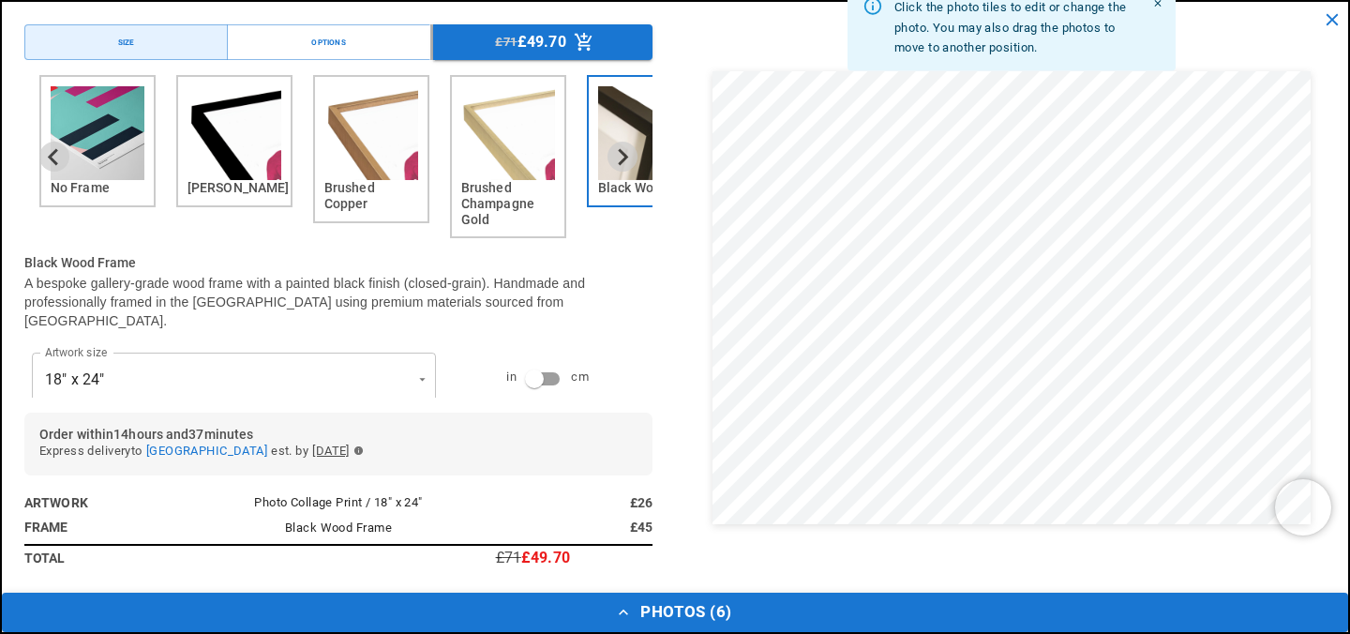
scroll to position [0, 366]
click at [680, 618] on button "Photos ( 6 )" at bounding box center [675, 612] width 1347 height 39
drag, startPoint x: 688, startPoint y: 544, endPoint x: 1203, endPoint y: 225, distance: 605.5
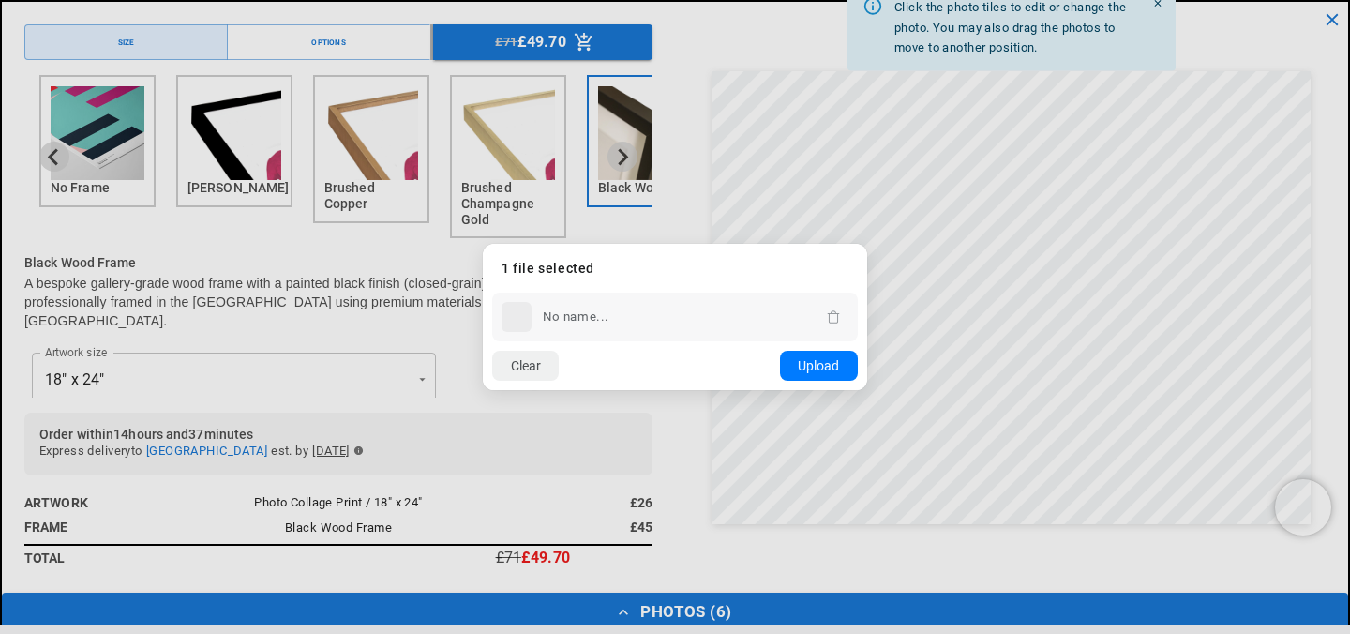
scroll to position [0, 731]
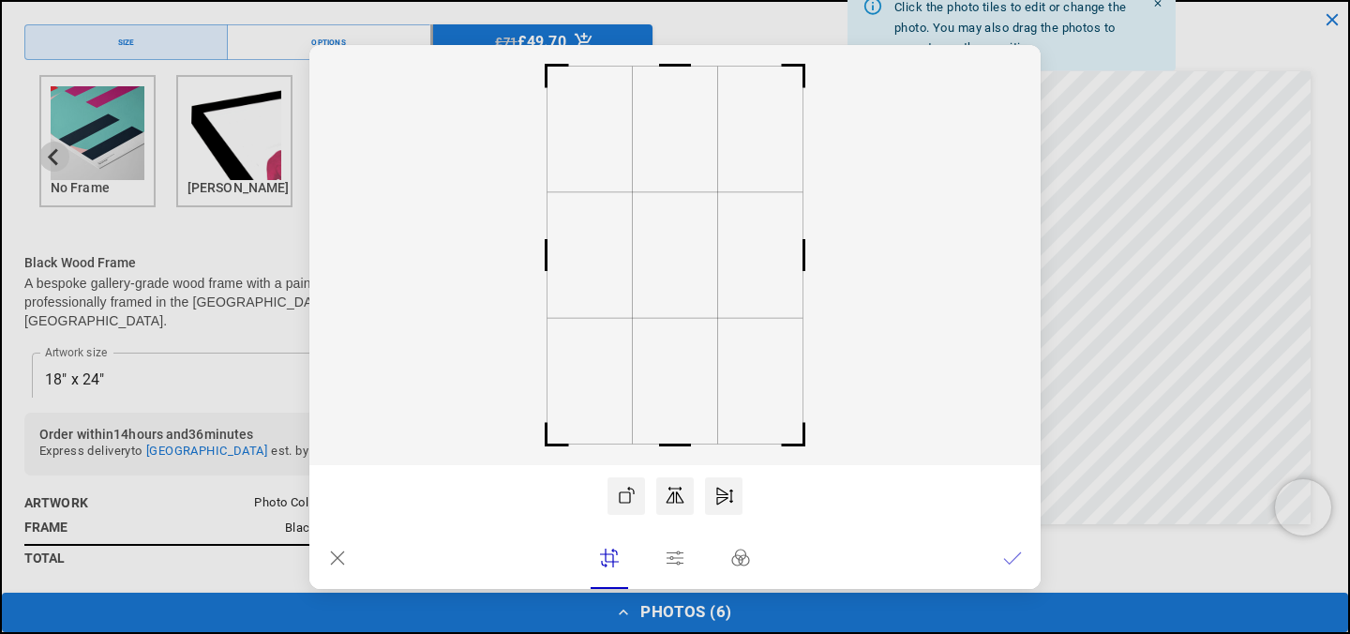
click at [1016, 555] on icon at bounding box center [1012, 558] width 19 height 19
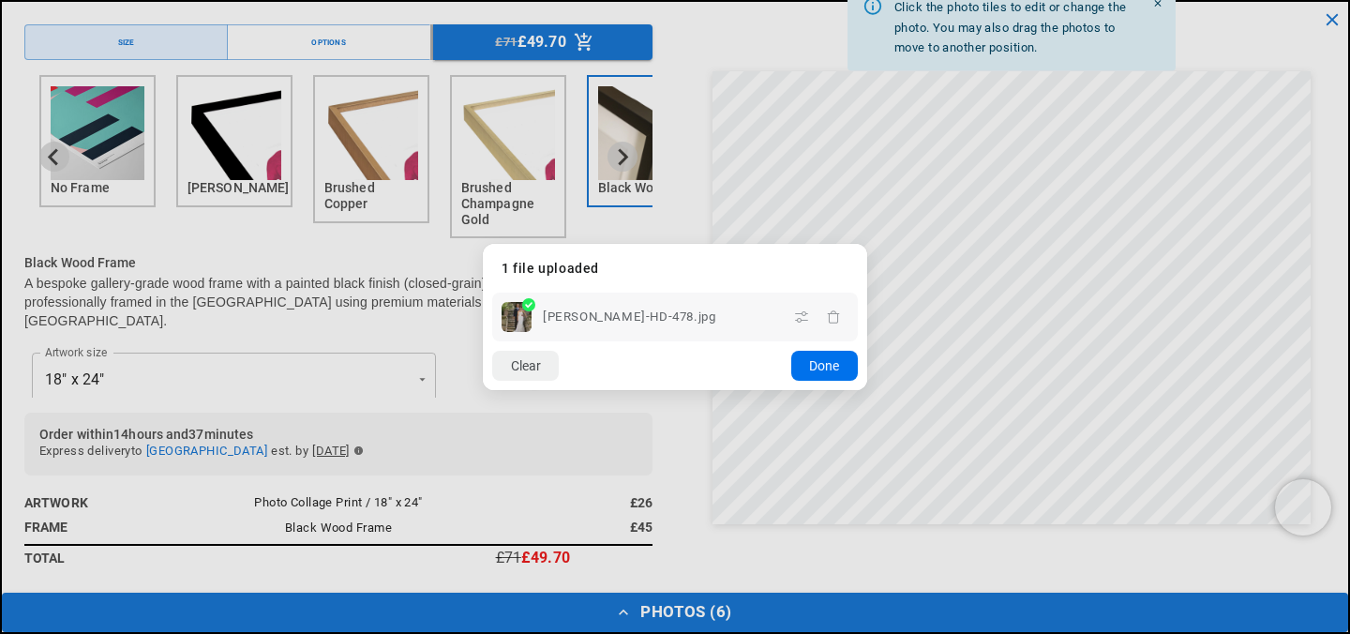
click at [803, 368] on button "Done" at bounding box center [824, 366] width 67 height 30
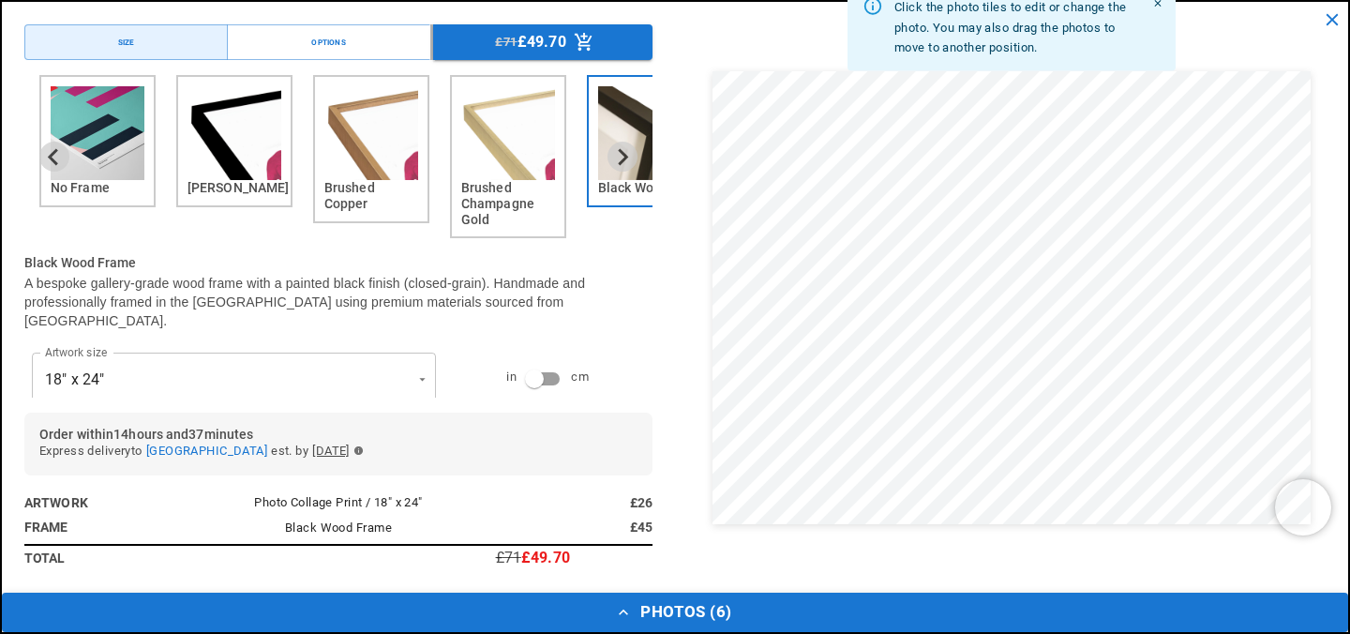
scroll to position [0, 0]
click at [685, 609] on button "Photos ( 6 )" at bounding box center [675, 612] width 1347 height 39
drag, startPoint x: 462, startPoint y: 547, endPoint x: 1004, endPoint y: 353, distance: 575.7
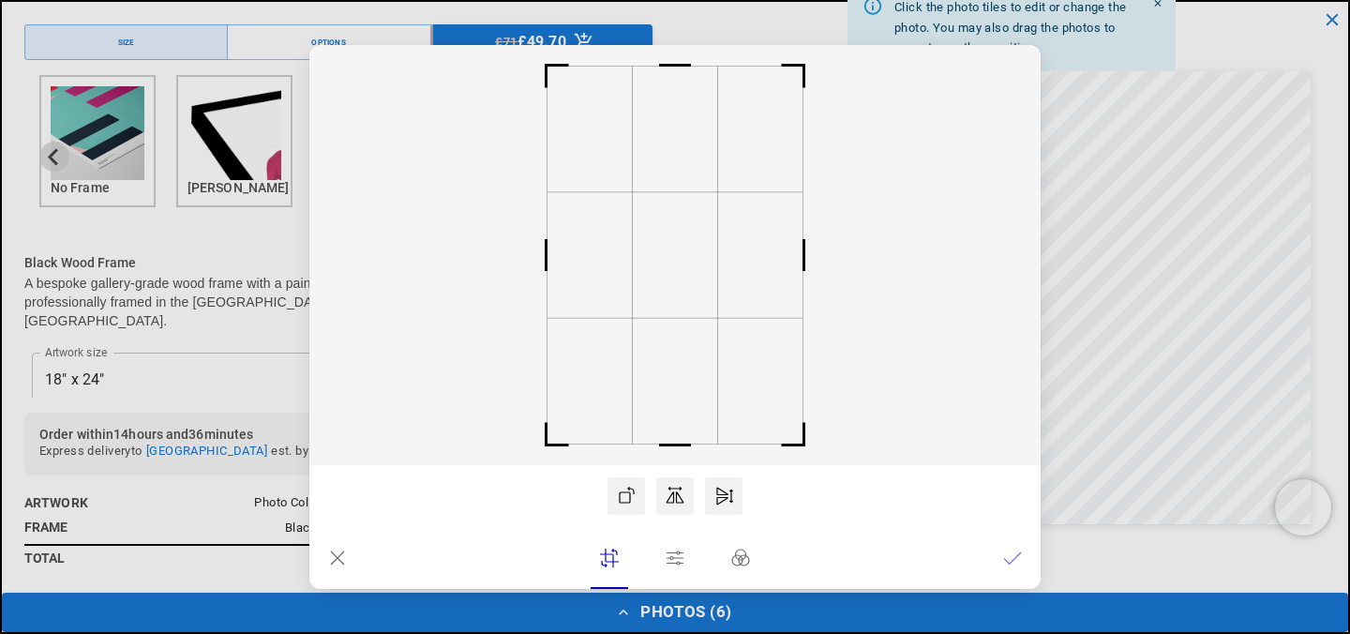
scroll to position [0, 731]
click at [341, 555] on icon at bounding box center [337, 558] width 19 height 19
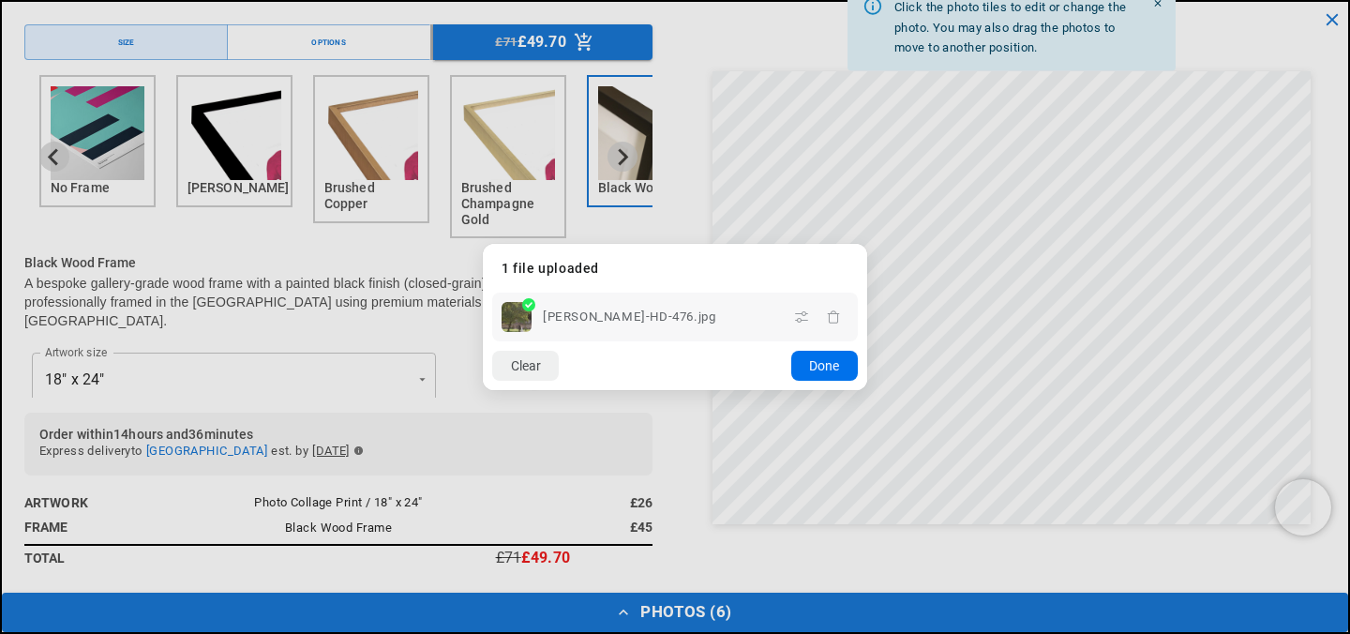
click at [824, 358] on button "Done" at bounding box center [824, 366] width 67 height 30
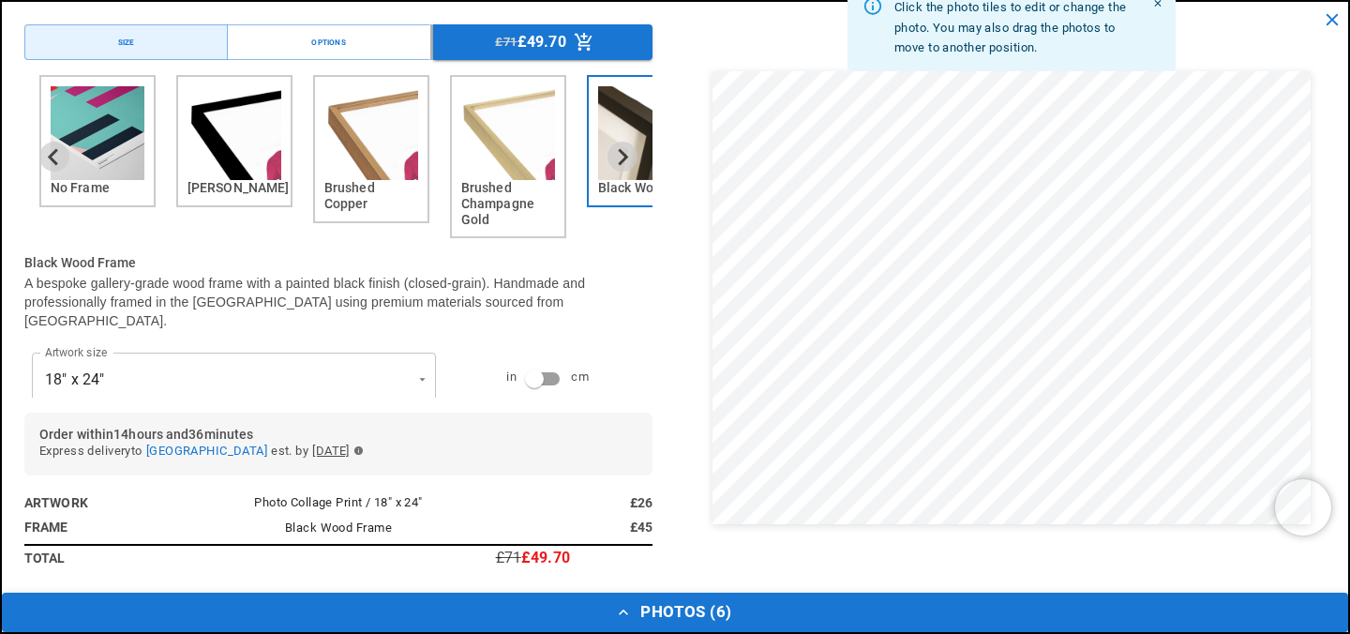
scroll to position [0, 0]
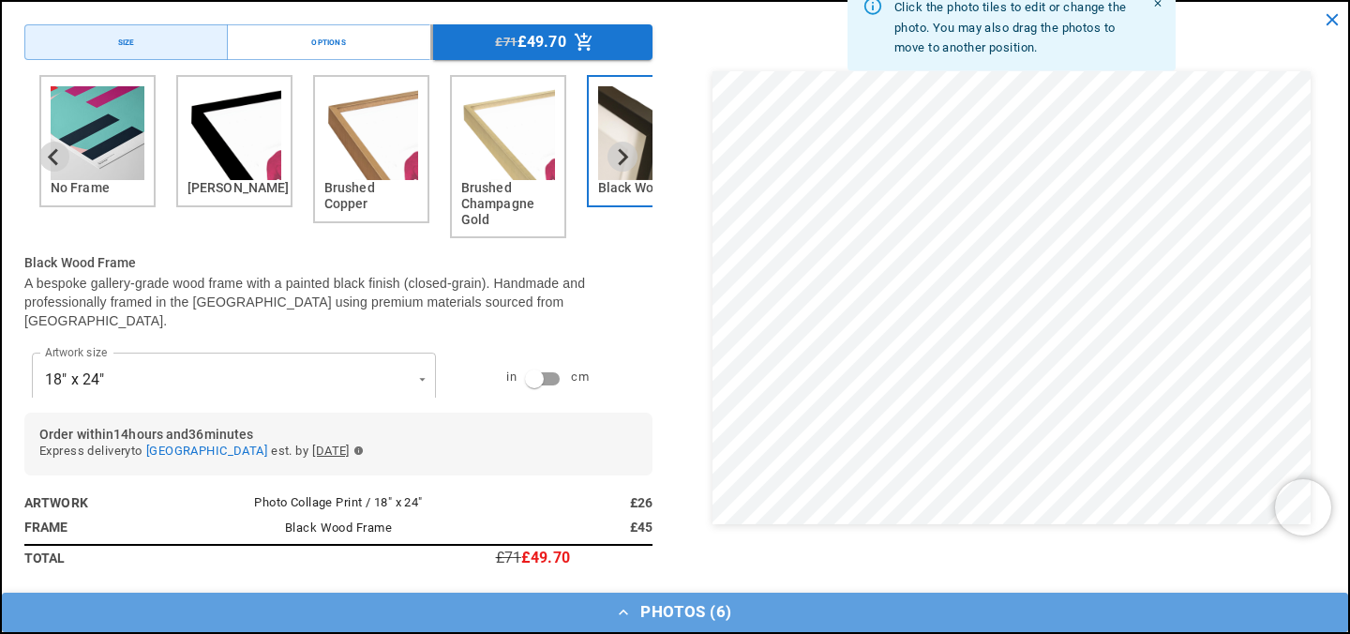
click at [692, 602] on button "Photos ( 6 )" at bounding box center [675, 612] width 1347 height 39
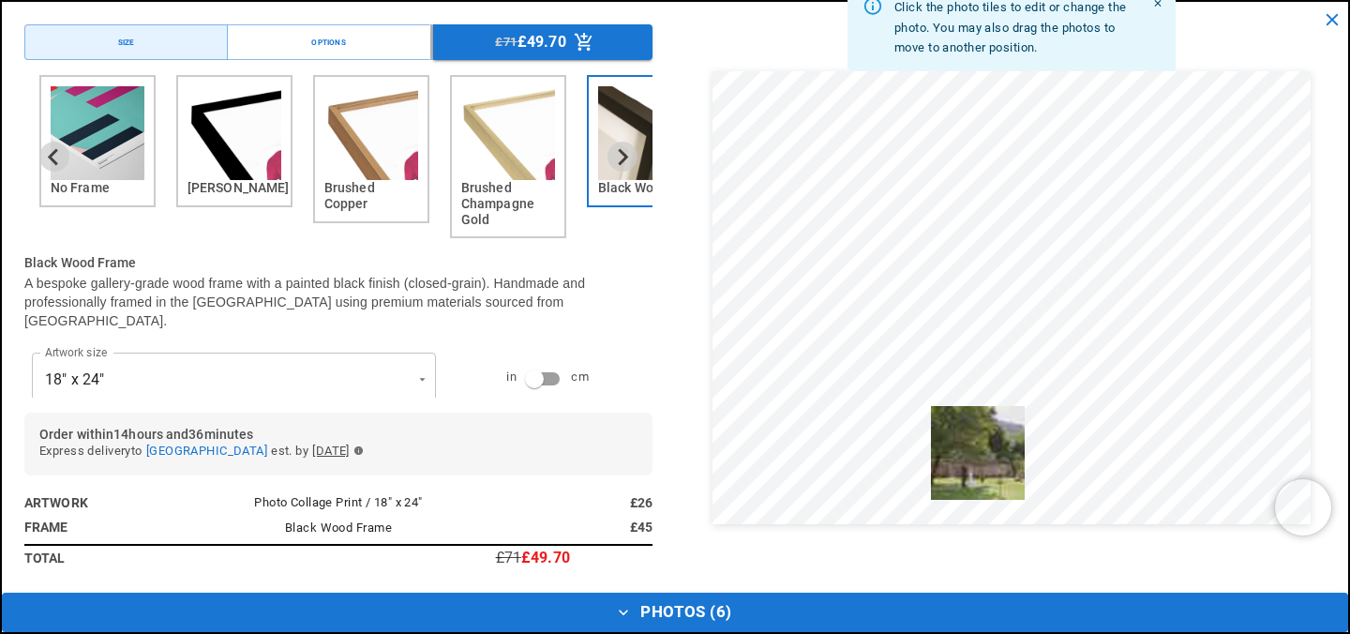
drag, startPoint x: 579, startPoint y: 542, endPoint x: 1016, endPoint y: 415, distance: 454.0
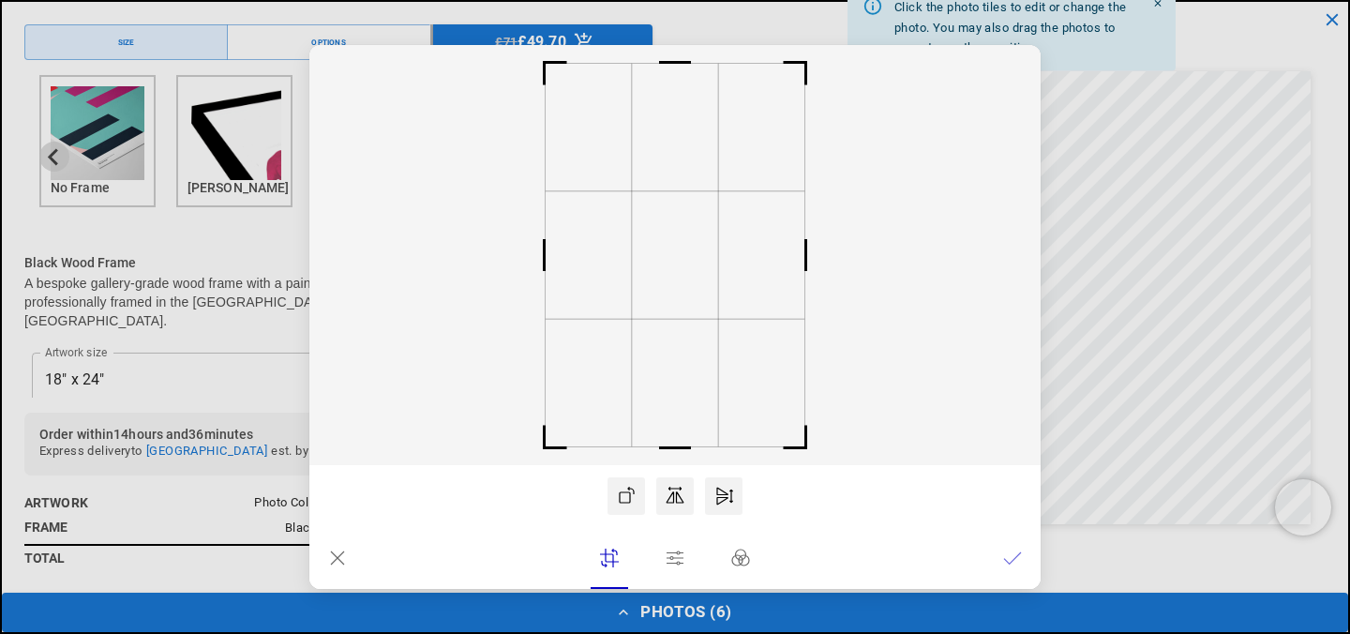
scroll to position [0, 731]
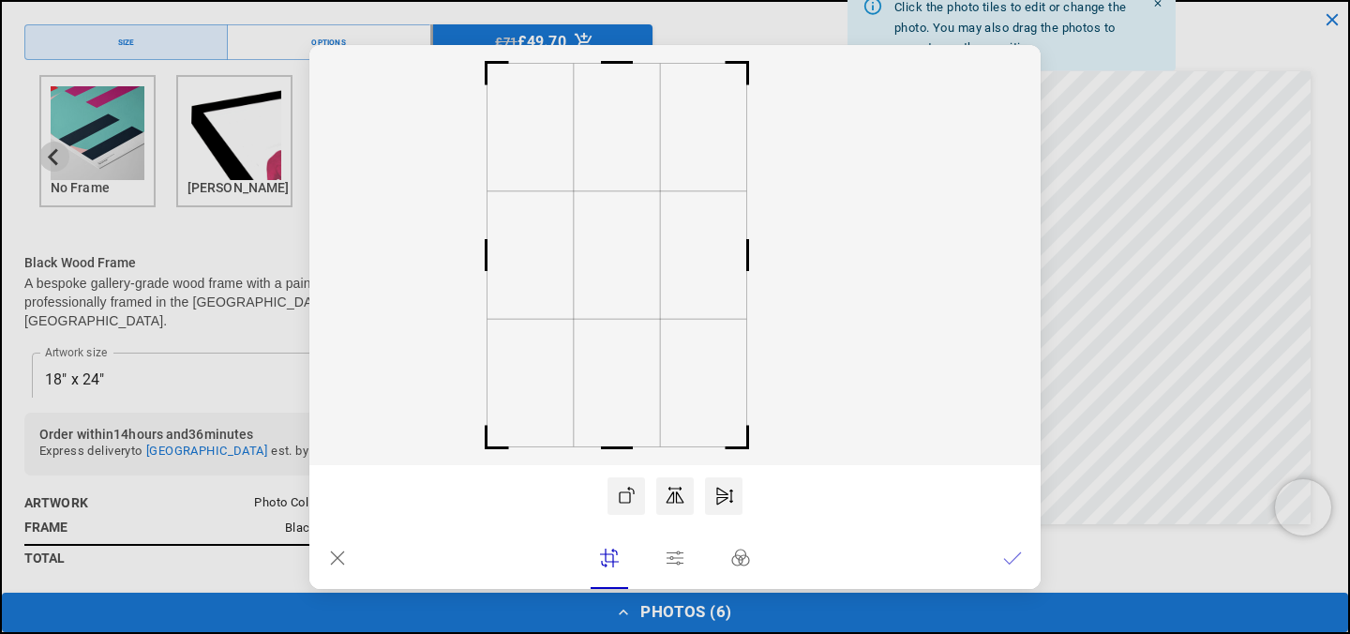
drag, startPoint x: 687, startPoint y: 317, endPoint x: 630, endPoint y: 322, distance: 57.4
click at [630, 322] on icon at bounding box center [674, 255] width 731 height 420
click at [1012, 558] on icon at bounding box center [1012, 558] width 19 height 19
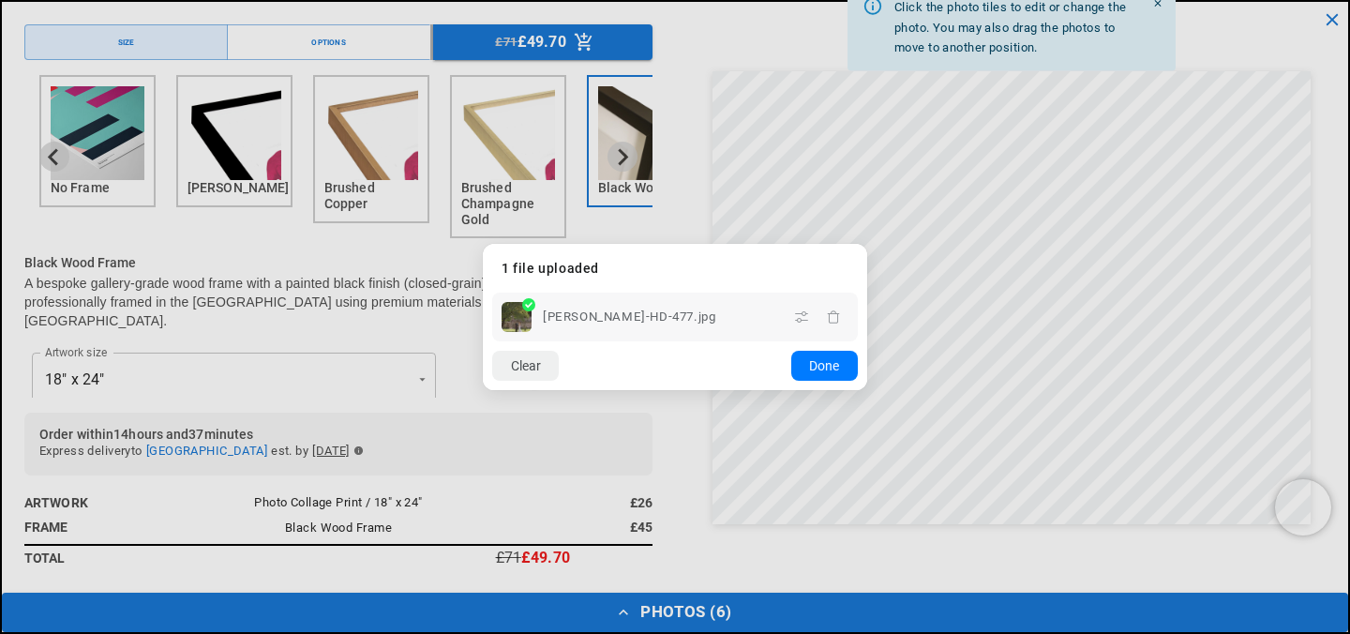
scroll to position [0, 0]
click at [805, 364] on button "Done" at bounding box center [824, 366] width 67 height 30
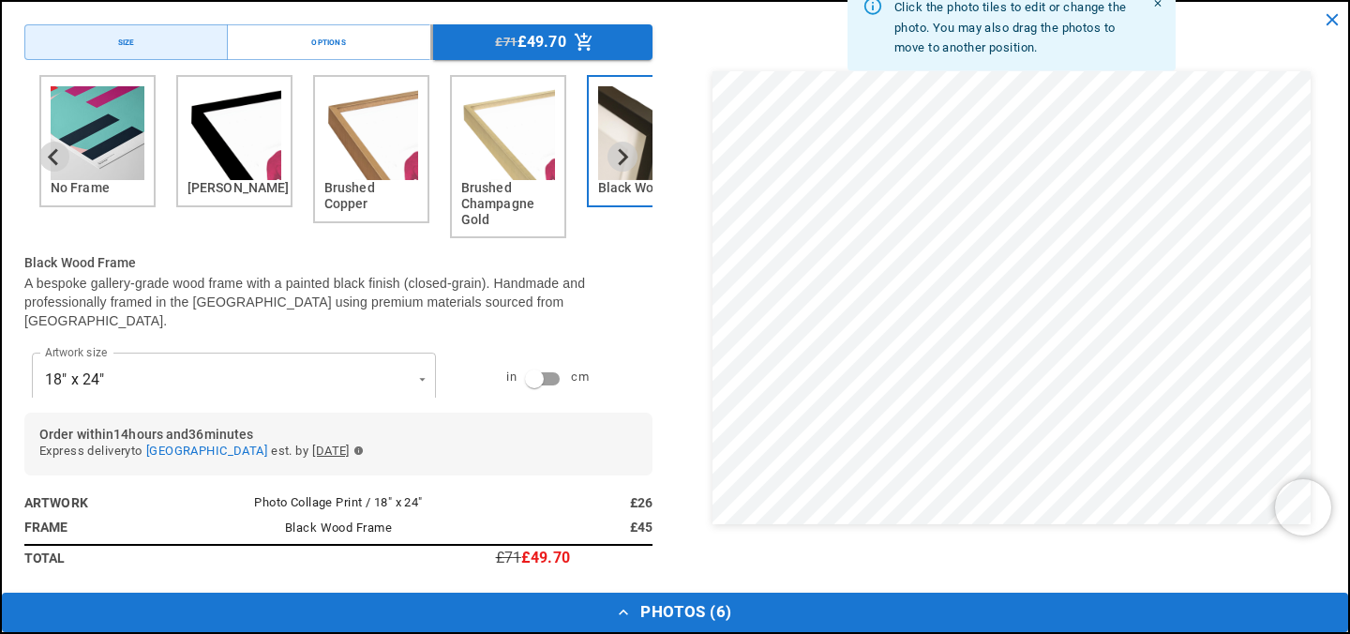
scroll to position [0, 731]
click at [612, 600] on button "Photos ( 6 )" at bounding box center [675, 612] width 1347 height 39
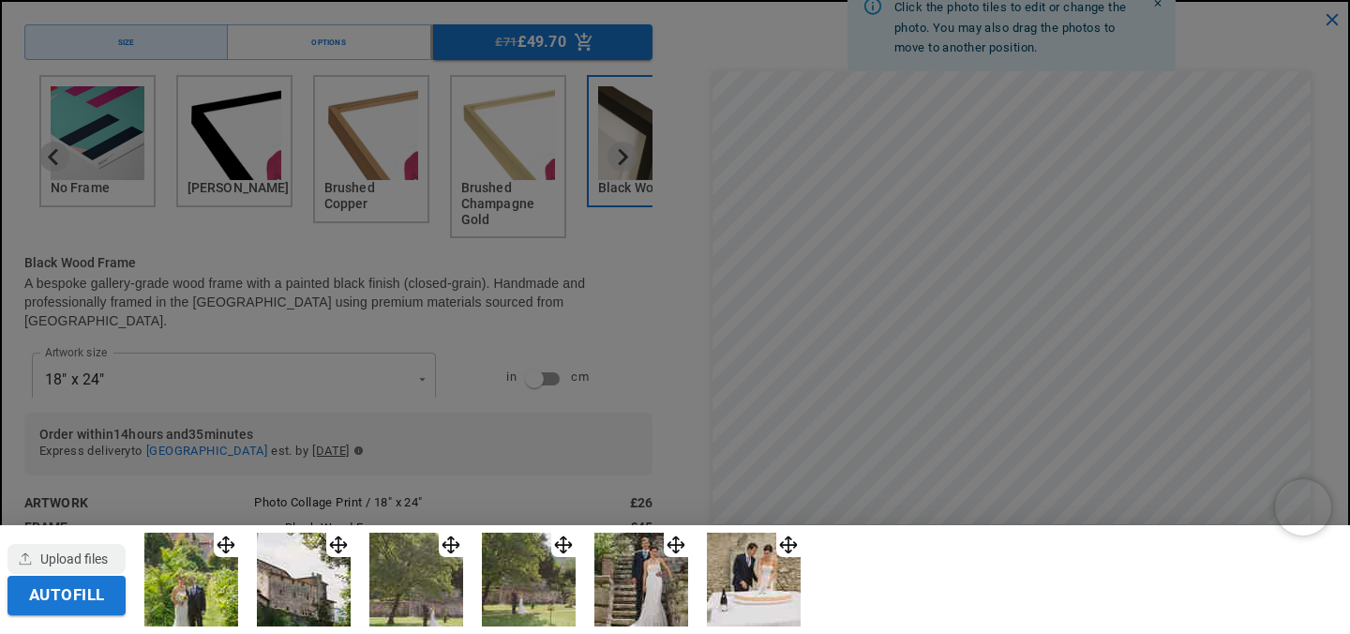
scroll to position [0, 0]
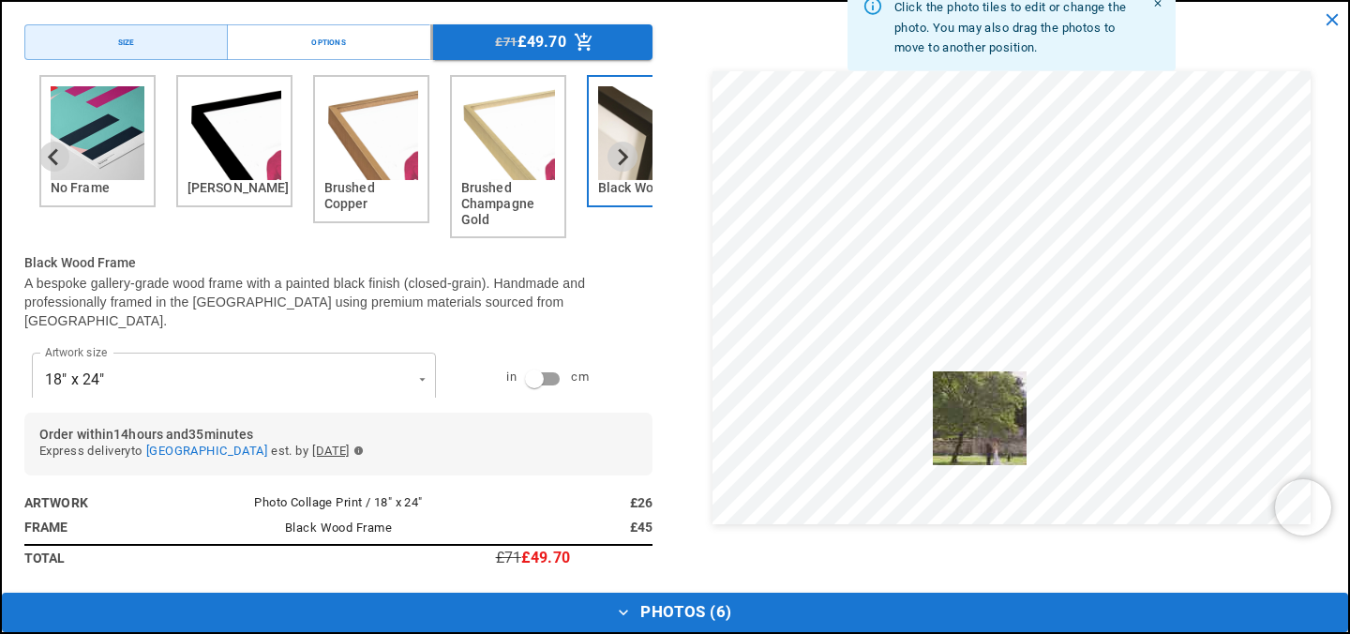
drag, startPoint x: 462, startPoint y: 547, endPoint x: 1019, endPoint y: 381, distance: 581.2
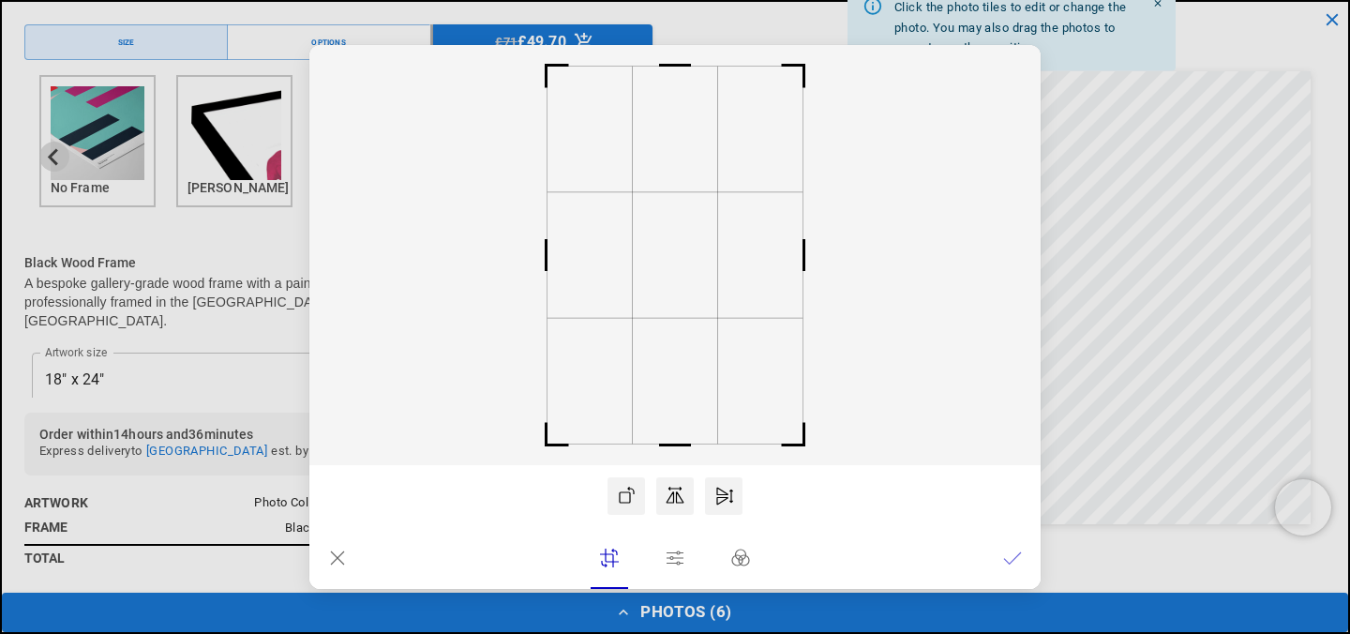
scroll to position [0, 366]
click at [1016, 564] on icon at bounding box center [1012, 558] width 19 height 19
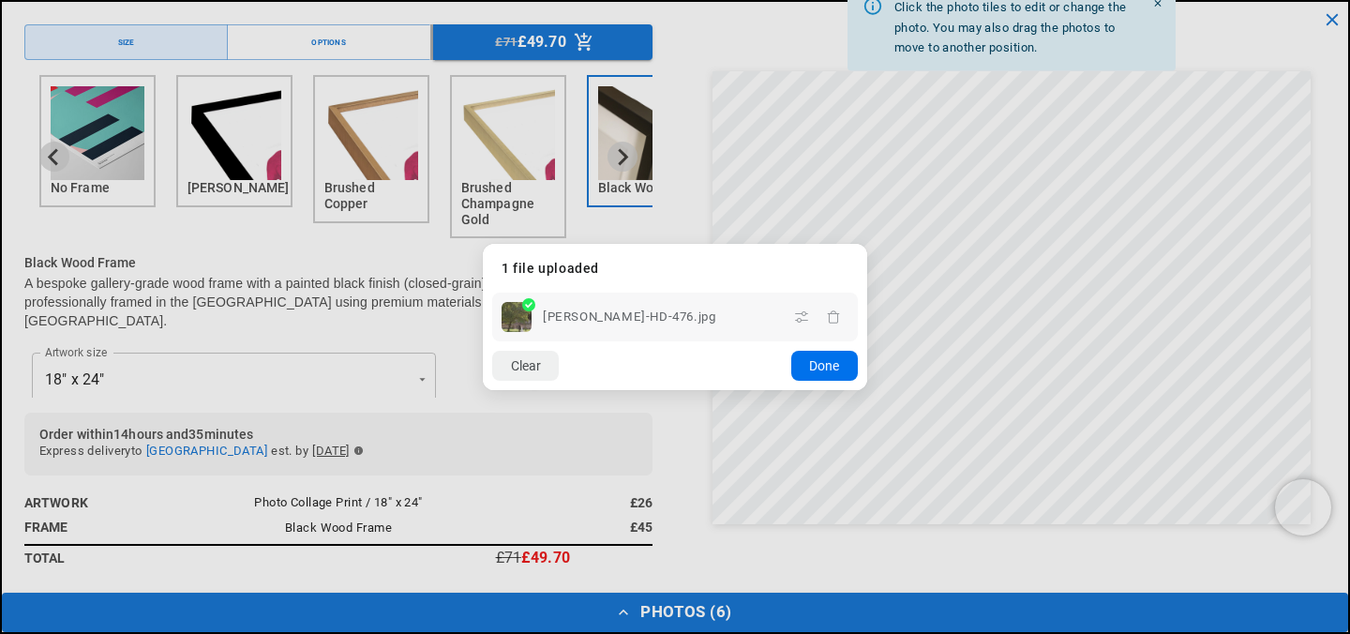
scroll to position [0, 731]
click at [820, 357] on button "Done" at bounding box center [824, 366] width 67 height 30
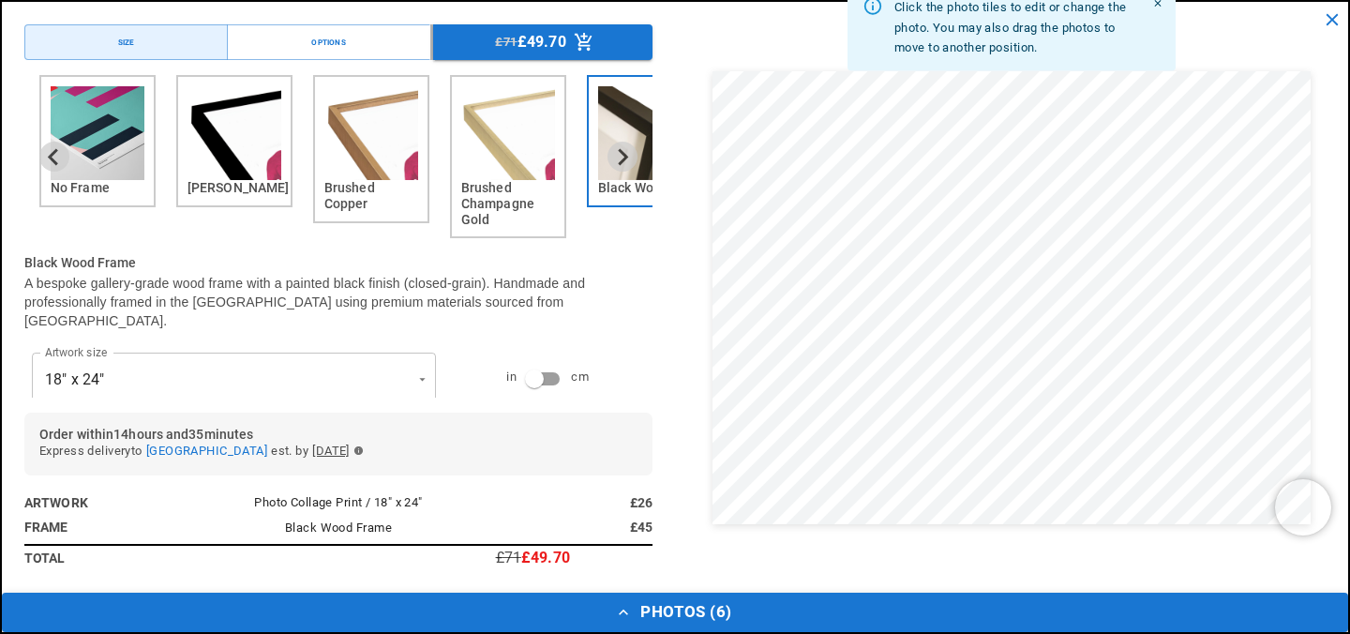
scroll to position [0, 366]
click at [696, 616] on button "Photos ( 6 )" at bounding box center [675, 612] width 1347 height 39
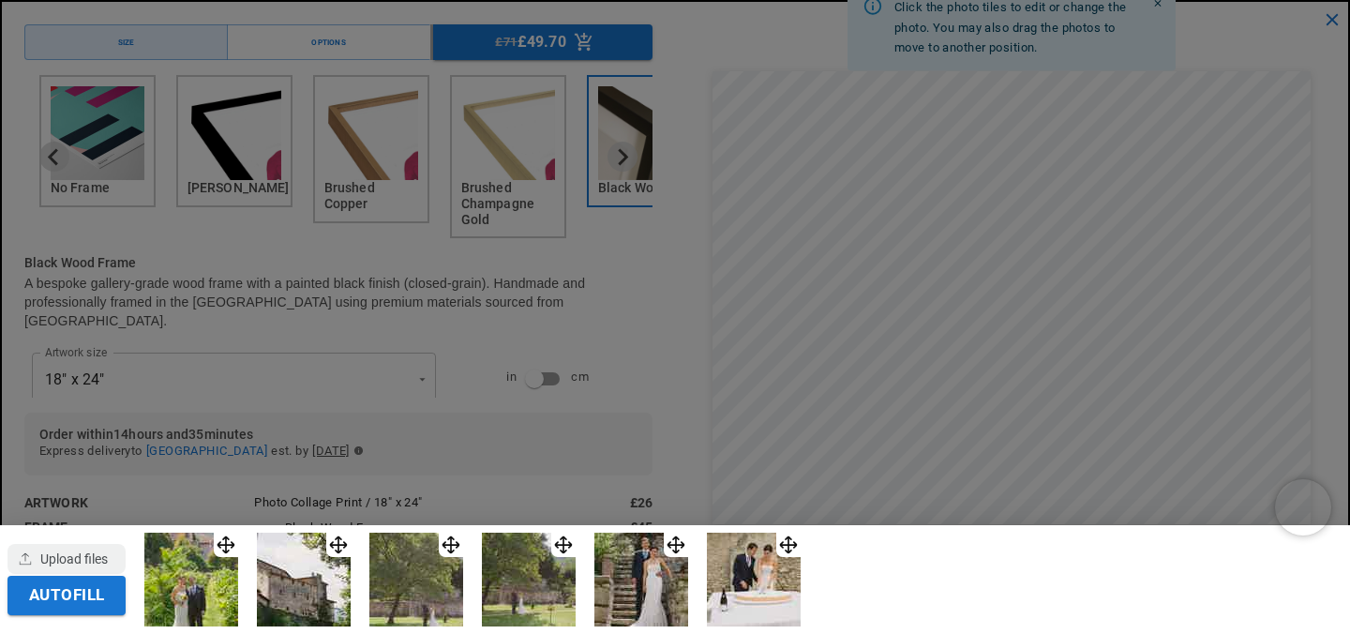
scroll to position [0, 731]
click at [617, 395] on div at bounding box center [675, 317] width 1350 height 634
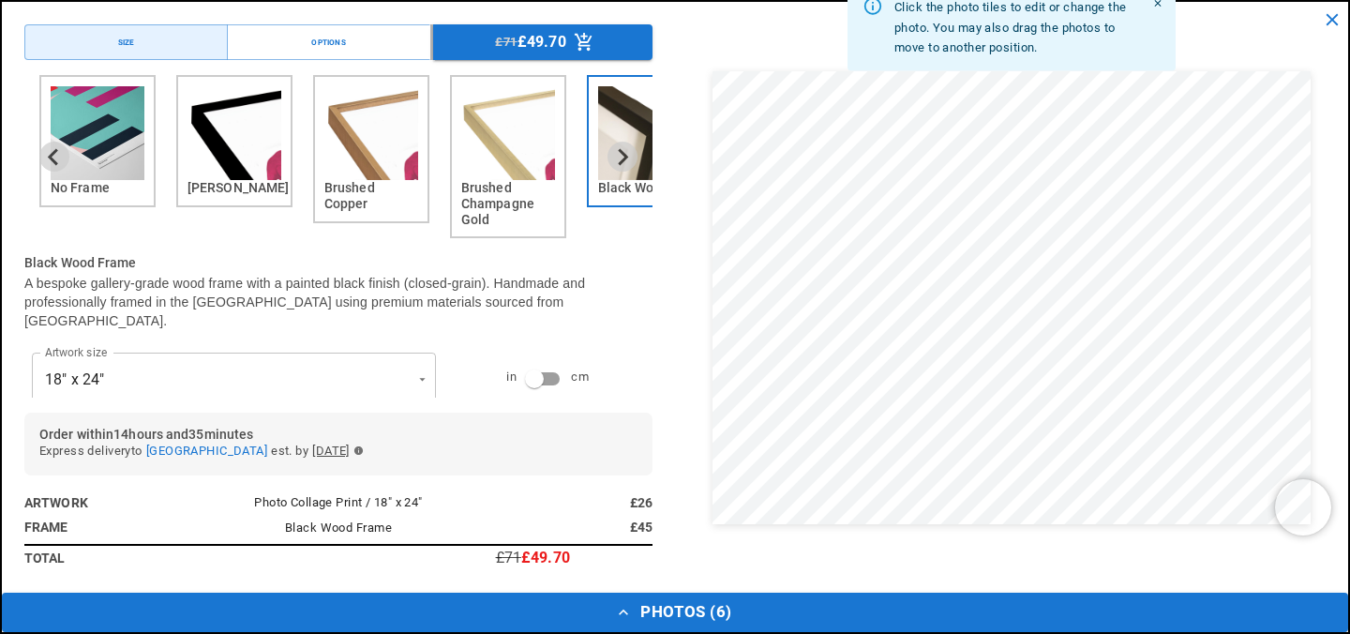
scroll to position [485, 0]
click at [364, 452] on icon "button" at bounding box center [359, 450] width 10 height 10
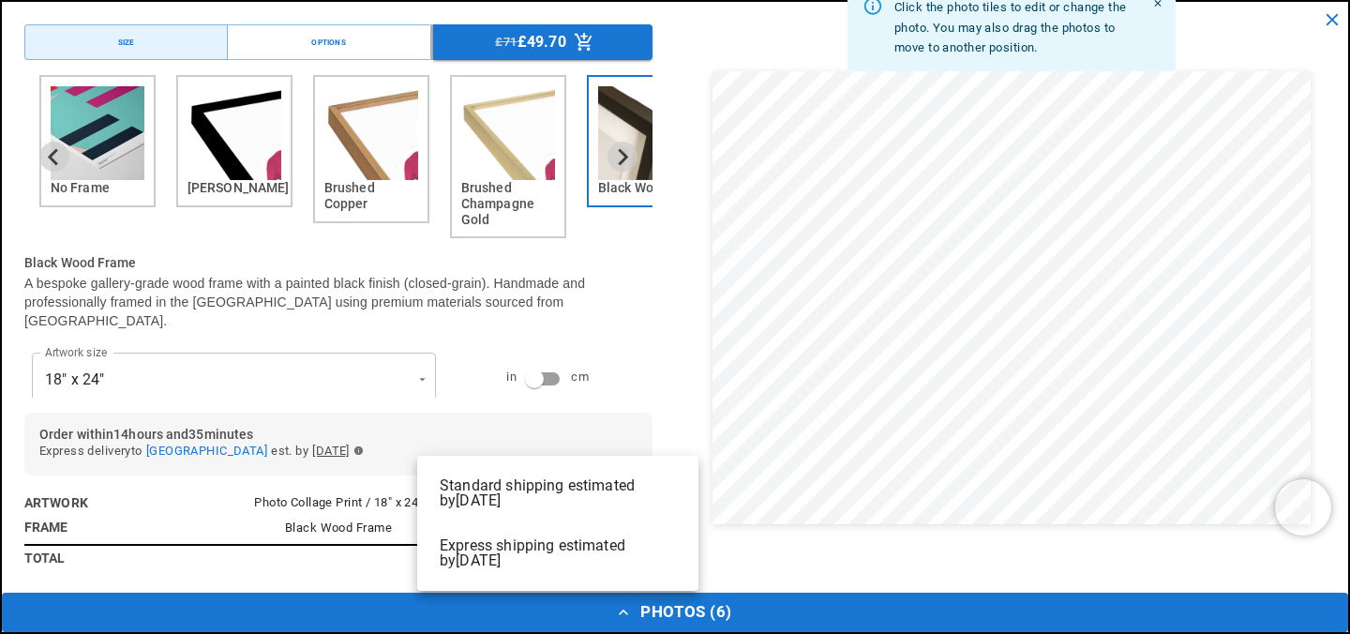
scroll to position [0, 0]
click at [423, 452] on div at bounding box center [675, 317] width 1350 height 634
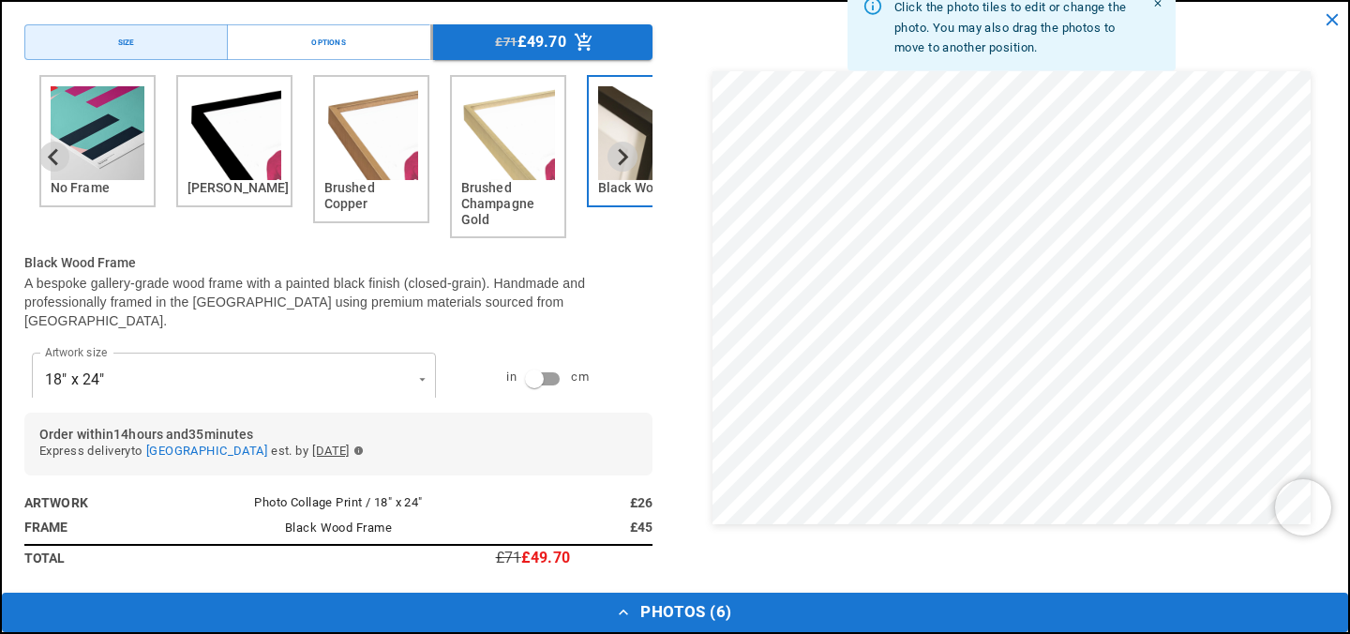
scroll to position [0, 366]
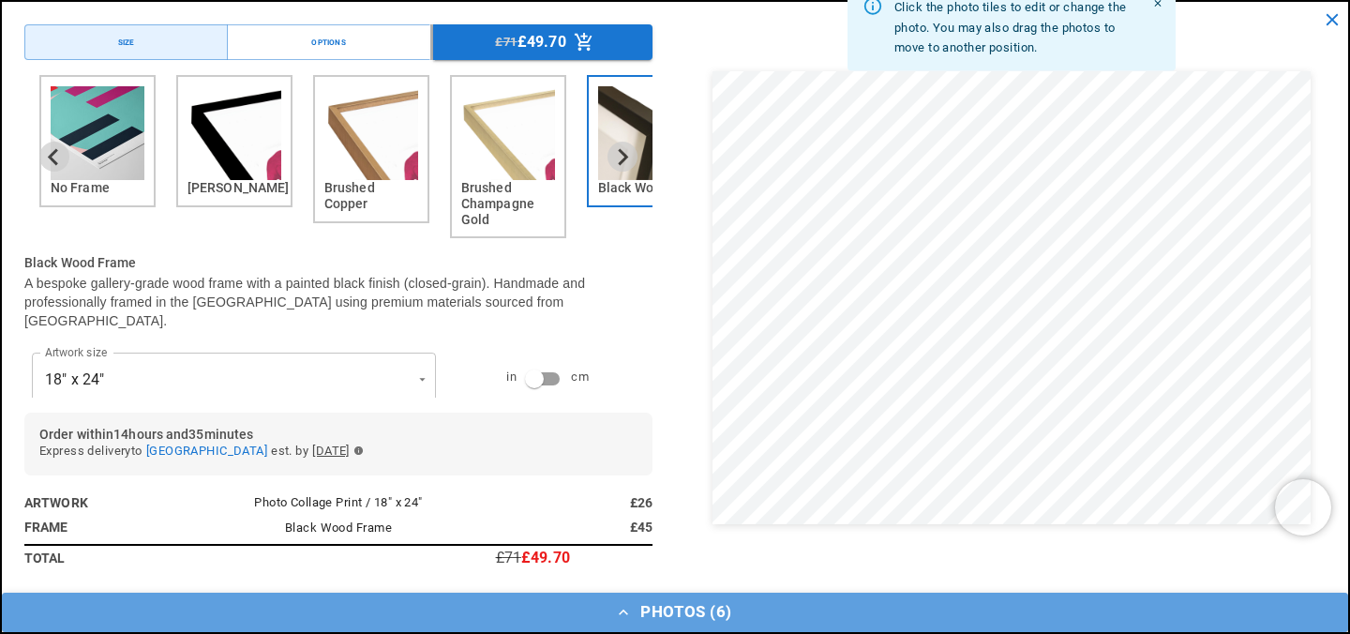
click at [688, 612] on button "Photos ( 6 )" at bounding box center [675, 612] width 1347 height 39
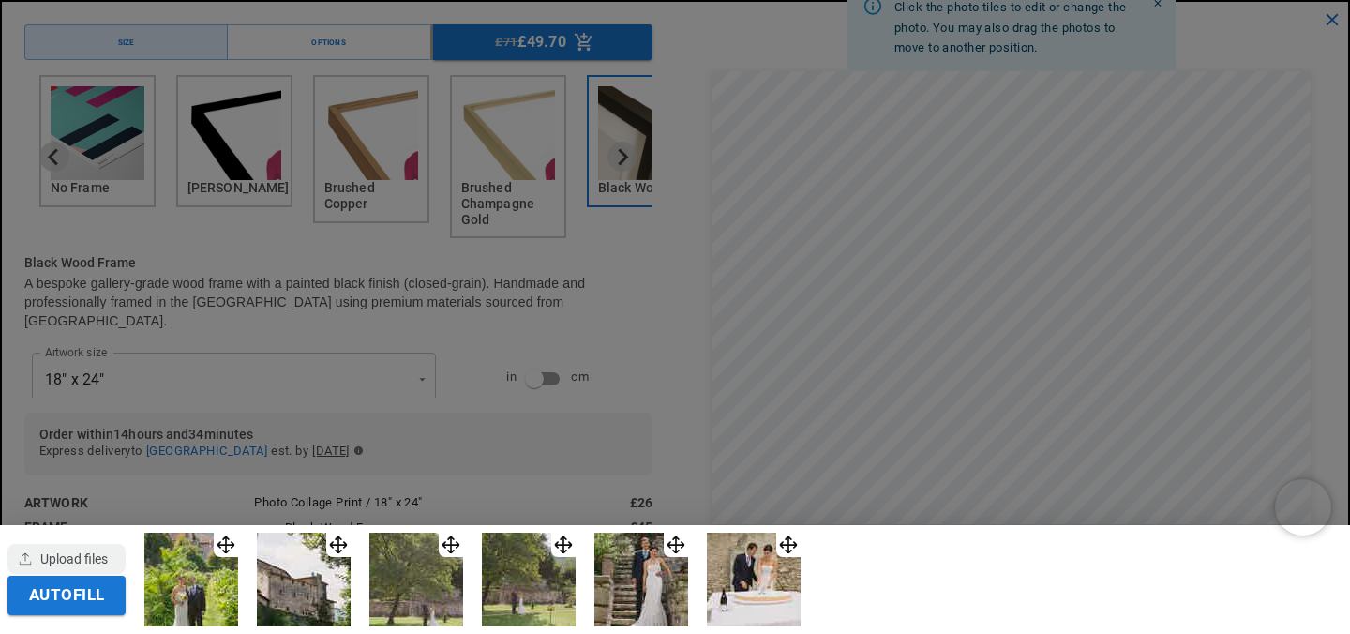
click at [958, 540] on div "Autofill" at bounding box center [675, 579] width 1350 height 109
click at [670, 374] on div at bounding box center [675, 317] width 1350 height 634
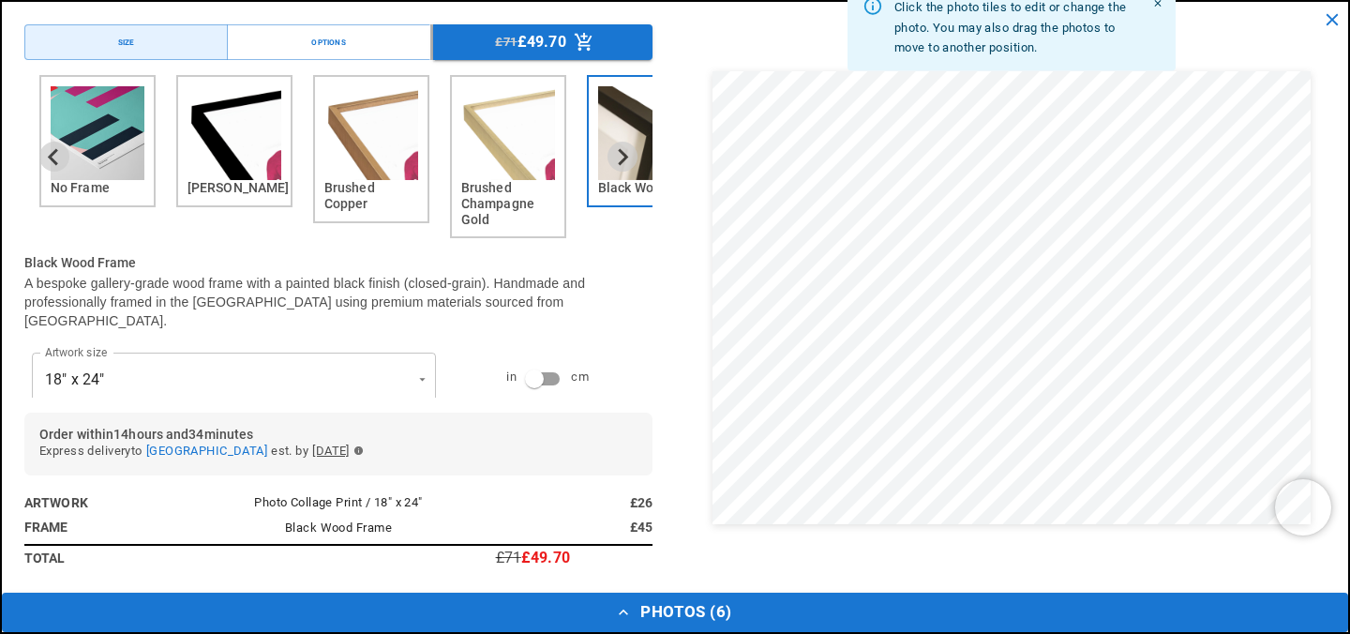
click at [1157, 4] on icon "Close" at bounding box center [1157, 3] width 7 height 7
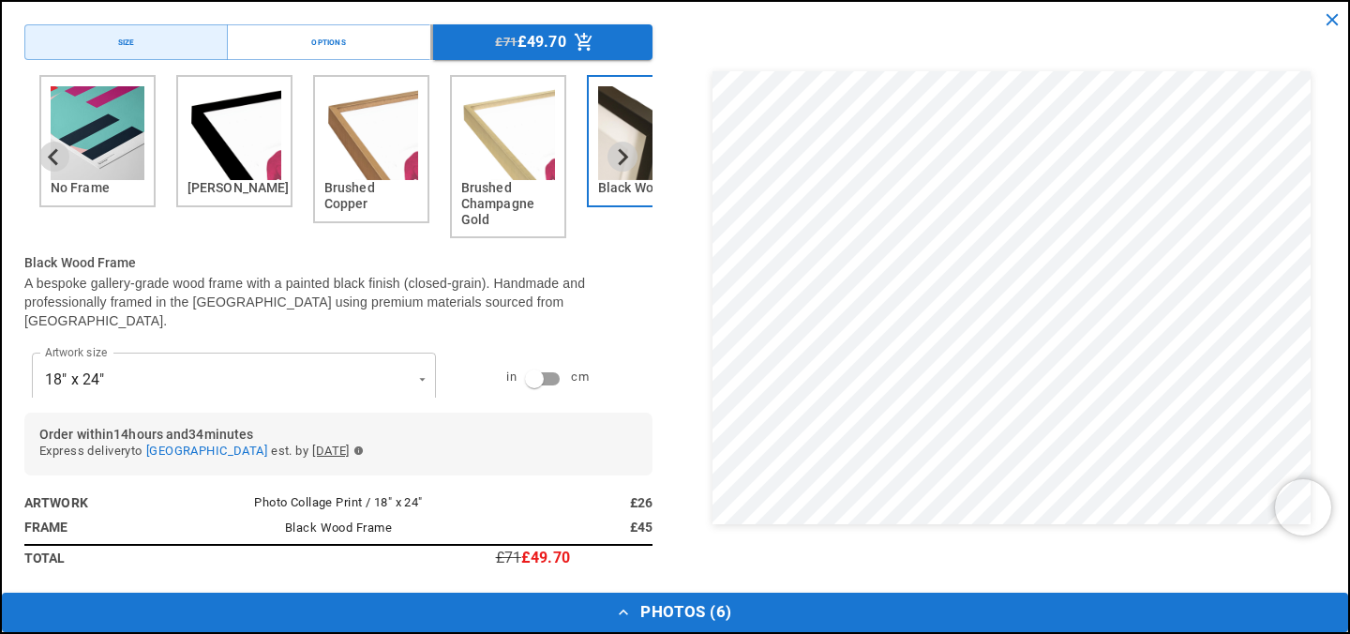
scroll to position [565, 0]
click at [549, 52] on div "£71 £49.70" at bounding box center [530, 42] width 70 height 21
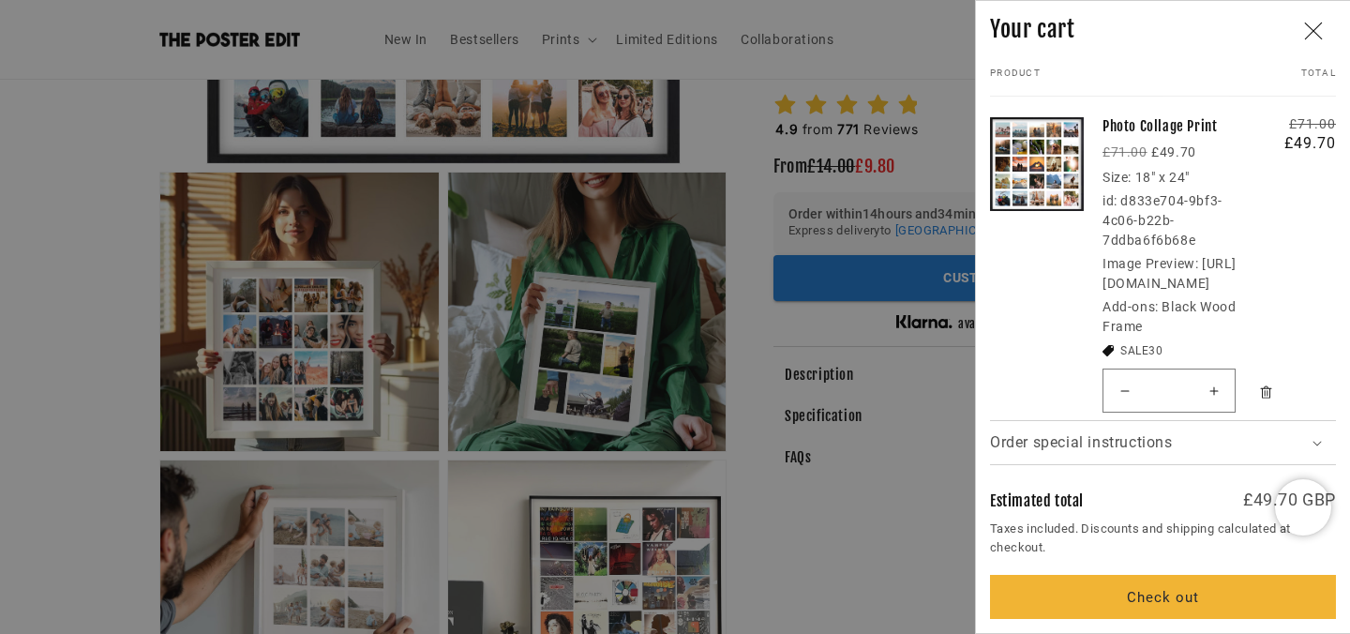
scroll to position [0, 0]
click at [1156, 584] on button "Check out" at bounding box center [1163, 597] width 346 height 44
